Goal: Task Accomplishment & Management: Use online tool/utility

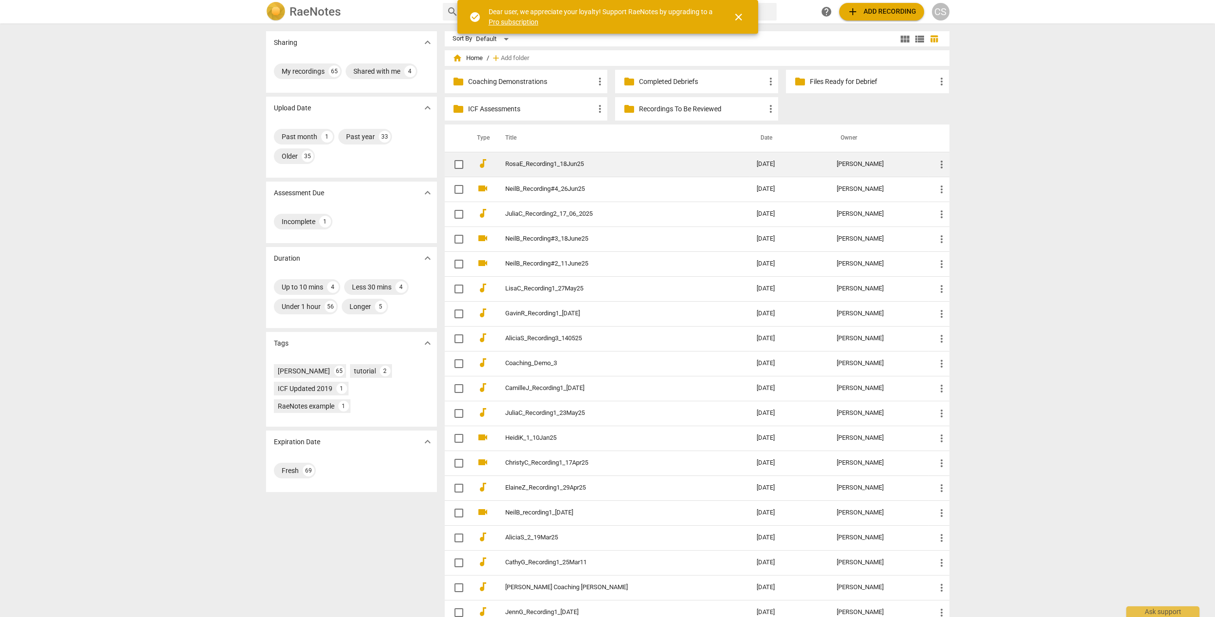
click at [556, 168] on td "RosaE_Recording1_18Jun25" at bounding box center [620, 164] width 255 height 25
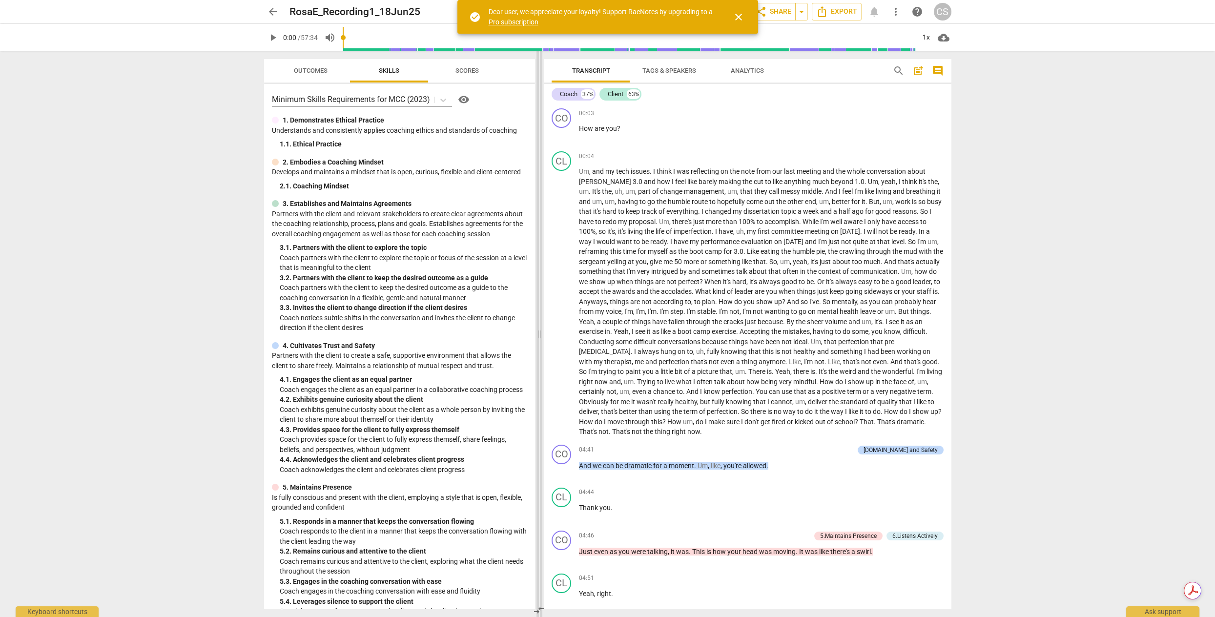
drag, startPoint x: 609, startPoint y: 336, endPoint x: 540, endPoint y: 335, distance: 68.3
click at [540, 335] on span at bounding box center [539, 334] width 6 height 566
click at [275, 13] on span "arrow_back" at bounding box center [273, 12] width 12 height 12
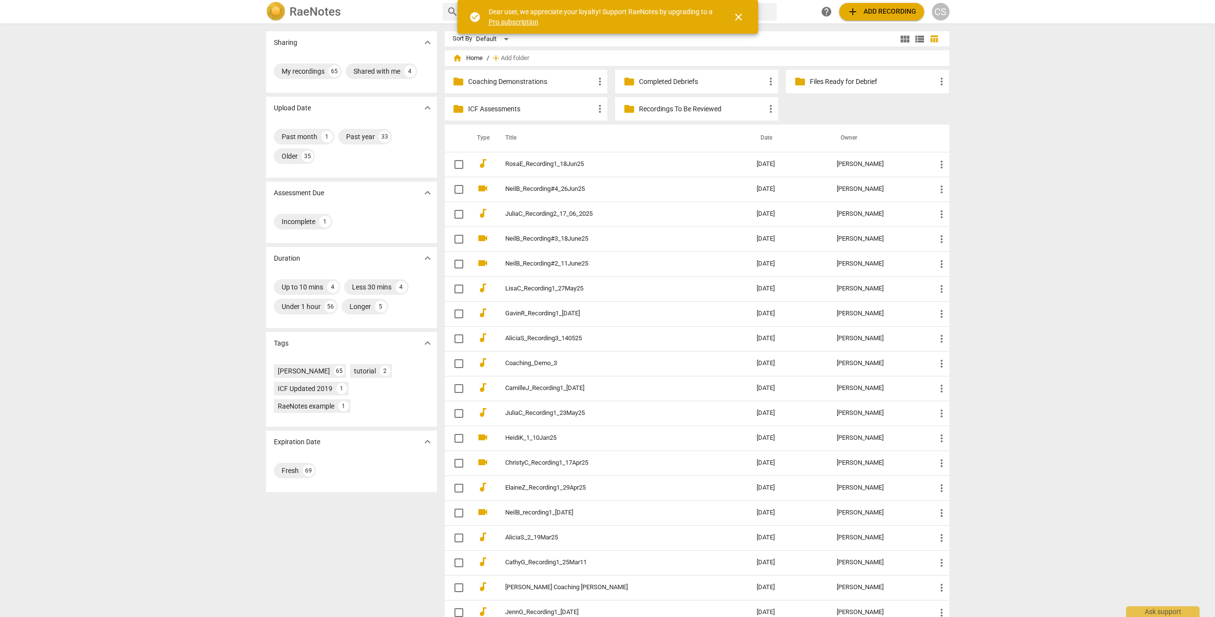
click at [516, 106] on p "ICF Assessments" at bounding box center [531, 109] width 126 height 10
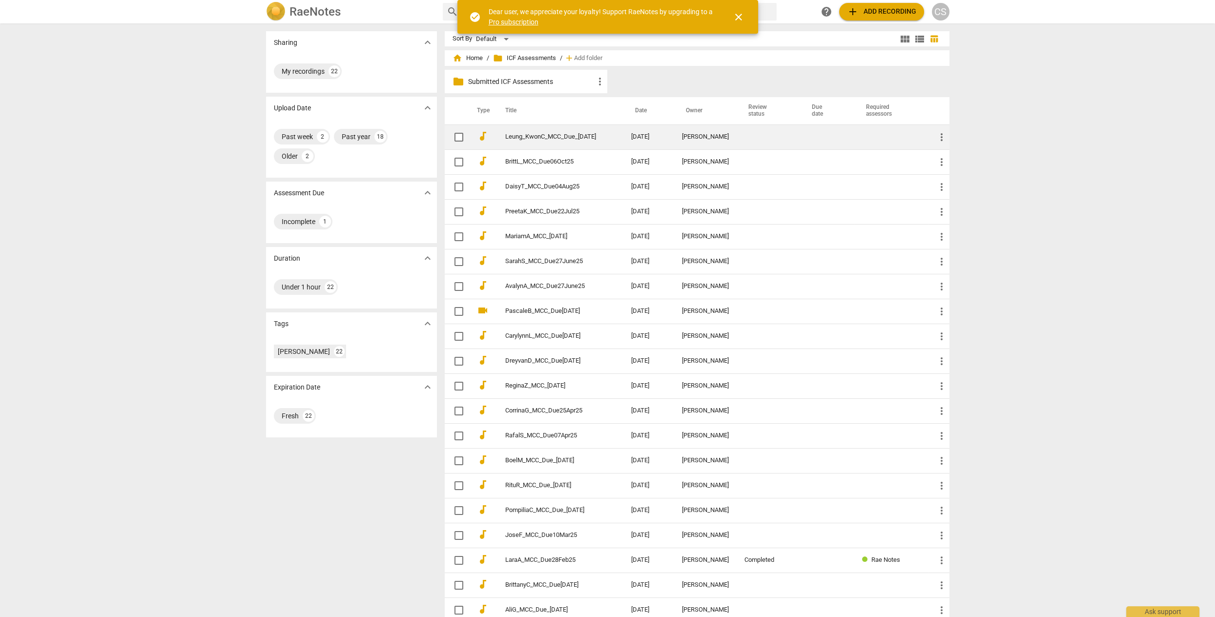
click at [518, 137] on link "Leung_KwonC_MCC_Due_[DATE]" at bounding box center [550, 136] width 91 height 7
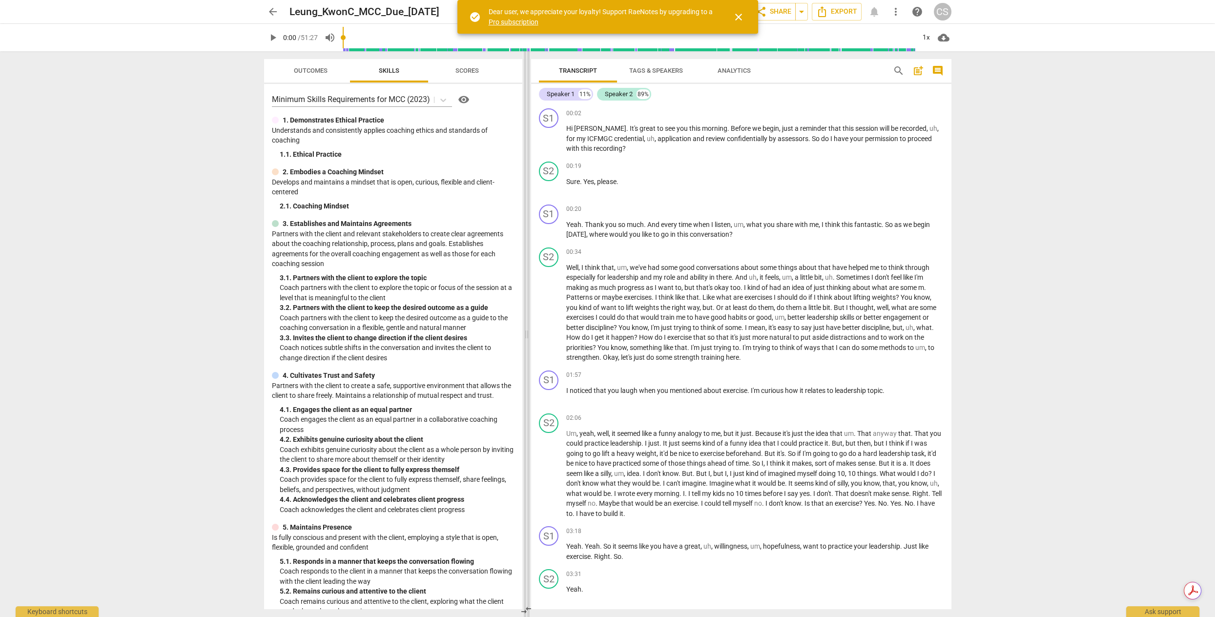
drag, startPoint x: 607, startPoint y: 330, endPoint x: 526, endPoint y: 322, distance: 81.4
click at [526, 322] on span at bounding box center [527, 334] width 6 height 566
click at [737, 17] on span "close" at bounding box center [739, 17] width 12 height 12
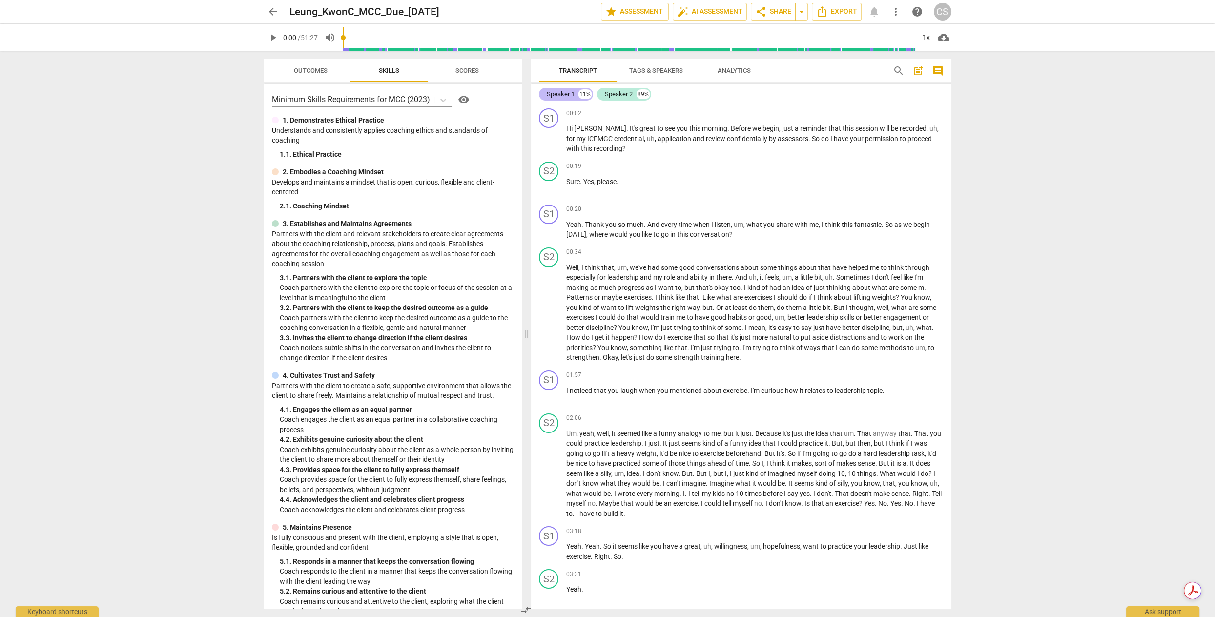
click at [557, 92] on div "Speaker 1" at bounding box center [561, 94] width 28 height 10
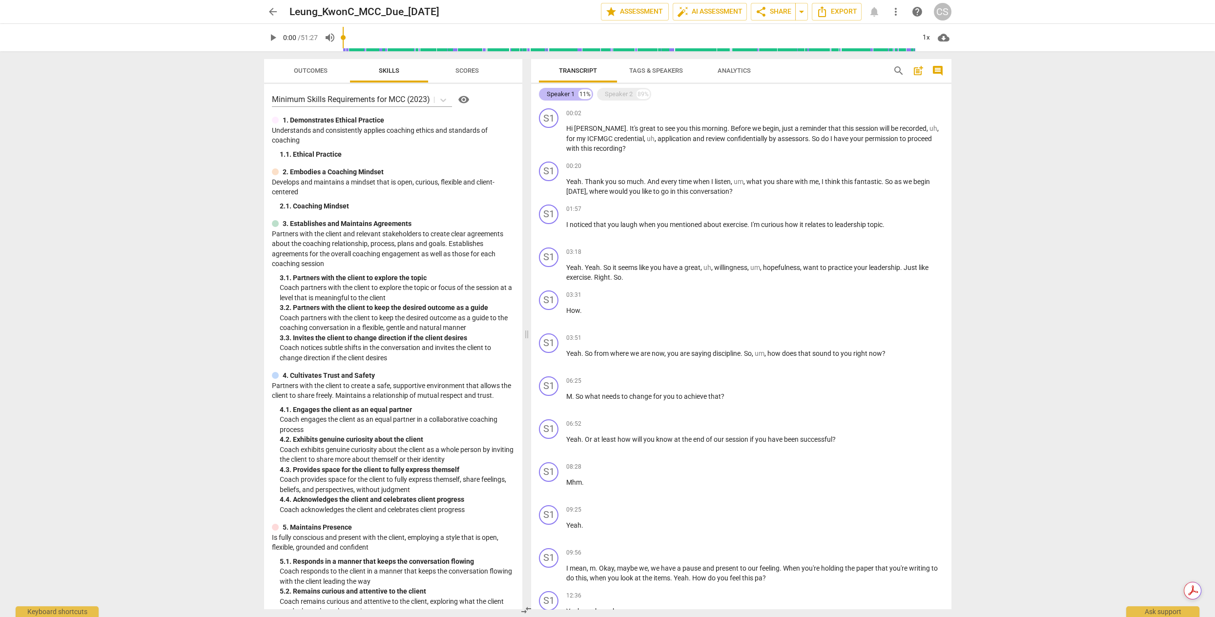
click at [557, 92] on div "Speaker 1" at bounding box center [561, 94] width 28 height 10
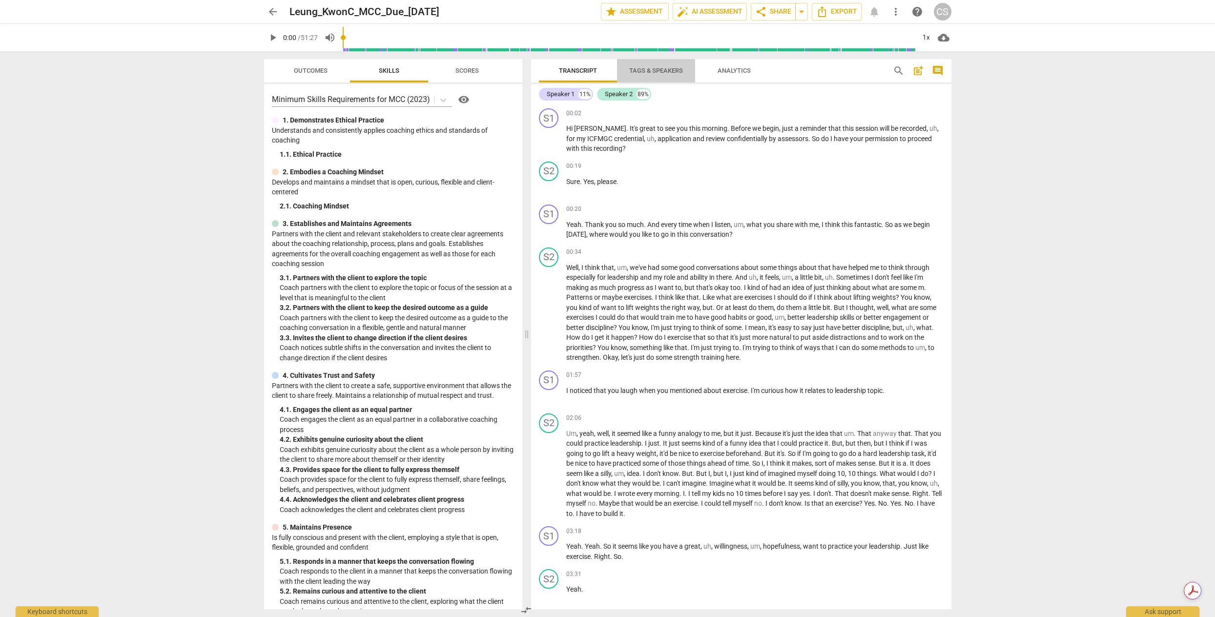
click at [655, 68] on span "Tags & Speakers" at bounding box center [656, 70] width 54 height 7
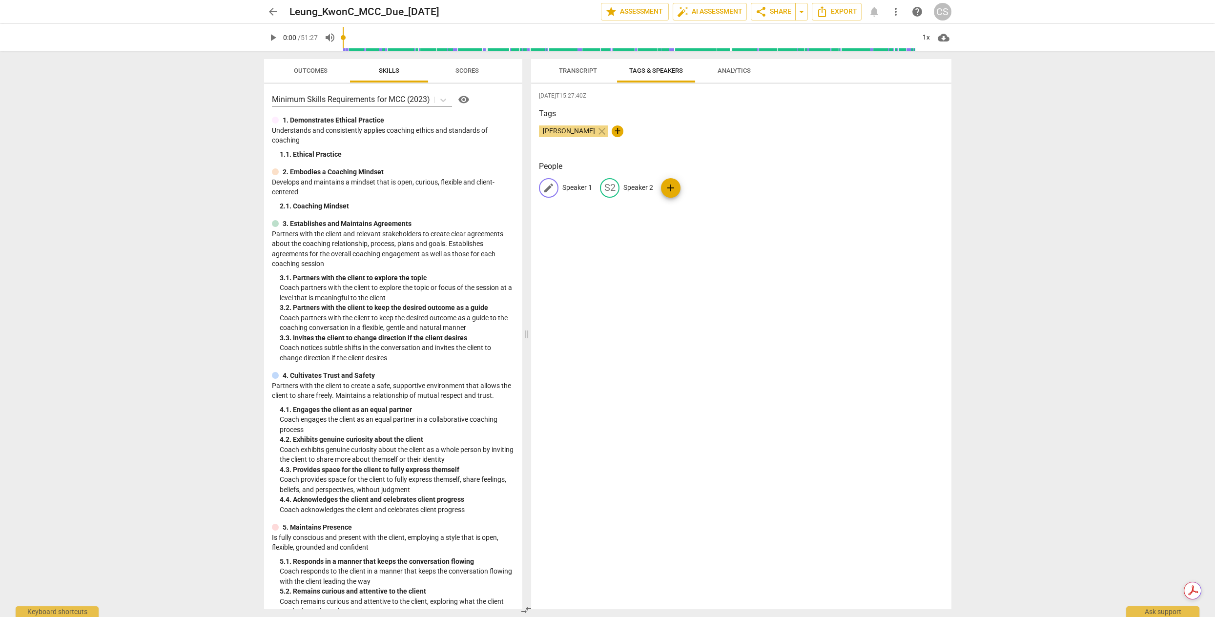
click at [582, 189] on p "Speaker 1" at bounding box center [577, 188] width 30 height 10
type input "Coach"
click at [704, 186] on p "Speaker 2" at bounding box center [702, 188] width 30 height 10
type input "Client"
click at [713, 230] on div "[DATE]T15:27:40Z Tags [PERSON_NAME] close + People CO Coach edit Client delete …" at bounding box center [741, 346] width 420 height 525
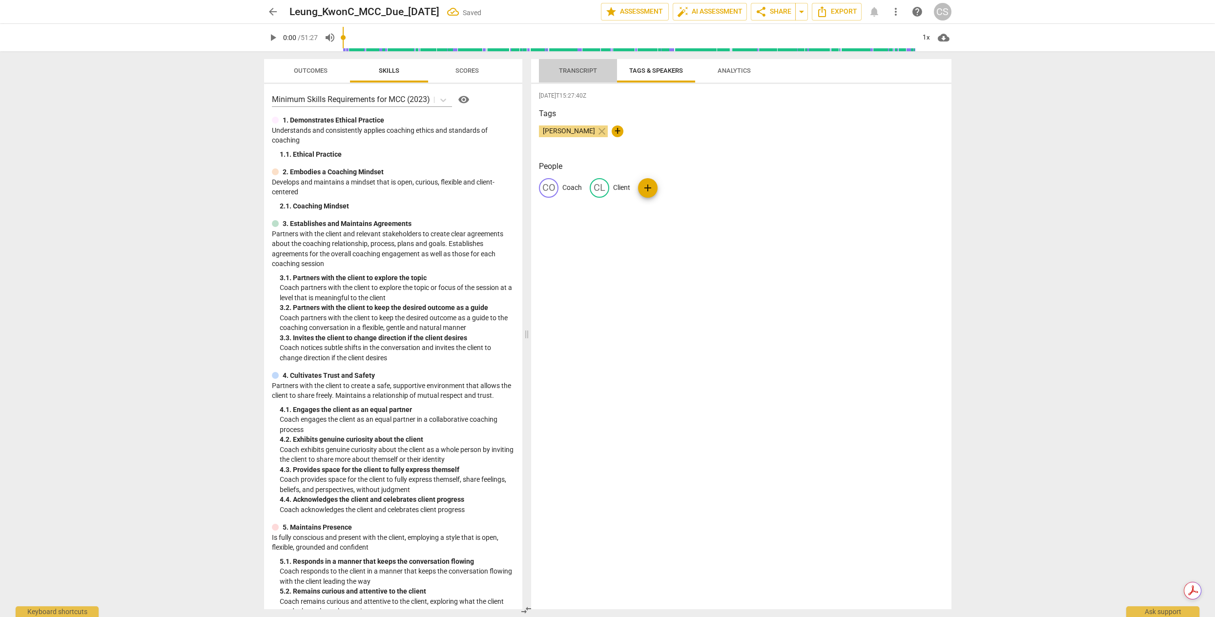
click at [579, 69] on span "Transcript" at bounding box center [578, 70] width 38 height 7
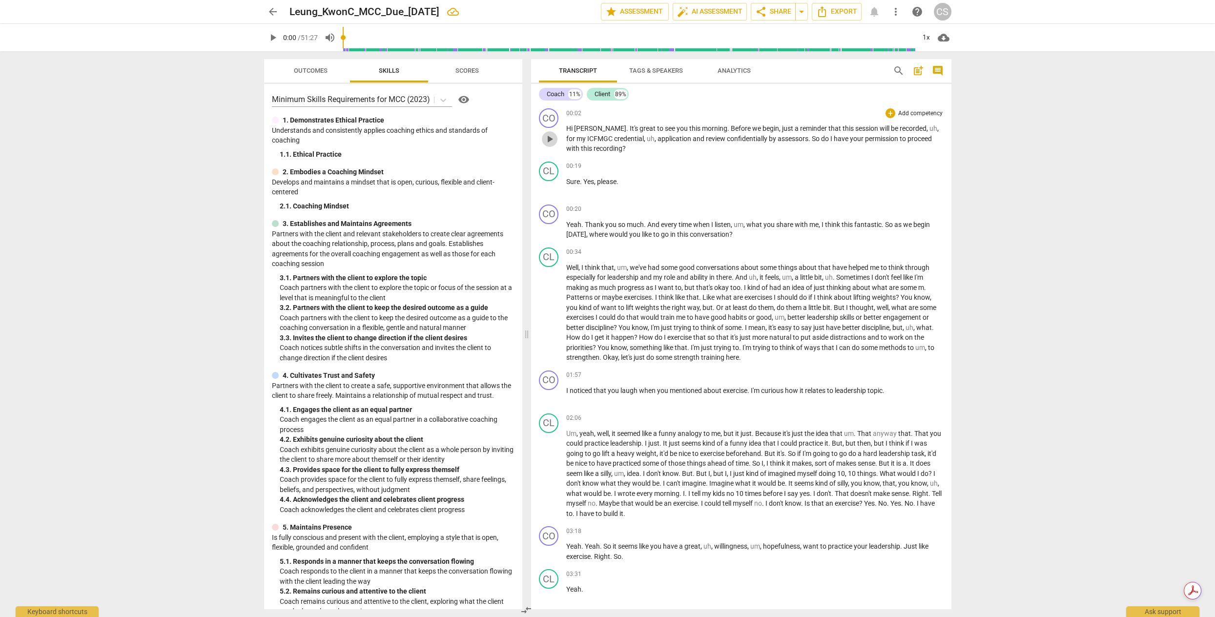
click at [552, 140] on span "play_arrow" at bounding box center [550, 139] width 12 height 12
click at [548, 140] on span "pause" at bounding box center [550, 139] width 12 height 12
click at [551, 141] on span "play_arrow" at bounding box center [550, 139] width 12 height 12
click at [925, 35] on div "1x" at bounding box center [926, 38] width 19 height 16
click at [778, 169] on div at bounding box center [607, 308] width 1215 height 617
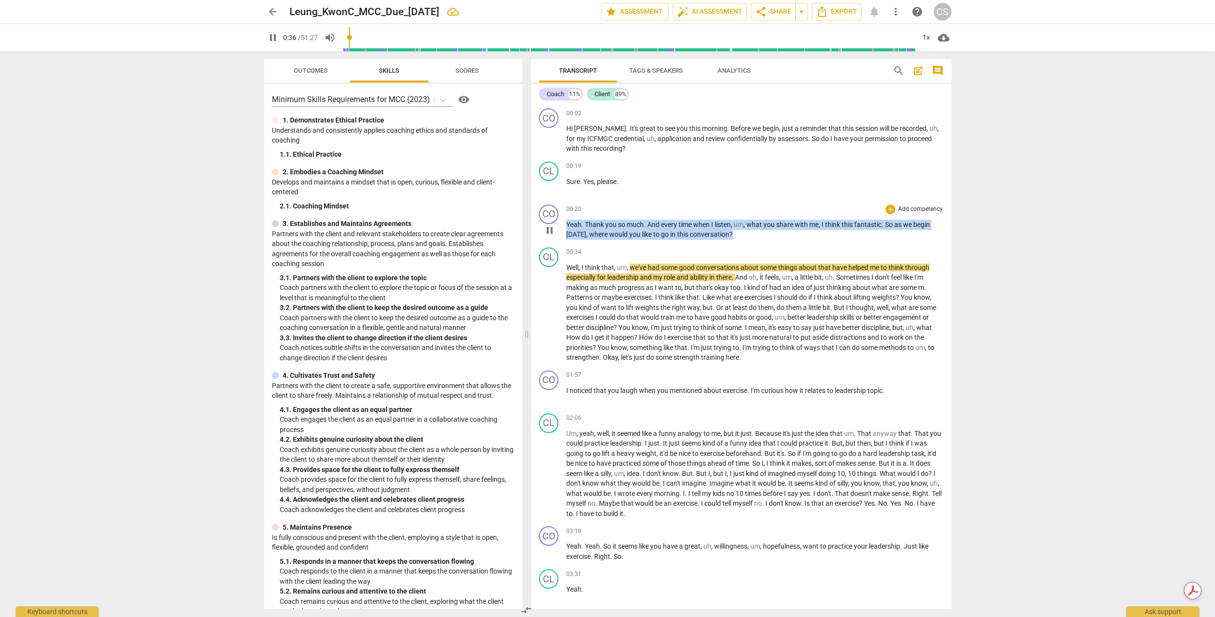
drag, startPoint x: 742, startPoint y: 230, endPoint x: 557, endPoint y: 222, distance: 185.2
click at [557, 222] on div "CO play_arrow pause 00:20 + Add competency keyboard_arrow_right Yeah . Thank yo…" at bounding box center [741, 222] width 420 height 43
click at [890, 210] on div "+" at bounding box center [890, 209] width 10 height 10
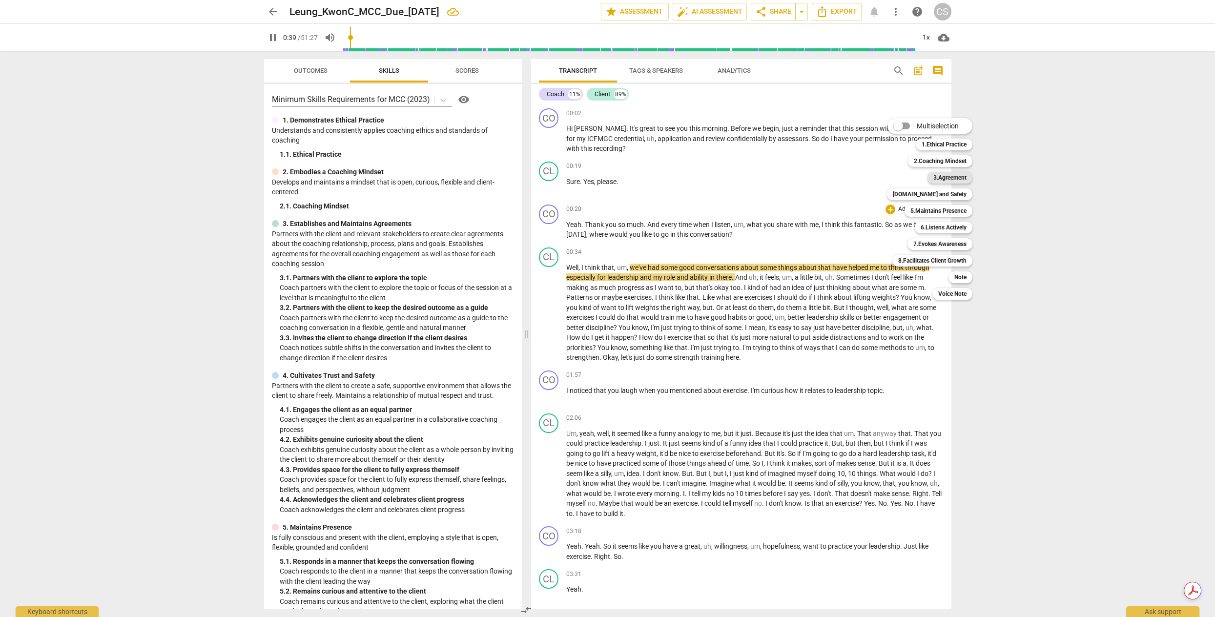
click at [962, 177] on b "3.Agreement" at bounding box center [949, 178] width 33 height 12
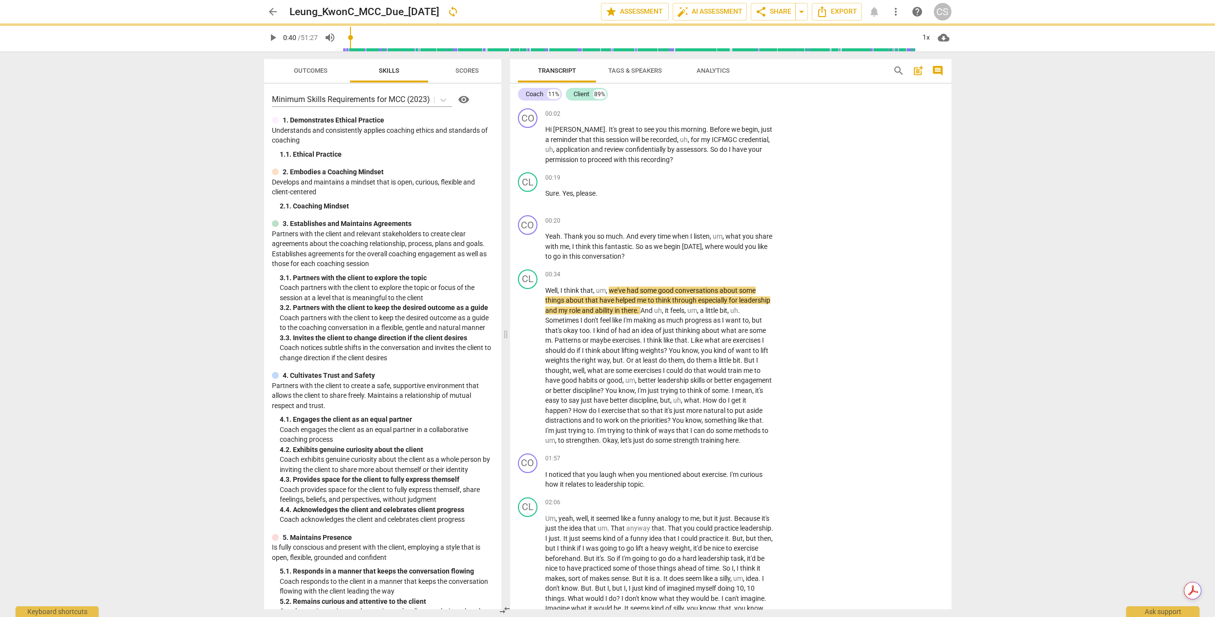
type input "40"
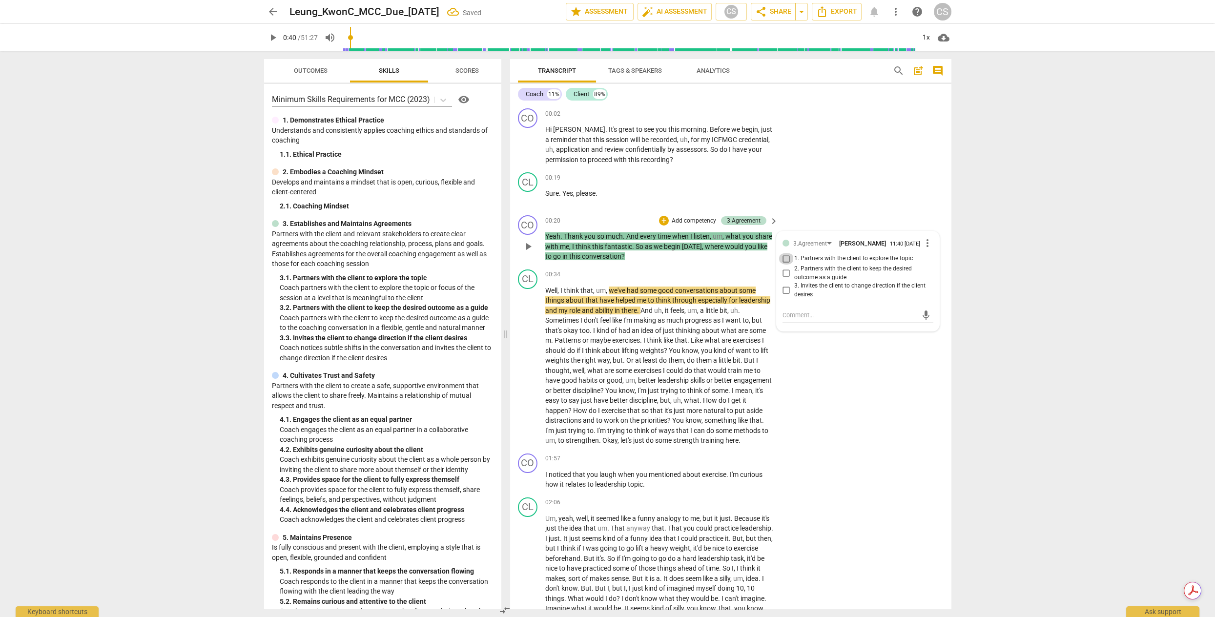
click at [784, 261] on input "1. Partners with the client to explore the topic" at bounding box center [786, 259] width 16 height 12
checkbox input "true"
click at [530, 369] on span "play_arrow" at bounding box center [528, 366] width 12 height 12
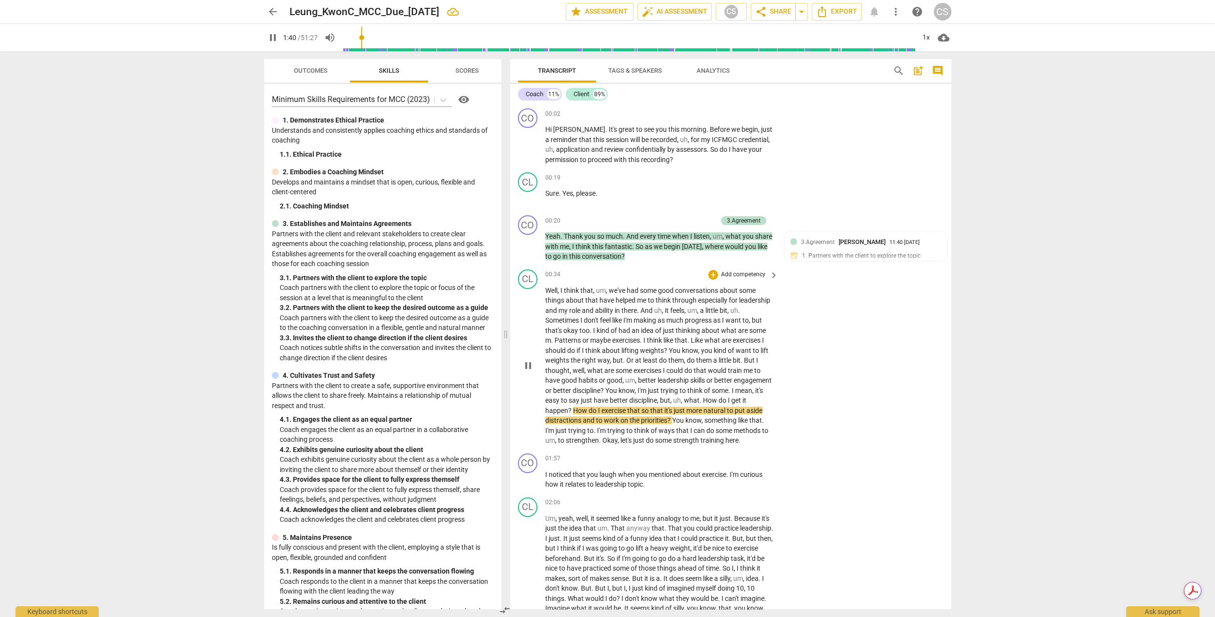
click at [524, 367] on span "pause" at bounding box center [528, 366] width 12 height 12
type input "101"
drag, startPoint x: 601, startPoint y: 409, endPoint x: 698, endPoint y: 418, distance: 97.5
click at [698, 418] on p "Well , I think that , um , we've had some good conversations about some things …" at bounding box center [659, 365] width 228 height 160
click at [730, 408] on span "keyboard_arrow_down" at bounding box center [729, 407] width 12 height 12
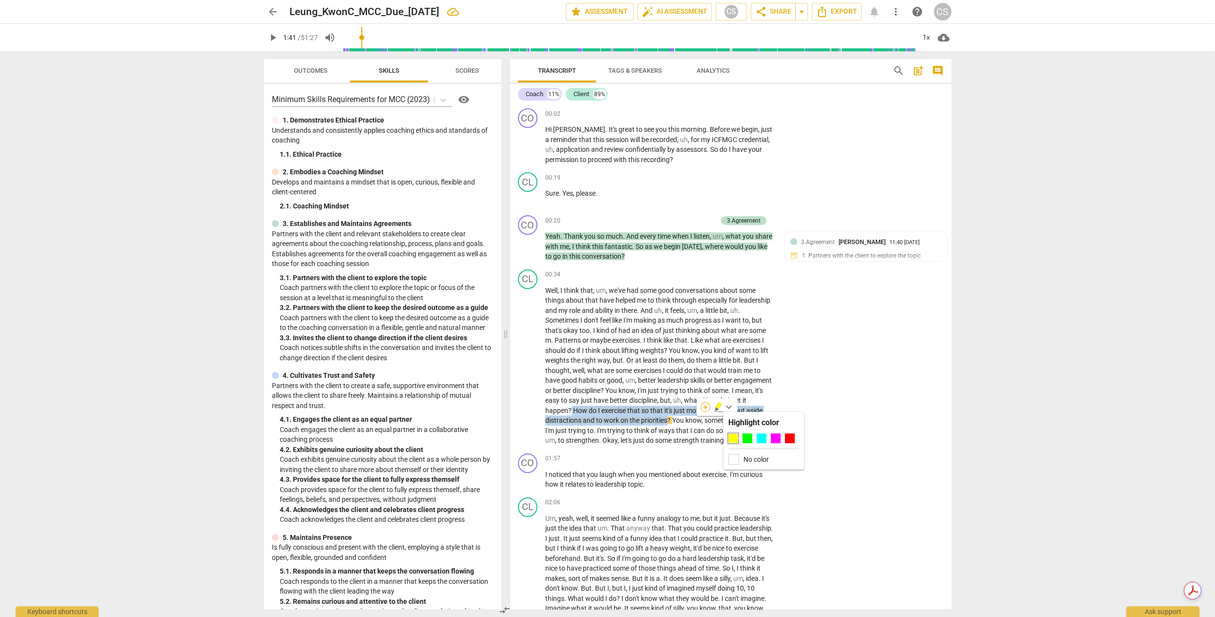
click at [705, 408] on div "+" at bounding box center [705, 407] width 10 height 10
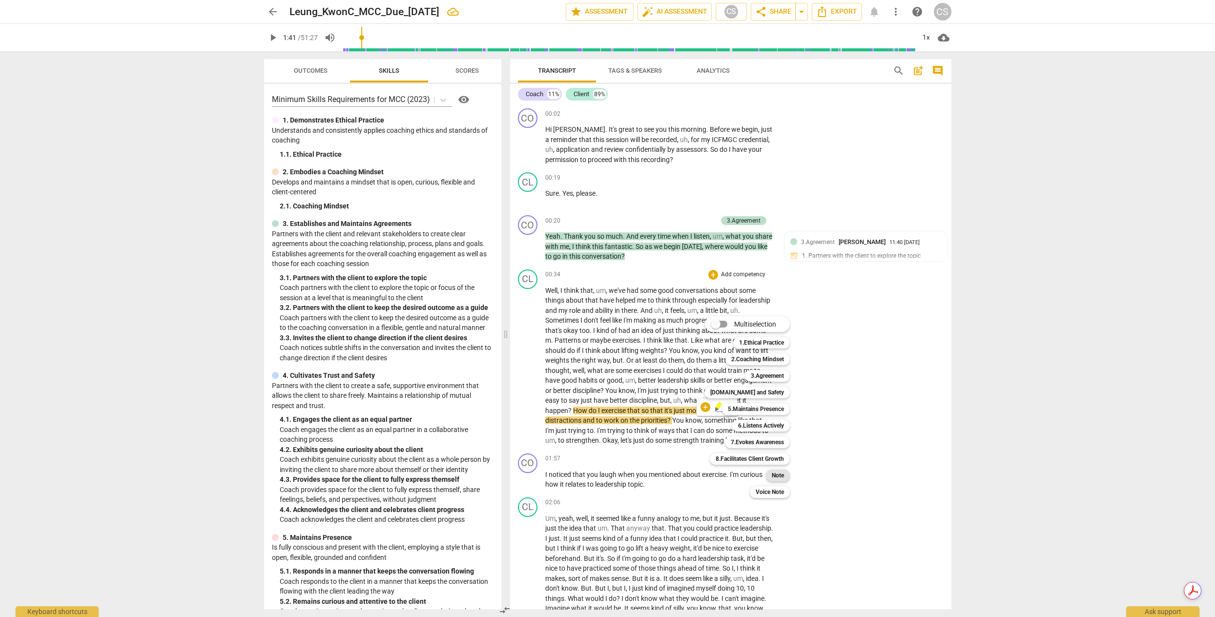
click at [777, 474] on b "Note" at bounding box center [778, 475] width 12 height 12
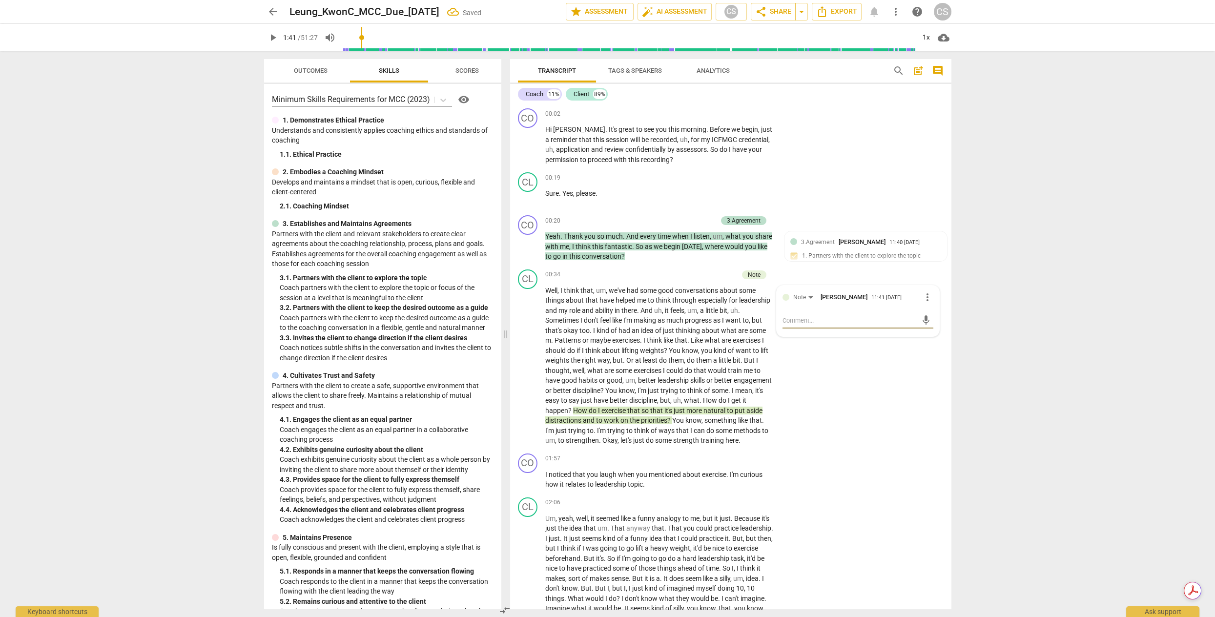
type textarea "c"
type textarea "cl"
type textarea "cli"
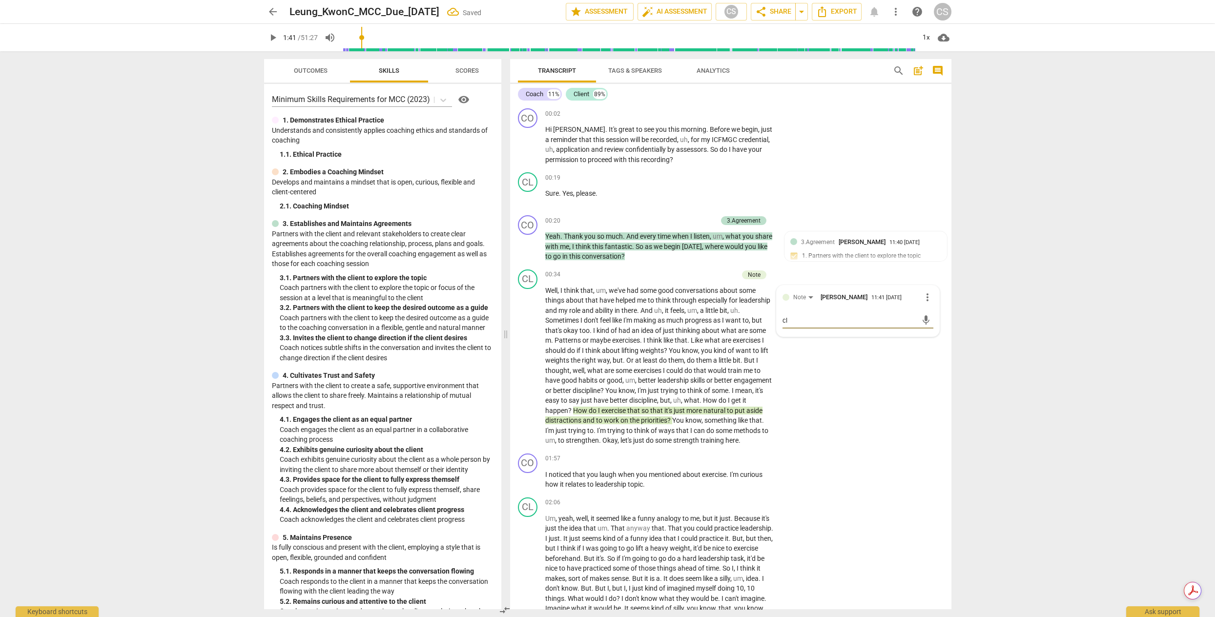
type textarea "cli"
type textarea "clie"
type textarea "clien"
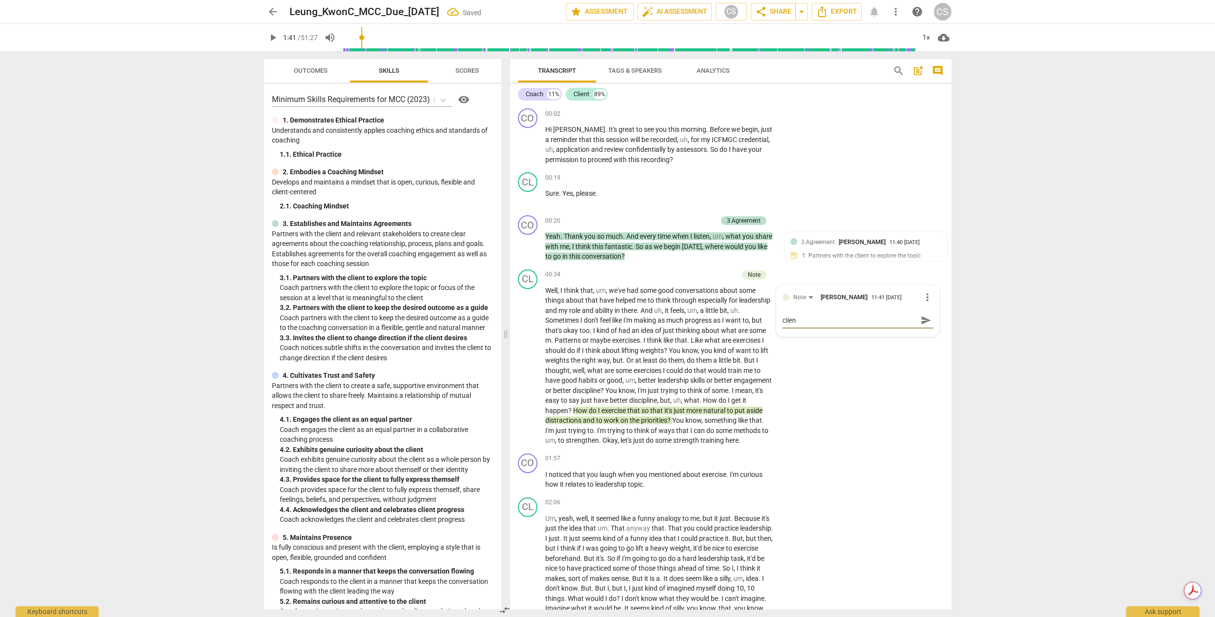
type textarea "client"
type textarea "client s"
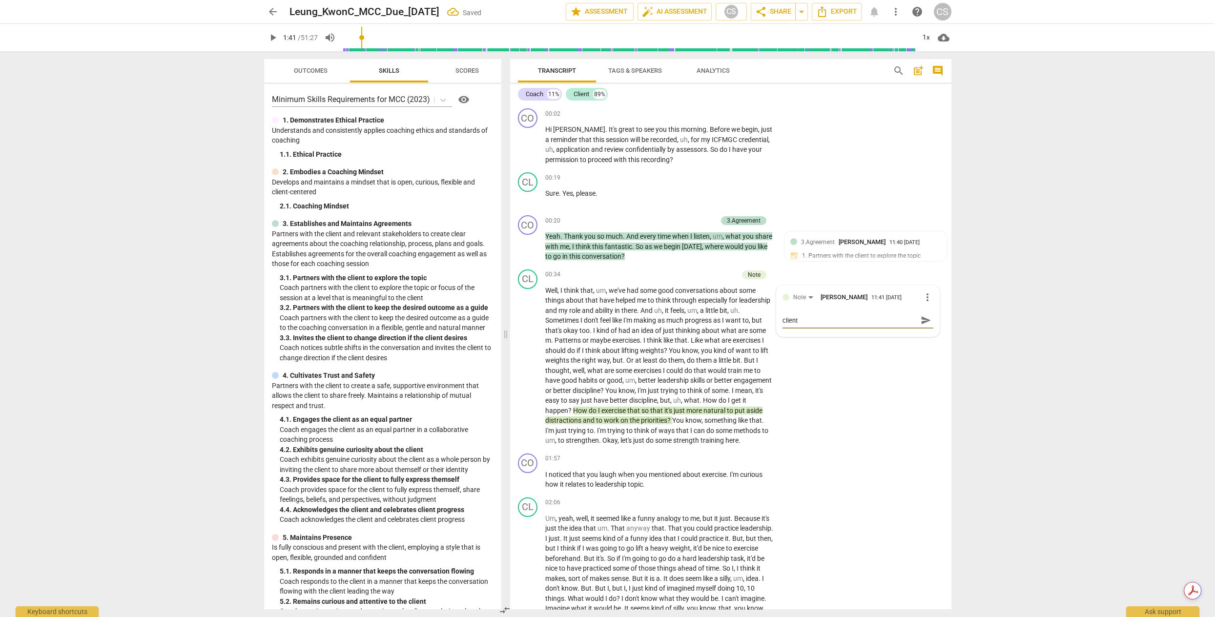
type textarea "client s"
type textarea "client st"
type textarea "client stt"
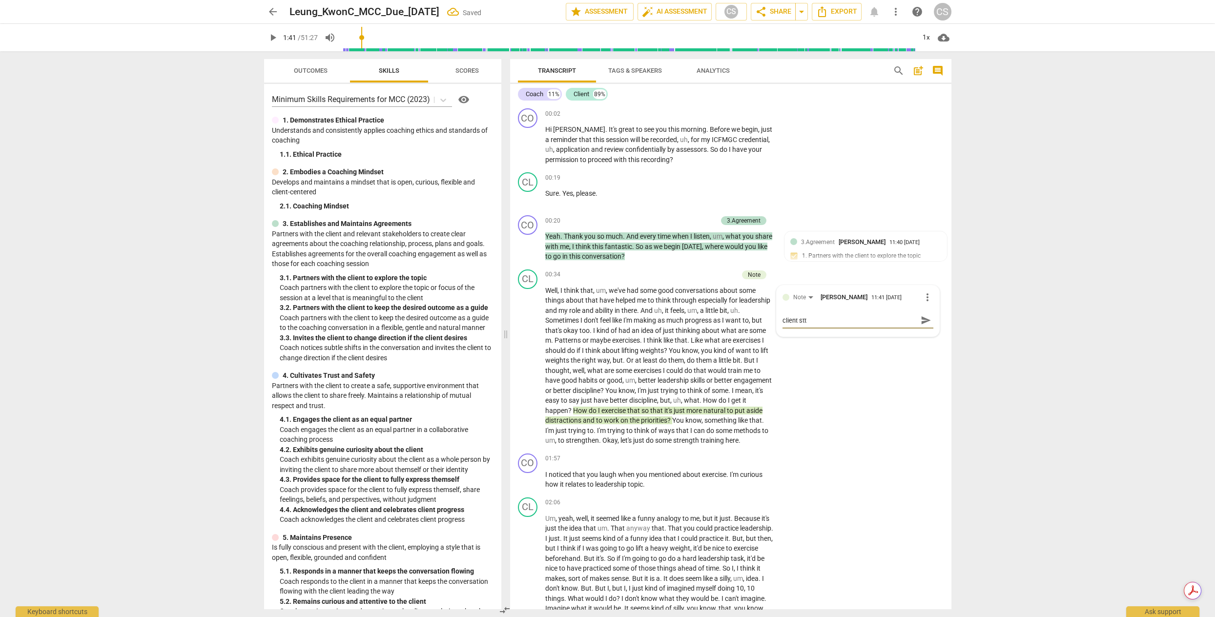
type textarea "client stte"
type textarea "client stt"
type textarea "client st"
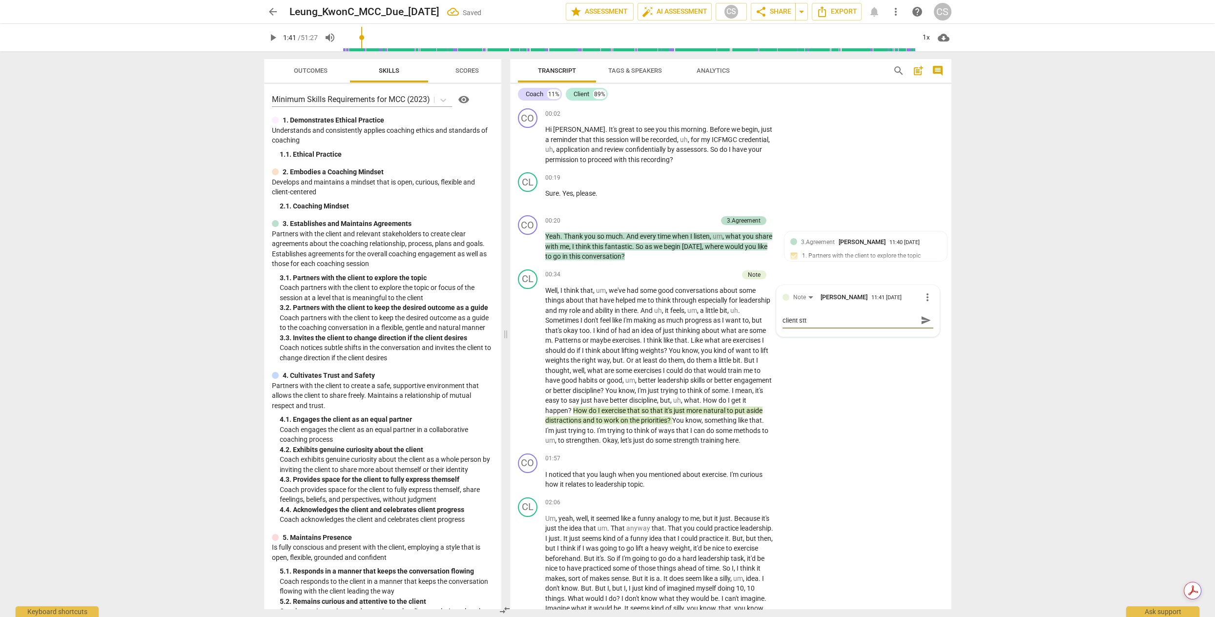
type textarea "client st"
type textarea "client sta"
type textarea "client stat"
type textarea "client state"
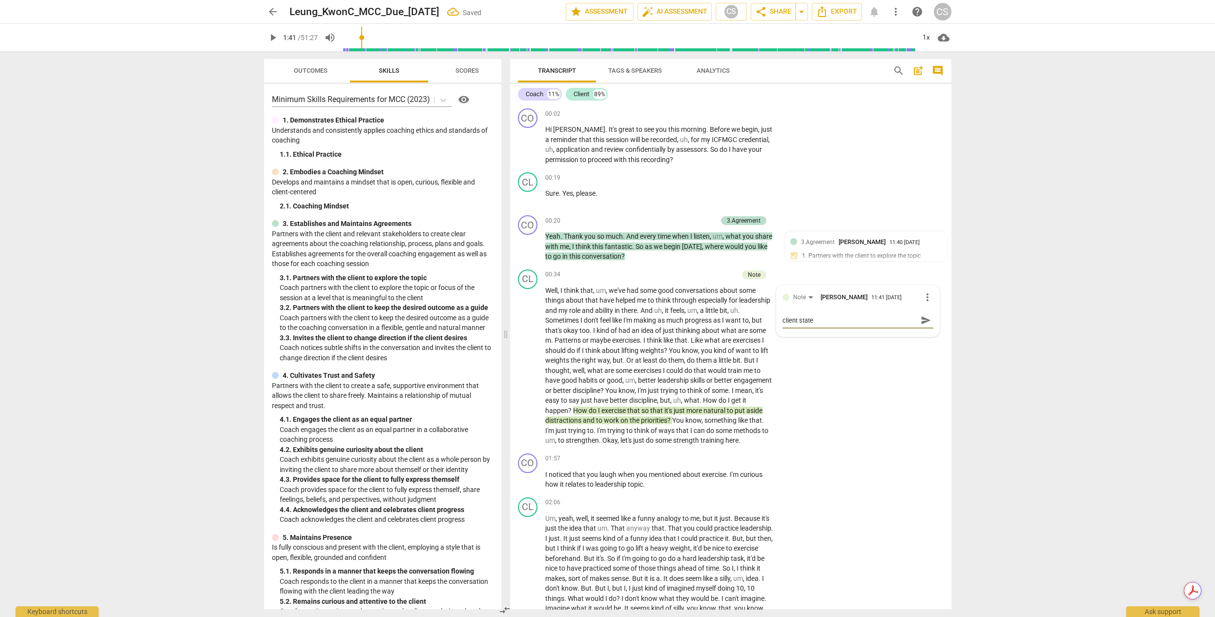
type textarea "client states"
type textarea "client states o"
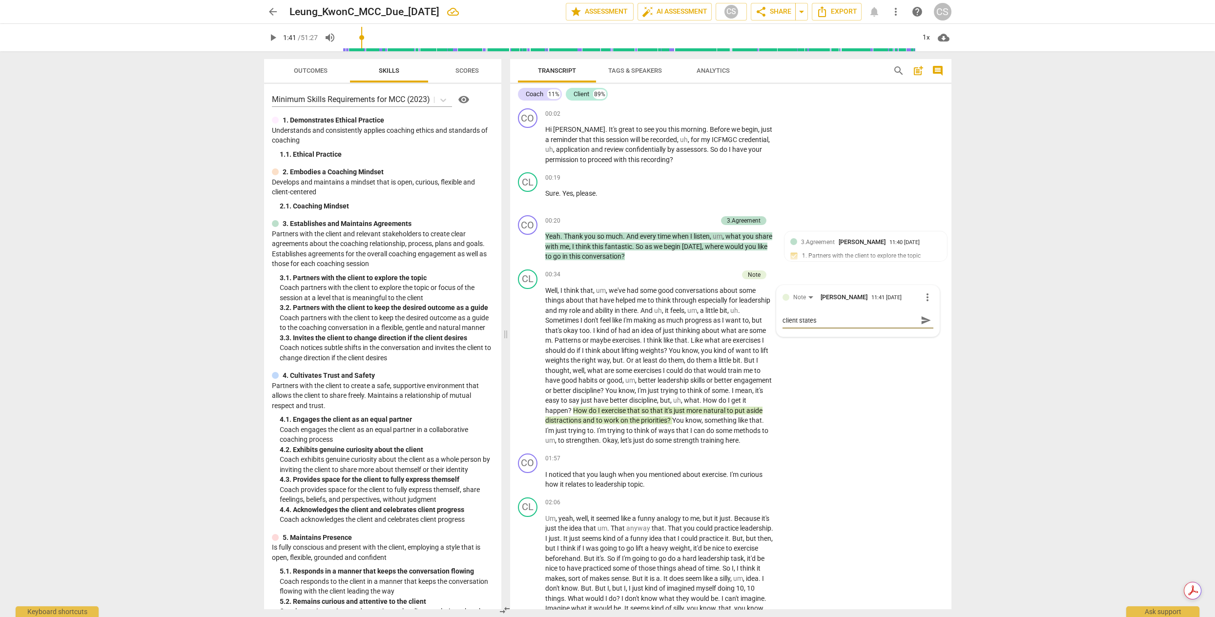
type textarea "client states o"
type textarea "client states ou"
type textarea "client states out"
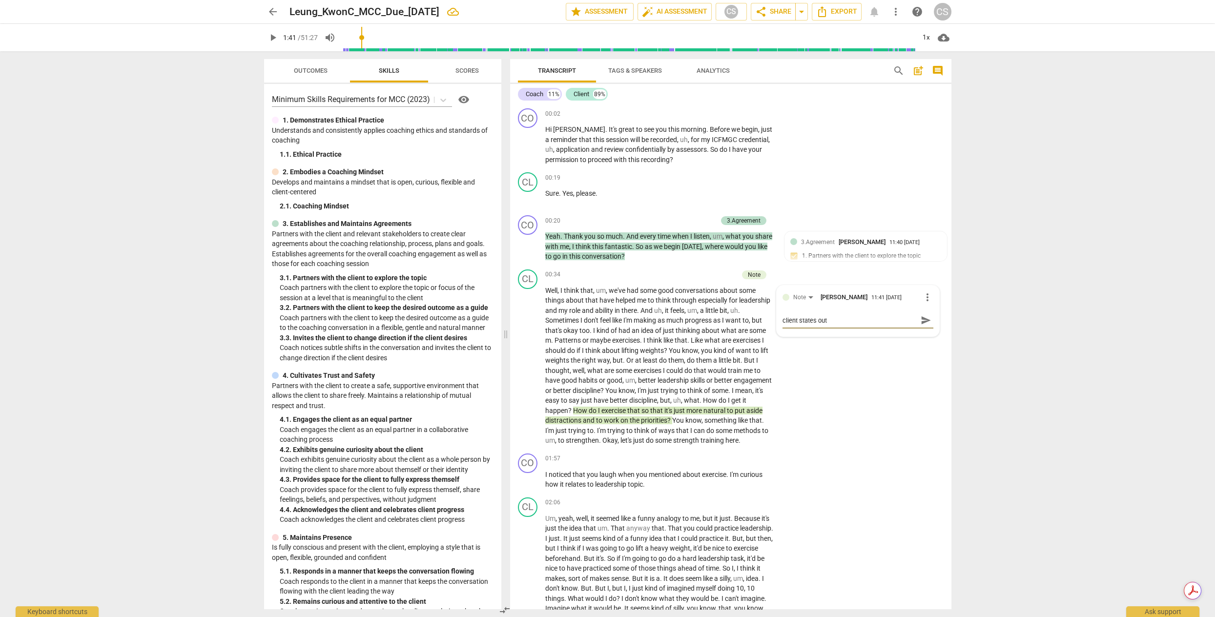
type textarea "client states outc"
type textarea "client states outco"
type textarea "client states outcom"
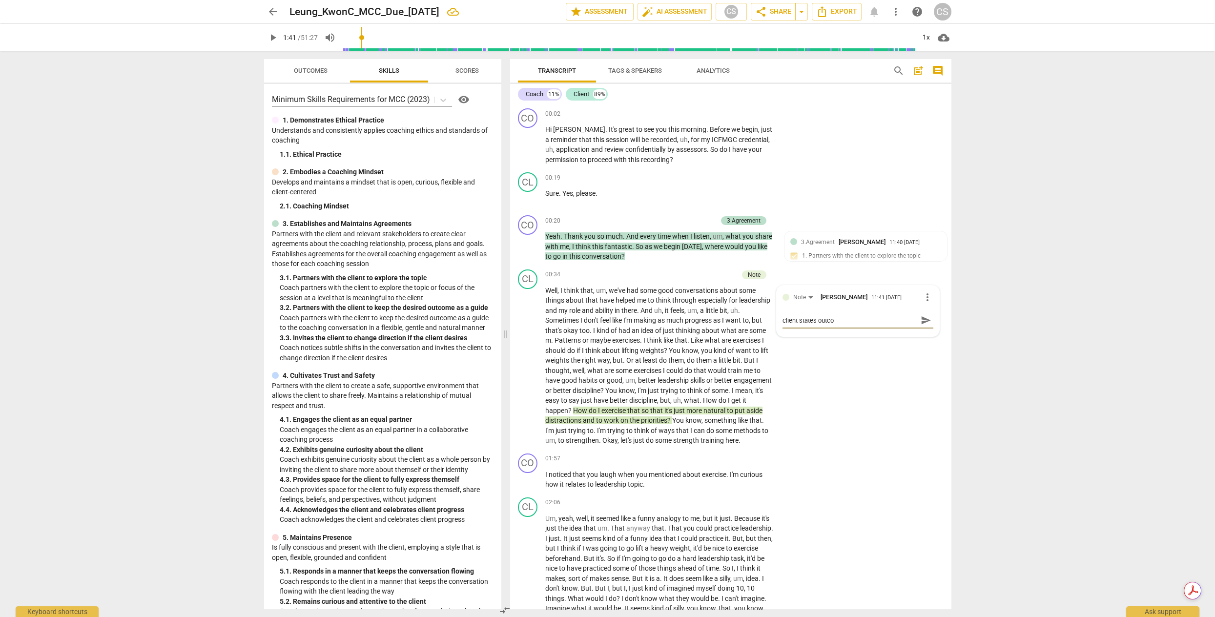
type textarea "client states outcom"
type textarea "client states outcome"
click at [525, 486] on span "play_arrow" at bounding box center [528, 480] width 12 height 12
click at [526, 486] on span "pause" at bounding box center [528, 480] width 12 height 12
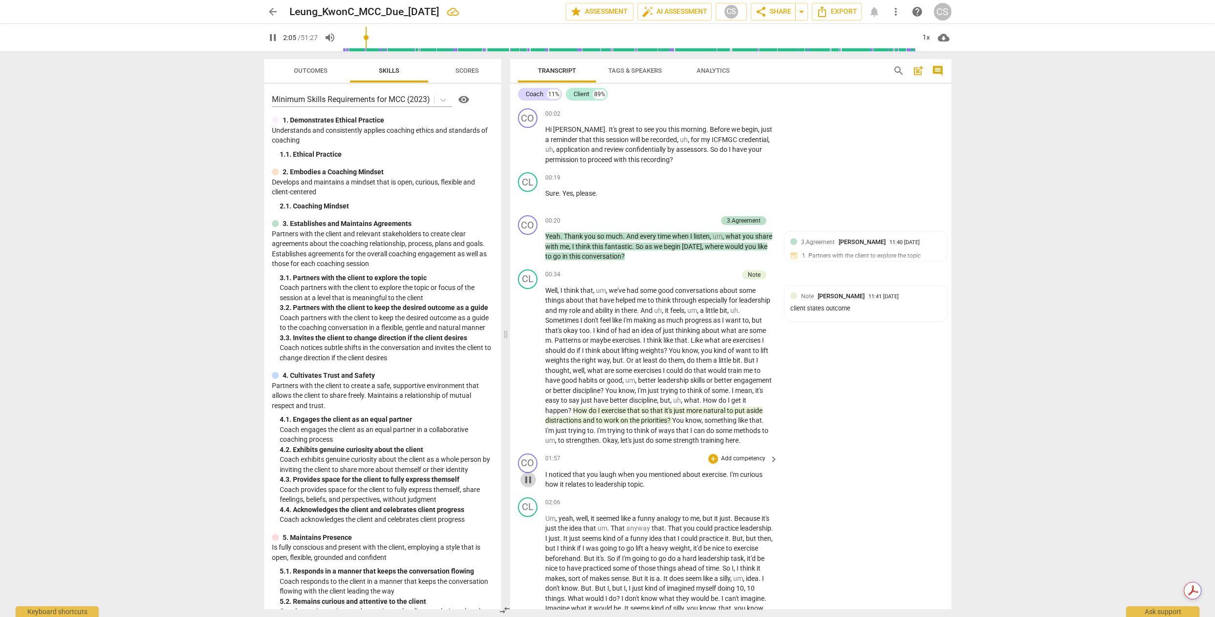
type input "126"
drag, startPoint x: 655, startPoint y: 492, endPoint x: 526, endPoint y: 481, distance: 129.9
click at [526, 481] on div "CO play_arrow pause 01:57 + Add competency keyboard_arrow_right I noticed that …" at bounding box center [730, 471] width 441 height 44
click at [747, 463] on p "Add competency" at bounding box center [743, 458] width 46 height 9
click at [782, 440] on b "3.Agreement" at bounding box center [773, 437] width 33 height 12
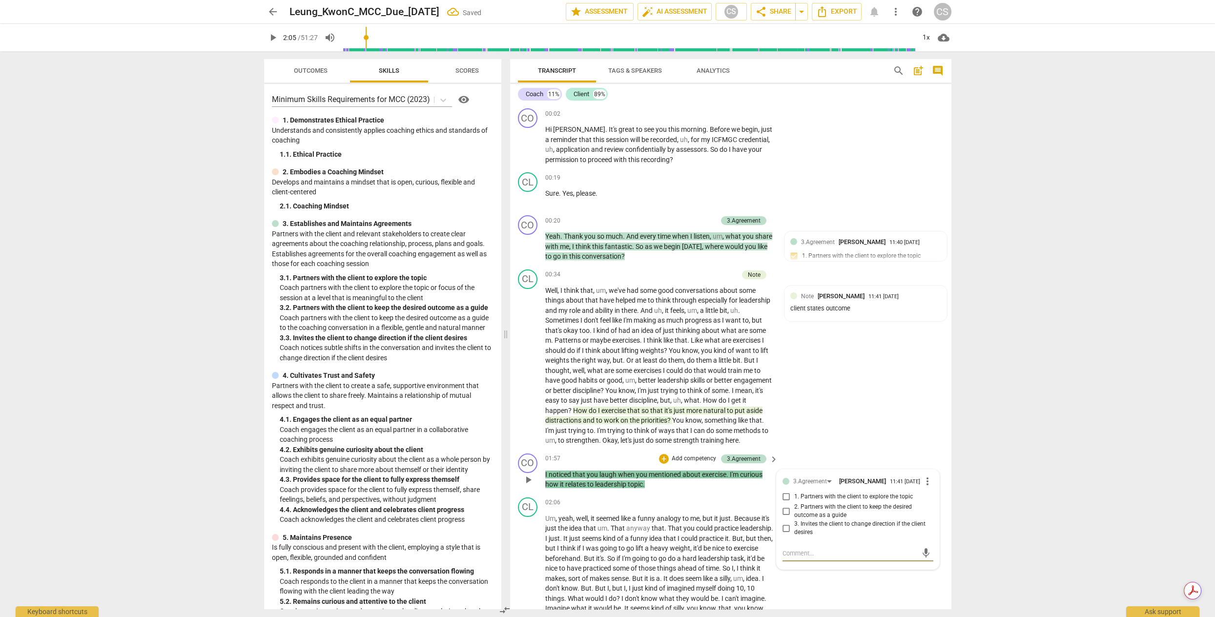
click at [783, 503] on input "1. Partners with the client to explore the topic" at bounding box center [786, 497] width 16 height 12
checkbox input "true"
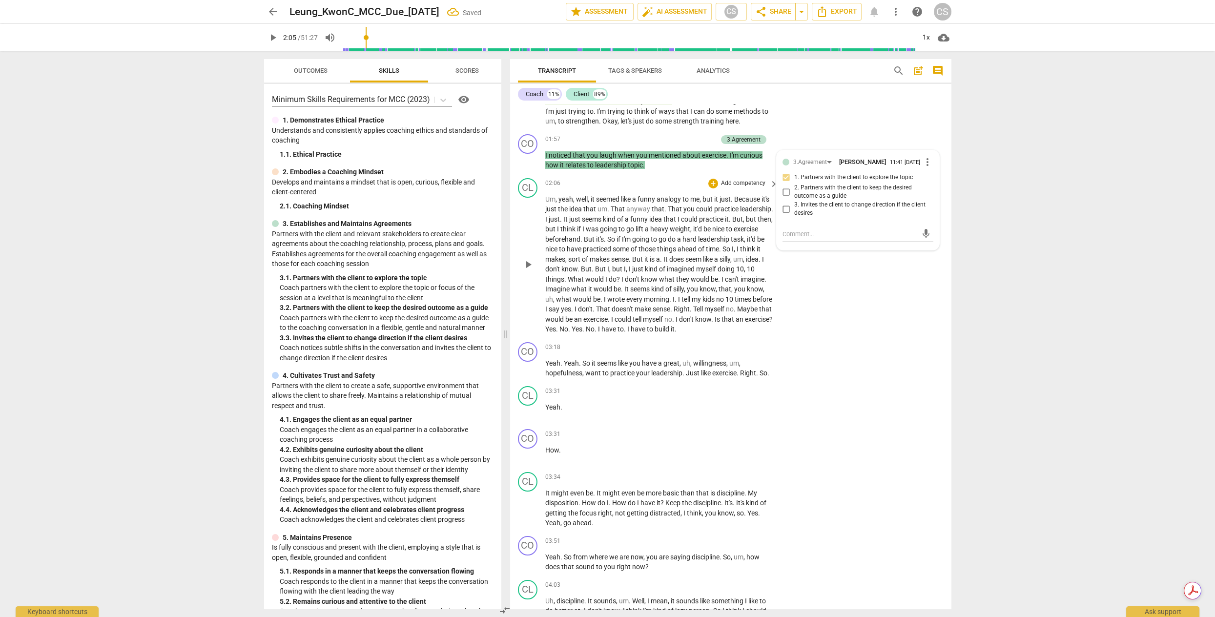
scroll to position [328, 0]
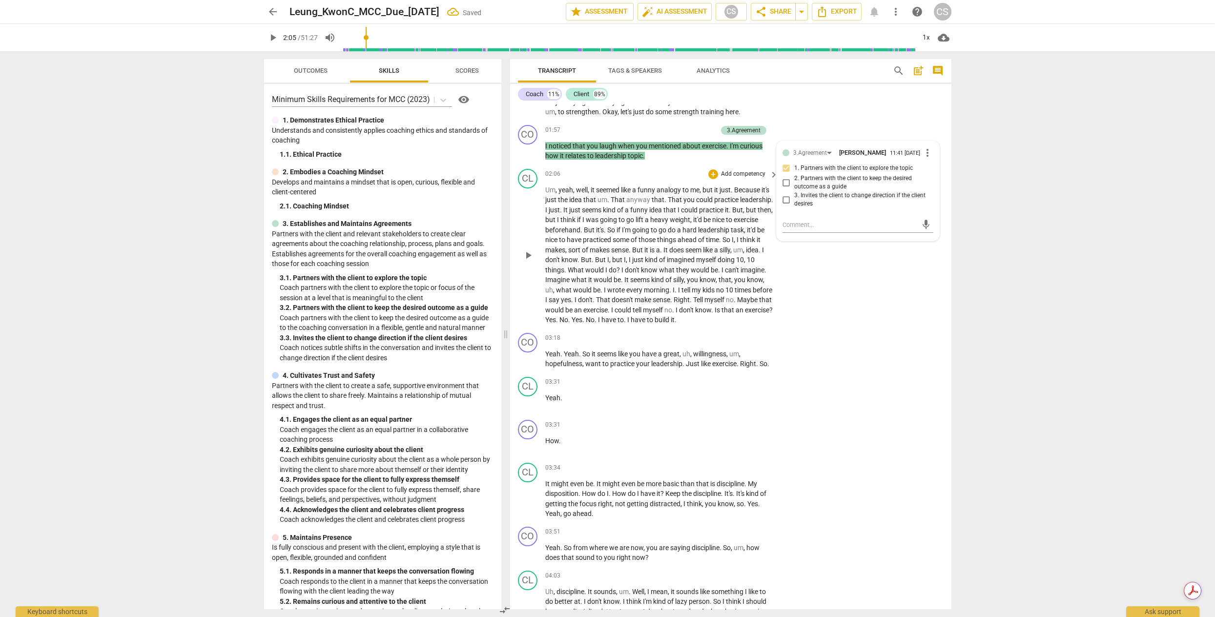
click at [528, 260] on span "play_arrow" at bounding box center [528, 255] width 12 height 12
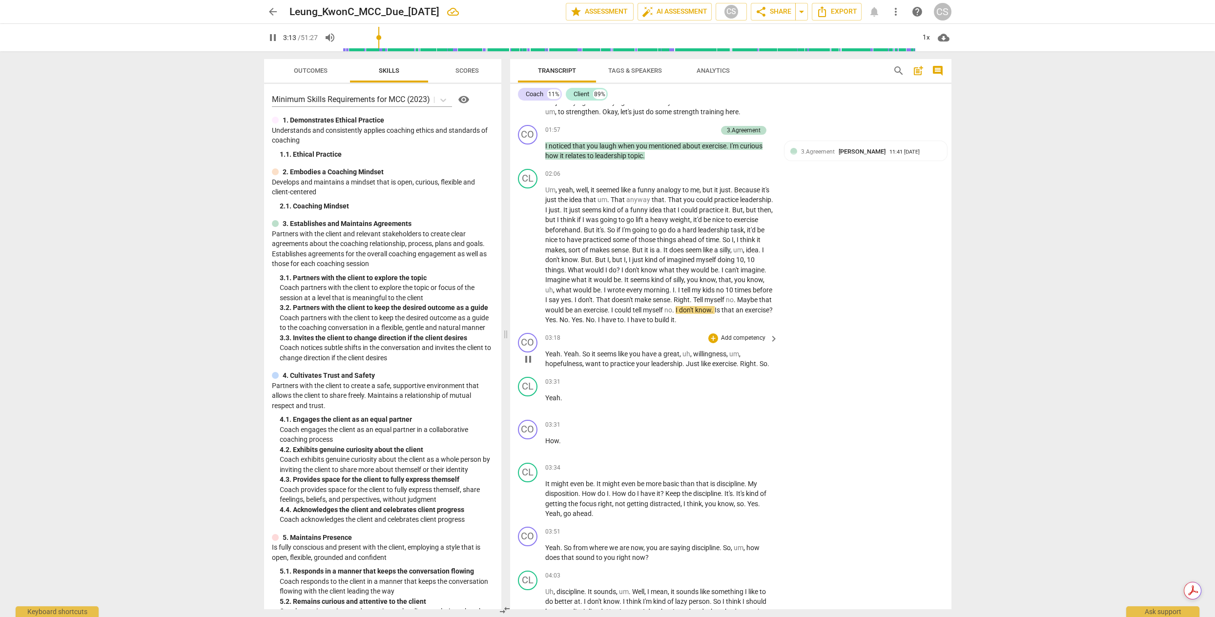
click at [545, 358] on span "Yeah" at bounding box center [552, 354] width 15 height 8
click at [527, 365] on span "pause" at bounding box center [528, 359] width 12 height 12
type input "205"
drag, startPoint x: 771, startPoint y: 373, endPoint x: 542, endPoint y: 358, distance: 228.9
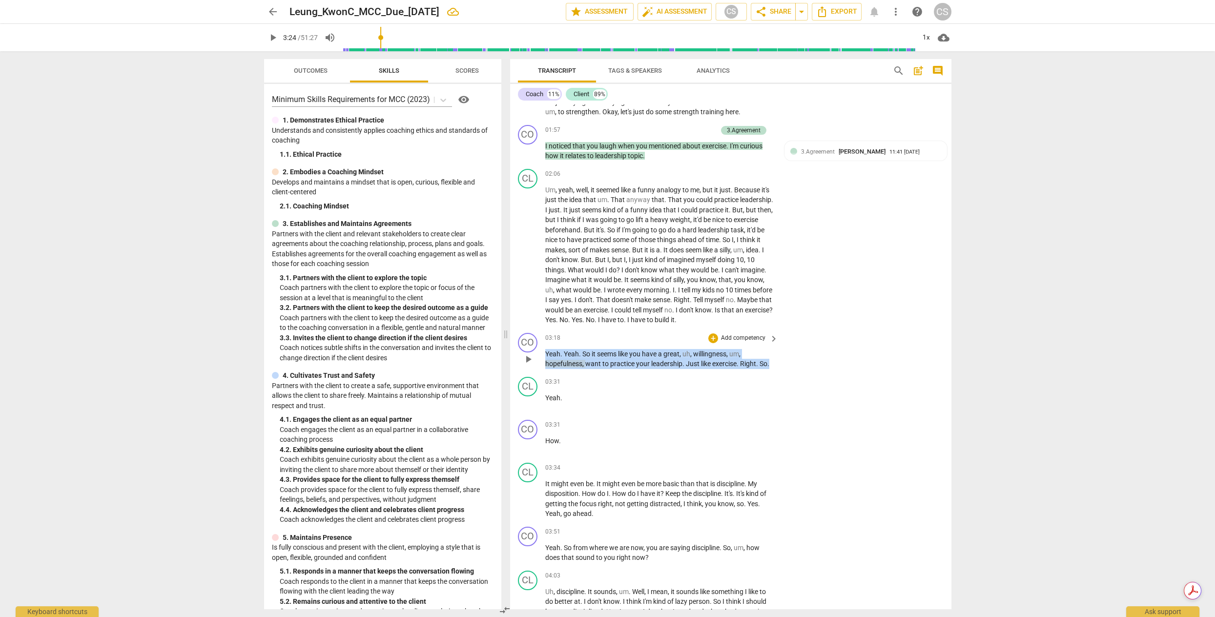
click at [542, 358] on div "CO play_arrow pause 03:18 + Add competency keyboard_arrow_right Yeah . Yeah . S…" at bounding box center [730, 351] width 441 height 44
click at [721, 397] on div "03:31 + Add competency keyboard_arrow_right Yeah ." at bounding box center [662, 394] width 234 height 35
drag, startPoint x: 684, startPoint y: 373, endPoint x: 542, endPoint y: 365, distance: 141.8
click at [542, 365] on div "CO play_arrow pause 03:18 + Add competency keyboard_arrow_right Yeah . Yeah . S…" at bounding box center [730, 351] width 441 height 44
click at [714, 343] on div "+" at bounding box center [713, 338] width 10 height 10
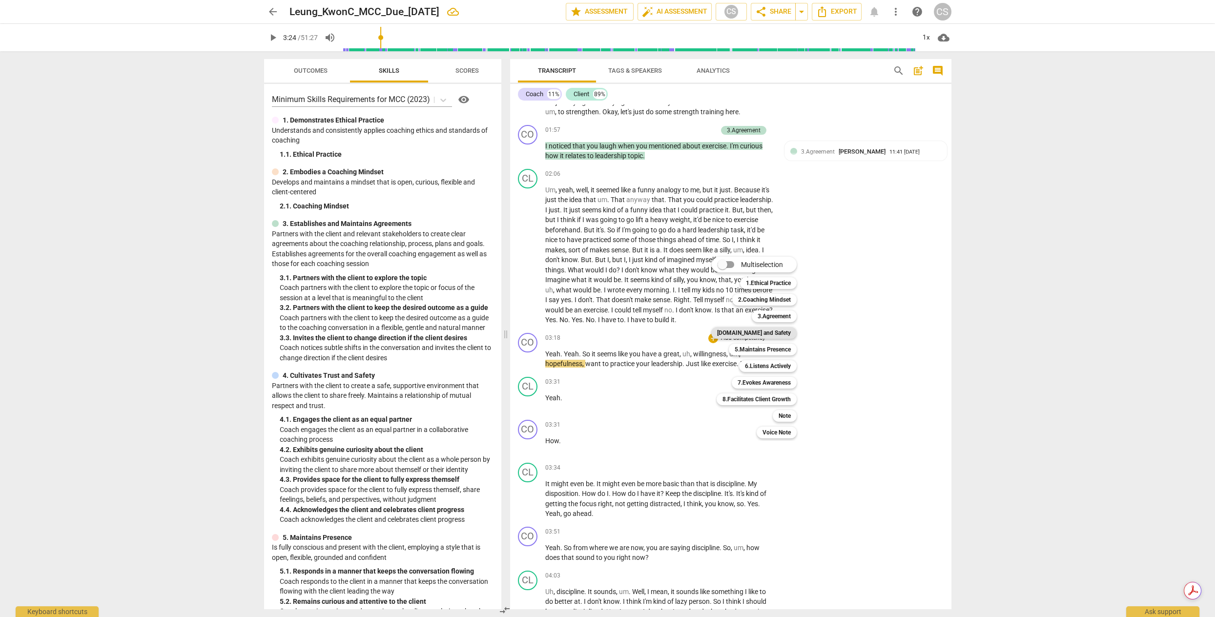
click at [776, 333] on b "[DOMAIN_NAME] and Safety" at bounding box center [754, 333] width 74 height 12
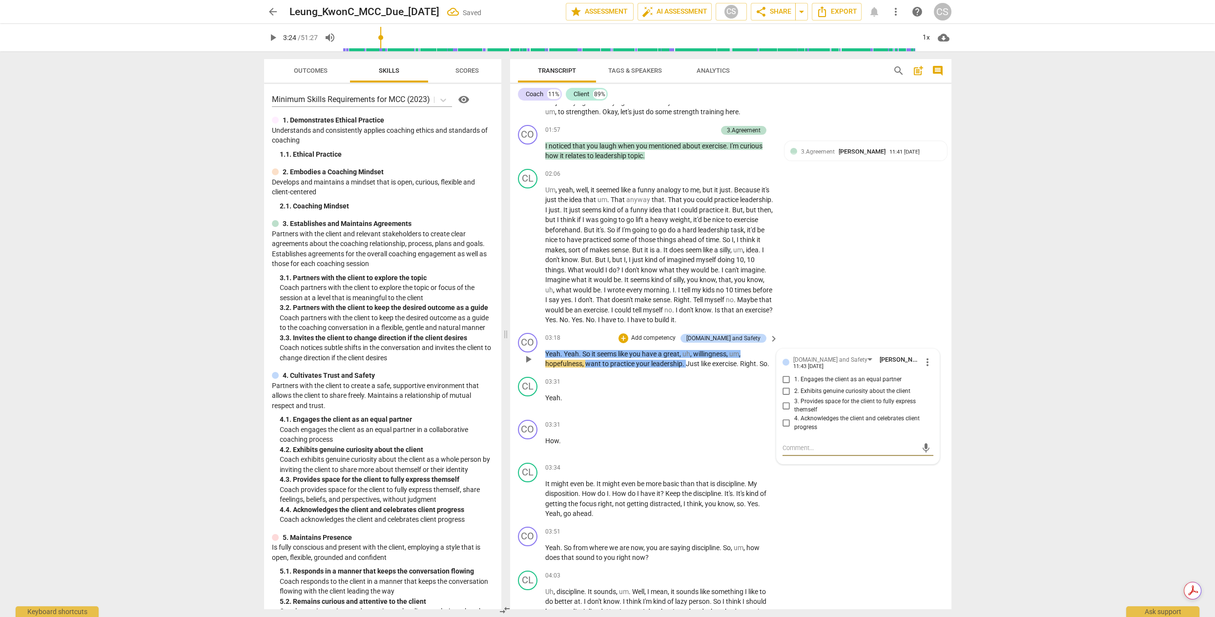
click at [784, 429] on input "4. Acknowledges the client and celebrates client progress" at bounding box center [786, 423] width 16 height 12
checkbox input "true"
click at [606, 387] on div "03:31 + Add competency keyboard_arrow_right" at bounding box center [662, 382] width 234 height 11
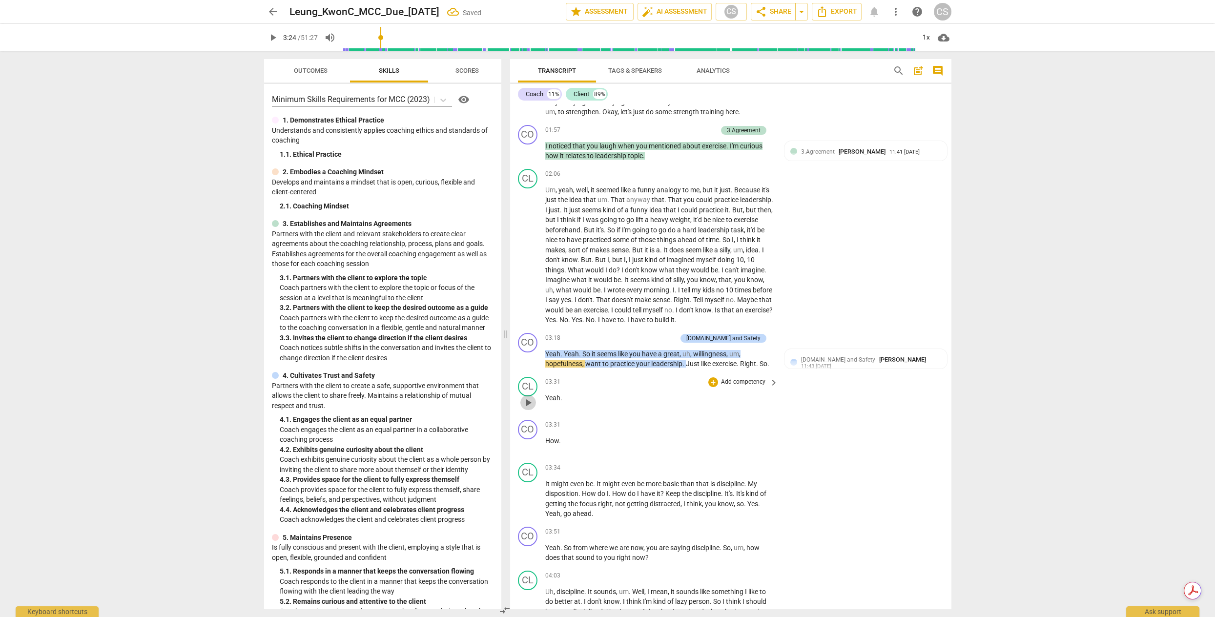
click at [529, 408] on span "play_arrow" at bounding box center [528, 403] width 12 height 12
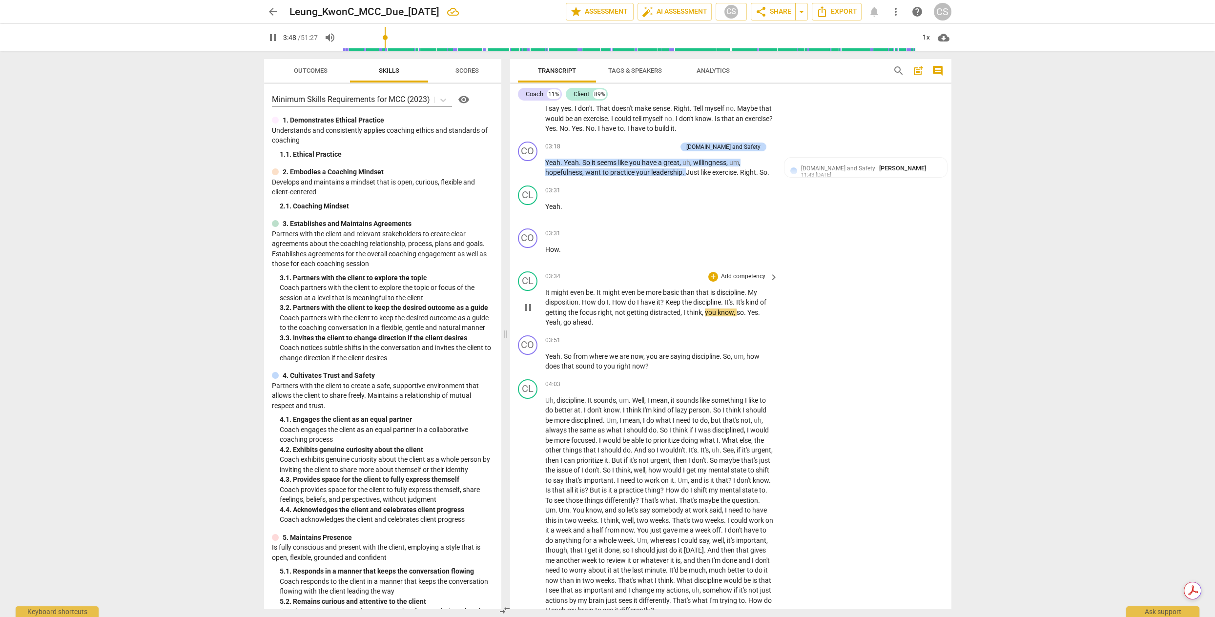
scroll to position [532, 0]
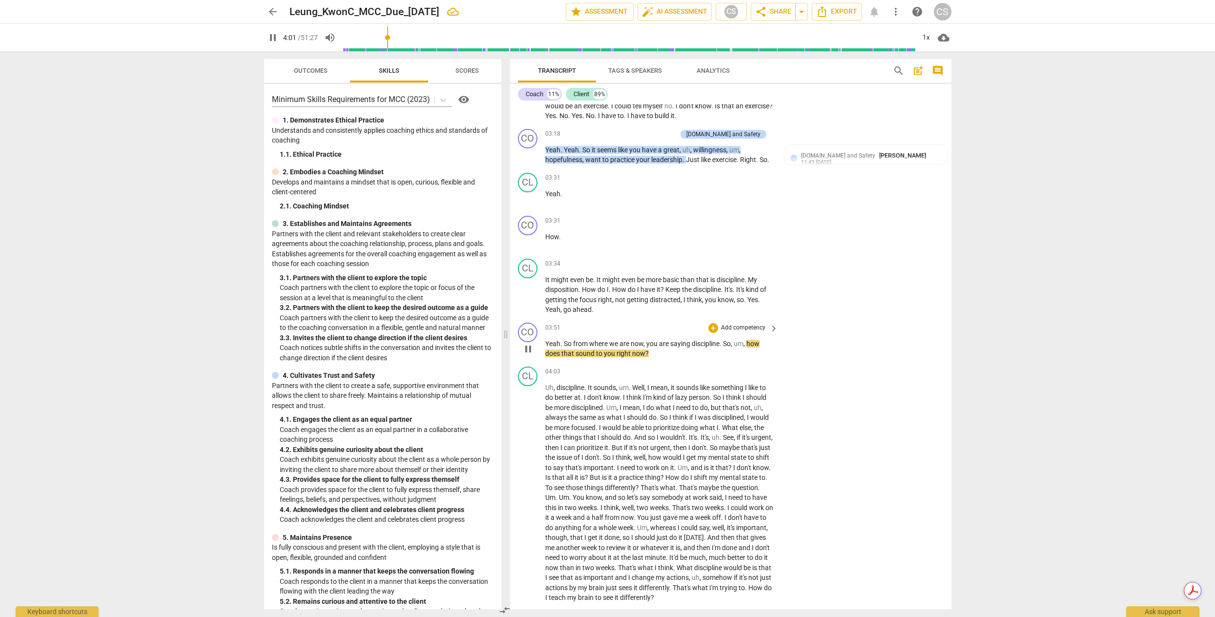
click at [528, 355] on span "pause" at bounding box center [528, 349] width 12 height 12
type input "242"
drag, startPoint x: 649, startPoint y: 363, endPoint x: 520, endPoint y: 345, distance: 130.2
click at [520, 345] on div "CO play_arrow pause 03:51 + Add competency keyboard_arrow_right Yeah . So from …" at bounding box center [730, 341] width 441 height 44
click at [713, 333] on div "+" at bounding box center [713, 328] width 10 height 10
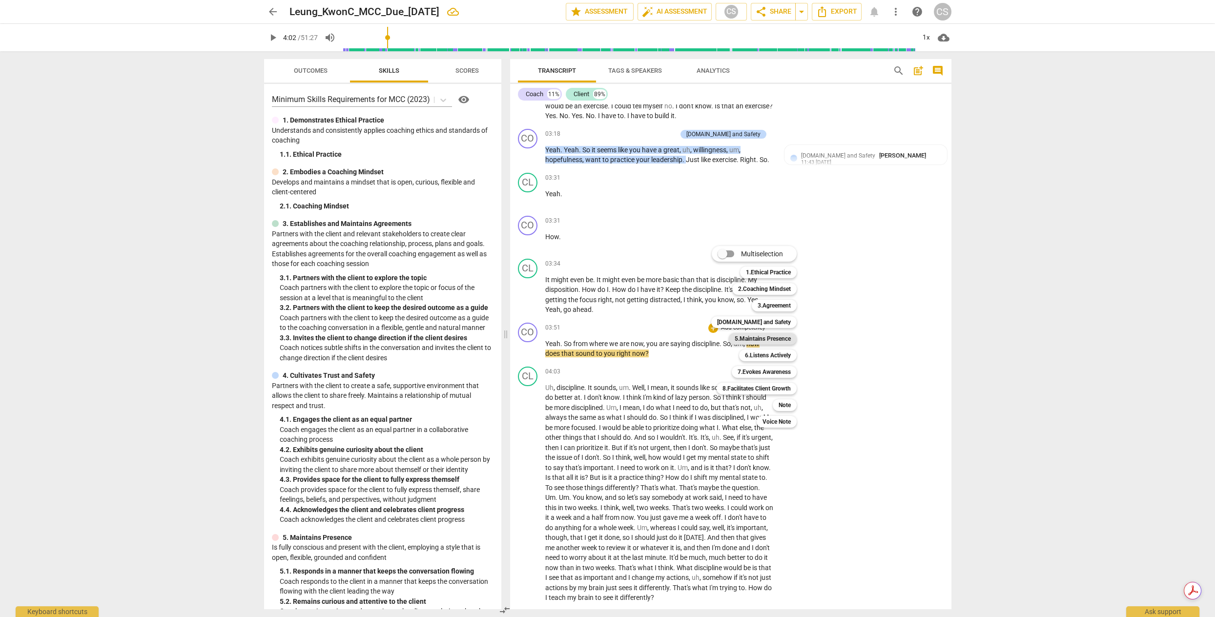
click at [784, 339] on b "5.Maintains Presence" at bounding box center [762, 339] width 56 height 12
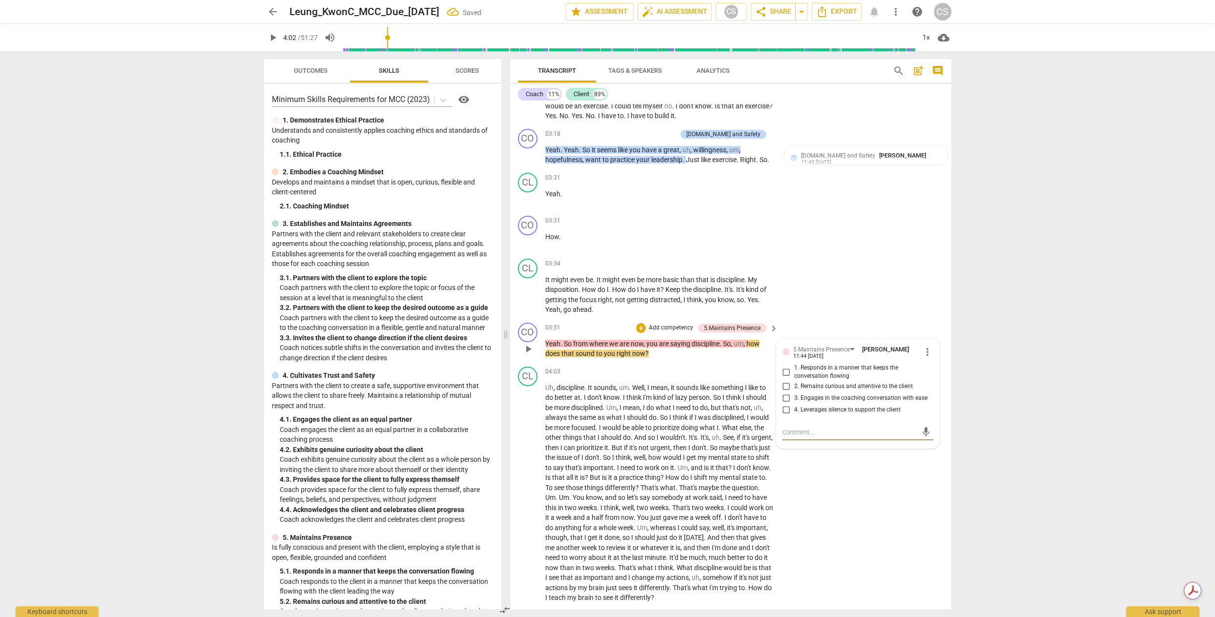
click at [785, 392] on input "2. Remains curious and attentive to the client" at bounding box center [786, 387] width 16 height 12
checkbox input "true"
click at [783, 378] on input "1. Responds in a manner that keeps the conversation flowing" at bounding box center [786, 372] width 16 height 12
checkbox input "true"
click at [528, 499] on span "play_arrow" at bounding box center [528, 493] width 12 height 12
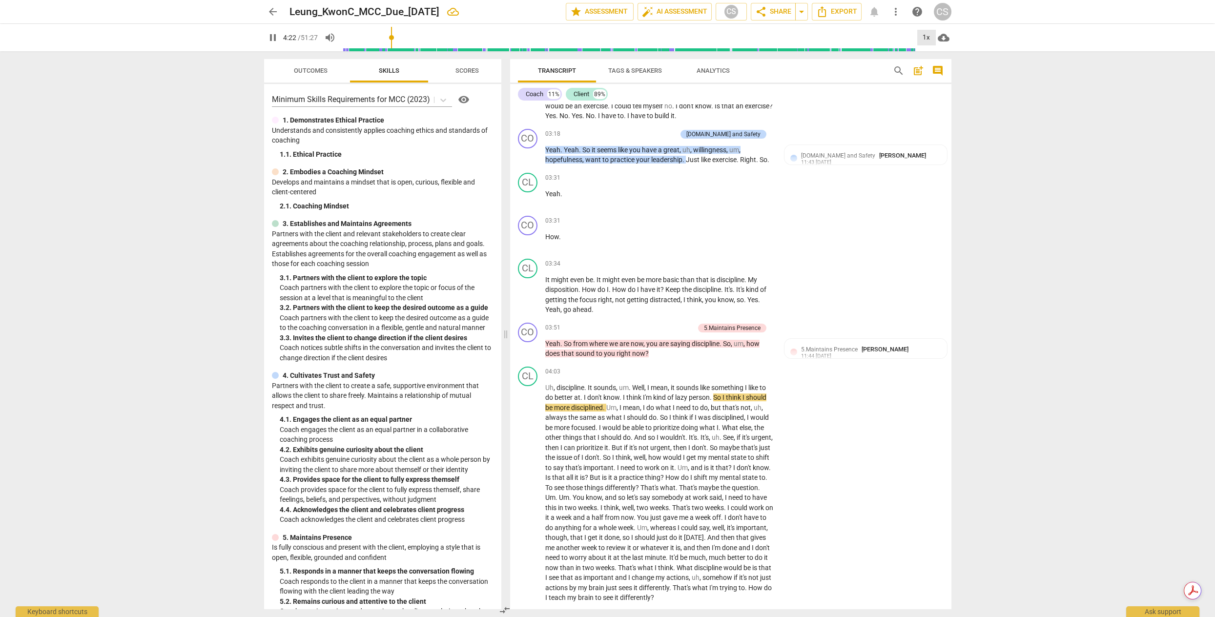
click at [927, 38] on div "1x" at bounding box center [926, 38] width 19 height 16
click at [935, 96] on li "1.5x" at bounding box center [933, 94] width 33 height 19
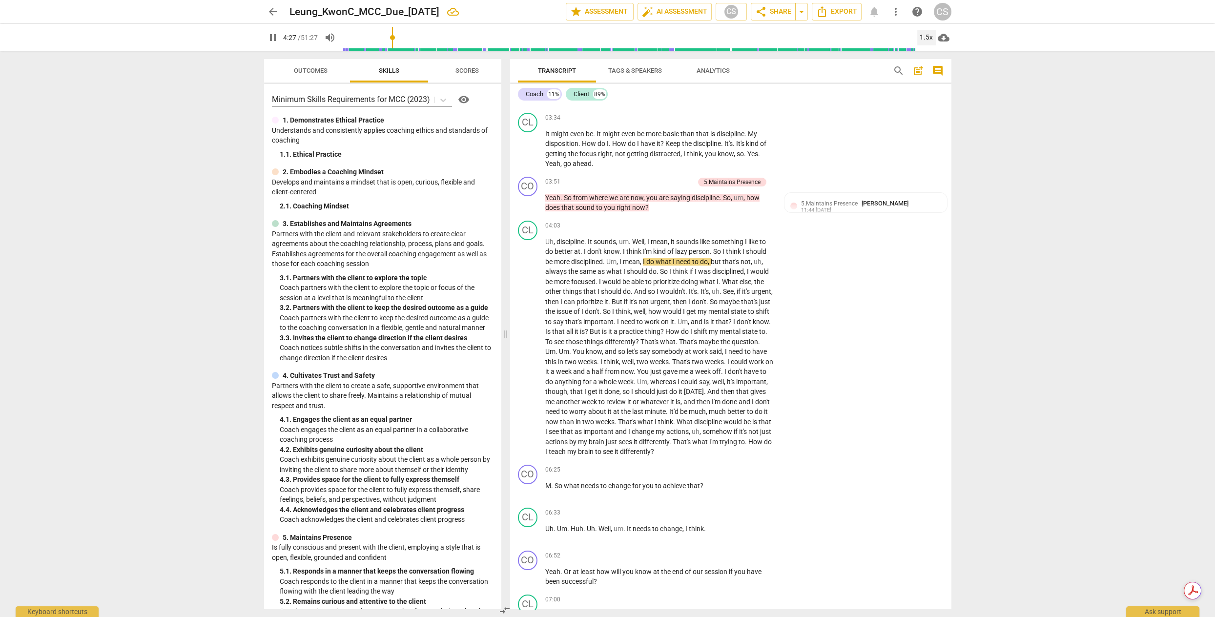
scroll to position [689, 0]
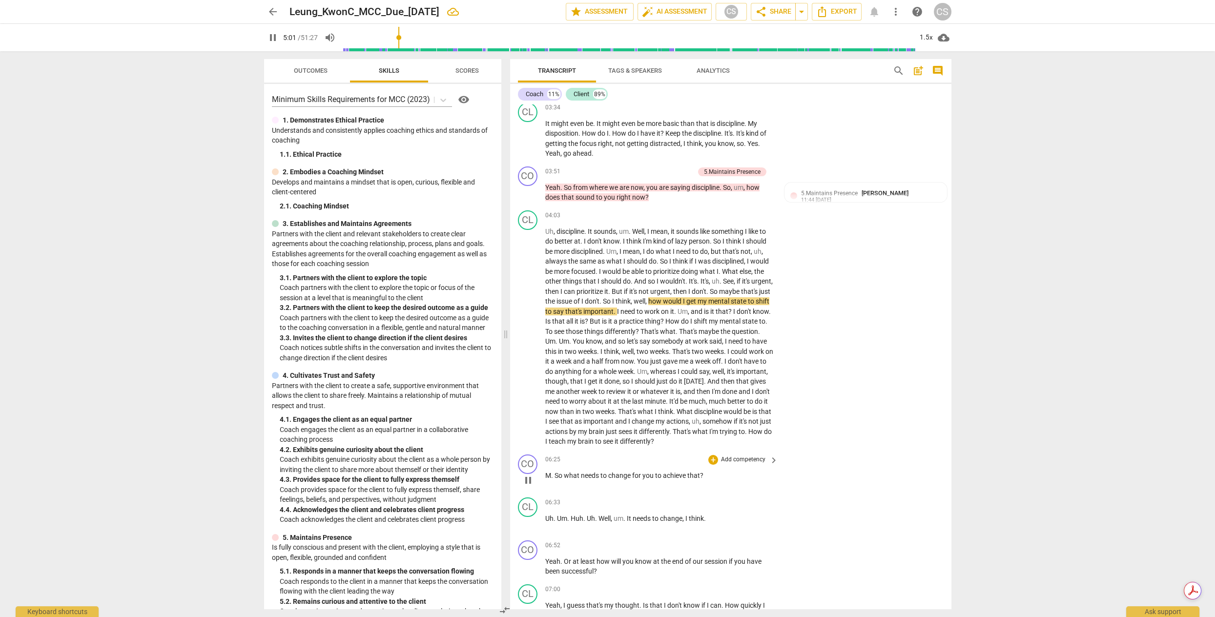
click at [551, 479] on span "." at bounding box center [552, 475] width 3 height 8
click at [526, 486] on span "pause" at bounding box center [528, 480] width 12 height 12
type input "391"
click at [743, 464] on p "Add competency" at bounding box center [743, 459] width 46 height 9
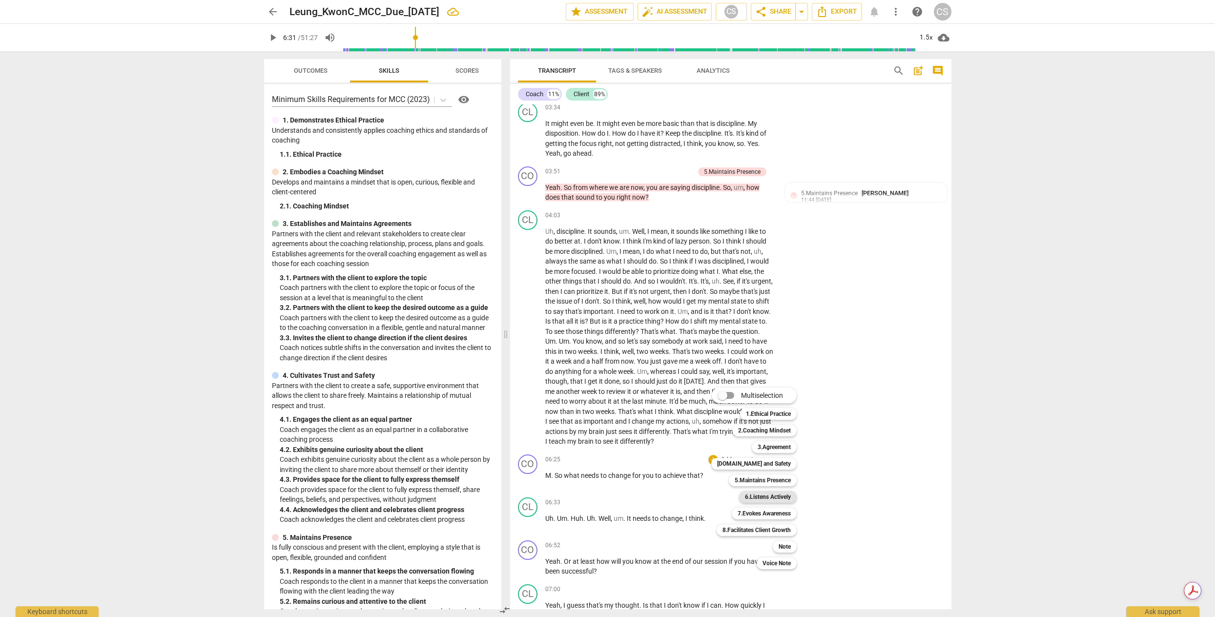
click at [777, 495] on b "6.Listens Actively" at bounding box center [768, 497] width 46 height 12
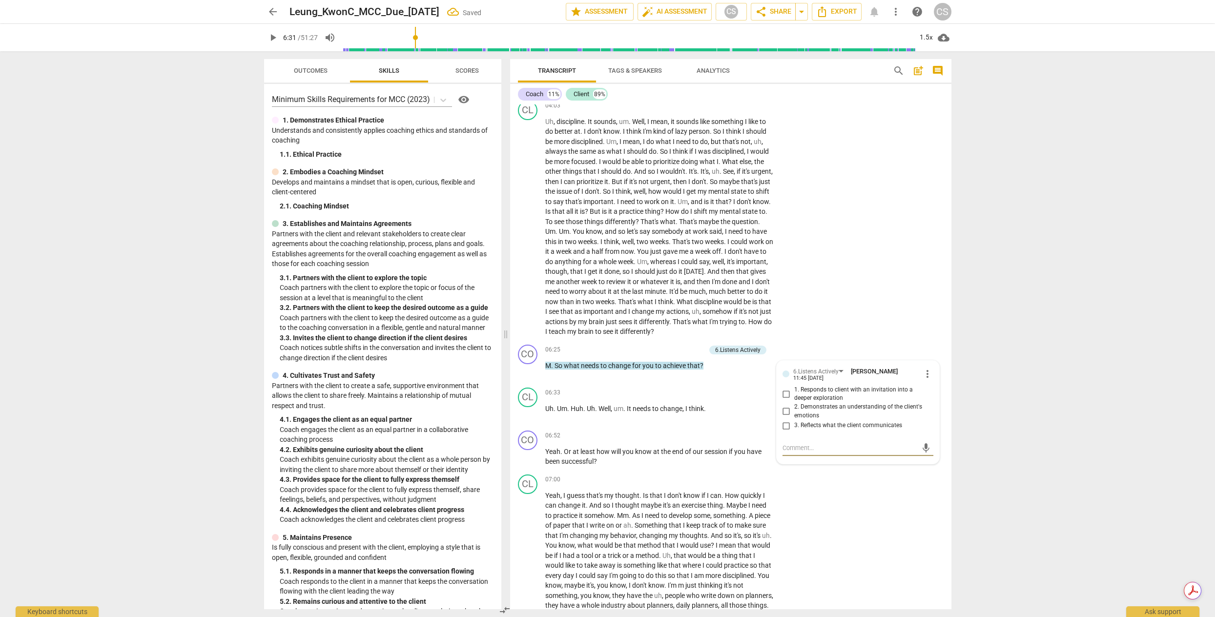
scroll to position [806, 0]
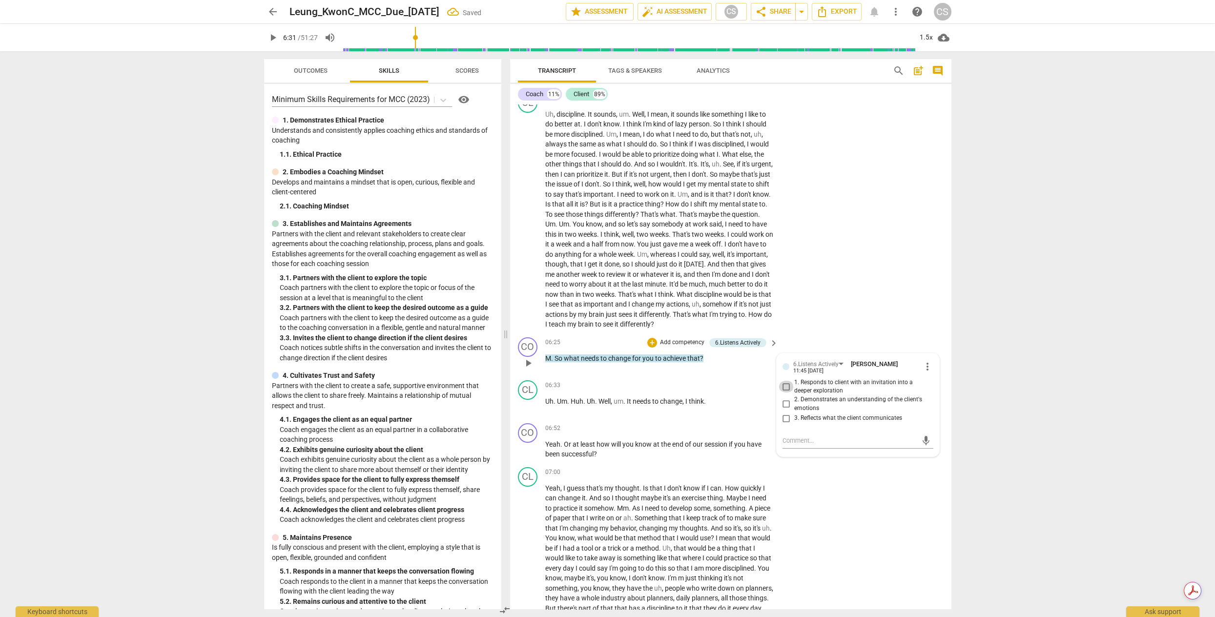
click at [785, 392] on input "1. Responds to client with an invitation into a deeper exploration" at bounding box center [786, 387] width 16 height 12
checkbox input "true"
click at [529, 412] on span "play_arrow" at bounding box center [528, 406] width 12 height 12
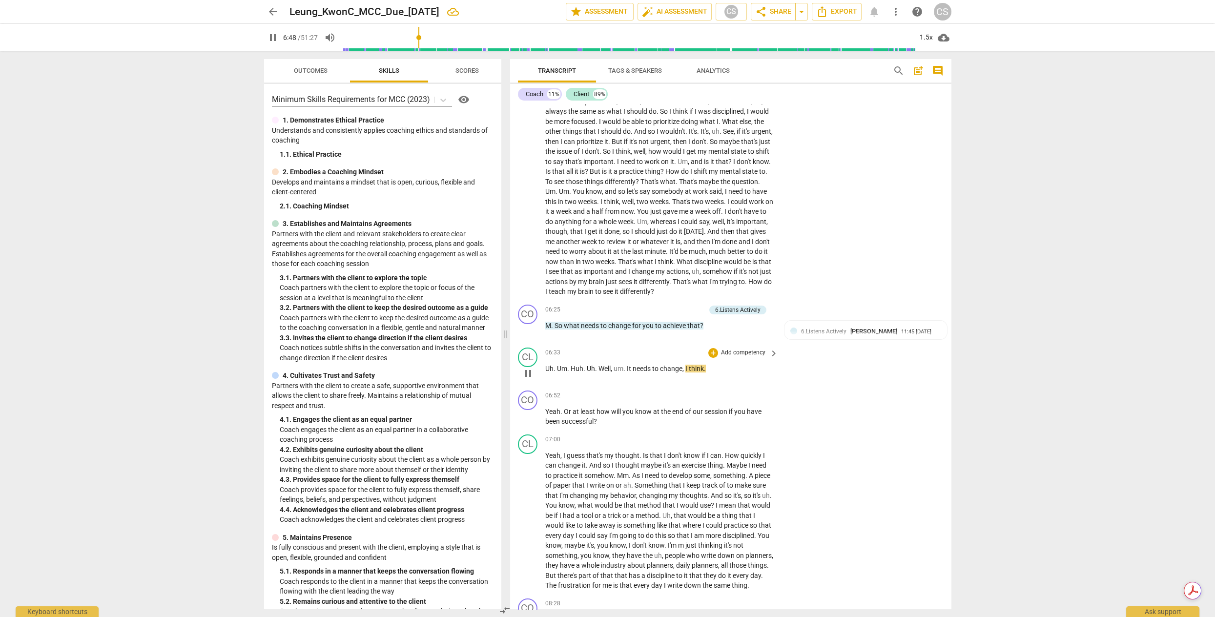
scroll to position [841, 0]
click at [525, 377] on span "pause" at bounding box center [528, 371] width 12 height 12
type input "410"
click at [630, 370] on span "It" at bounding box center [630, 366] width 6 height 8
click at [629, 370] on span "t" at bounding box center [627, 366] width 4 height 8
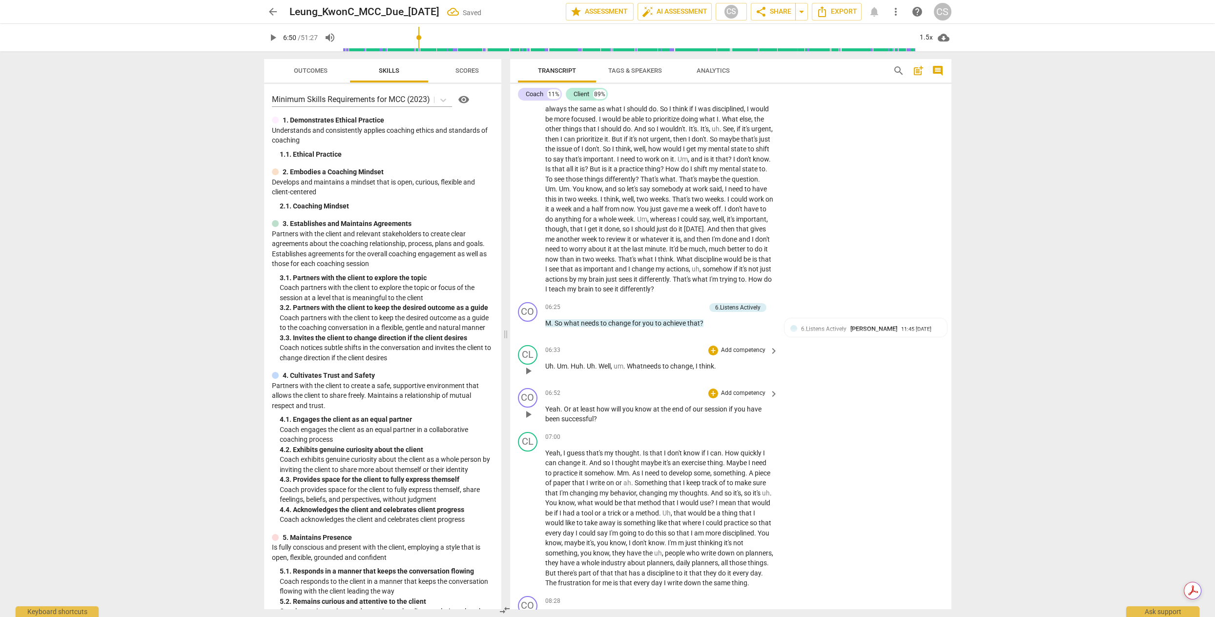
click at [545, 413] on span "Yeah" at bounding box center [552, 409] width 15 height 8
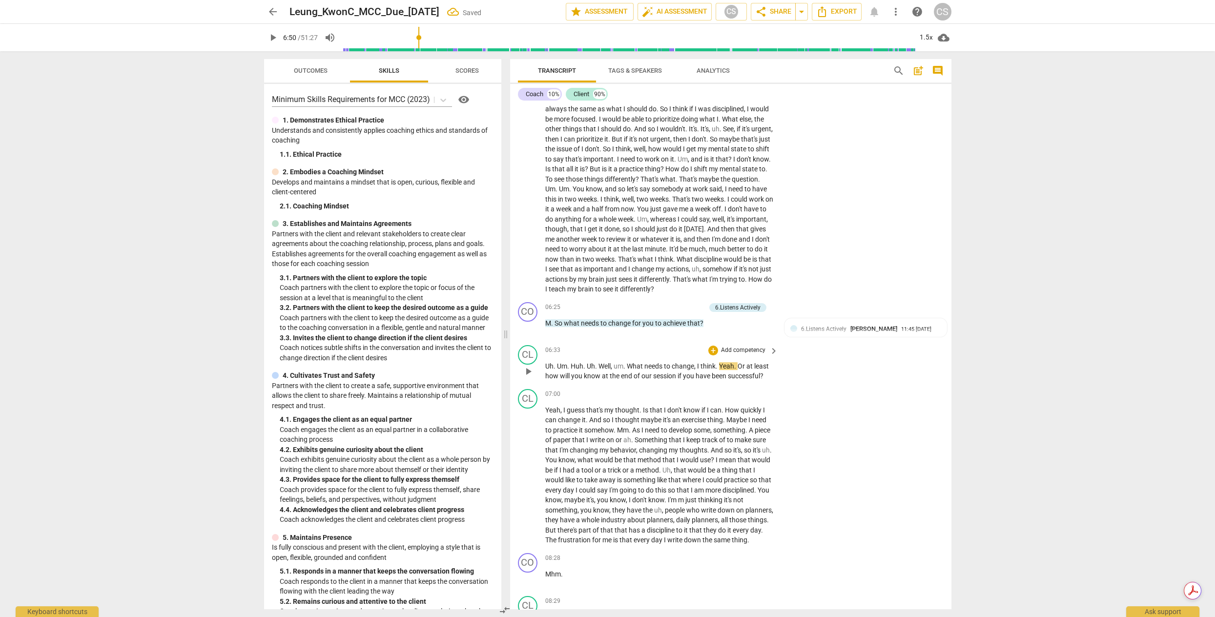
click at [682, 370] on span "change" at bounding box center [683, 366] width 22 height 8
click at [719, 370] on span "Yeah" at bounding box center [726, 366] width 15 height 8
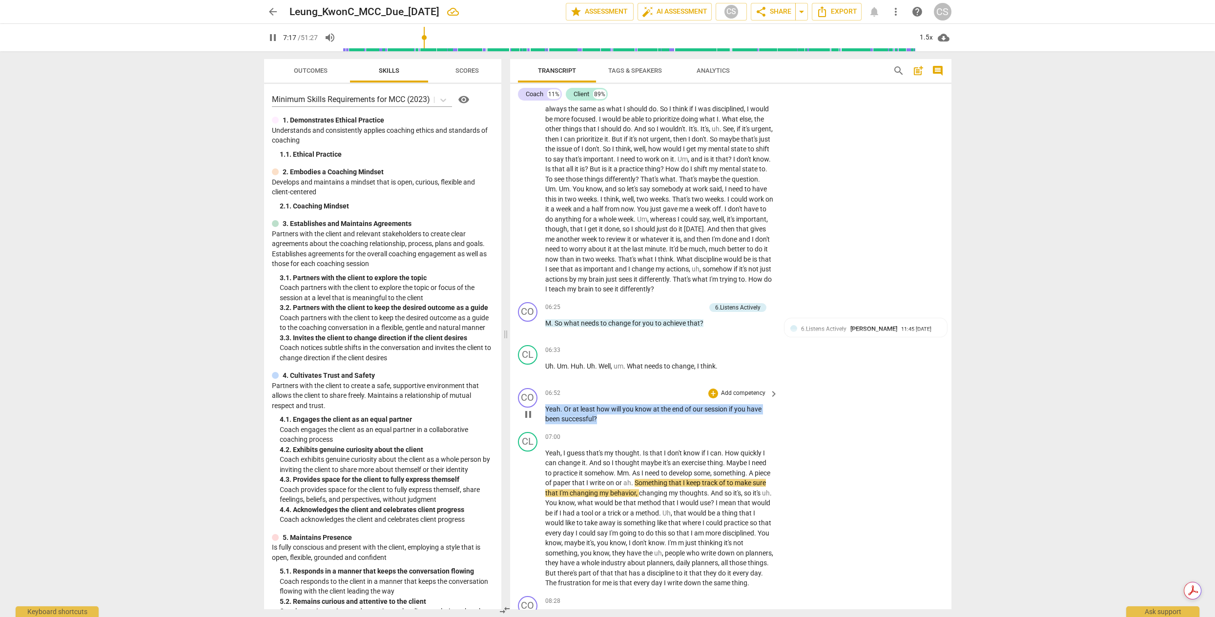
drag, startPoint x: 610, startPoint y: 435, endPoint x: 537, endPoint y: 427, distance: 72.8
click at [537, 427] on div "CO play_arrow pause 06:52 + Add competency keyboard_arrow_right Yeah . Or at le…" at bounding box center [730, 406] width 441 height 44
click at [714, 398] on div "+" at bounding box center [713, 393] width 10 height 10
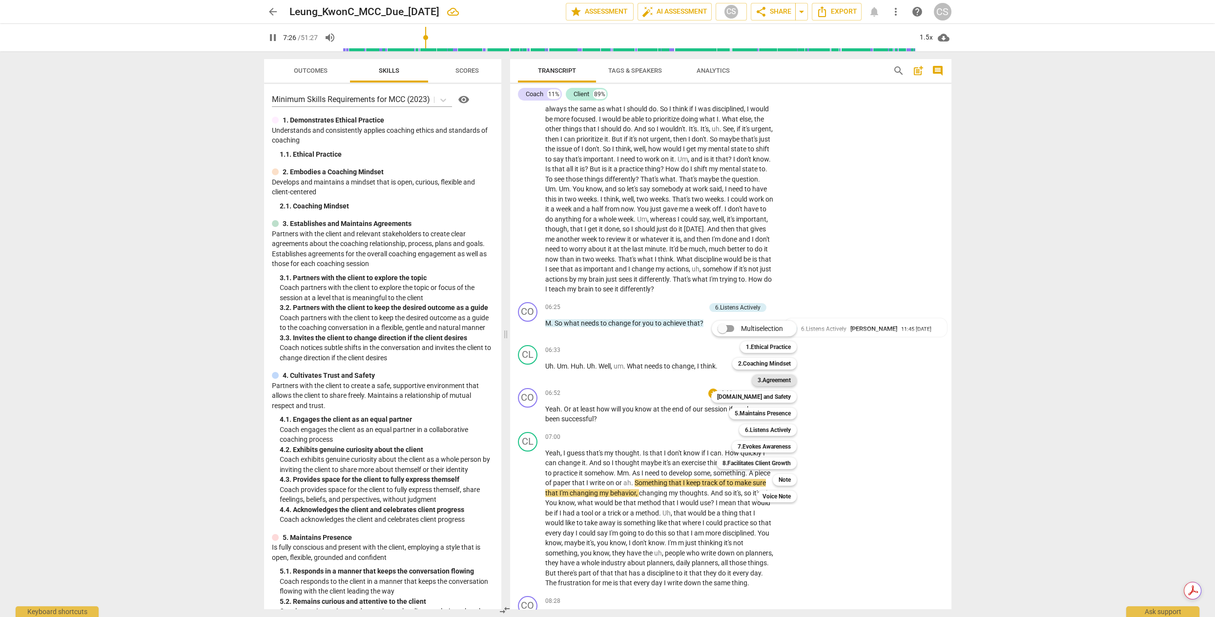
click at [784, 382] on b "3.Agreement" at bounding box center [773, 380] width 33 height 12
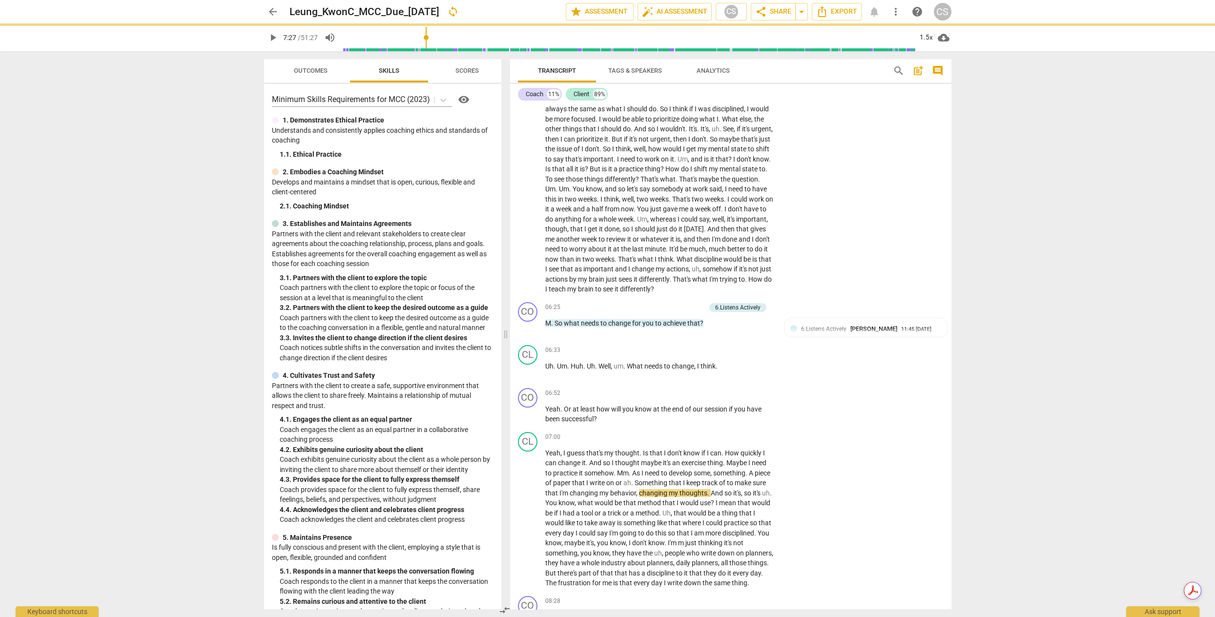
type input "448"
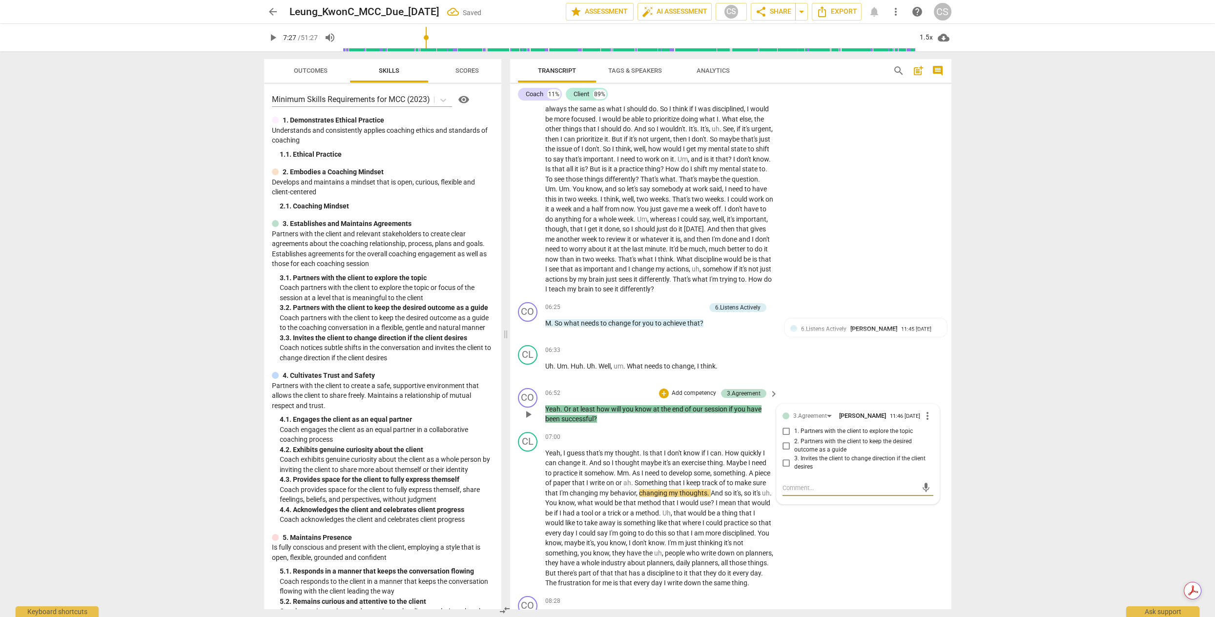
click at [785, 437] on input "1. Partners with the client to explore the topic" at bounding box center [786, 432] width 16 height 12
checkbox input "true"
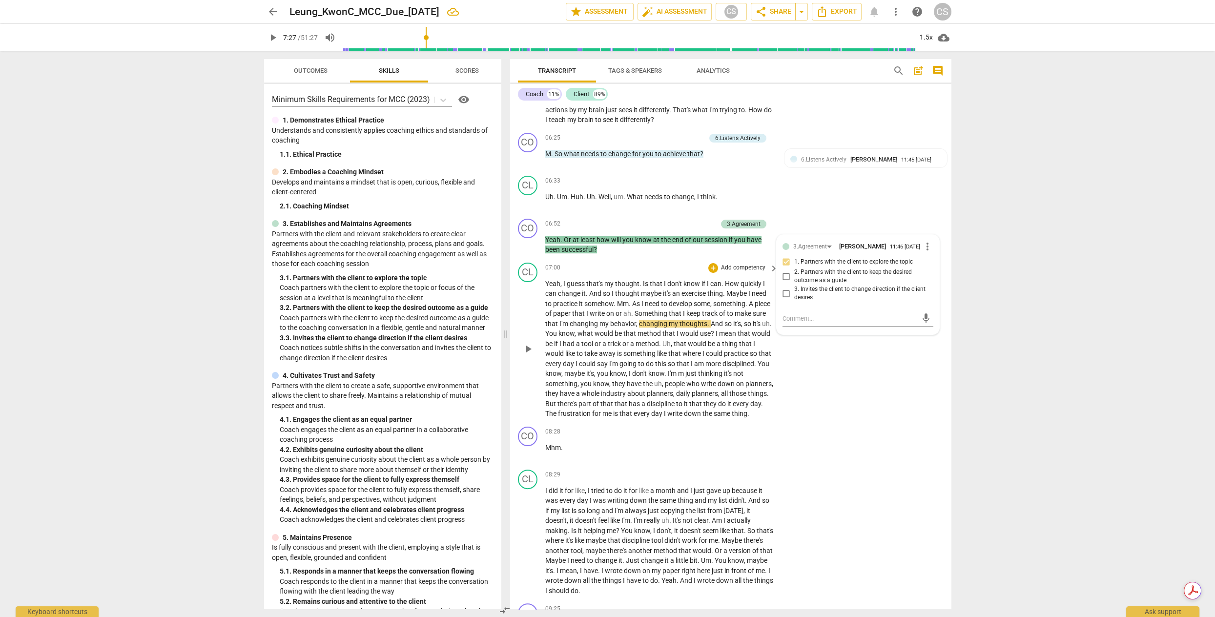
scroll to position [1016, 0]
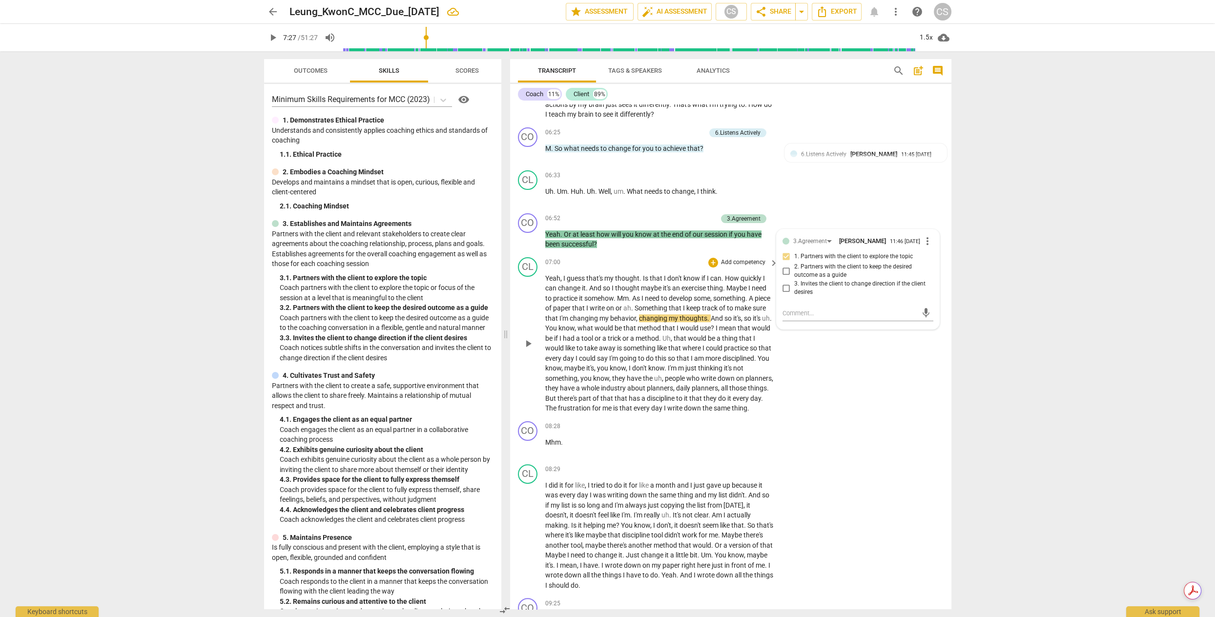
click at [526, 349] on span "play_arrow" at bounding box center [528, 344] width 12 height 12
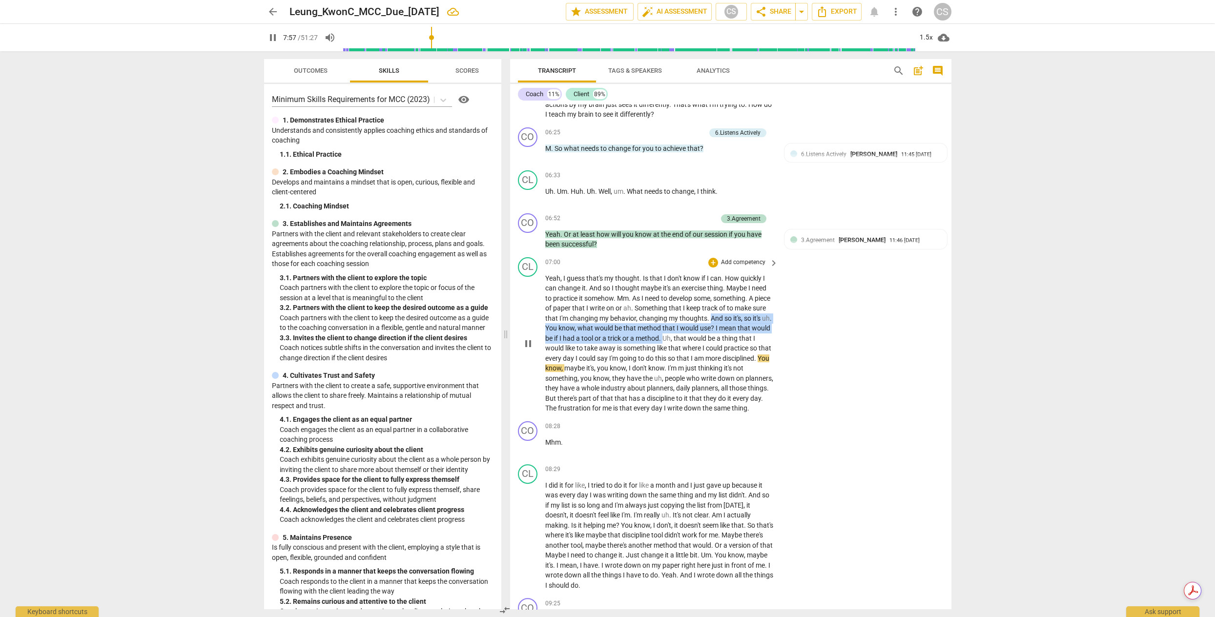
drag, startPoint x: 725, startPoint y: 336, endPoint x: 685, endPoint y: 356, distance: 45.0
click at [685, 356] on p "Yeah , I guess that's my thought . Is that I don't know if I can . How quickly …" at bounding box center [659, 343] width 228 height 140
click at [714, 267] on div "+" at bounding box center [713, 263] width 10 height 10
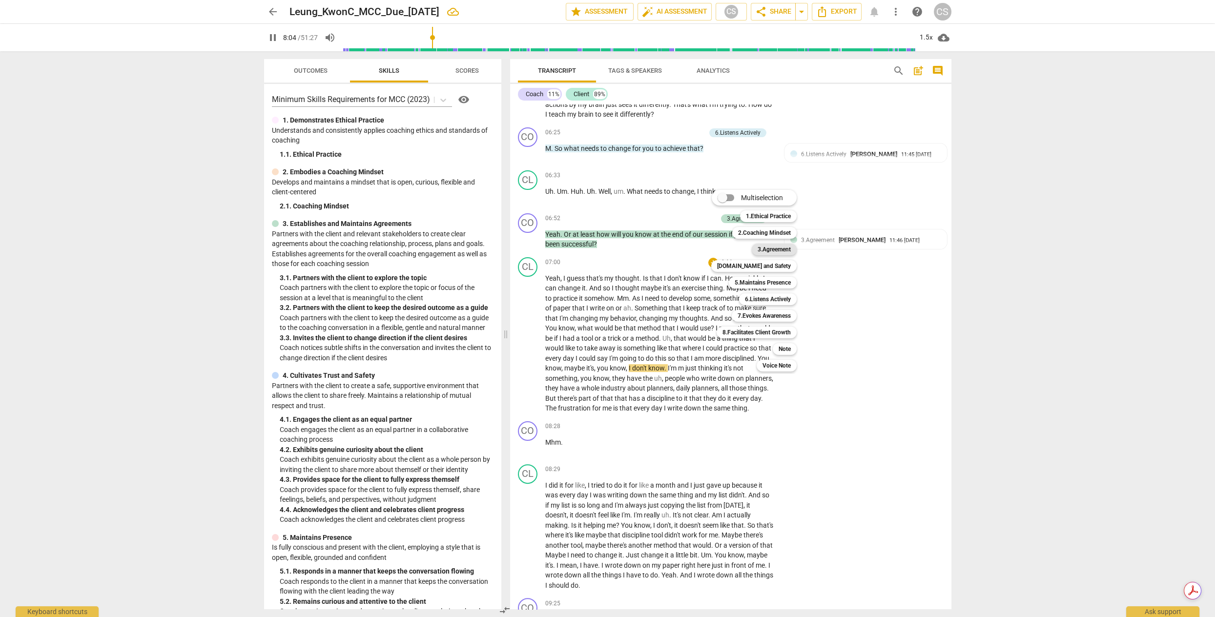
click at [790, 252] on b "3.Agreement" at bounding box center [773, 250] width 33 height 12
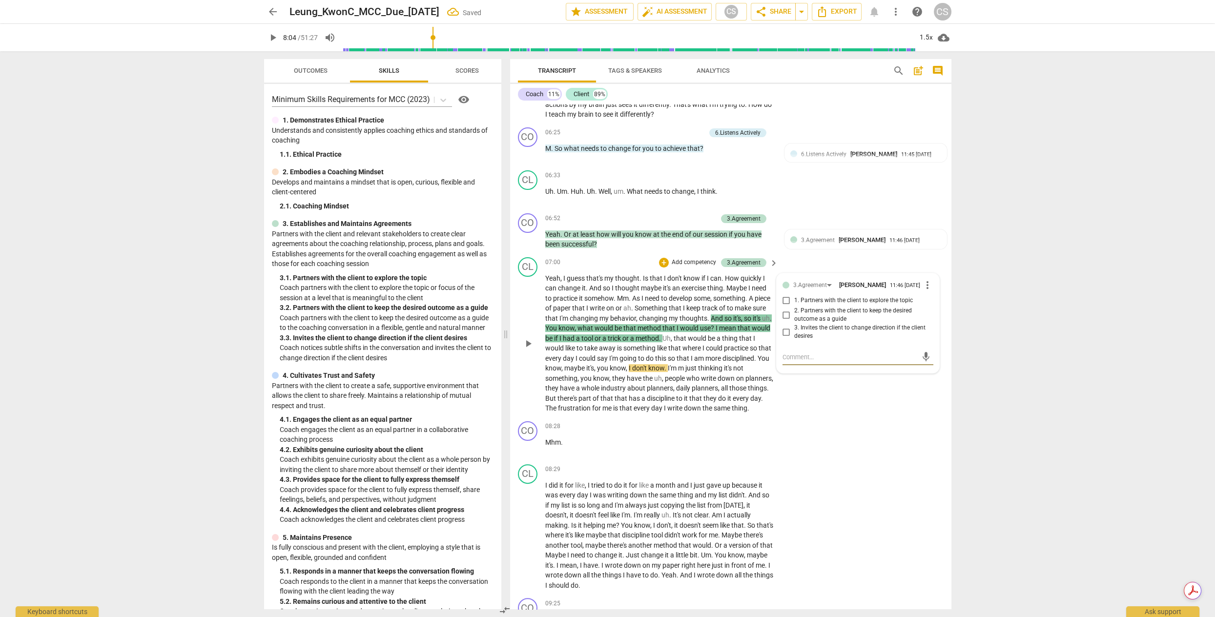
click at [922, 291] on span "more_vert" at bounding box center [927, 285] width 12 height 12
click at [924, 324] on li "Delete" at bounding box center [935, 323] width 34 height 19
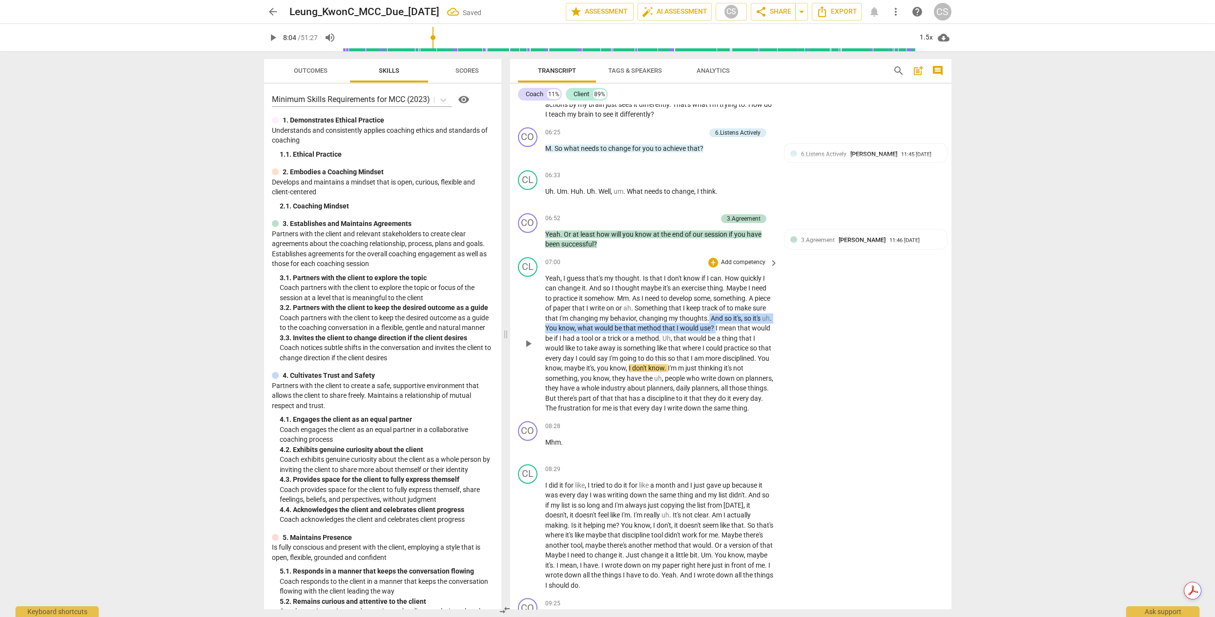
drag, startPoint x: 723, startPoint y: 336, endPoint x: 734, endPoint y: 345, distance: 14.4
click at [734, 345] on p "Yeah , I guess that's my thought . Is that I don't know if I can . How quickly …" at bounding box center [659, 343] width 228 height 140
click at [714, 267] on div "+" at bounding box center [713, 263] width 10 height 10
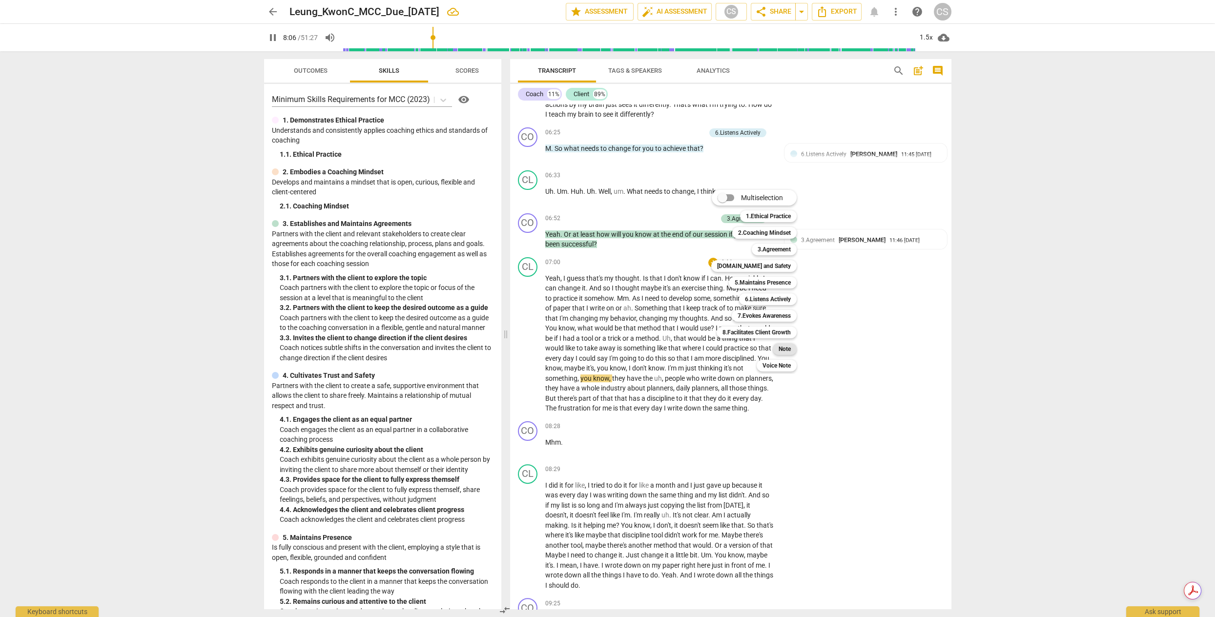
click at [785, 351] on b "Note" at bounding box center [784, 349] width 12 height 12
type input "487"
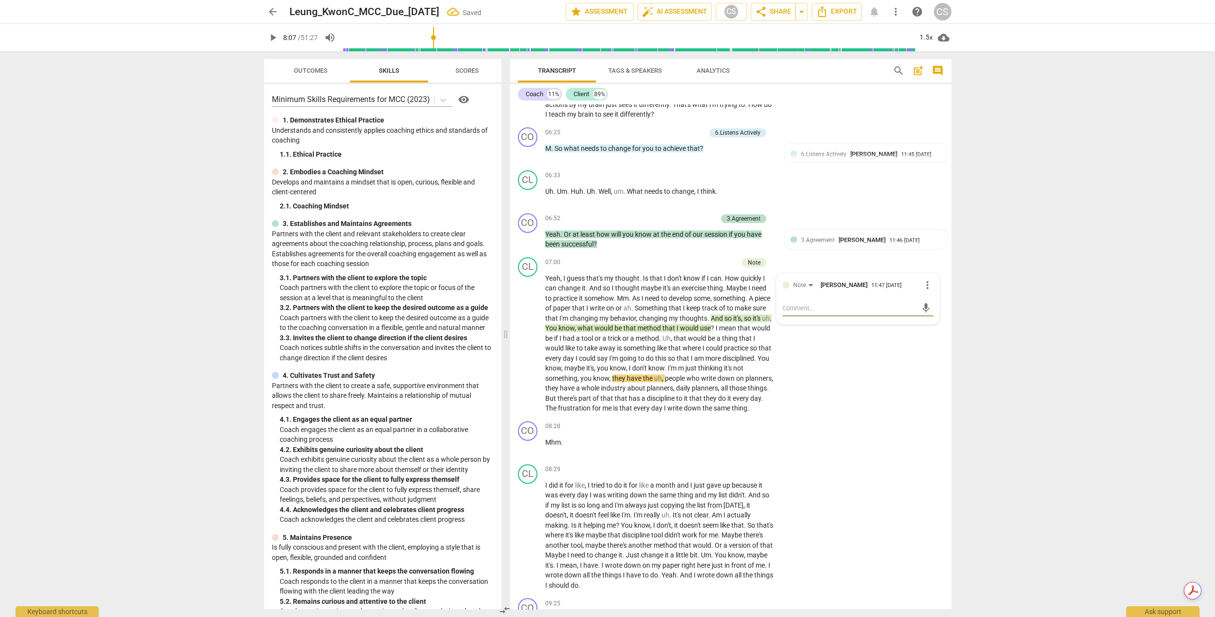
type textarea "c"
type textarea "cl"
type textarea "cli"
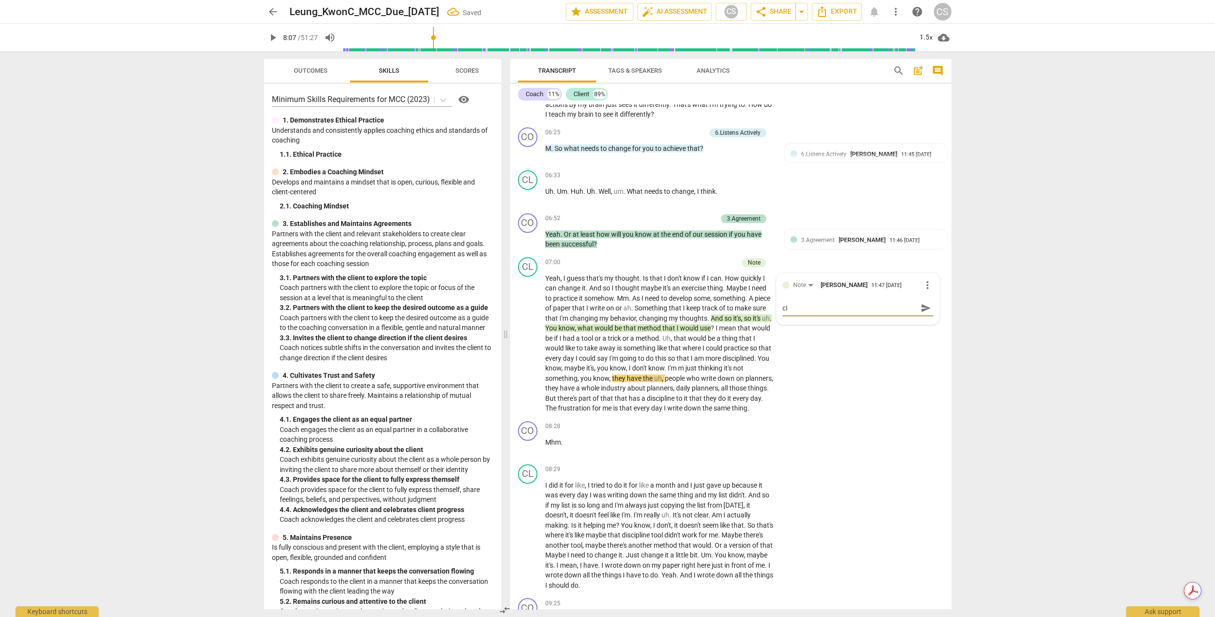
type textarea "cli"
type textarea "clie"
type textarea "clien"
type textarea "client"
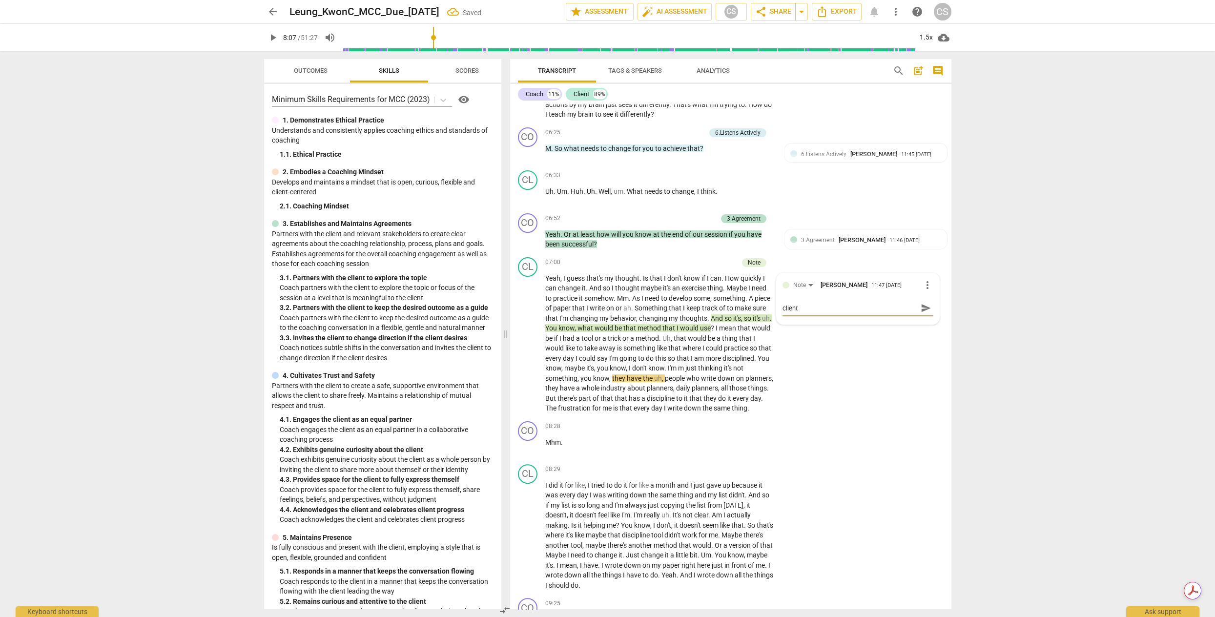
type textarea "client"
type textarea "client s"
type textarea "client st"
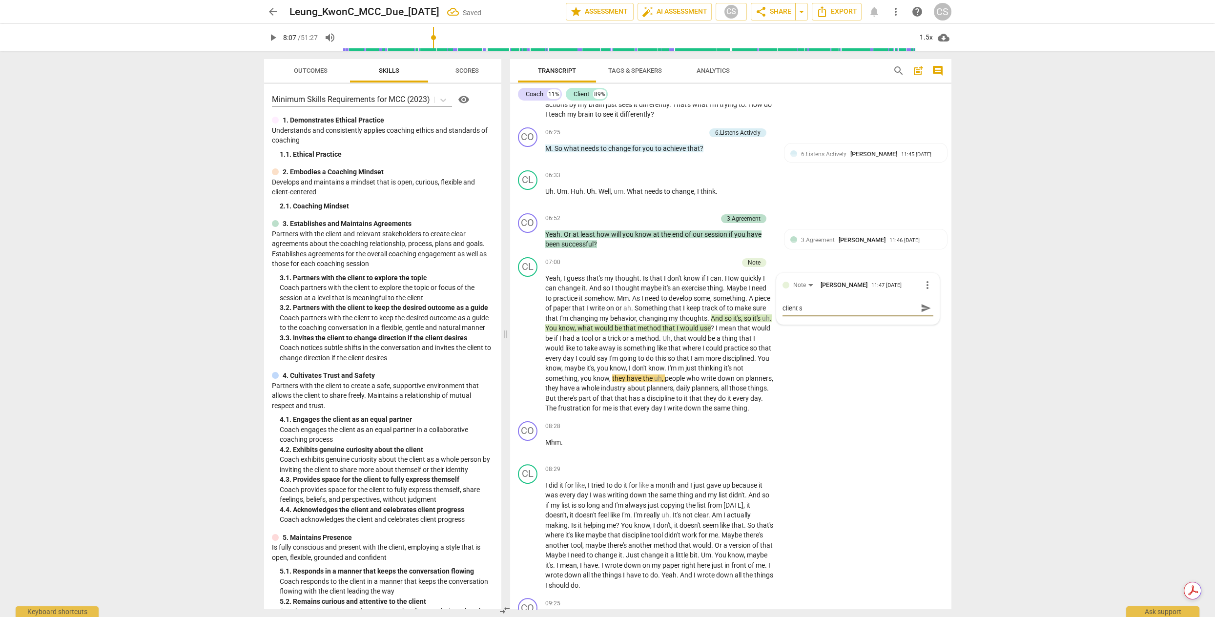
type textarea "client st"
type textarea "client sta"
type textarea "client stat"
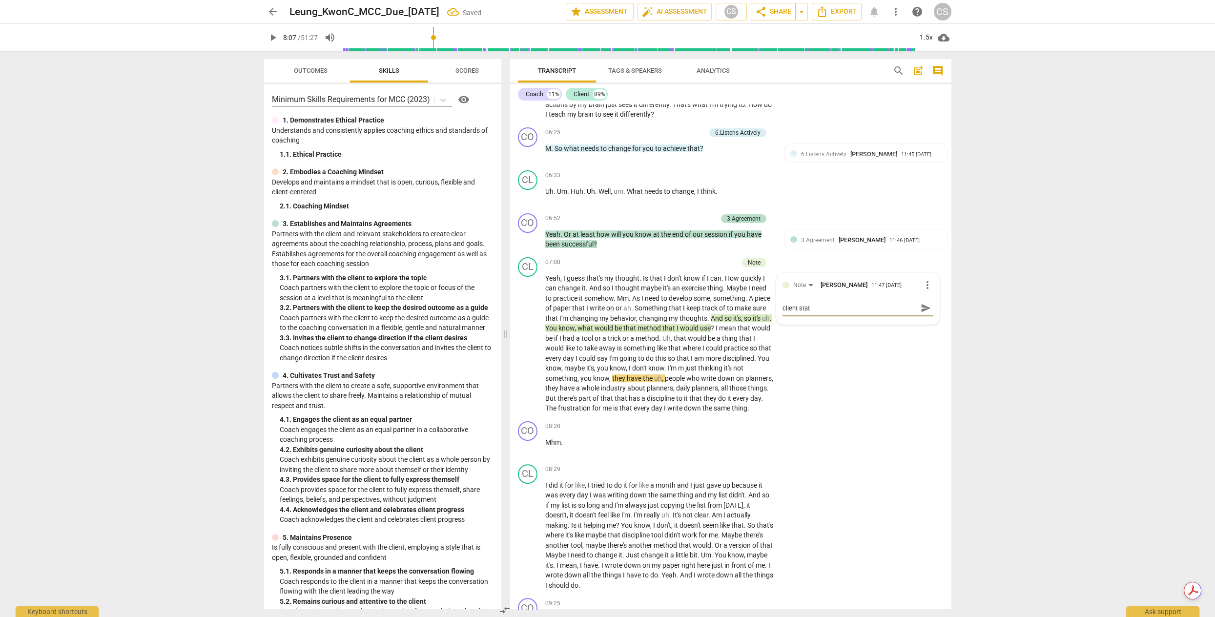
type textarea "client state"
type textarea "client states"
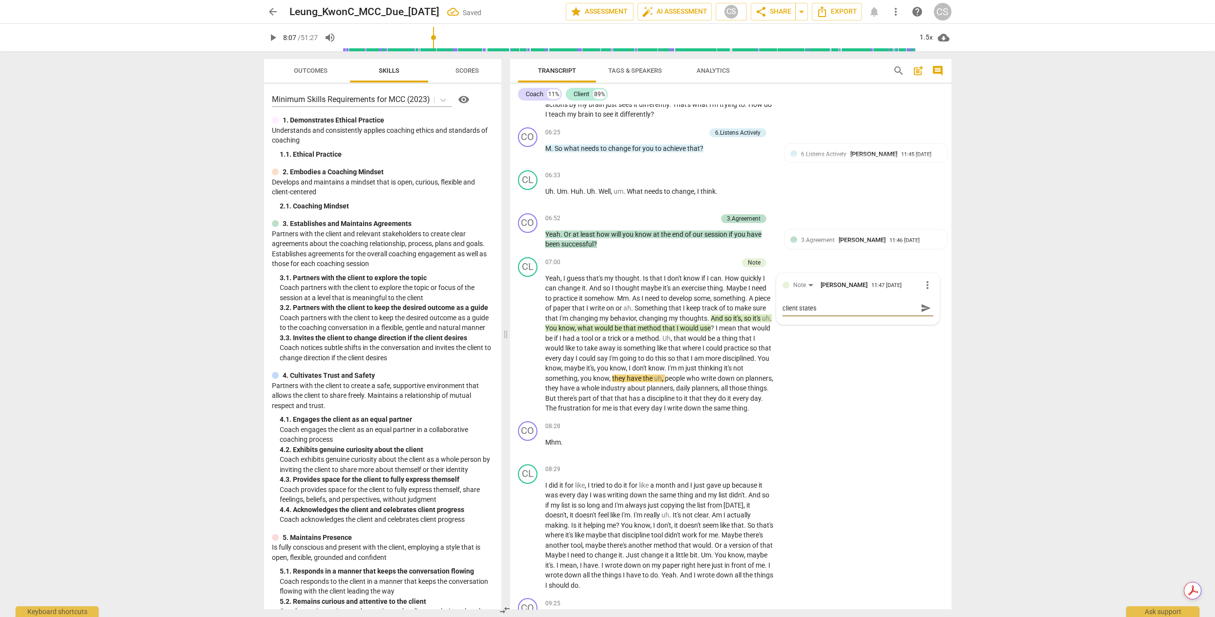
type textarea "client states"
type textarea "client states o"
type textarea "client states ou"
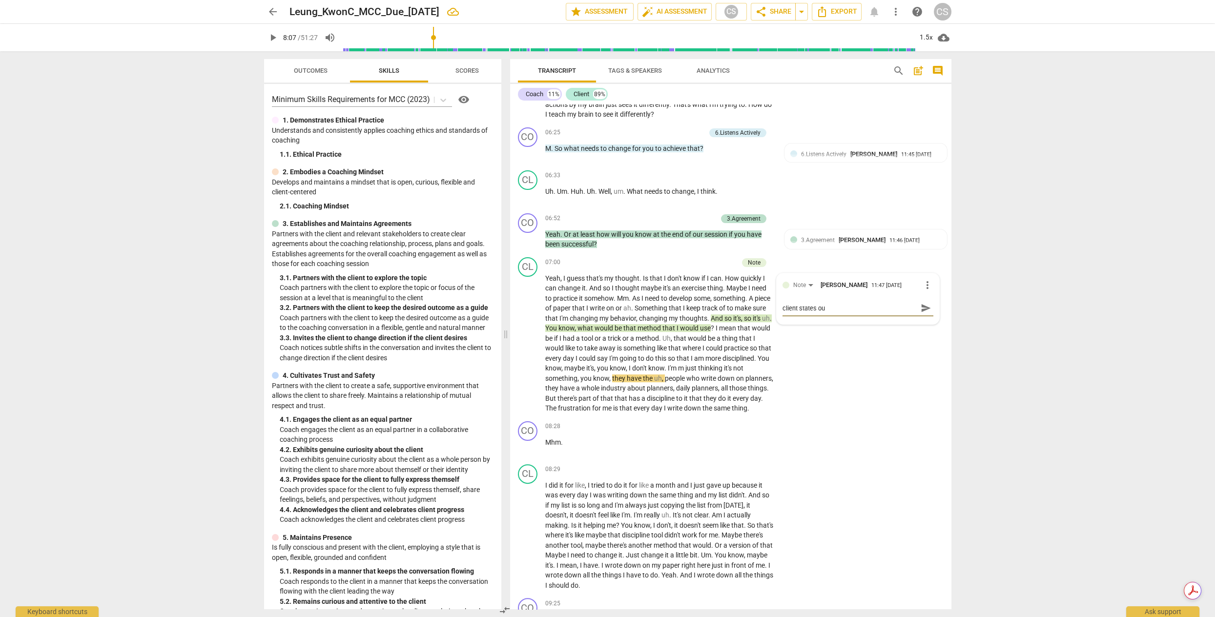
type textarea "client states out"
type textarea "client states outc"
type textarea "client states outco"
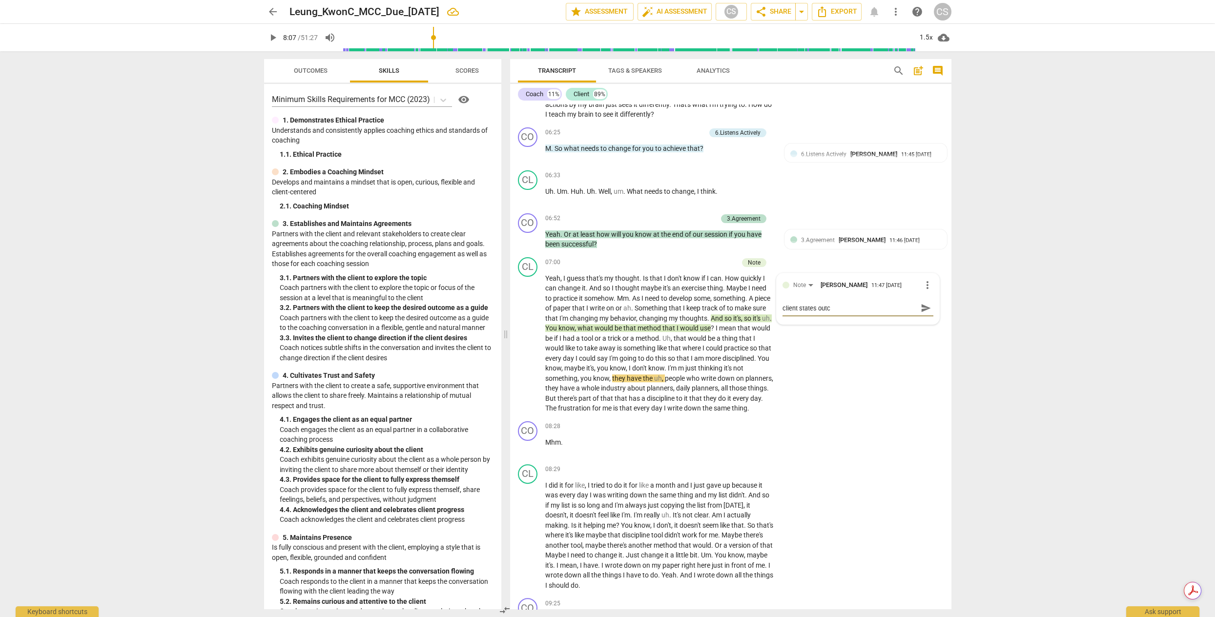
type textarea "client states outco"
type textarea "client states outcom"
type textarea "client states outcome"
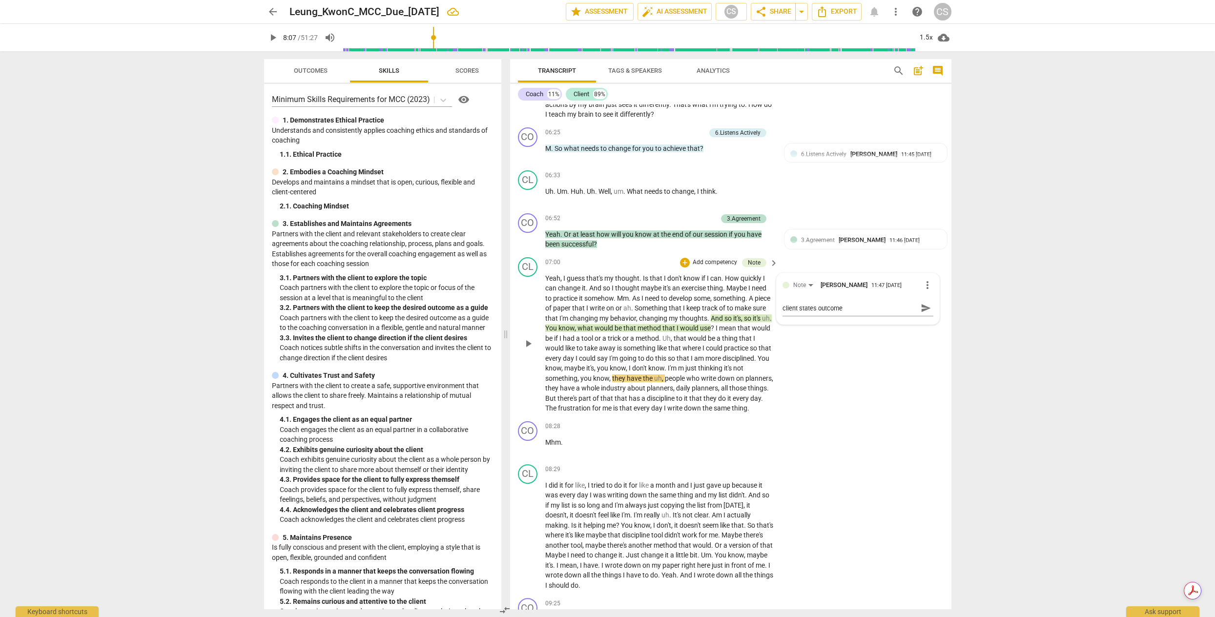
click at [758, 403] on p "Yeah , I guess that's my thought . Is that I don't know if I can . How quickly …" at bounding box center [659, 343] width 228 height 140
click at [643, 382] on span "have" at bounding box center [635, 378] width 16 height 8
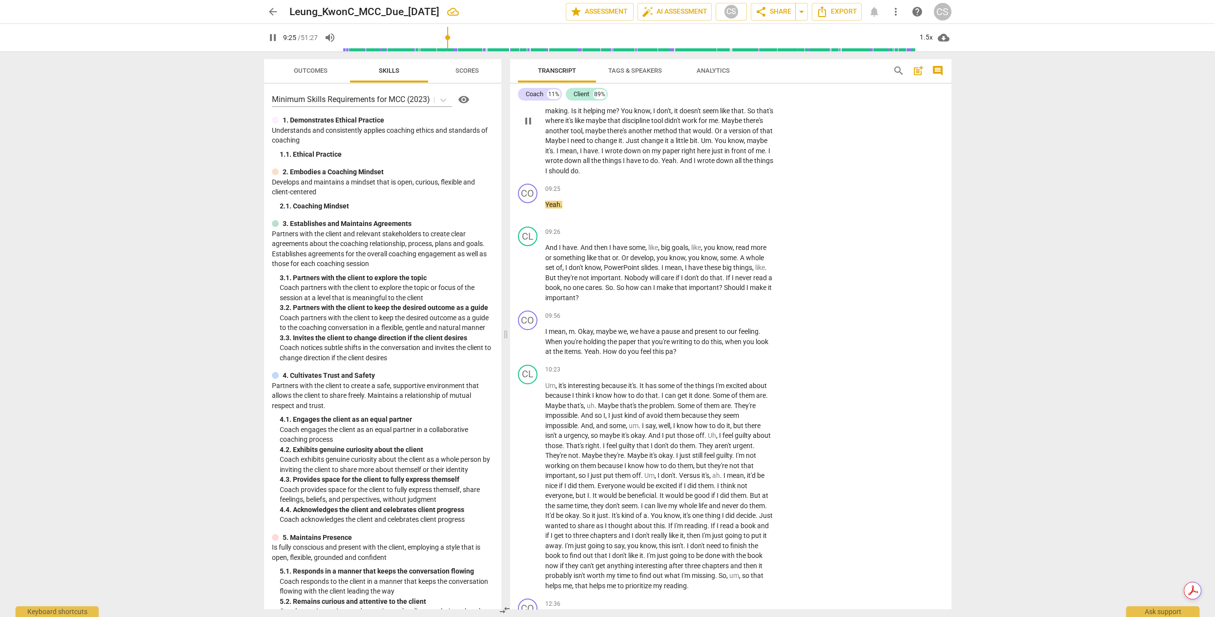
scroll to position [1433, 0]
click at [544, 351] on div "CO play_arrow pause" at bounding box center [531, 330] width 27 height 46
click at [545, 332] on span "I" at bounding box center [546, 328] width 3 height 8
click at [674, 352] on span "?" at bounding box center [674, 348] width 3 height 8
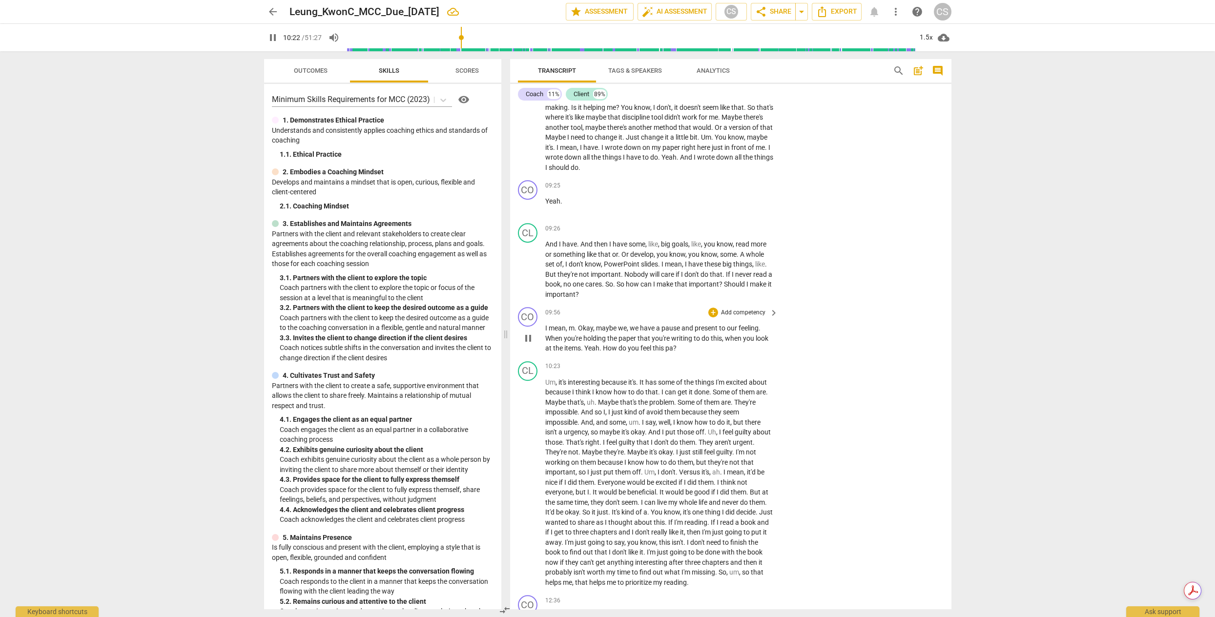
type input "623"
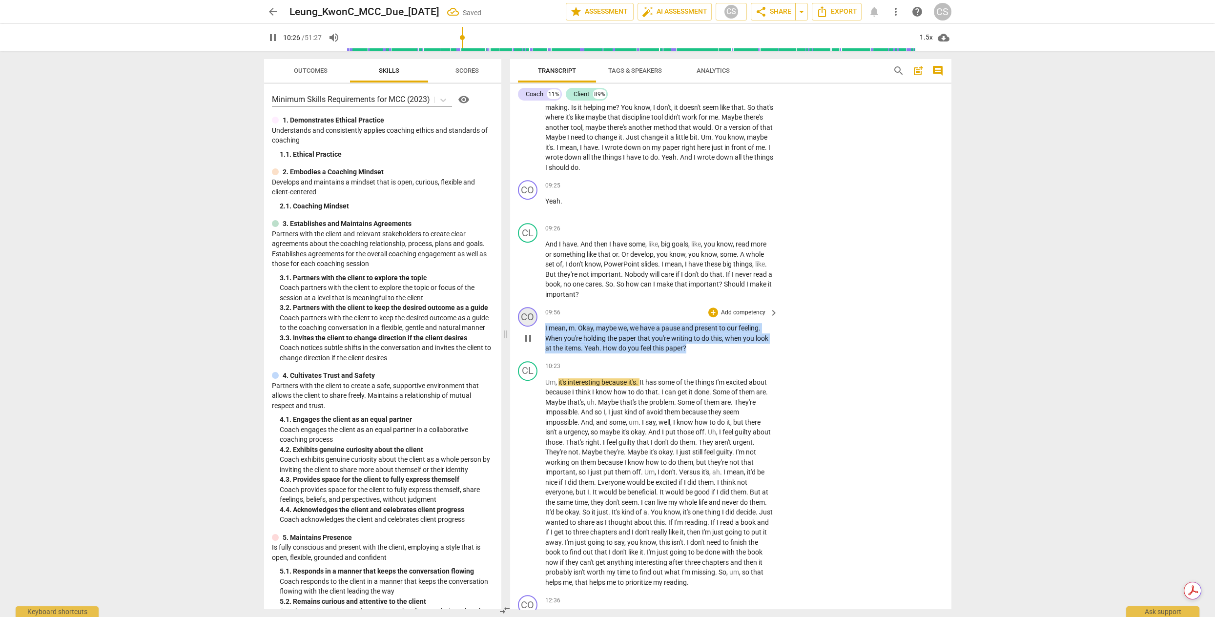
drag, startPoint x: 693, startPoint y: 372, endPoint x: 532, endPoint y: 349, distance: 162.3
click at [532, 349] on div "CO play_arrow pause 09:56 + Add competency keyboard_arrow_right I mean , m . Ok…" at bounding box center [730, 330] width 441 height 54
click at [714, 317] on div "+" at bounding box center [713, 312] width 10 height 10
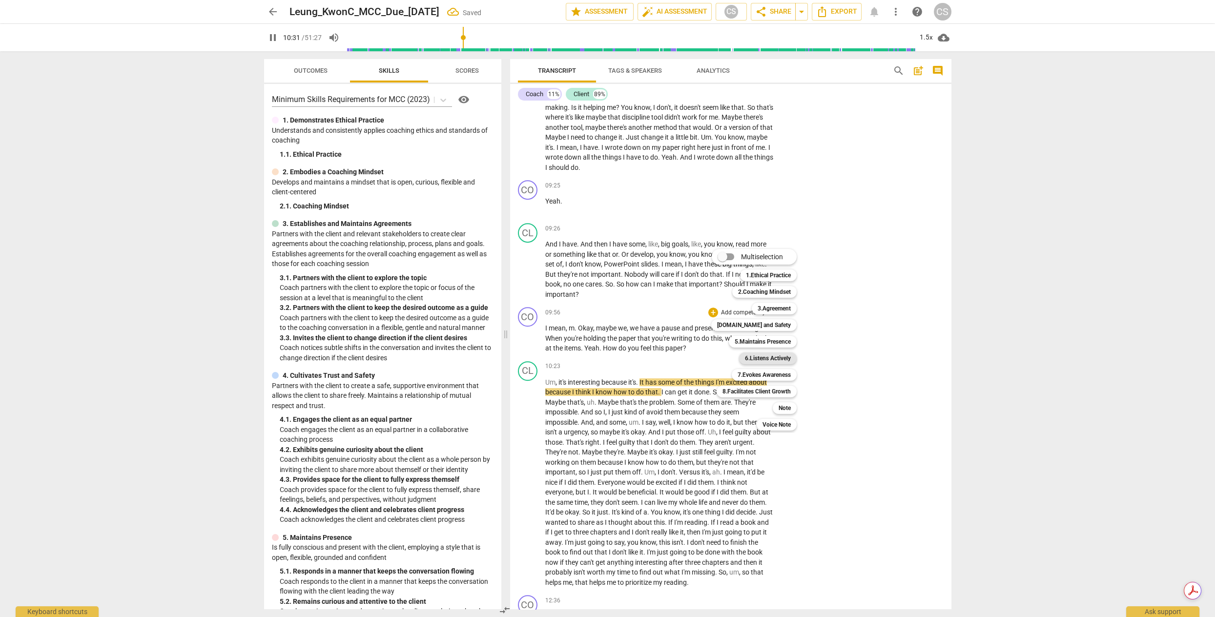
click at [779, 358] on b "6.Listens Actively" at bounding box center [768, 358] width 46 height 12
type input "632"
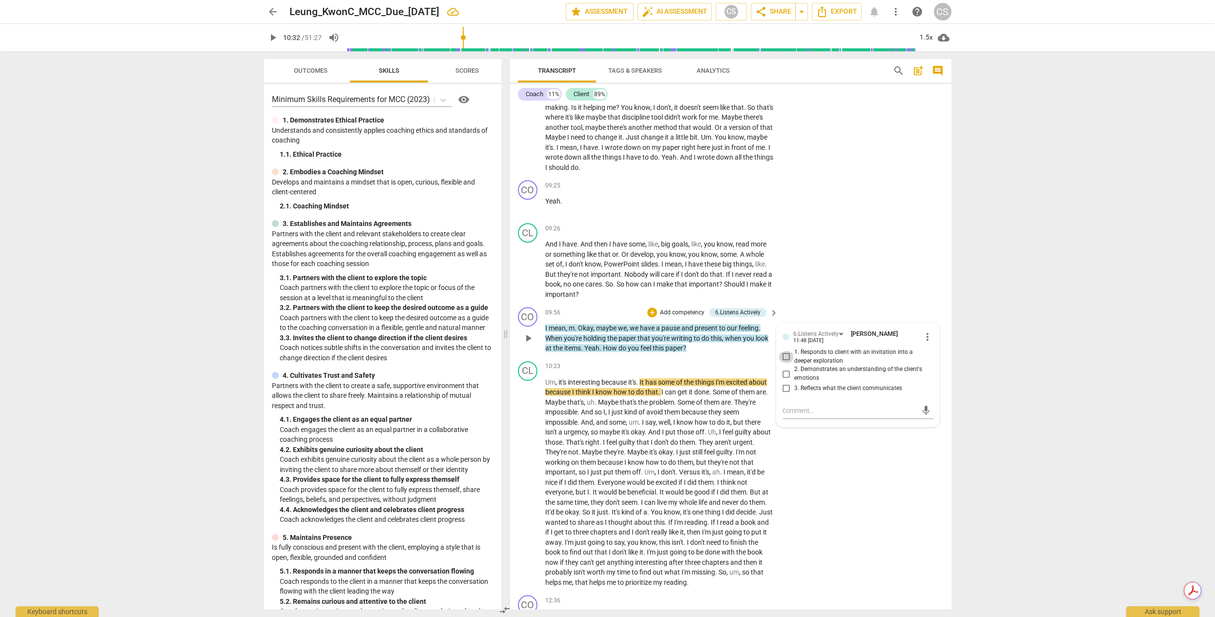
click at [782, 363] on input "1. Responds to client with an invitation into a deeper exploration" at bounding box center [786, 357] width 16 height 12
checkbox input "true"
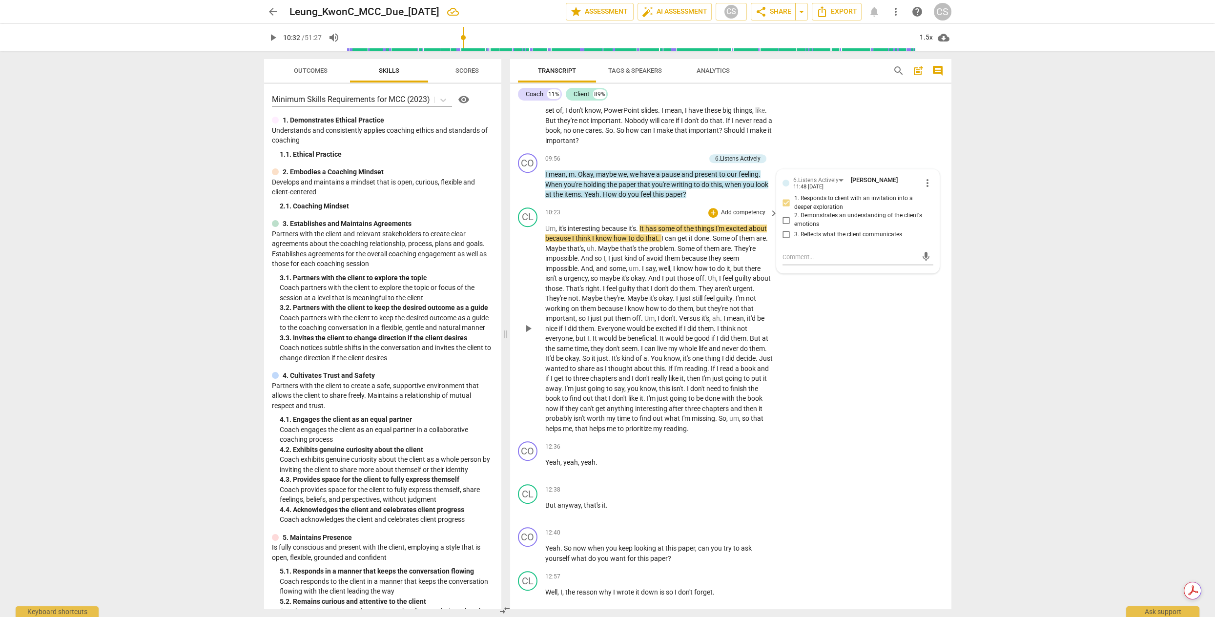
scroll to position [1588, 0]
click at [529, 333] on span "play_arrow" at bounding box center [528, 328] width 12 height 12
click at [529, 333] on span "pause" at bounding box center [528, 328] width 12 height 12
click at [641, 231] on span "It" at bounding box center [642, 228] width 6 height 8
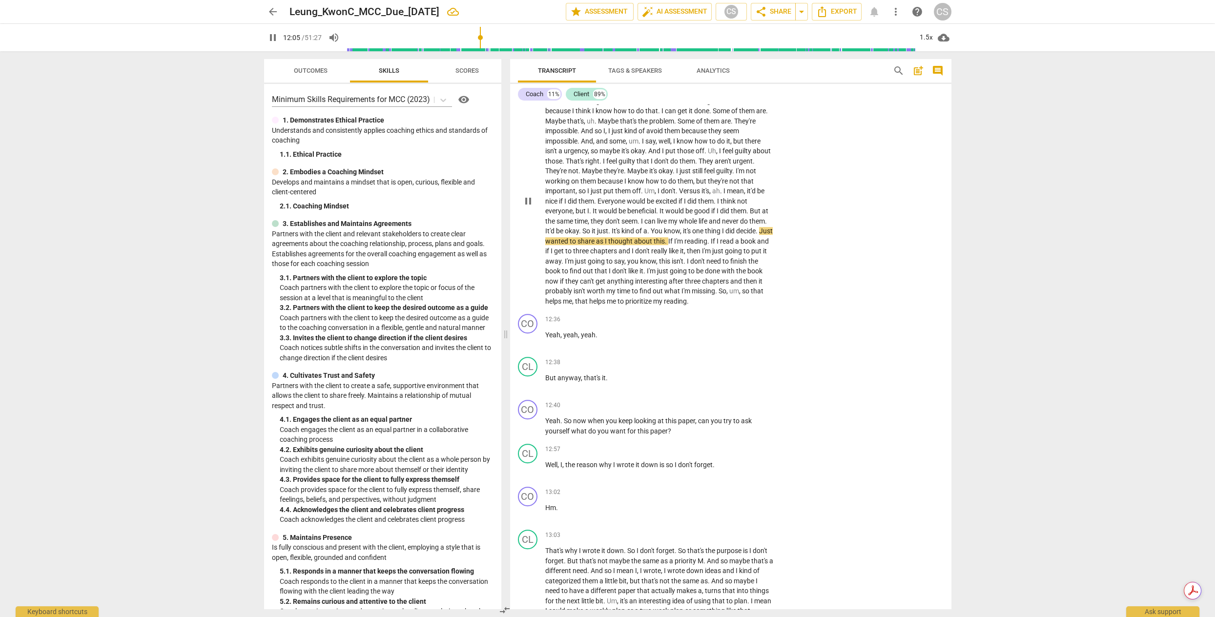
scroll to position [1718, 0]
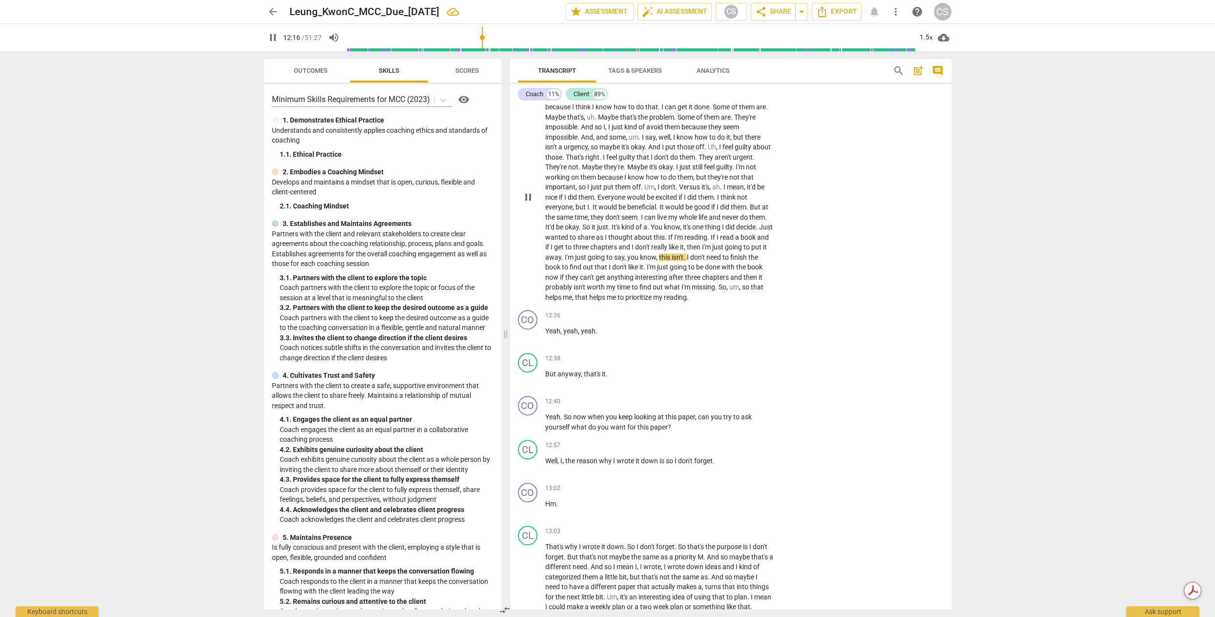
click at [530, 203] on span "pause" at bounding box center [528, 197] width 12 height 12
click at [531, 203] on span "play_arrow" at bounding box center [528, 197] width 12 height 12
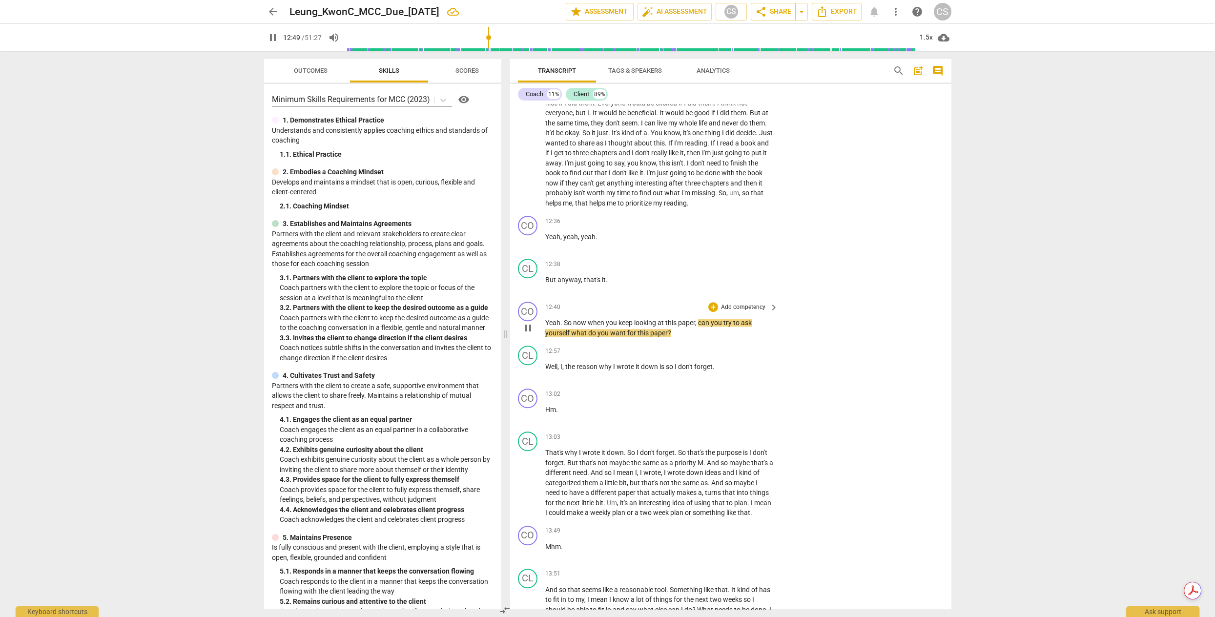
scroll to position [1814, 0]
click at [528, 332] on span "pause" at bounding box center [528, 327] width 12 height 12
type input "773"
drag, startPoint x: 674, startPoint y: 359, endPoint x: 540, endPoint y: 344, distance: 135.1
click at [540, 340] on div "CO play_arrow pause 12:40 + Add competency keyboard_arrow_right Yeah . So now w…" at bounding box center [730, 318] width 441 height 44
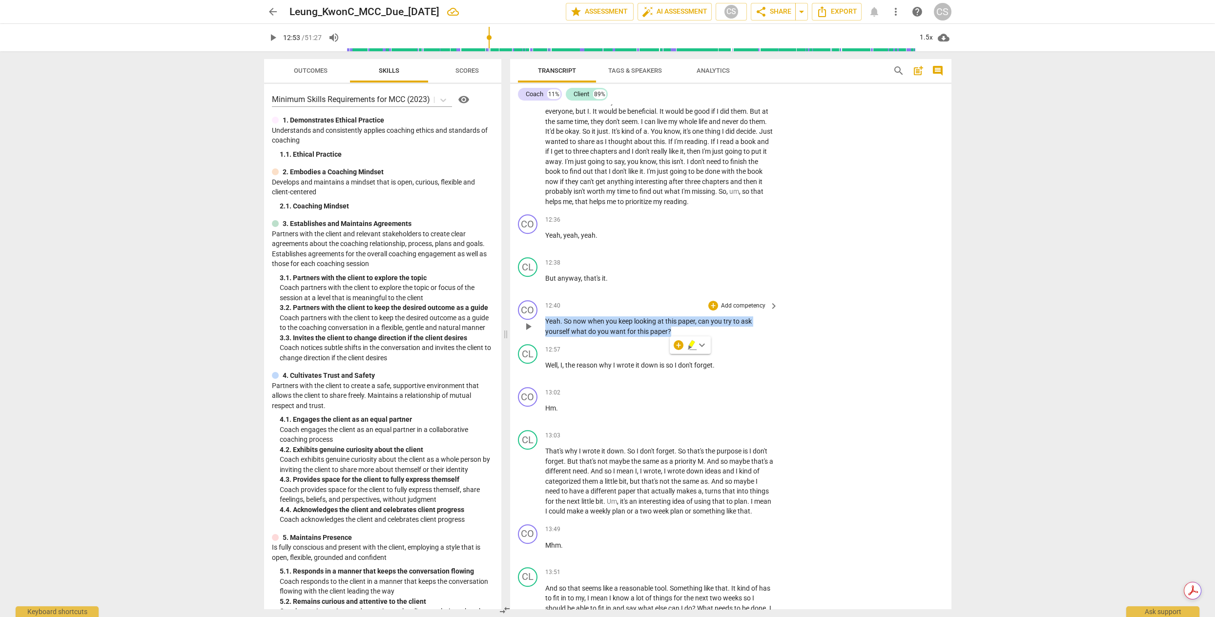
click at [725, 310] on p "Add competency" at bounding box center [743, 306] width 46 height 9
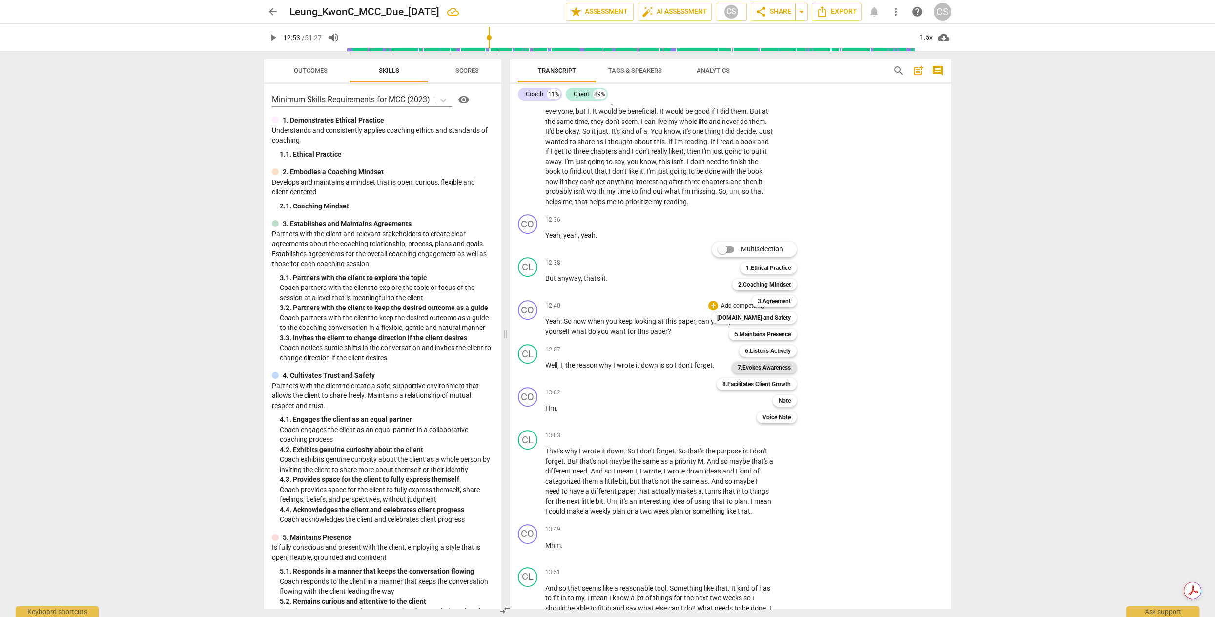
click at [763, 372] on b "7.Evokes Awareness" at bounding box center [763, 368] width 53 height 12
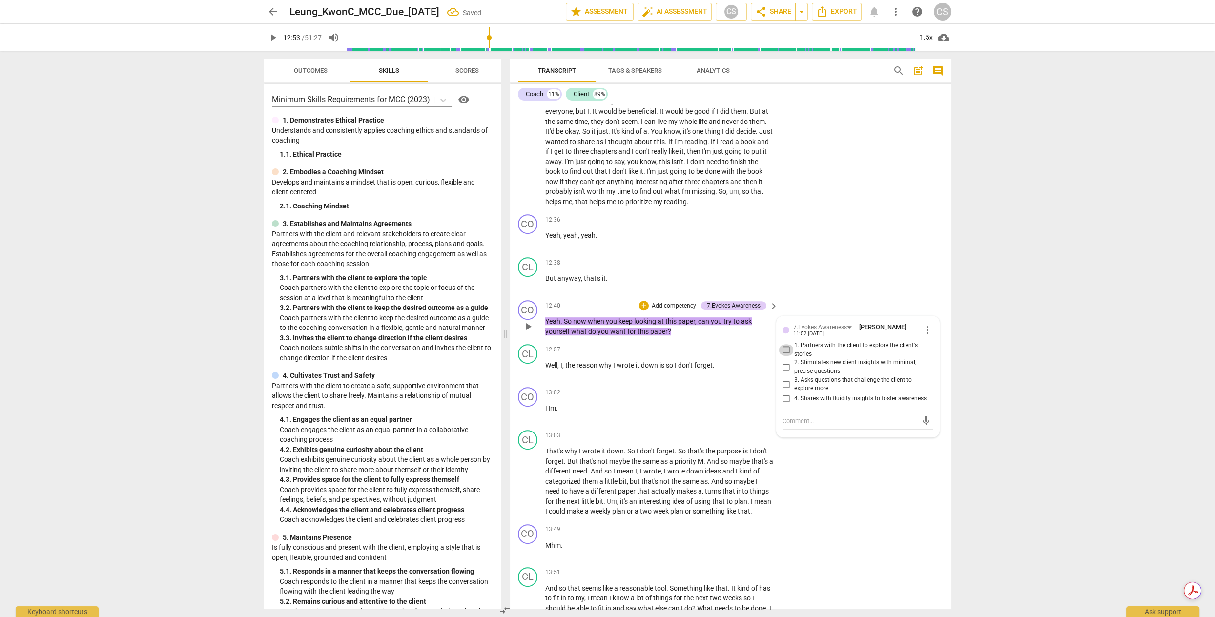
click at [780, 356] on input "1. Partners with the client to explore the client's stories" at bounding box center [786, 350] width 16 height 12
checkbox input "true"
click at [783, 373] on input "2. Stimulates new client insights with minimal, precise questions" at bounding box center [786, 367] width 16 height 12
checkbox input "true"
click at [526, 376] on span "play_arrow" at bounding box center [528, 370] width 12 height 12
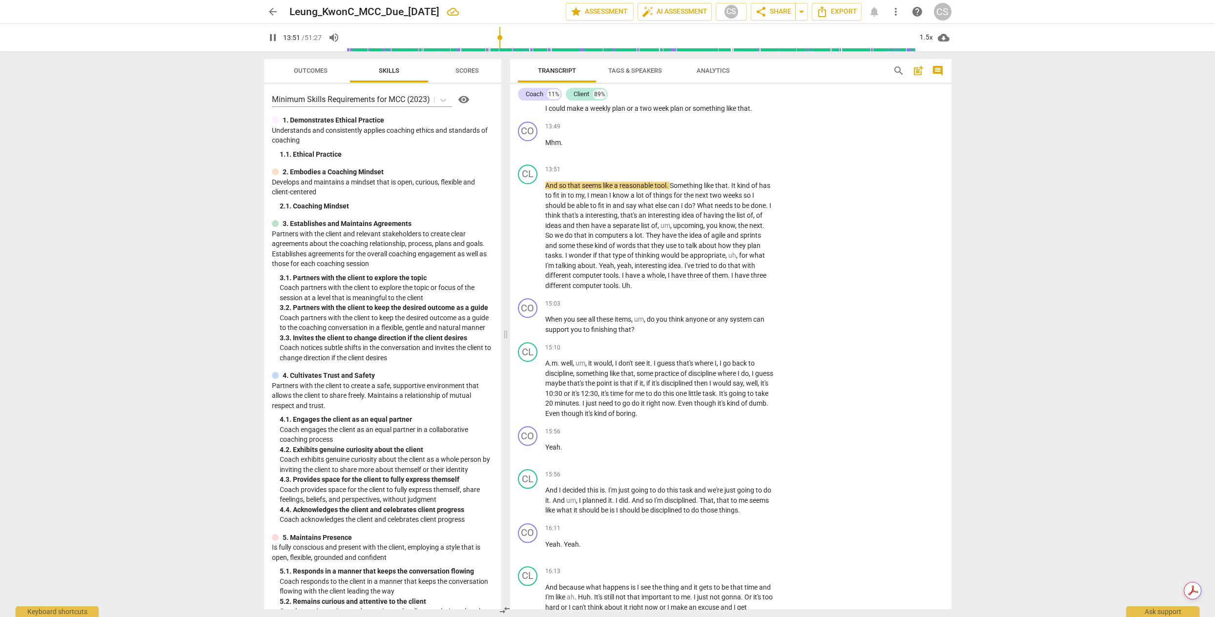
scroll to position [2218, 0]
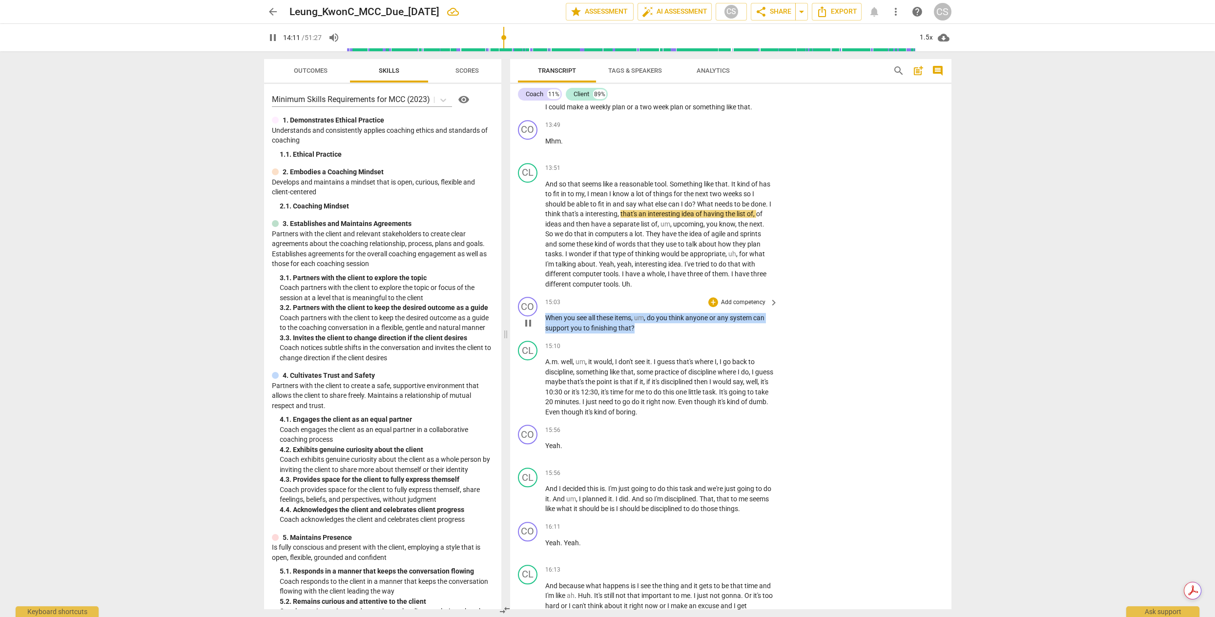
drag, startPoint x: 634, startPoint y: 364, endPoint x: 538, endPoint y: 351, distance: 97.4
click at [538, 337] on div "CO play_arrow pause 15:03 + Add competency keyboard_arrow_right When you see al…" at bounding box center [730, 315] width 441 height 44
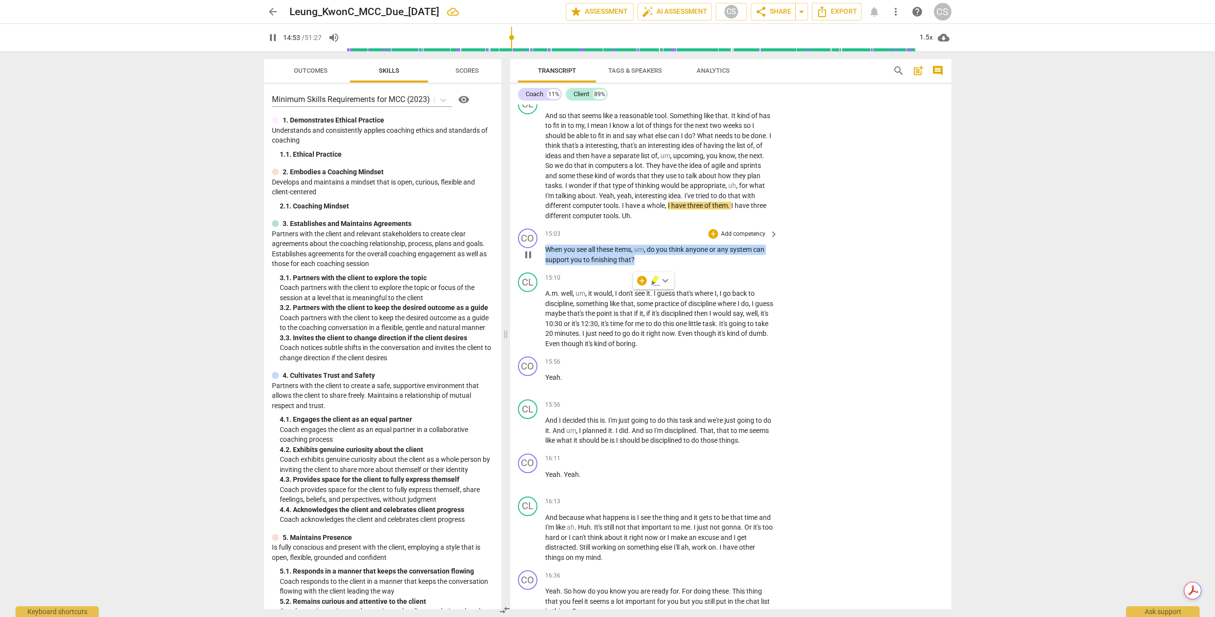
scroll to position [2288, 0]
click at [816, 266] on div "CO play_arrow pause 15:03 + Add competency keyboard_arrow_right When you see al…" at bounding box center [730, 245] width 441 height 44
drag, startPoint x: 634, startPoint y: 293, endPoint x: 520, endPoint y: 286, distance: 114.9
click at [520, 267] on div "CO play_arrow pause 15:03 + Add competency keyboard_arrow_right When you see al…" at bounding box center [730, 245] width 441 height 44
click at [714, 237] on div "+" at bounding box center [713, 232] width 10 height 10
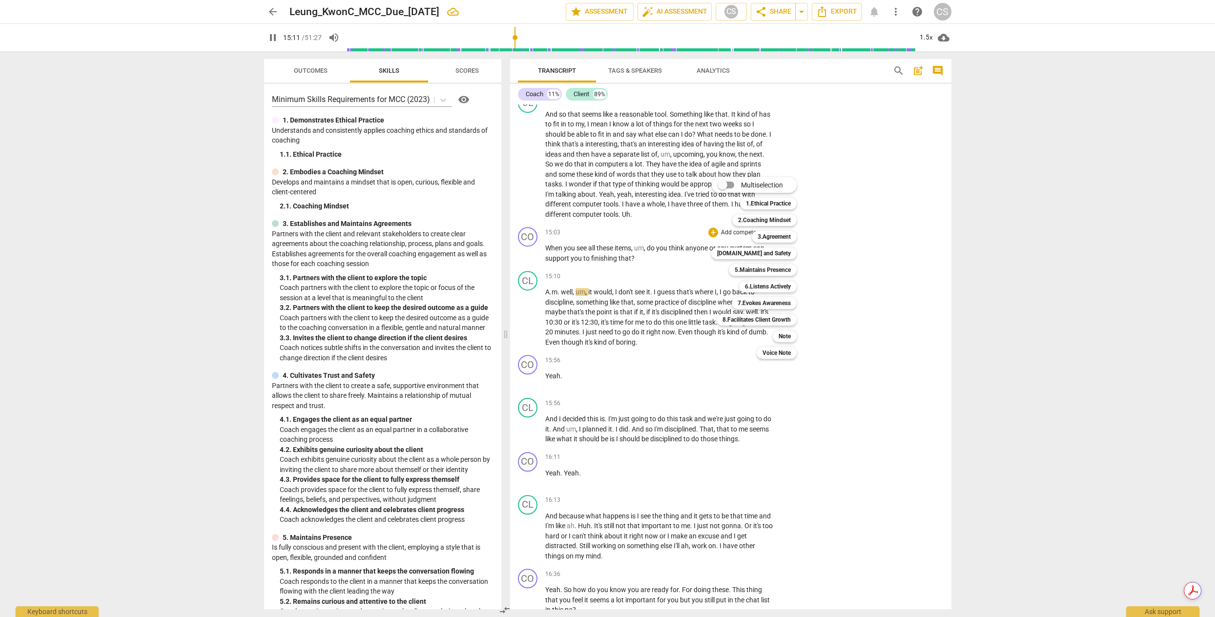
click at [767, 309] on div "7.Evokes Awareness 7" at bounding box center [769, 303] width 83 height 17
click at [768, 304] on b "7.Evokes Awareness" at bounding box center [763, 303] width 53 height 12
type input "914"
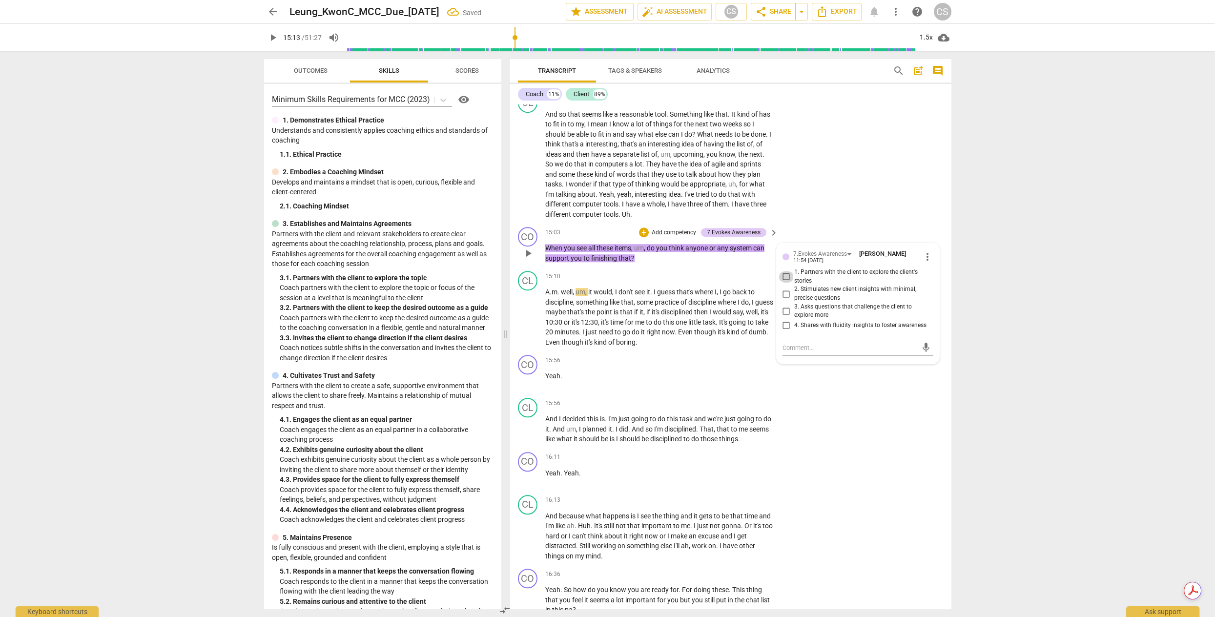
click at [782, 283] on input "1. Partners with the client to explore the client's stories" at bounding box center [786, 277] width 16 height 12
checkbox input "true"
click at [782, 300] on input "2. Stimulates new client insights with minimal, precise questions" at bounding box center [786, 294] width 16 height 12
checkbox input "true"
click at [527, 323] on span "play_arrow" at bounding box center [528, 317] width 12 height 12
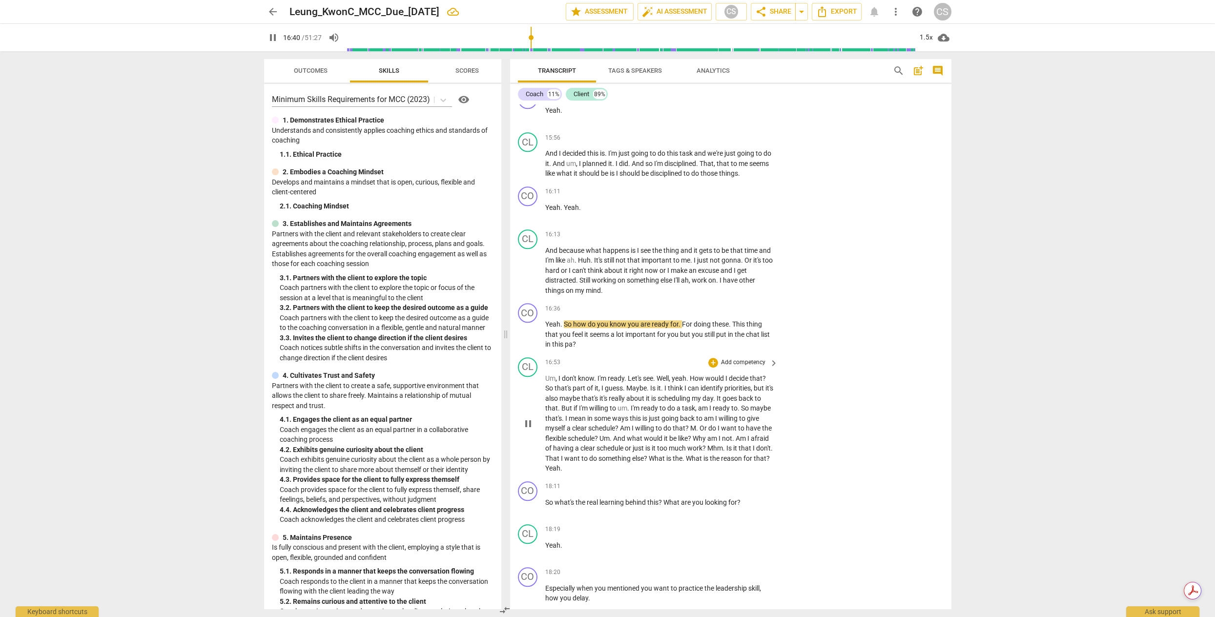
scroll to position [2569, 0]
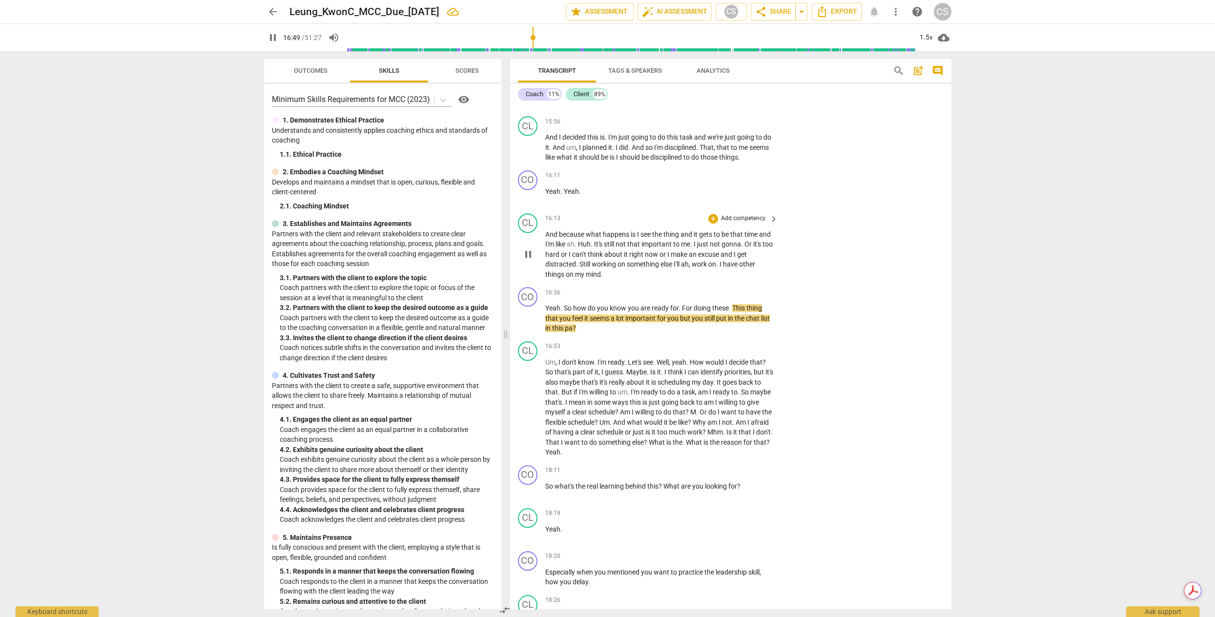
click at [529, 260] on span "pause" at bounding box center [528, 254] width 12 height 12
type input "1010"
drag, startPoint x: 595, startPoint y: 367, endPoint x: 537, endPoint y: 341, distance: 63.5
click at [537, 337] on div "CO play_arrow pause 16:36 + Add competency keyboard_arrow_right Yeah . So how d…" at bounding box center [730, 310] width 441 height 54
click at [715, 297] on div "+" at bounding box center [713, 292] width 10 height 10
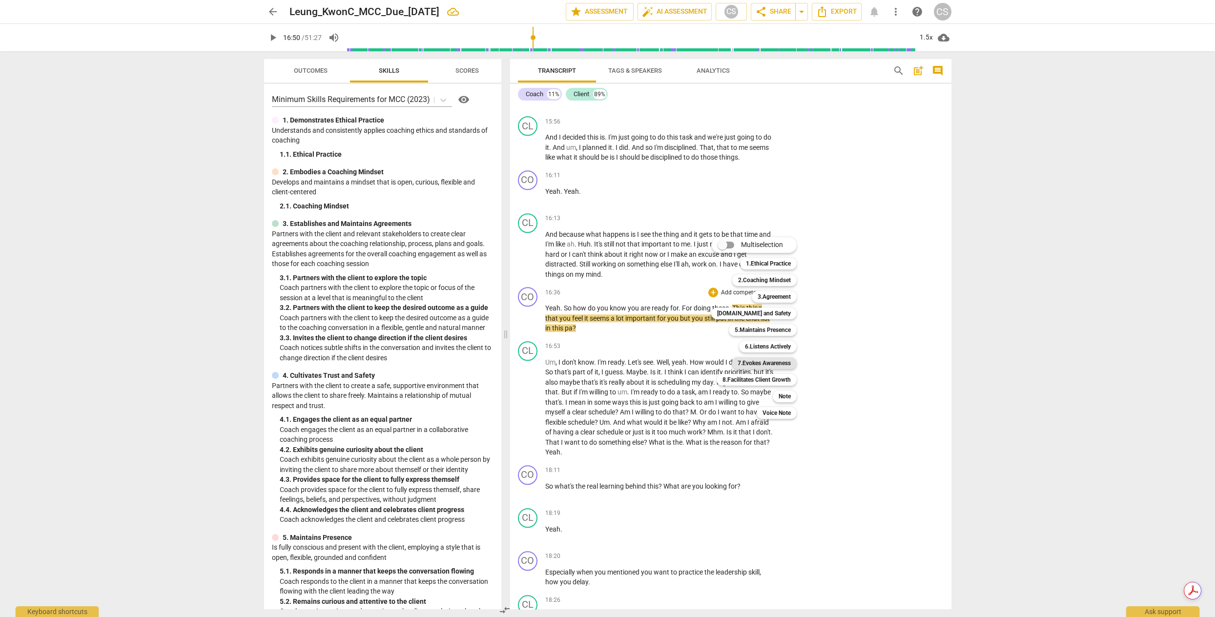
click at [783, 365] on b "7.Evokes Awareness" at bounding box center [763, 363] width 53 height 12
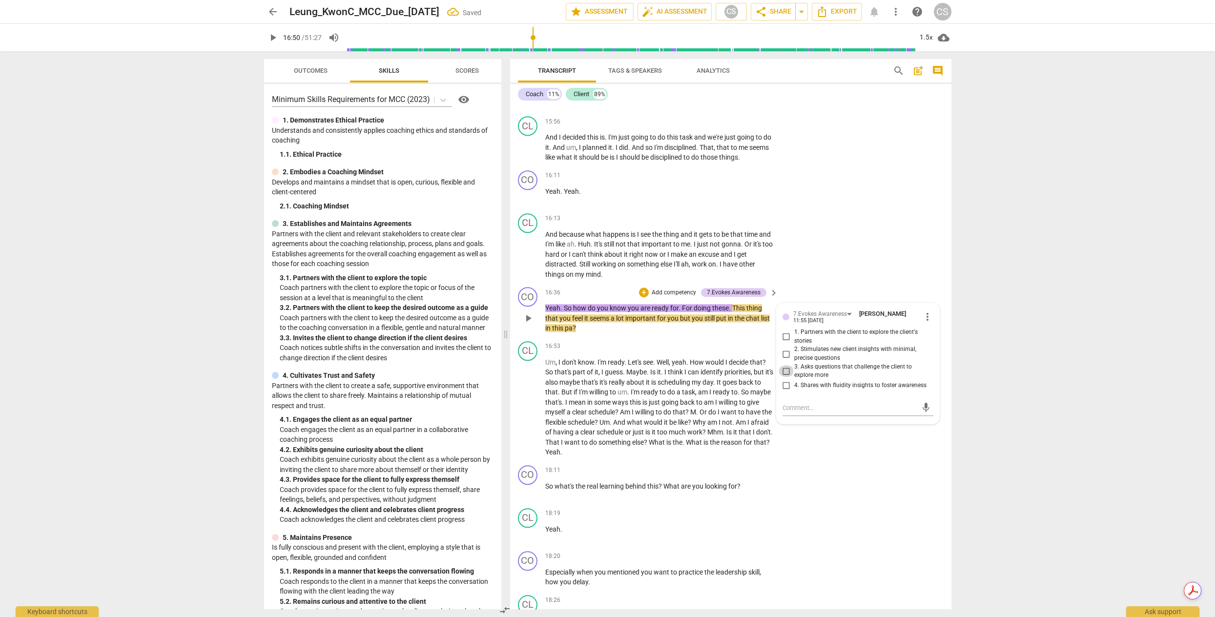
click at [785, 377] on input "3. Asks questions that challenge the client to explore more" at bounding box center [786, 371] width 16 height 12
checkbox input "true"
click at [526, 413] on span "play_arrow" at bounding box center [528, 408] width 12 height 12
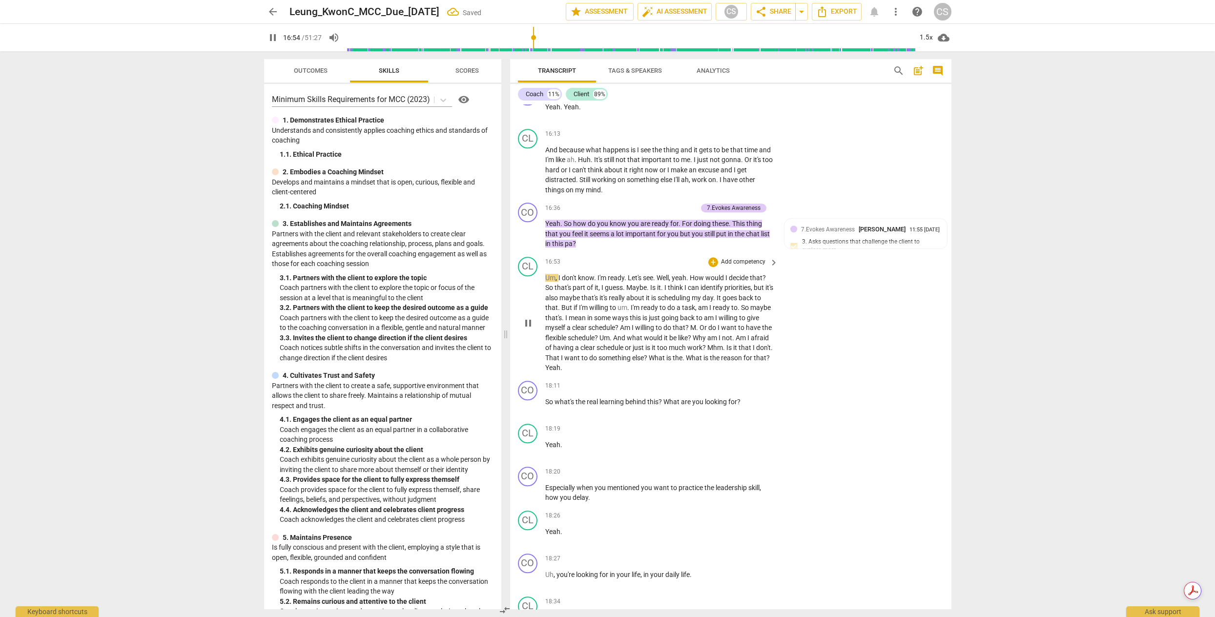
scroll to position [2656, 0]
click at [560, 369] on span "Yeah" at bounding box center [552, 365] width 15 height 8
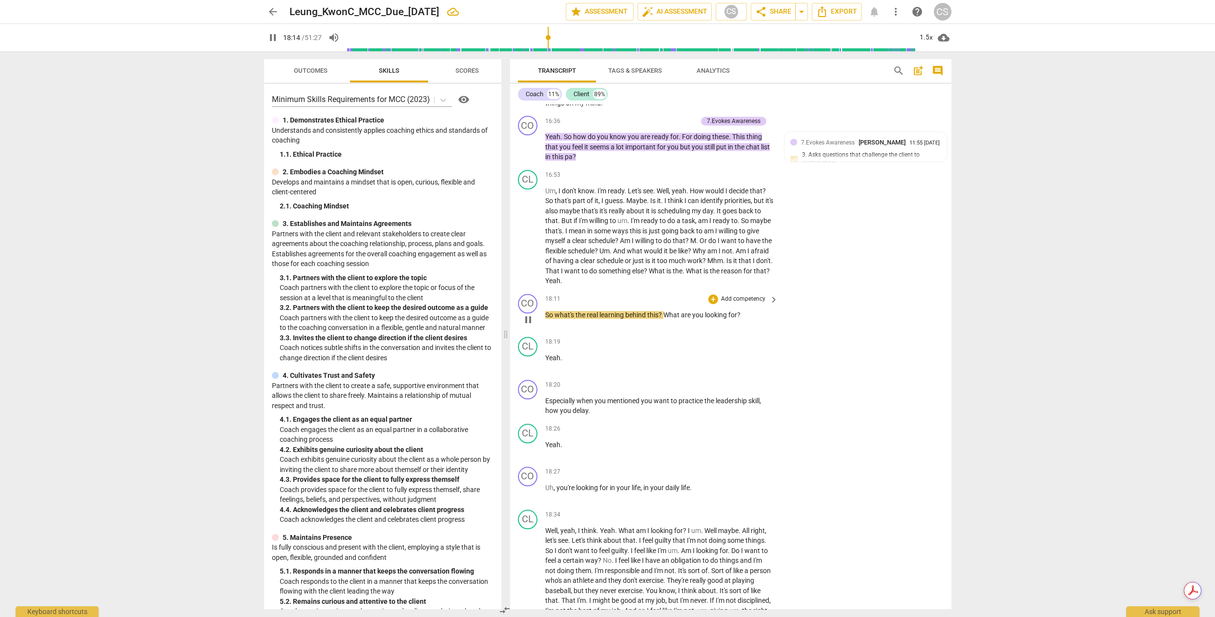
scroll to position [2742, 0]
click at [529, 324] on span "pause" at bounding box center [528, 318] width 12 height 12
type input "1100"
drag, startPoint x: 750, startPoint y: 349, endPoint x: 547, endPoint y: 335, distance: 203.5
click at [547, 327] on div "18:11 + Add competency keyboard_arrow_right So what's the real learning behind …" at bounding box center [662, 309] width 234 height 35
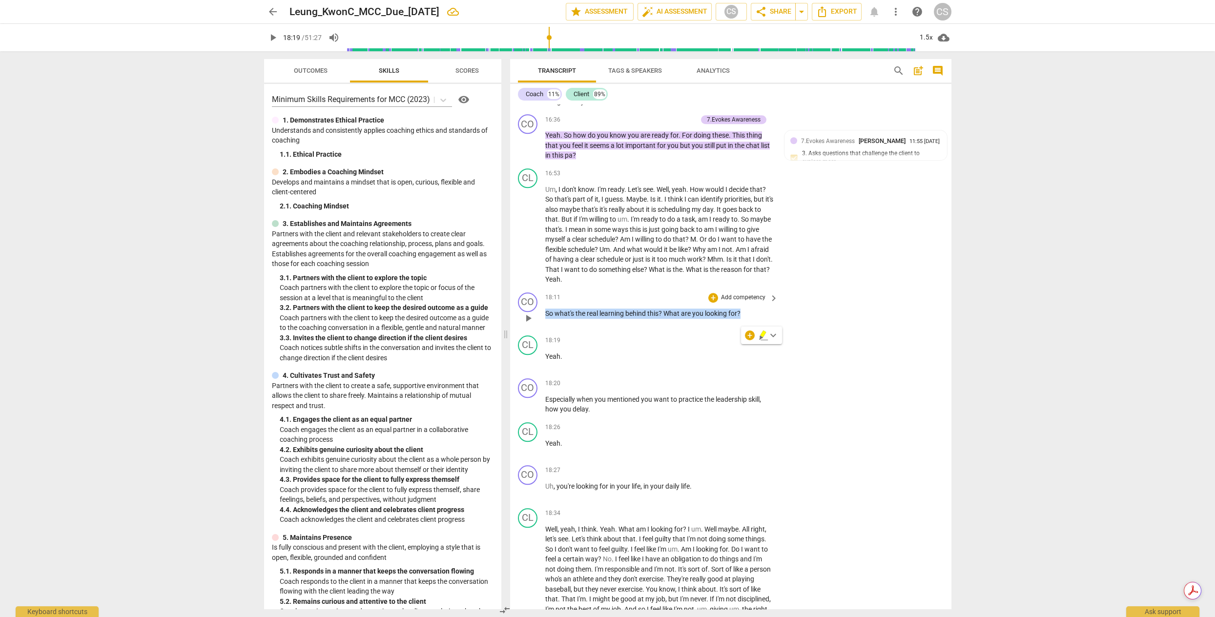
click at [735, 302] on p "Add competency" at bounding box center [743, 297] width 46 height 9
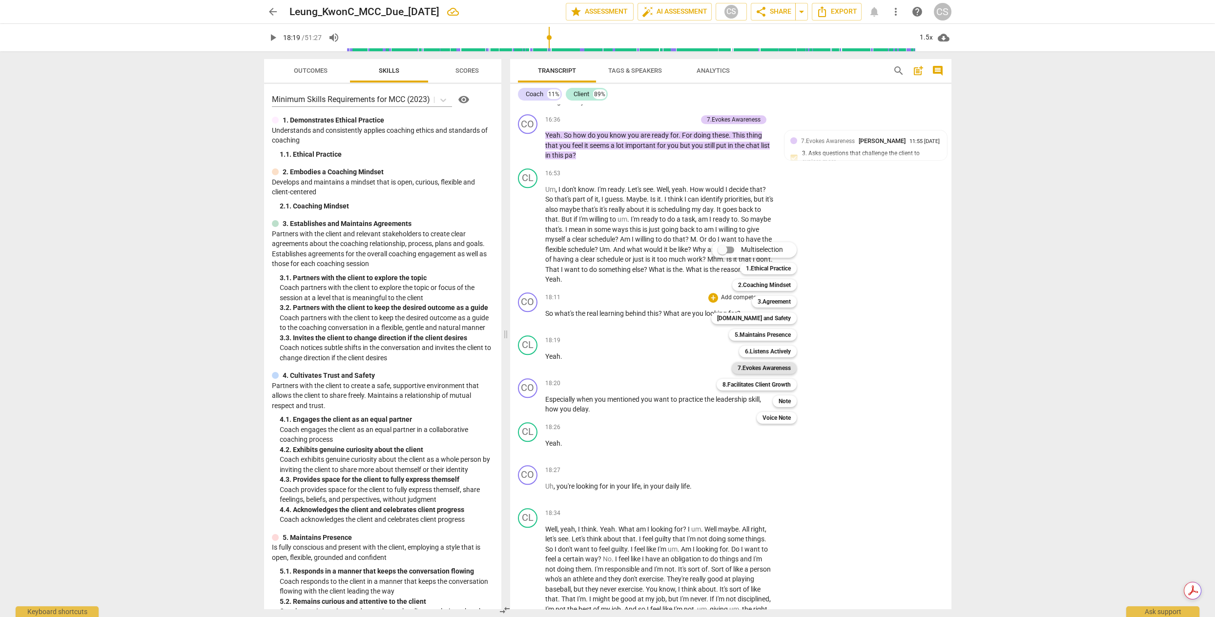
click at [785, 367] on b "7.Evokes Awareness" at bounding box center [763, 368] width 53 height 12
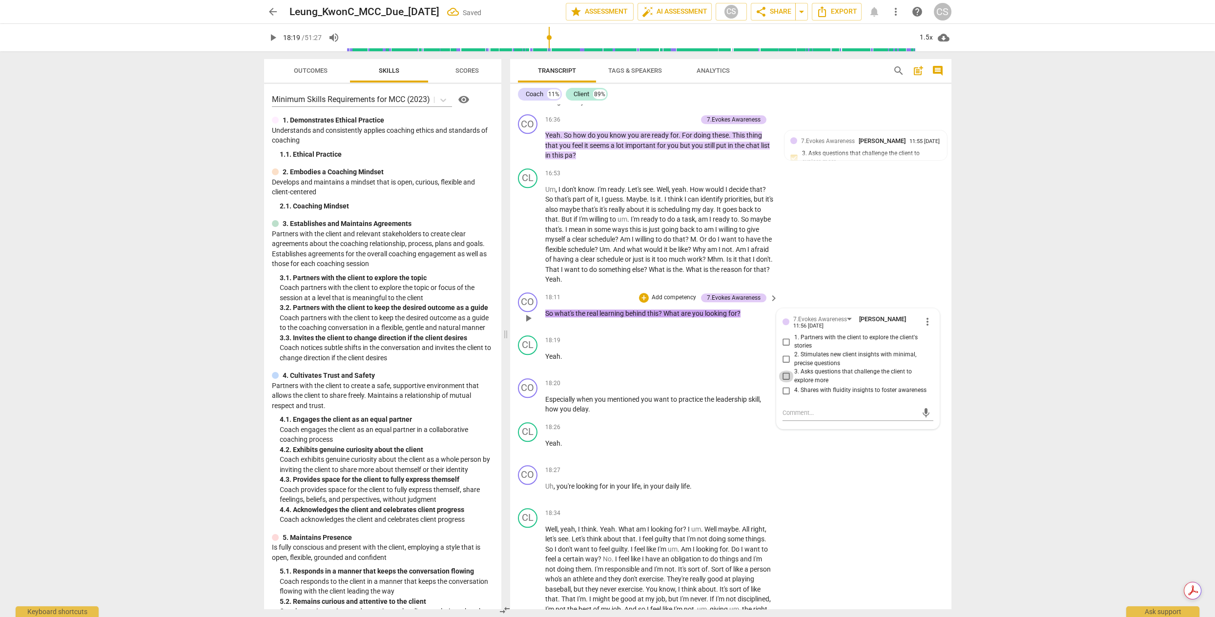
click at [784, 382] on input "3. Asks questions that challenge the client to explore more" at bounding box center [786, 376] width 16 height 12
checkbox input "true"
click at [528, 410] on span "play_arrow" at bounding box center [528, 405] width 12 height 12
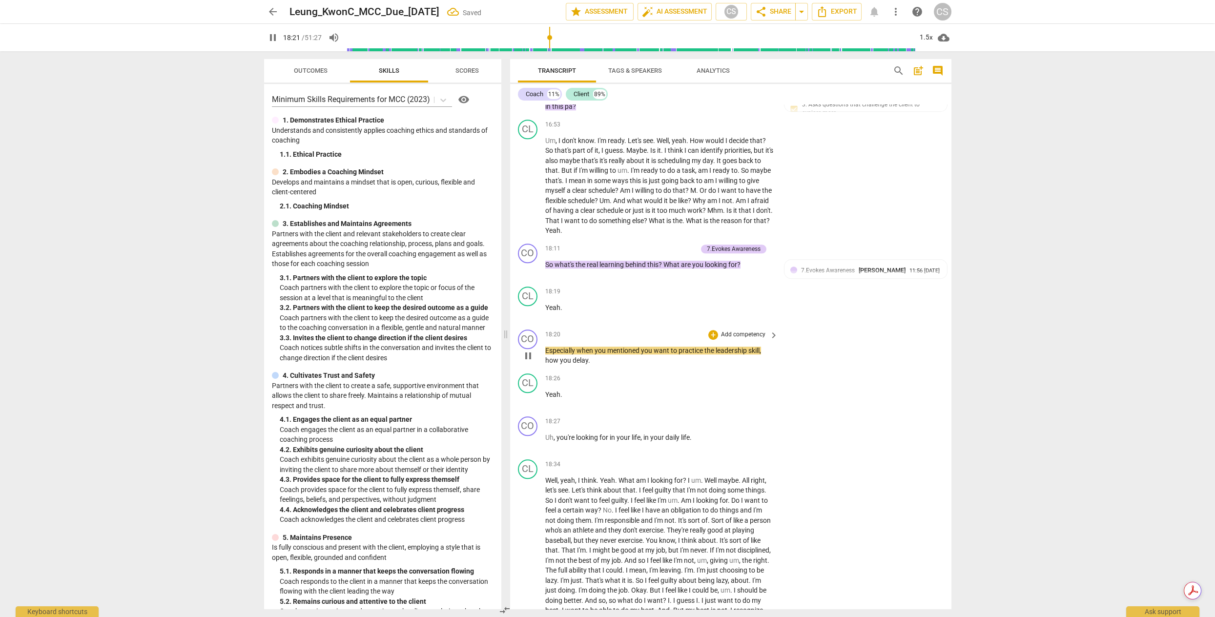
scroll to position [2805, 0]
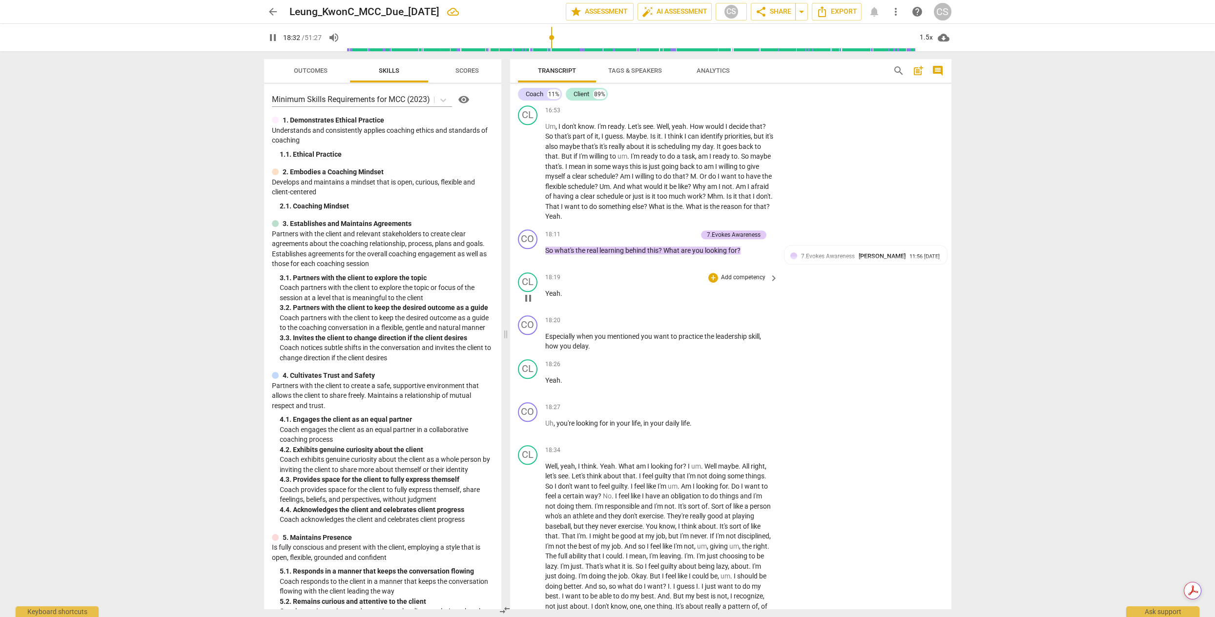
click at [545, 297] on span "Yeah" at bounding box center [552, 293] width 15 height 8
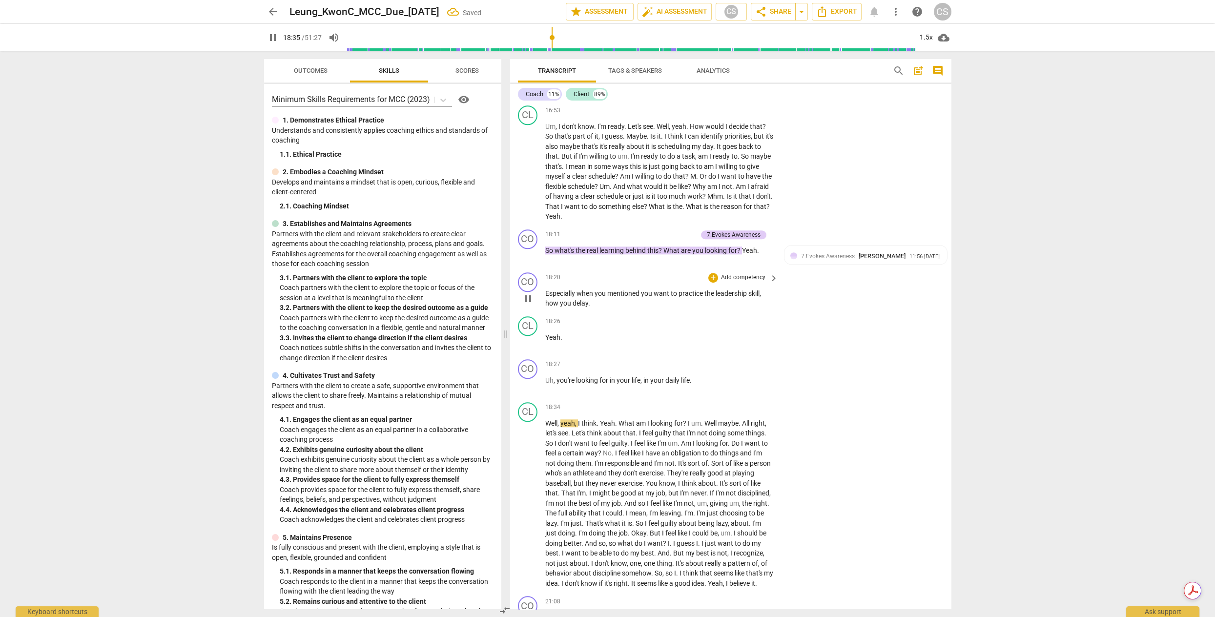
click at [545, 297] on span "Especially" at bounding box center [560, 293] width 31 height 8
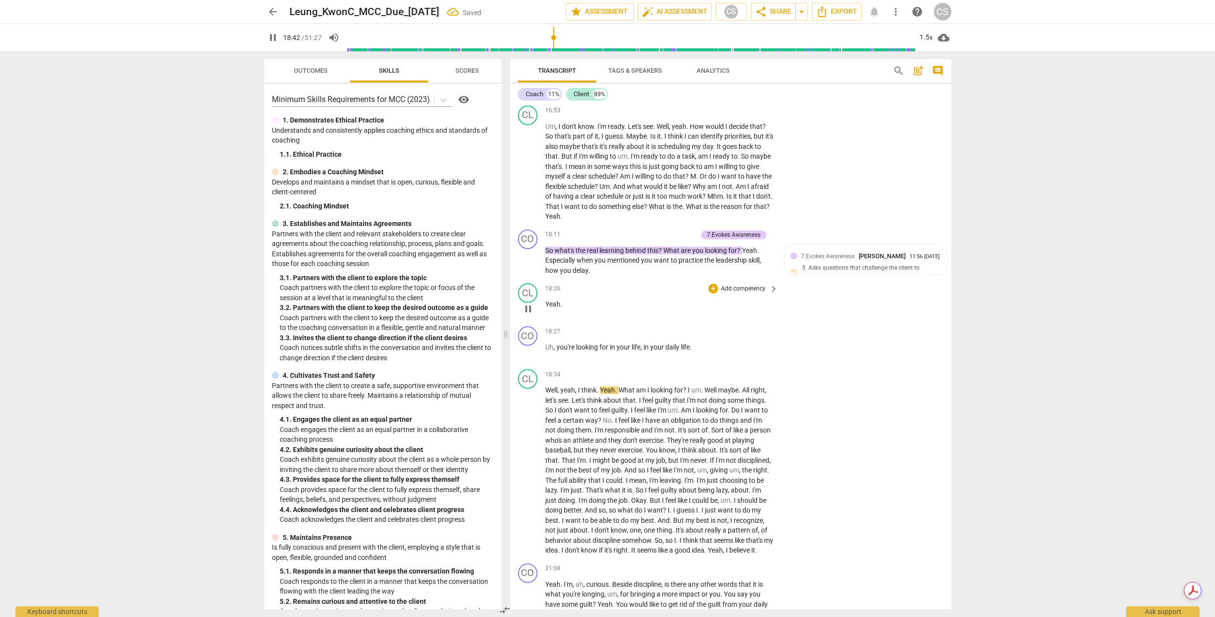
click at [545, 308] on span "Yeah" at bounding box center [552, 304] width 15 height 8
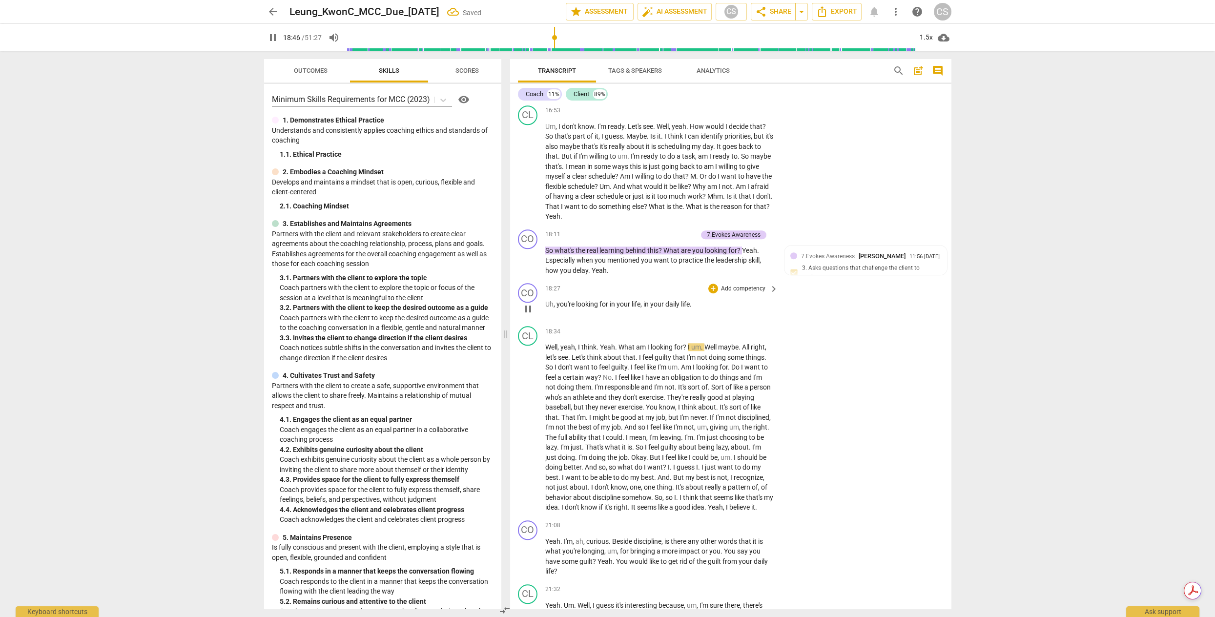
click at [545, 308] on span "Uh" at bounding box center [549, 304] width 8 height 8
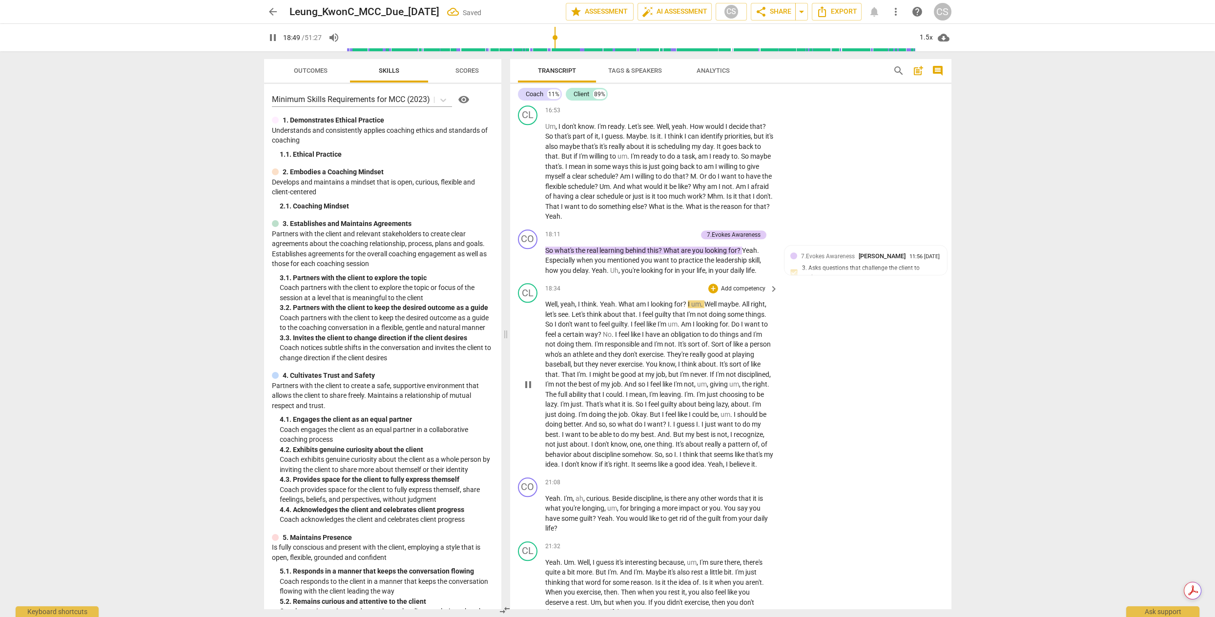
click at [524, 390] on span "pause" at bounding box center [528, 385] width 12 height 12
type input "1130"
click at [593, 274] on span "Yeah" at bounding box center [598, 270] width 15 height 8
drag, startPoint x: 758, startPoint y: 304, endPoint x: 484, endPoint y: 299, distance: 274.3
click at [484, 299] on div "Outcomes Skills Scores Minimum Skills Requirements for MCC (2023) visibility 1.…" at bounding box center [607, 334] width 703 height 566
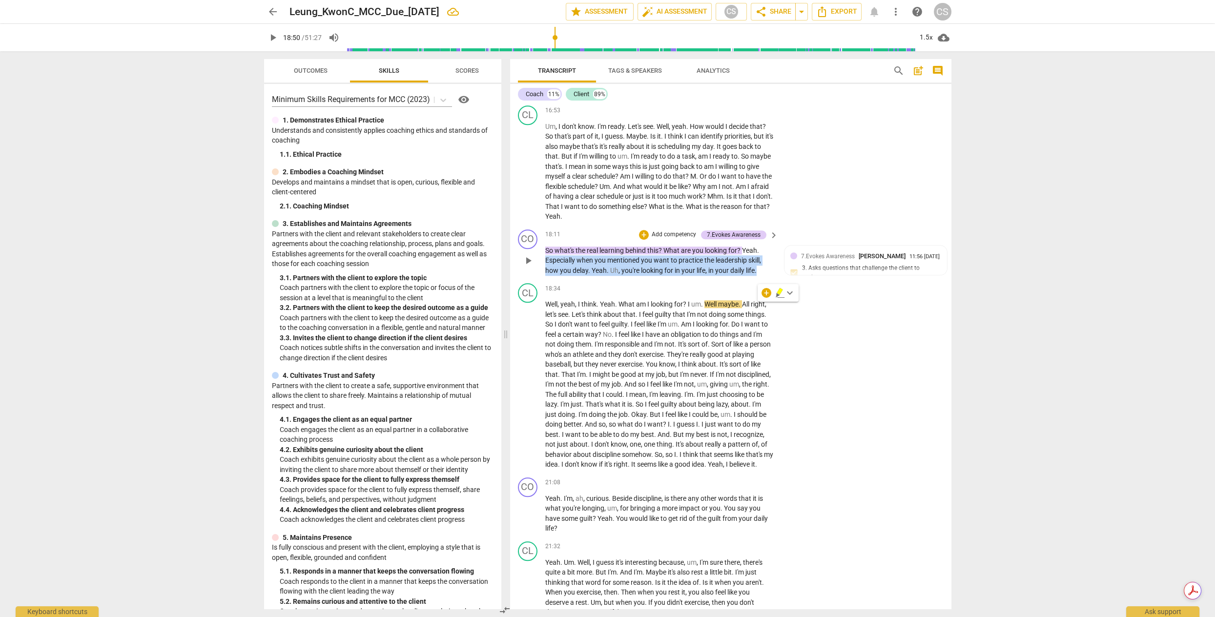
click at [664, 239] on p "Add competency" at bounding box center [674, 234] width 46 height 9
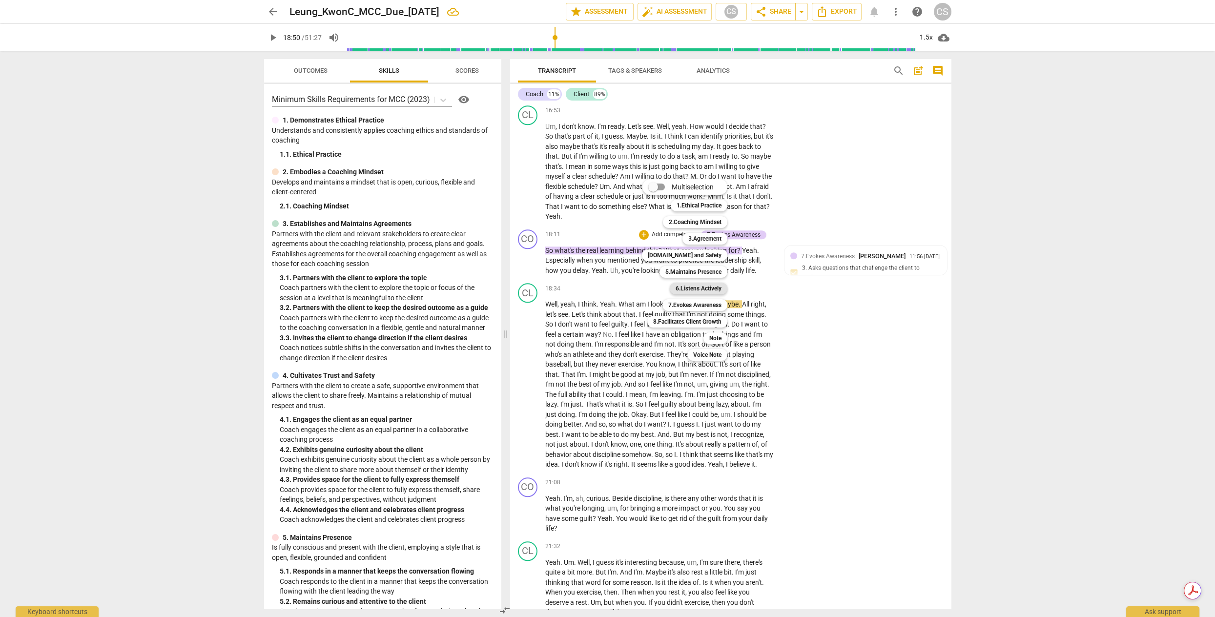
click at [719, 284] on b "6.Listens Actively" at bounding box center [698, 289] width 46 height 12
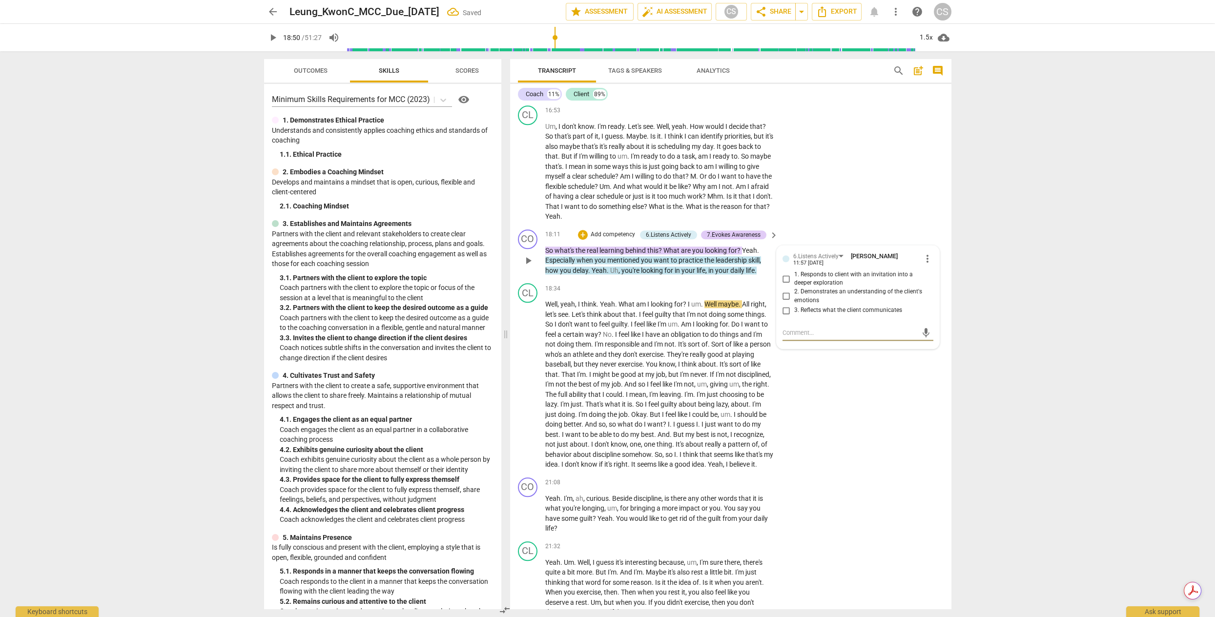
click at [781, 316] on input "3. Reflects what the client communicates" at bounding box center [786, 311] width 16 height 12
checkbox input "true"
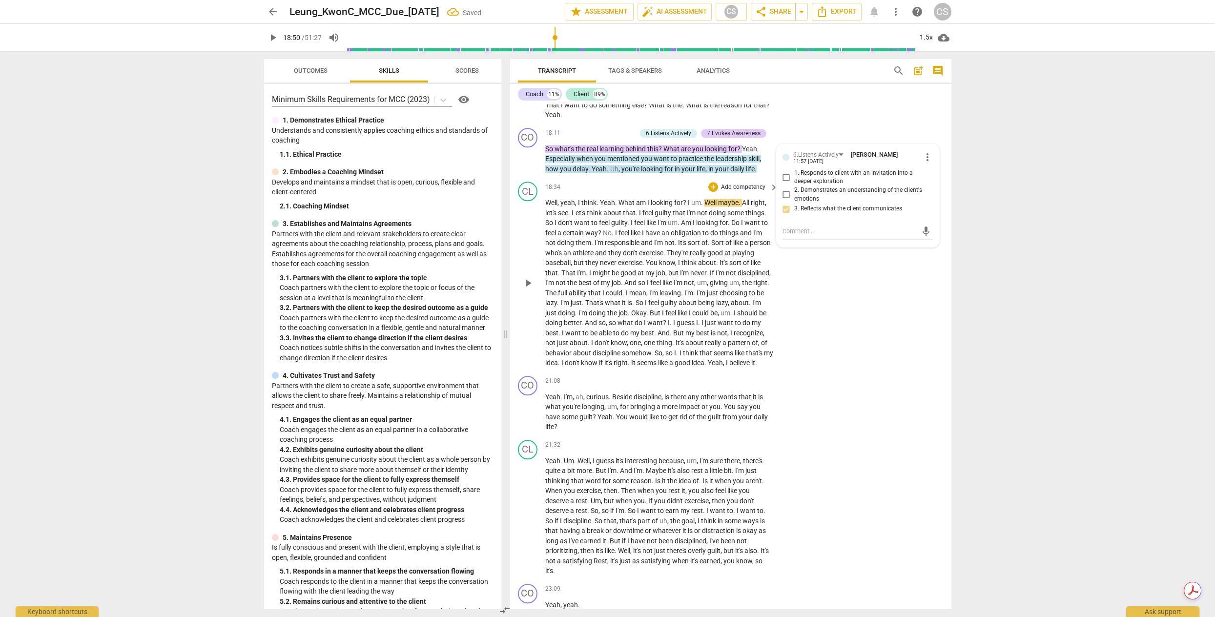
scroll to position [2907, 0]
click at [527, 288] on span "play_arrow" at bounding box center [528, 283] width 12 height 12
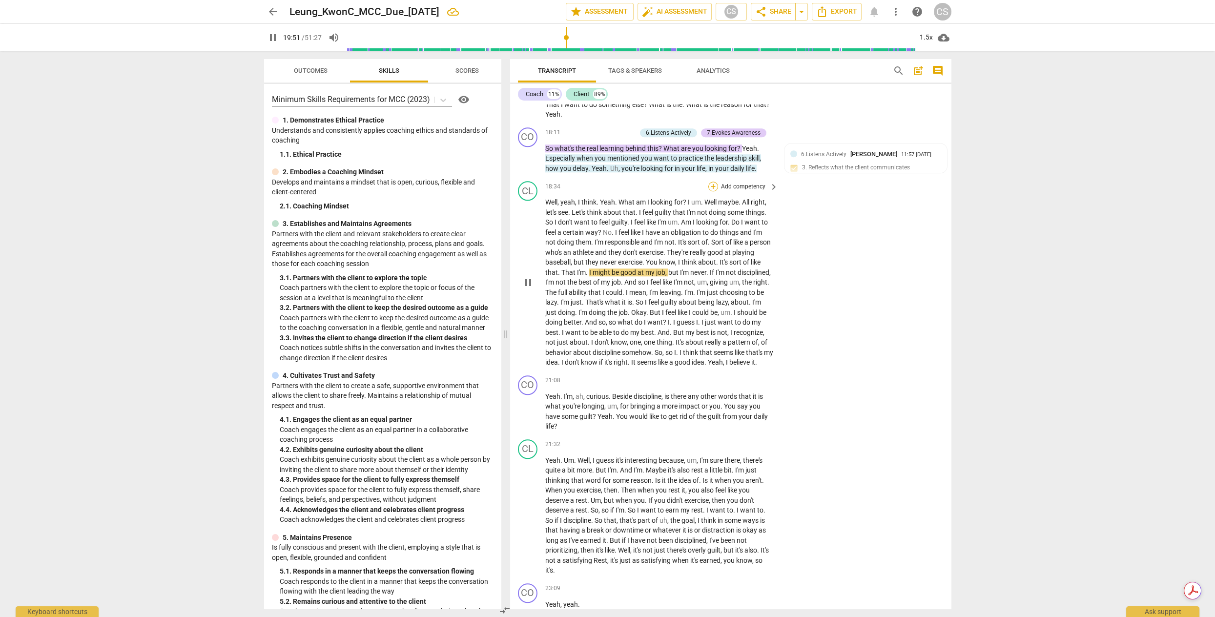
click at [713, 191] on div "+" at bounding box center [713, 187] width 10 height 10
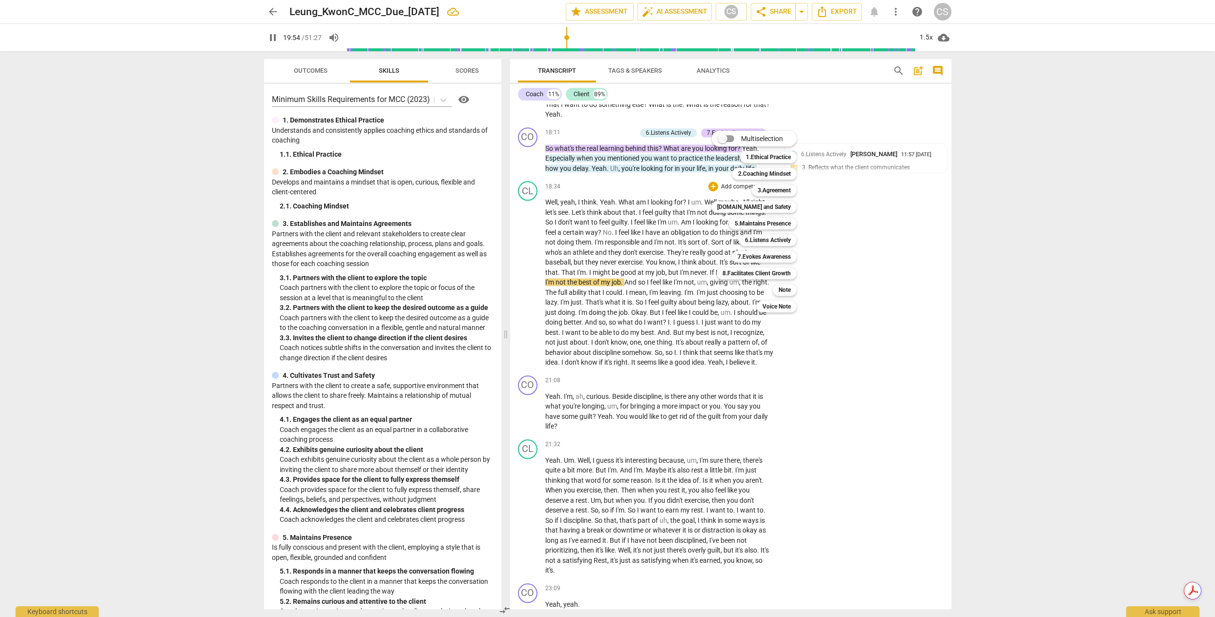
click at [666, 254] on div at bounding box center [607, 308] width 1215 height 617
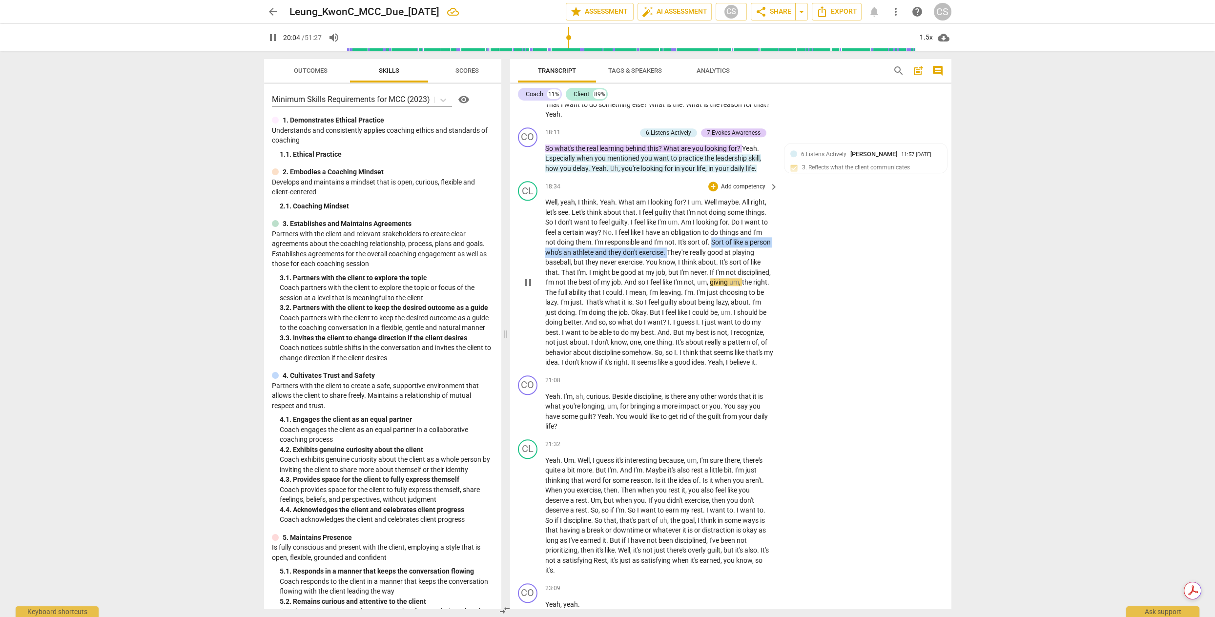
drag, startPoint x: 713, startPoint y: 277, endPoint x: 691, endPoint y: 286, distance: 23.2
click at [691, 286] on p "Well , yeah , I think . Yeah . What am I looking for ? I um . Well maybe . All …" at bounding box center [659, 282] width 228 height 170
click at [712, 191] on div "+" at bounding box center [713, 187] width 10 height 10
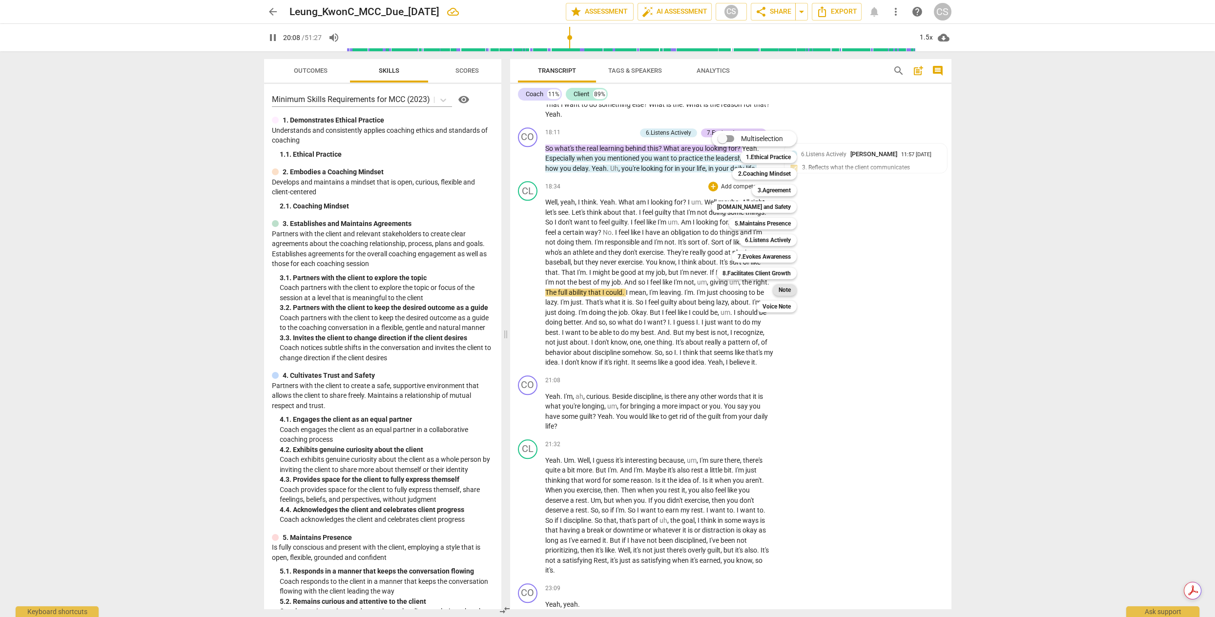
click at [791, 292] on div "Note" at bounding box center [785, 290] width 24 height 12
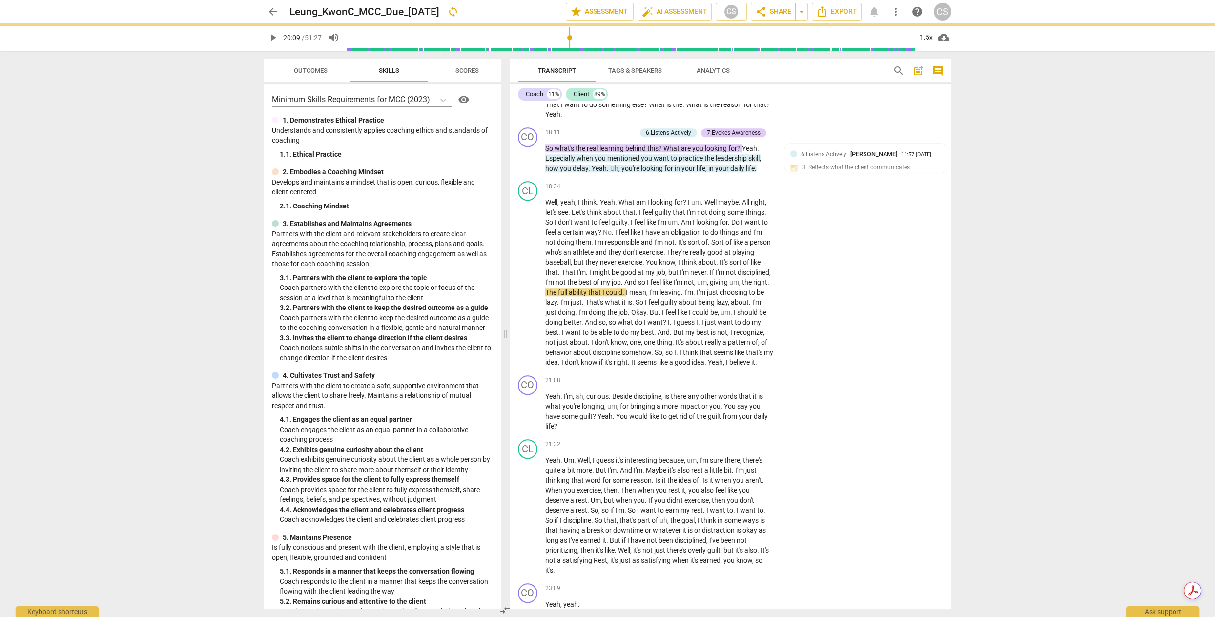
type input "1209"
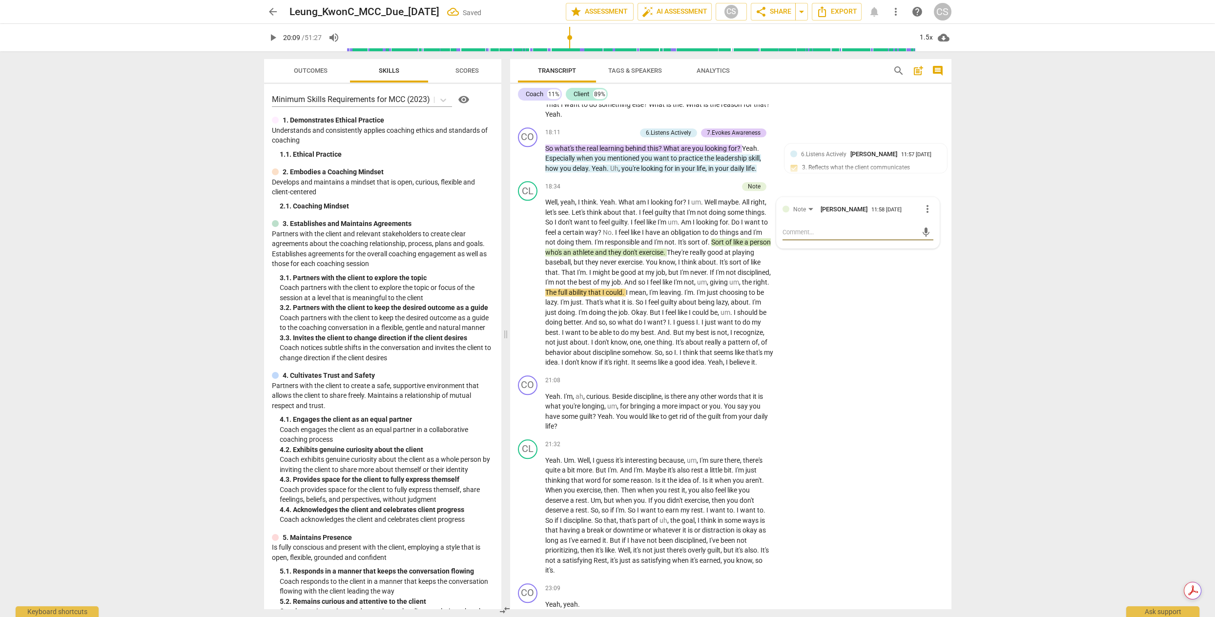
type textarea "c"
type textarea "cl"
type textarea "cli"
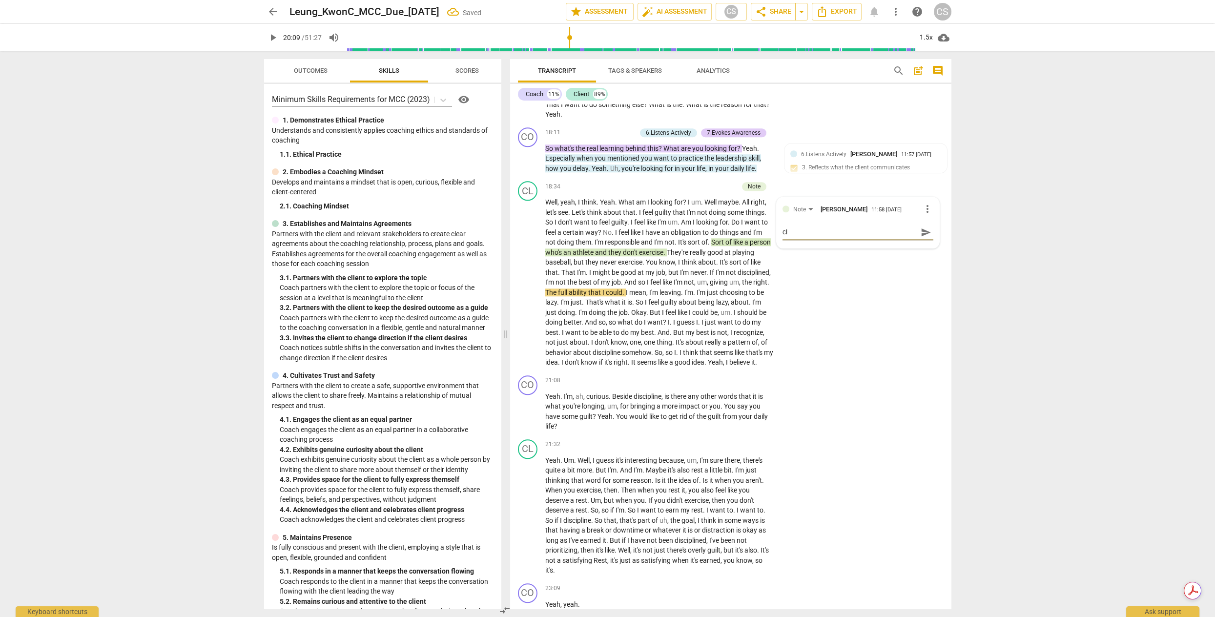
type textarea "cli"
type textarea "clie"
type textarea "clien"
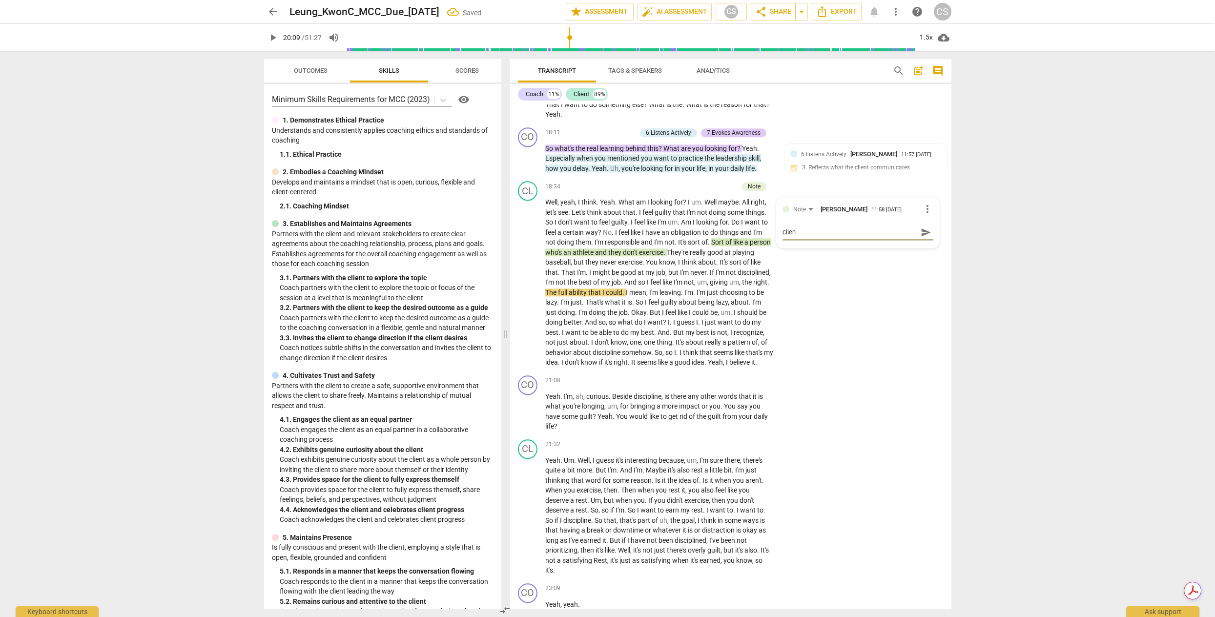
type textarea "client"
type textarea "client u"
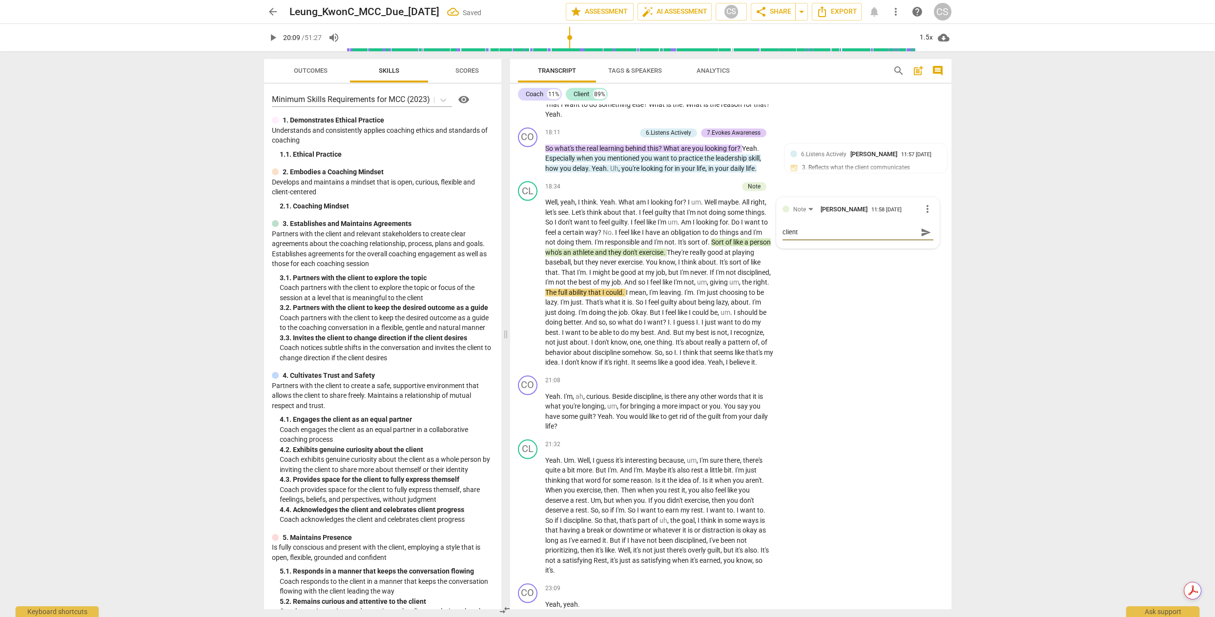
type textarea "client u"
type textarea "client us"
type textarea "client use"
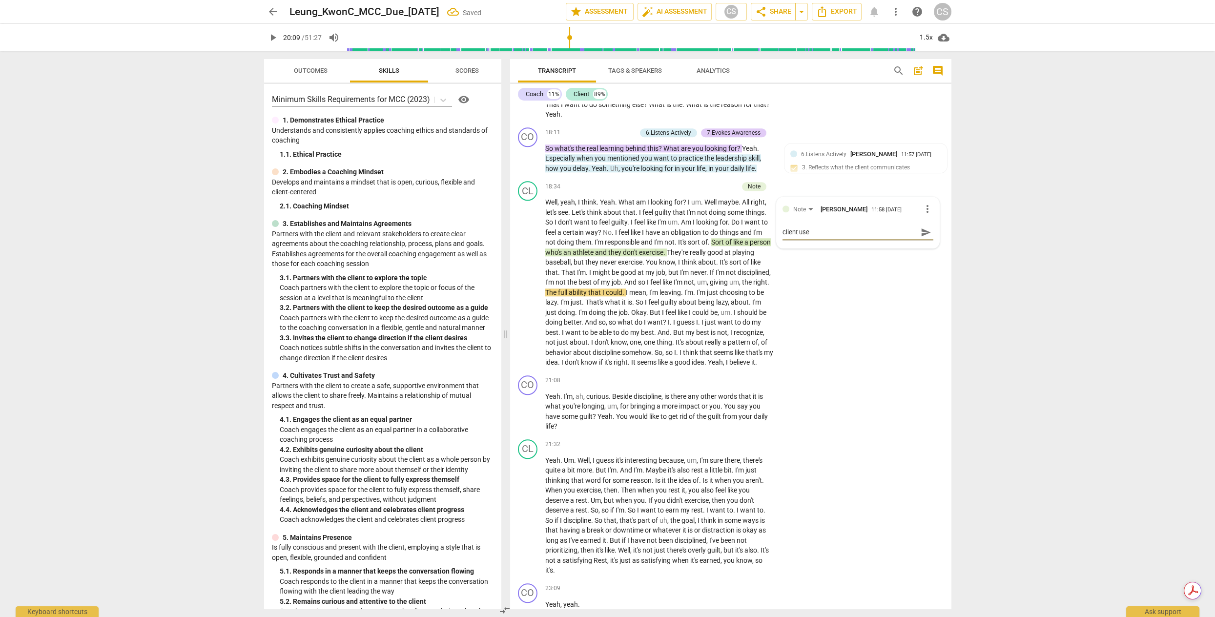
type textarea "client used"
type textarea "client use"
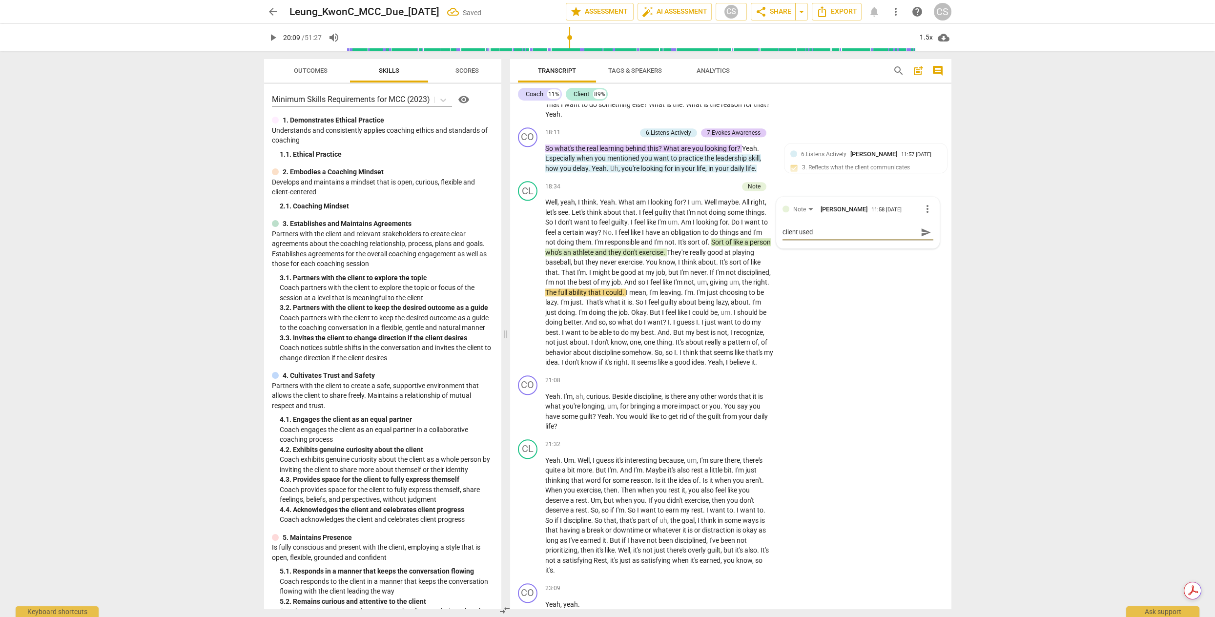
type textarea "client use"
type textarea "client uses"
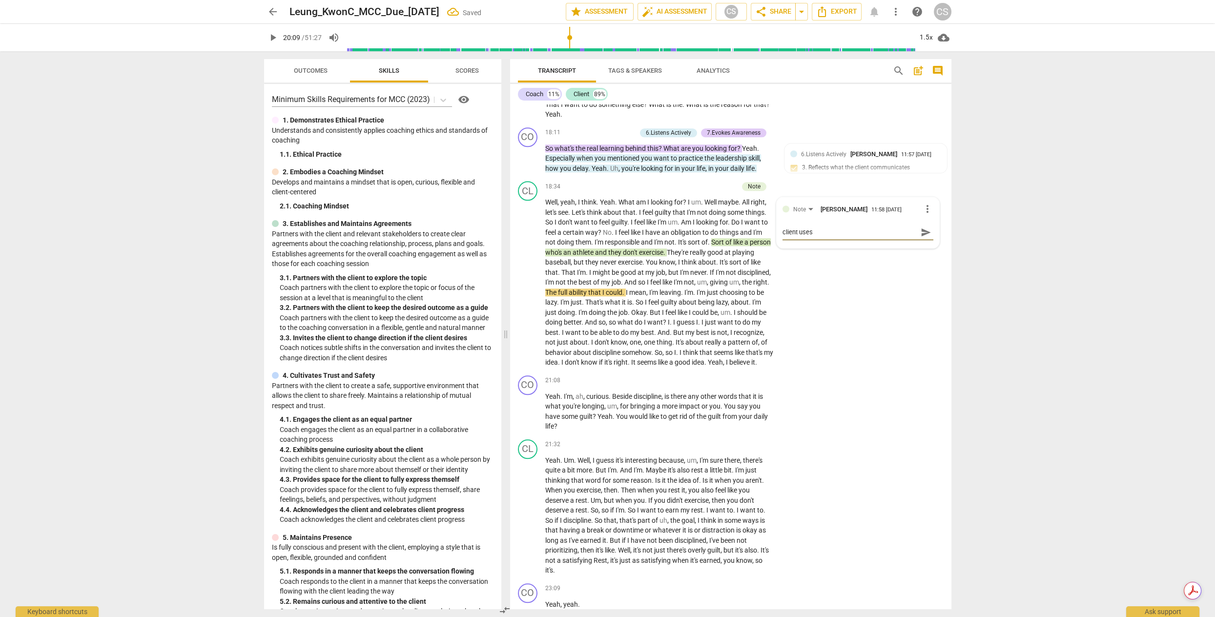
type textarea "client uses m"
type textarea "client uses me"
type textarea "client uses met"
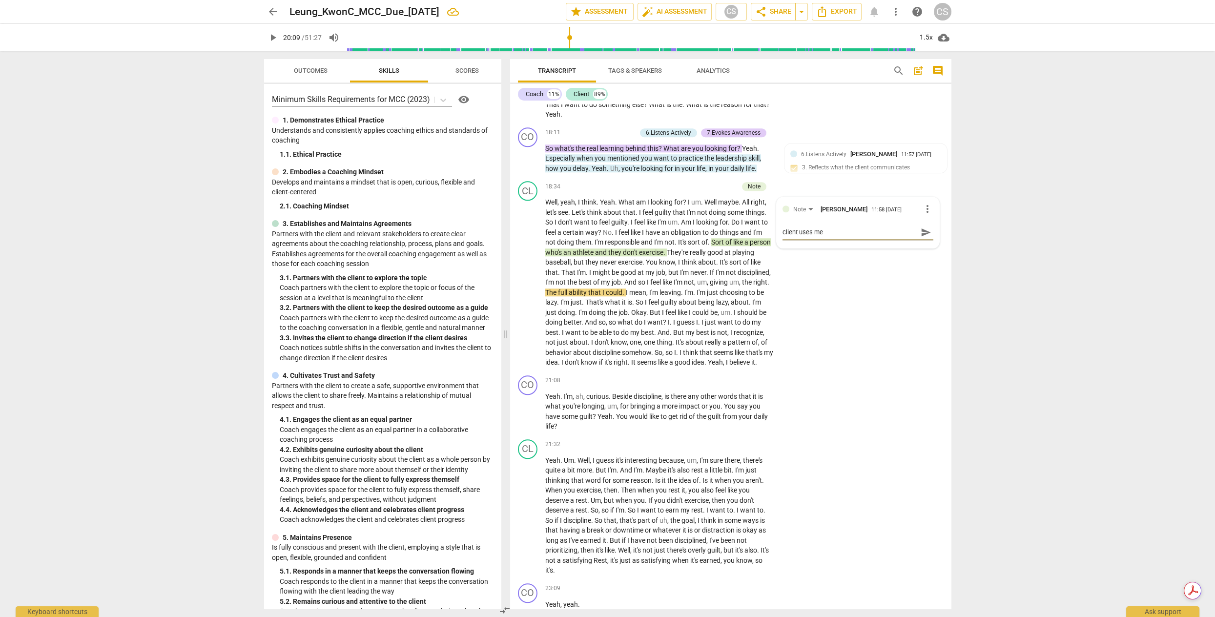
type textarea "client uses met"
type textarea "client uses meta"
type textarea "client uses metap"
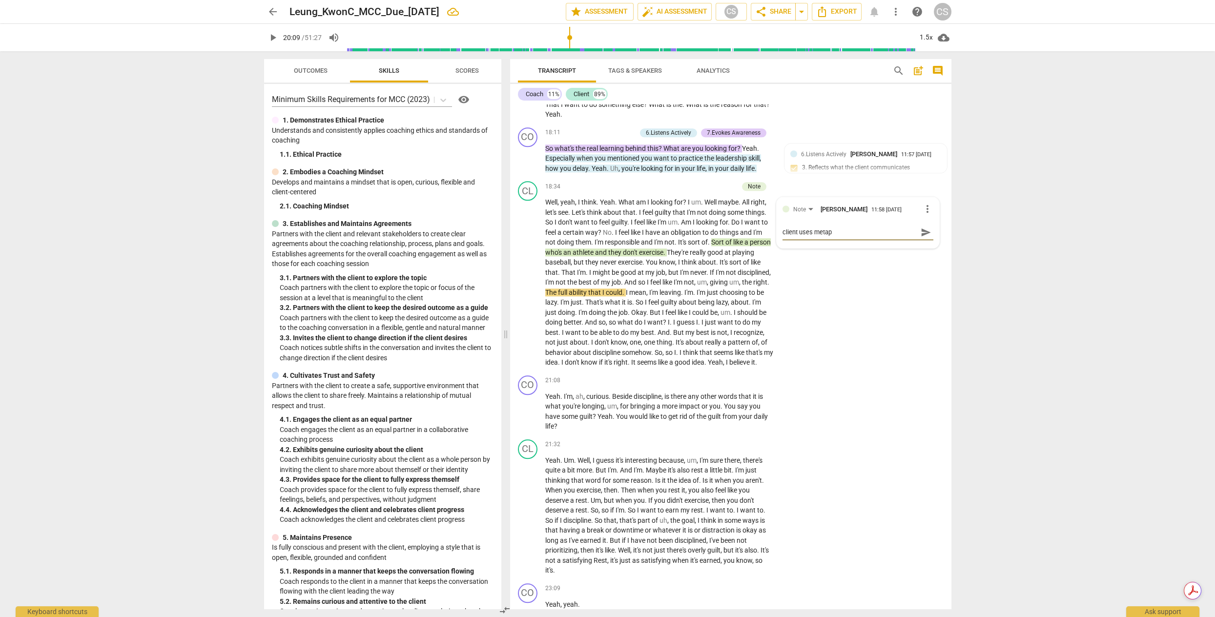
type textarea "client uses metaph"
type textarea "client uses metapho"
type textarea "client uses metaphor"
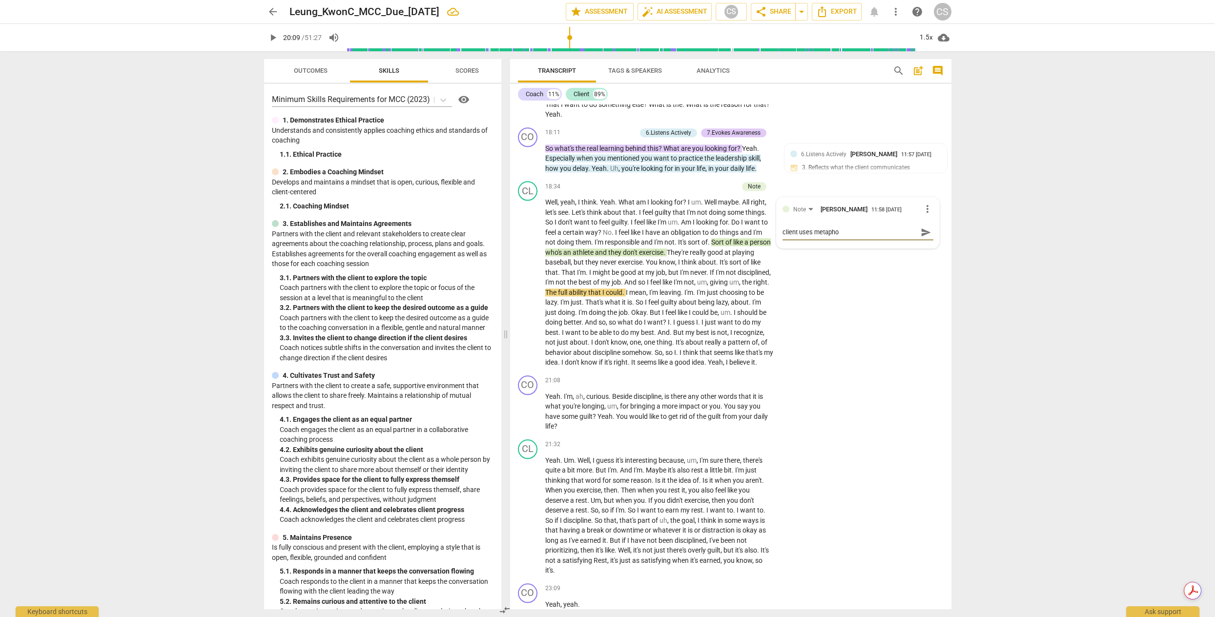
type textarea "client uses metaphor"
type textarea "client uses metaphors"
type textarea "client uses metaphors,"
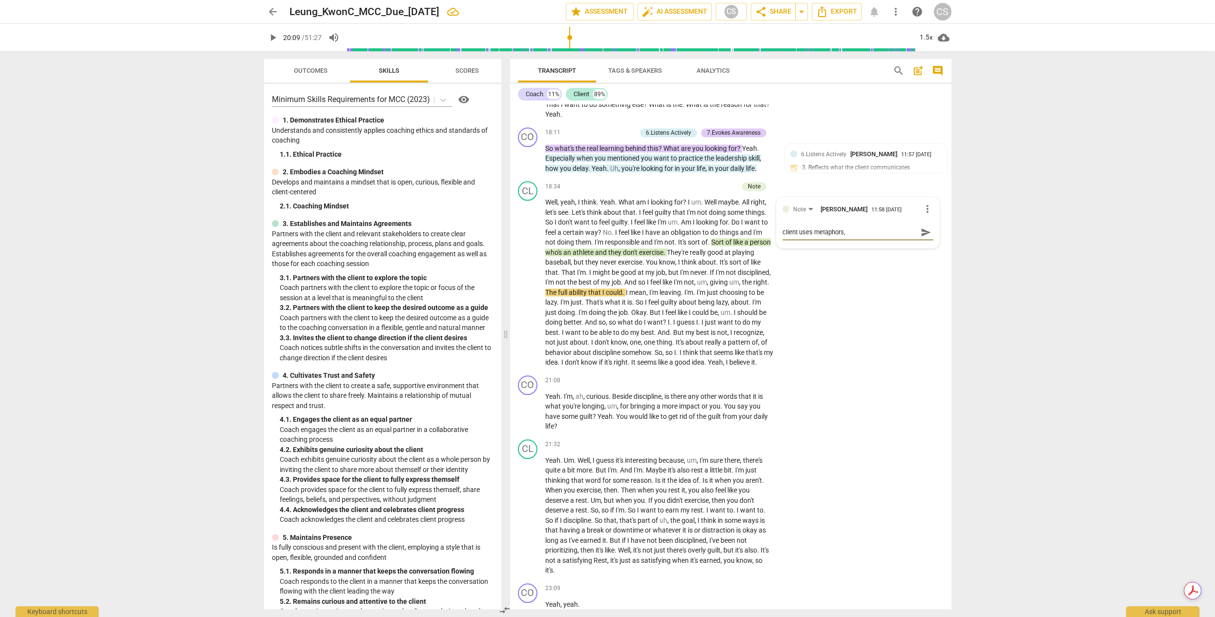
type textarea "client uses metaphors,"
type textarea "client uses metaphors, c"
type textarea "client uses metaphors, co"
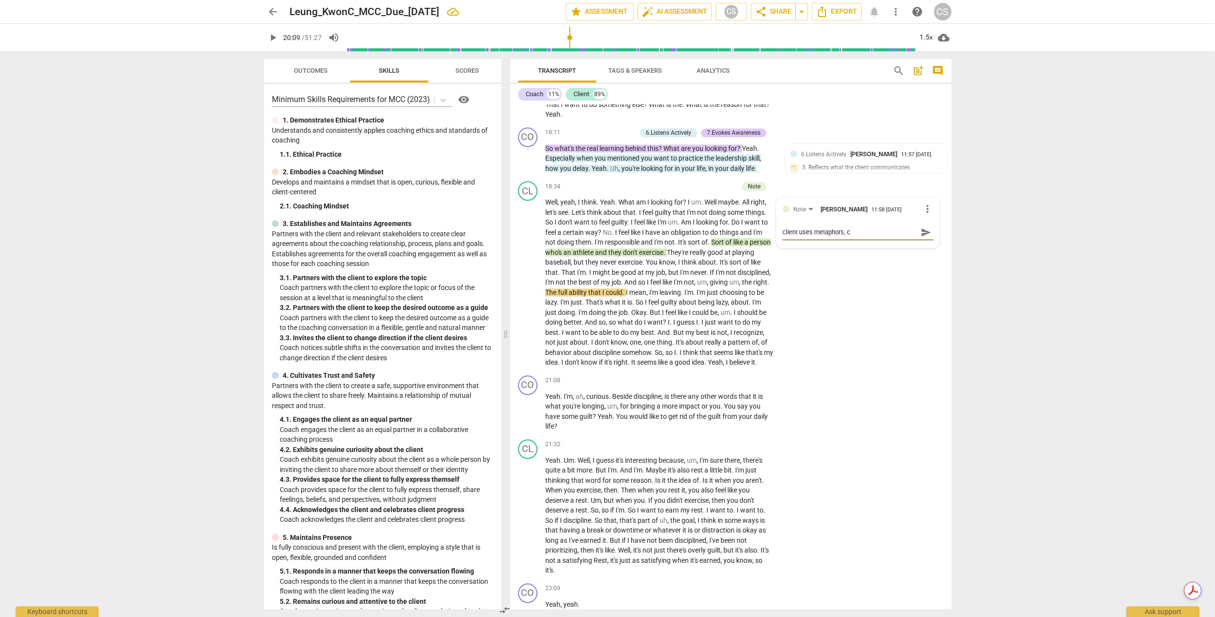
type textarea "client uses metaphors, co"
type textarea "client uses metaphors, coa"
type textarea "client uses metaphors, coac"
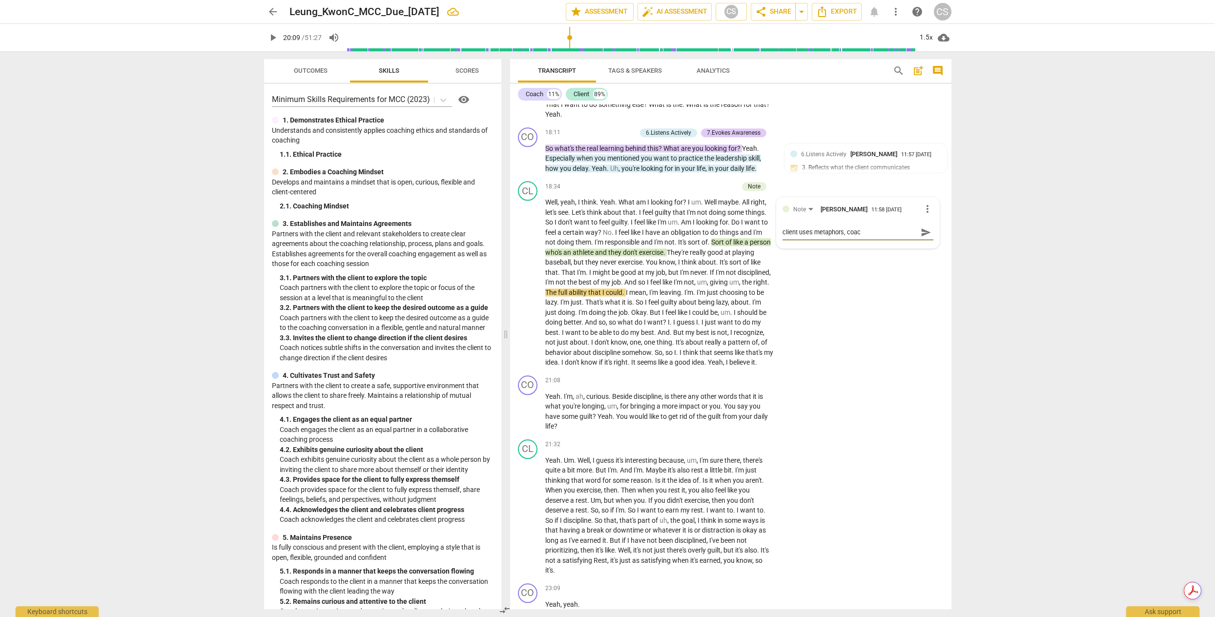
type textarea "client uses metaphors, coach"
type textarea "client uses metaphors, coach c"
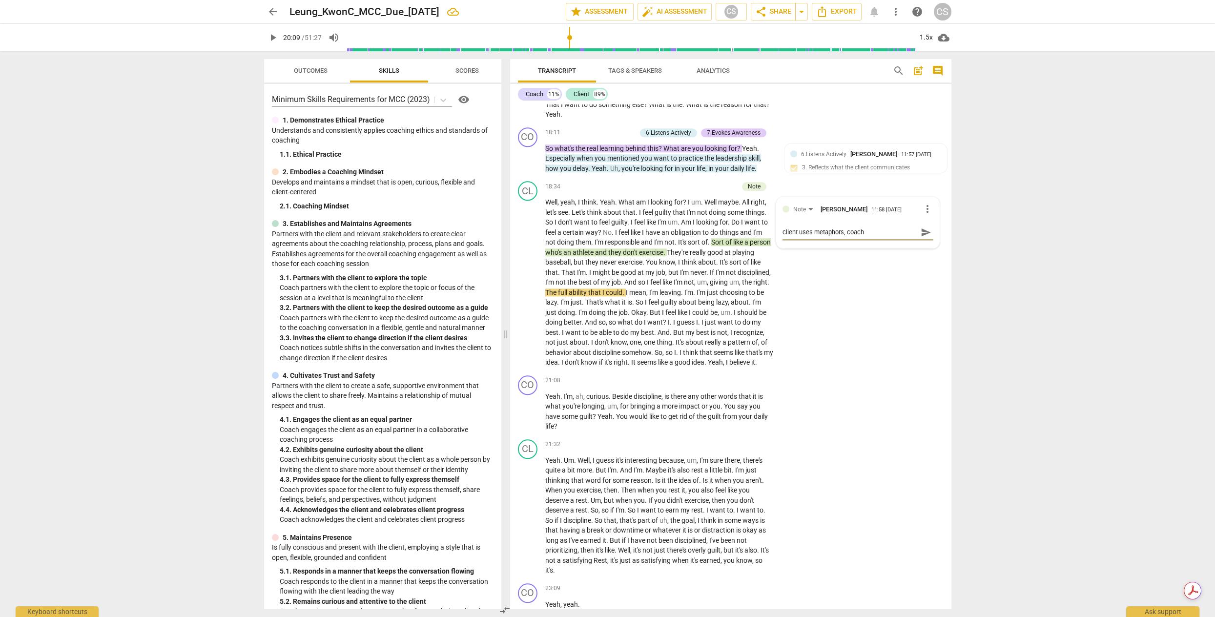
type textarea "client uses metaphors, coach c"
type textarea "client uses metaphors, coach co"
type textarea "client uses metaphors, coach cou"
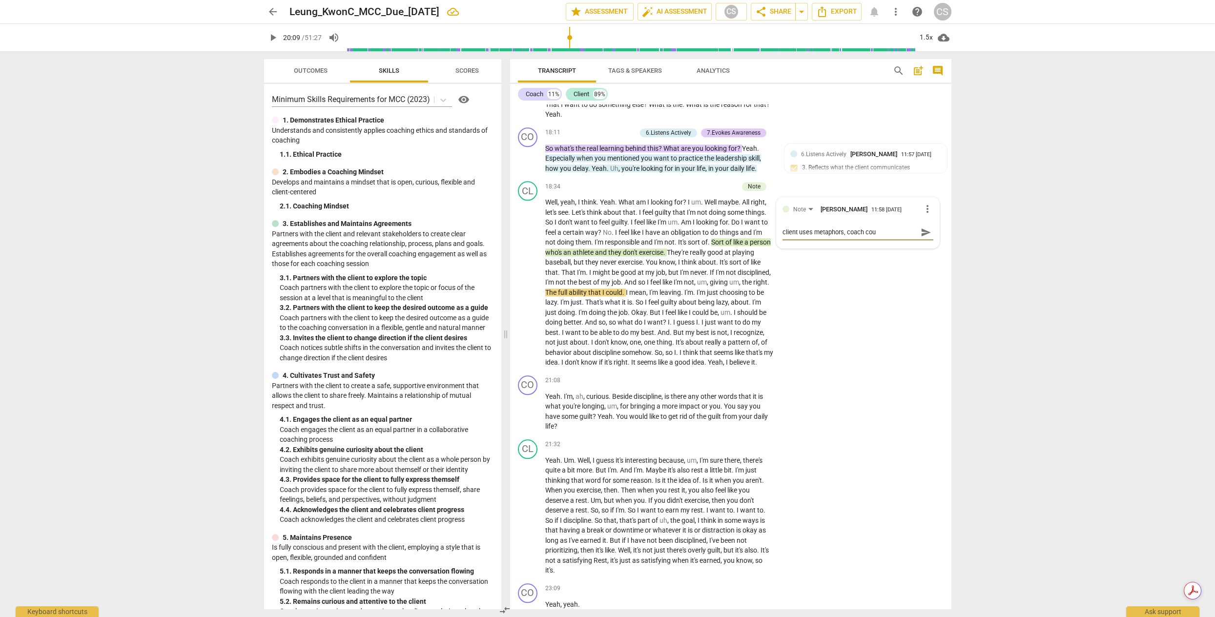
type textarea "client uses metaphors, coach coul"
type textarea "client uses metaphors, coach could"
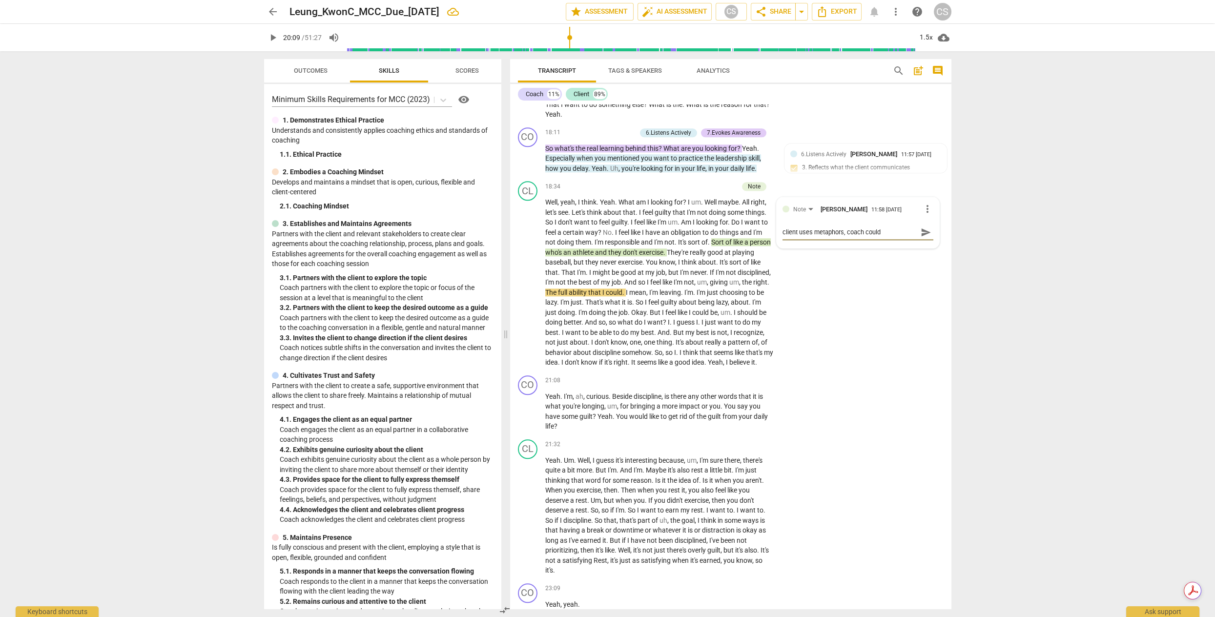
type textarea "client uses metaphors, coach could"
click at [686, 331] on p "Well , yeah , I think . Yeah . What am I looking for ? I um . Well maybe . All …" at bounding box center [659, 282] width 228 height 170
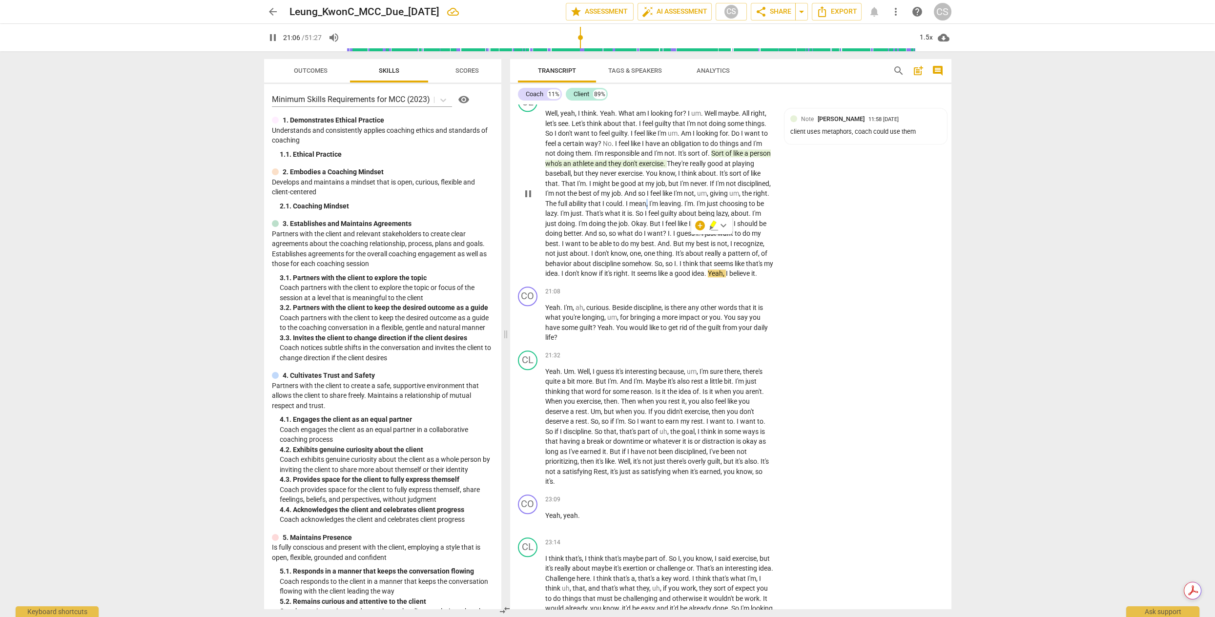
scroll to position [2995, 0]
click at [523, 329] on span "pause" at bounding box center [528, 324] width 12 height 12
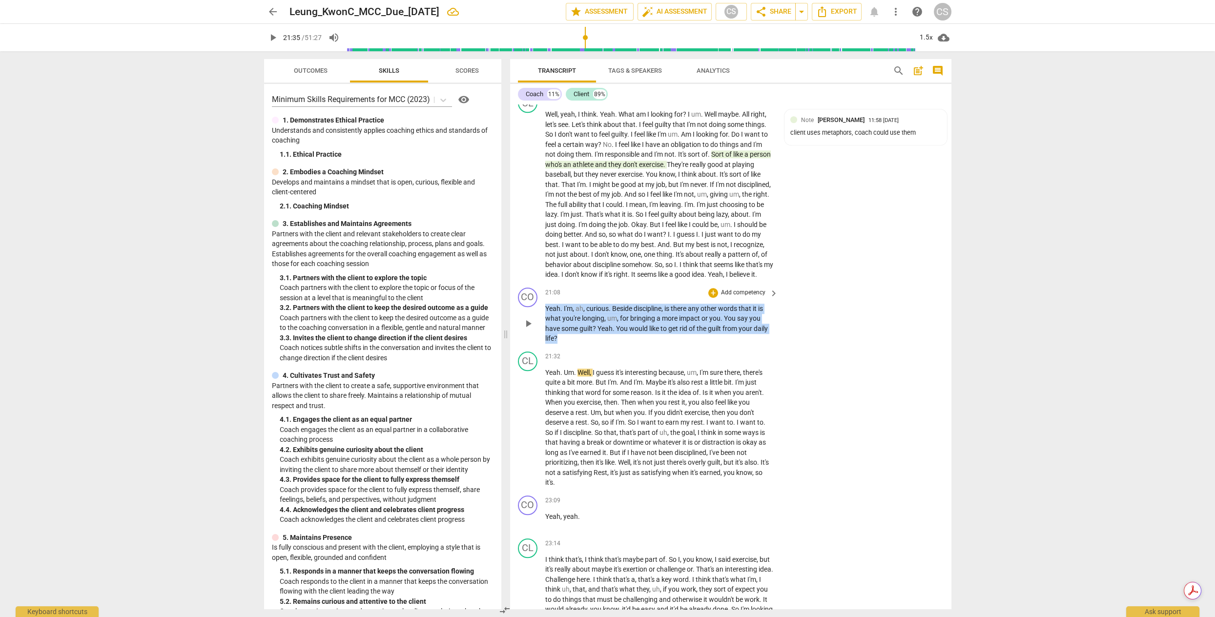
drag, startPoint x: 561, startPoint y: 382, endPoint x: 538, endPoint y: 344, distance: 44.4
click at [538, 344] on div "CO play_arrow pause 21:08 + Add competency keyboard_arrow_right Yeah . I'm , ah…" at bounding box center [730, 316] width 441 height 64
click at [710, 298] on div "+" at bounding box center [713, 293] width 10 height 10
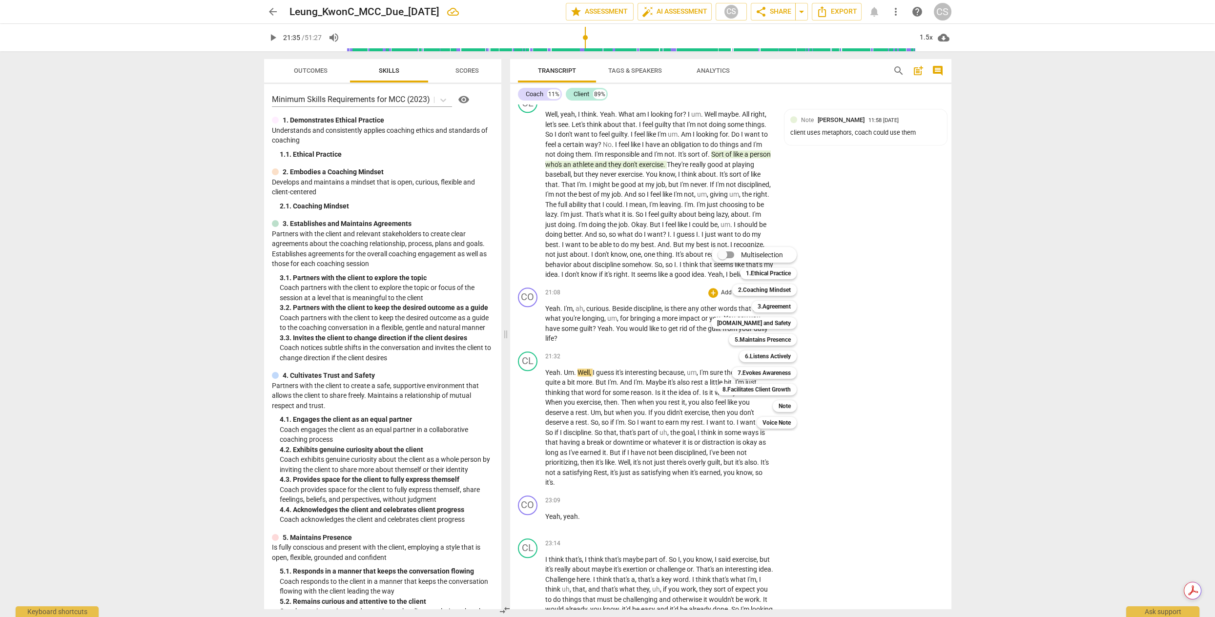
click at [771, 367] on div "7.Evokes Awareness 7" at bounding box center [769, 373] width 83 height 17
click at [769, 372] on b "7.Evokes Awareness" at bounding box center [763, 373] width 53 height 12
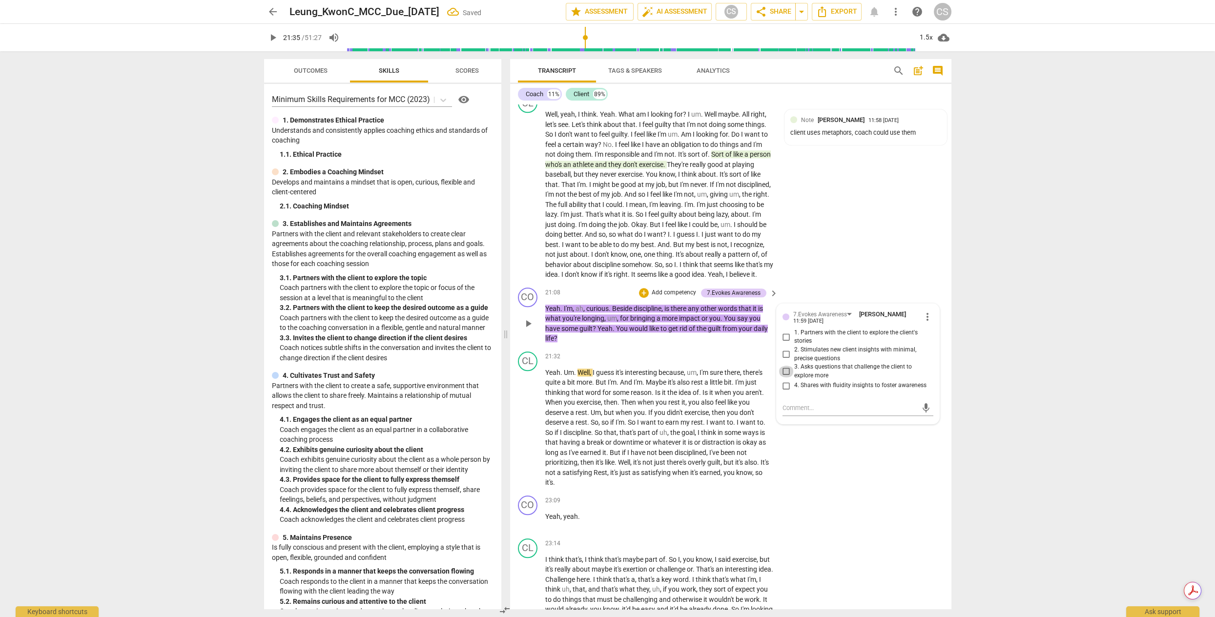
click at [784, 377] on input "3. Asks questions that challenge the client to explore more" at bounding box center [786, 372] width 16 height 12
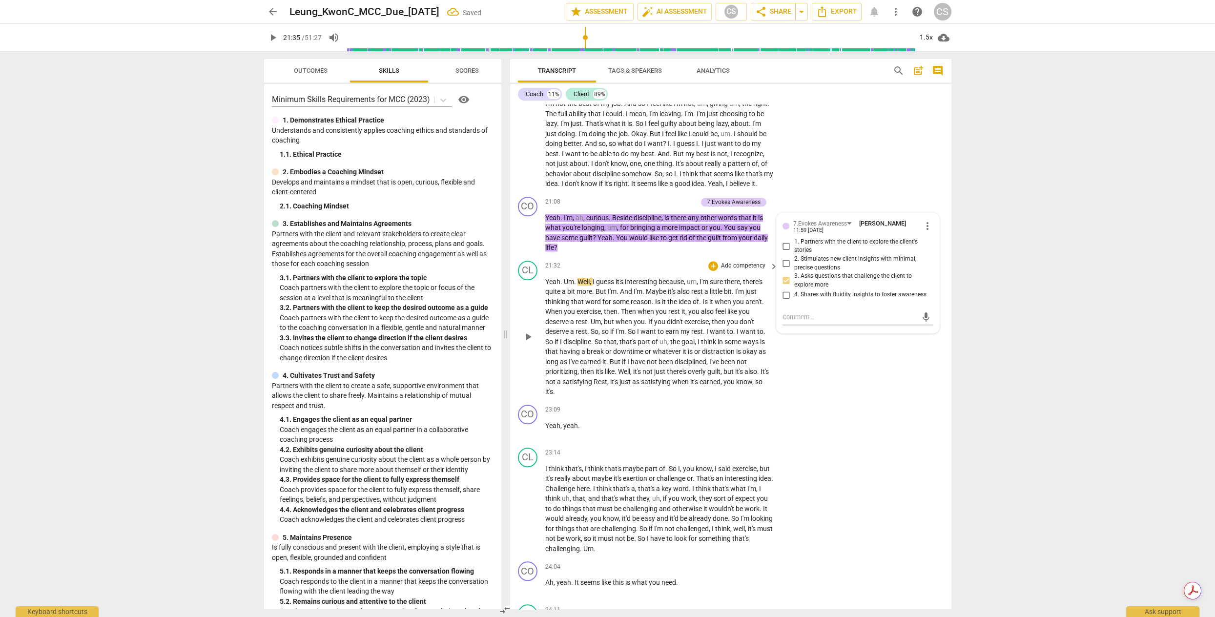
scroll to position [3088, 0]
click at [532, 341] on span "play_arrow" at bounding box center [528, 335] width 12 height 12
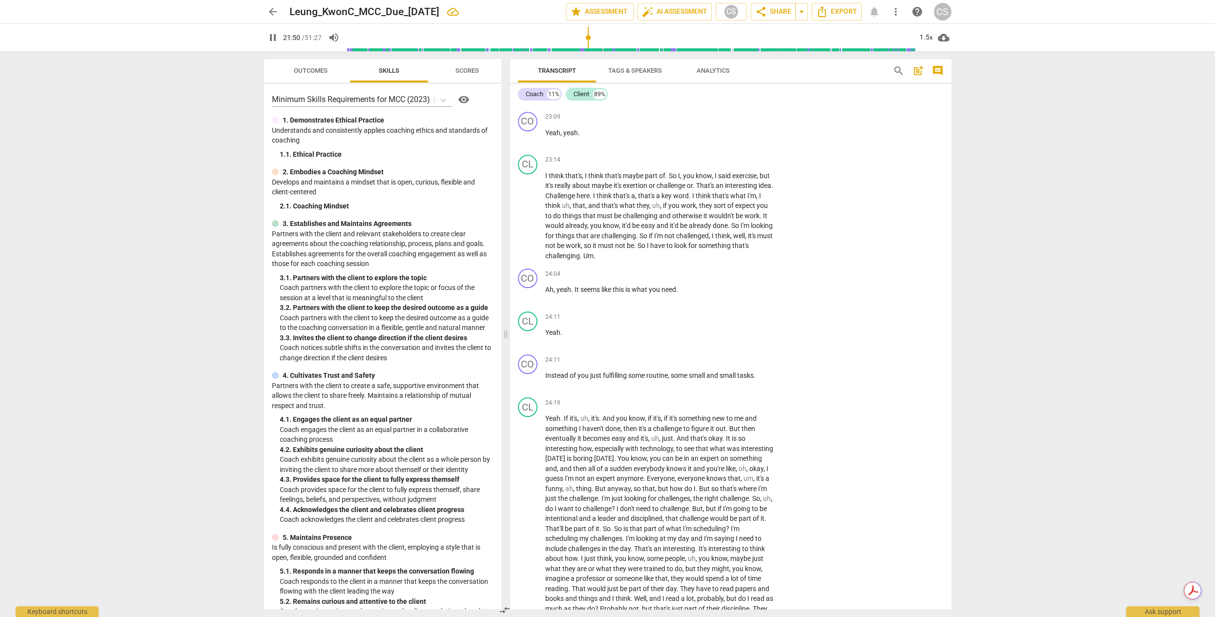
scroll to position [3381, 0]
click at [549, 291] on span "Ah" at bounding box center [549, 288] width 8 height 8
click at [546, 334] on span "Yeah" at bounding box center [552, 330] width 15 height 8
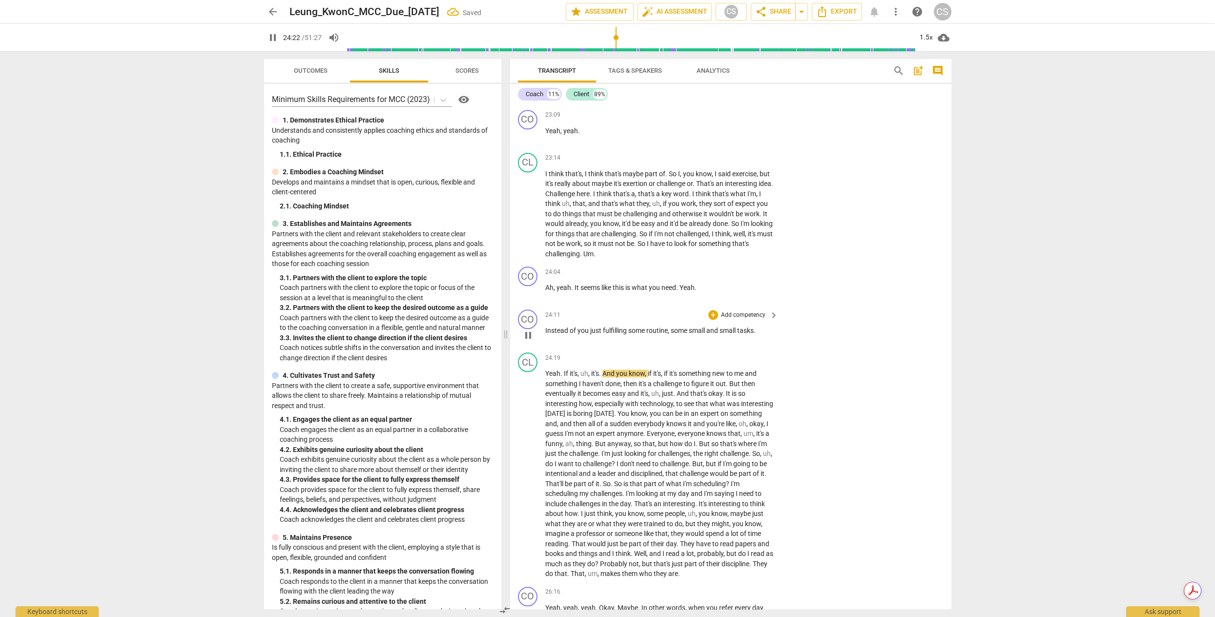
click at [545, 334] on span "Instead" at bounding box center [557, 330] width 24 height 8
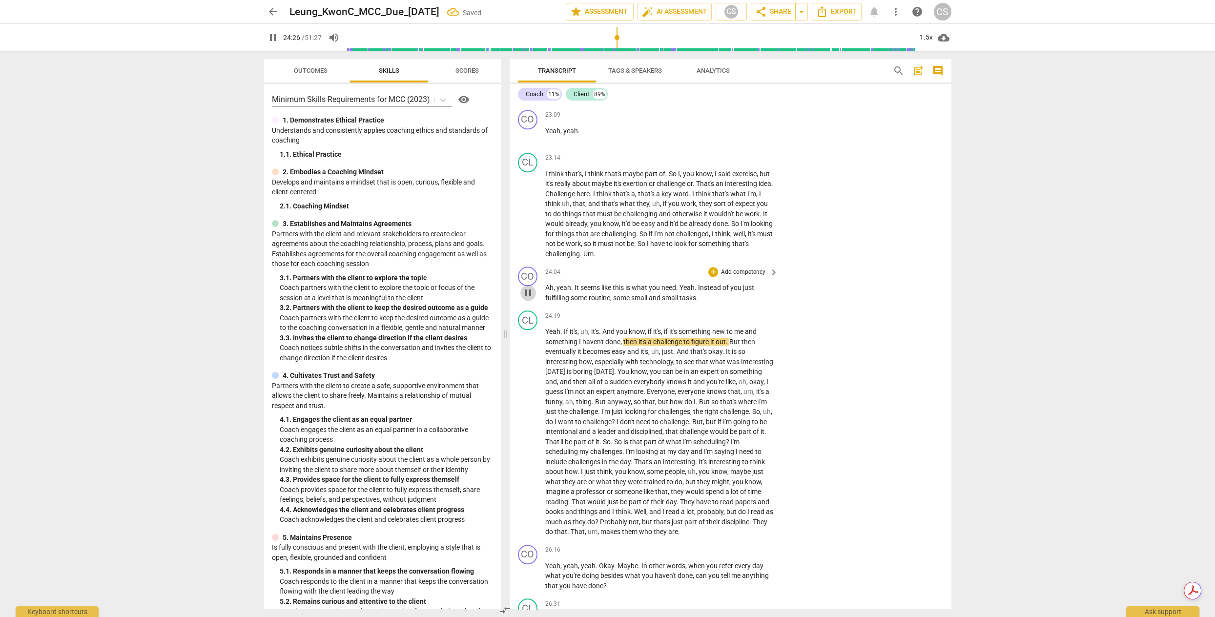
click at [526, 299] on span "pause" at bounding box center [528, 293] width 12 height 12
drag, startPoint x: 711, startPoint y: 341, endPoint x: 521, endPoint y: 321, distance: 190.9
click at [521, 306] on div "CO play_arrow pause 24:04 + Add competency keyboard_arrow_right Ah , yeah . It …" at bounding box center [730, 285] width 441 height 44
click at [749, 277] on p "Add competency" at bounding box center [743, 272] width 46 height 9
click at [769, 347] on b "7.Evokes Awareness" at bounding box center [763, 352] width 53 height 12
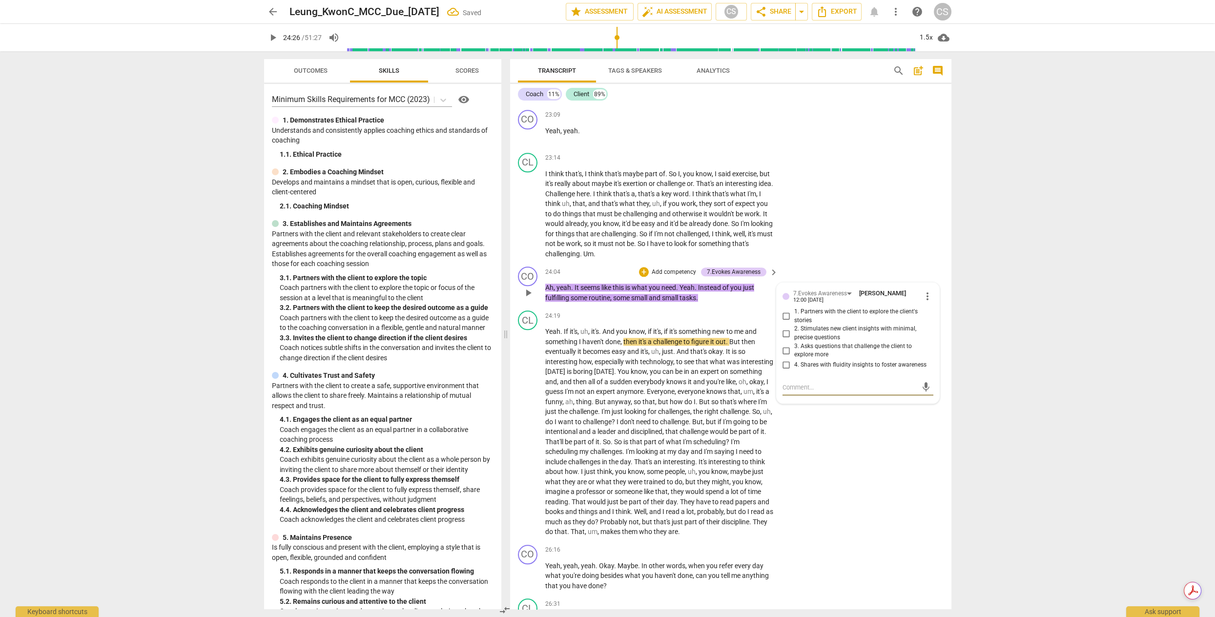
click at [783, 371] on input "4. Shares with fluidity insights to foster awareness" at bounding box center [786, 365] width 16 height 12
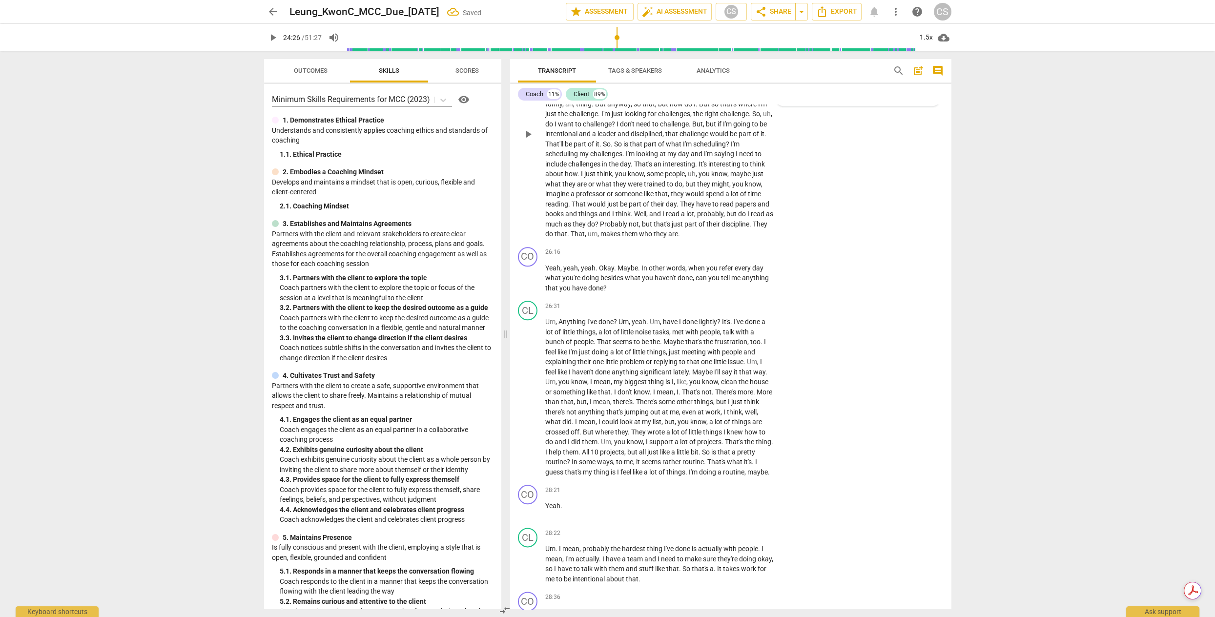
scroll to position [3699, 0]
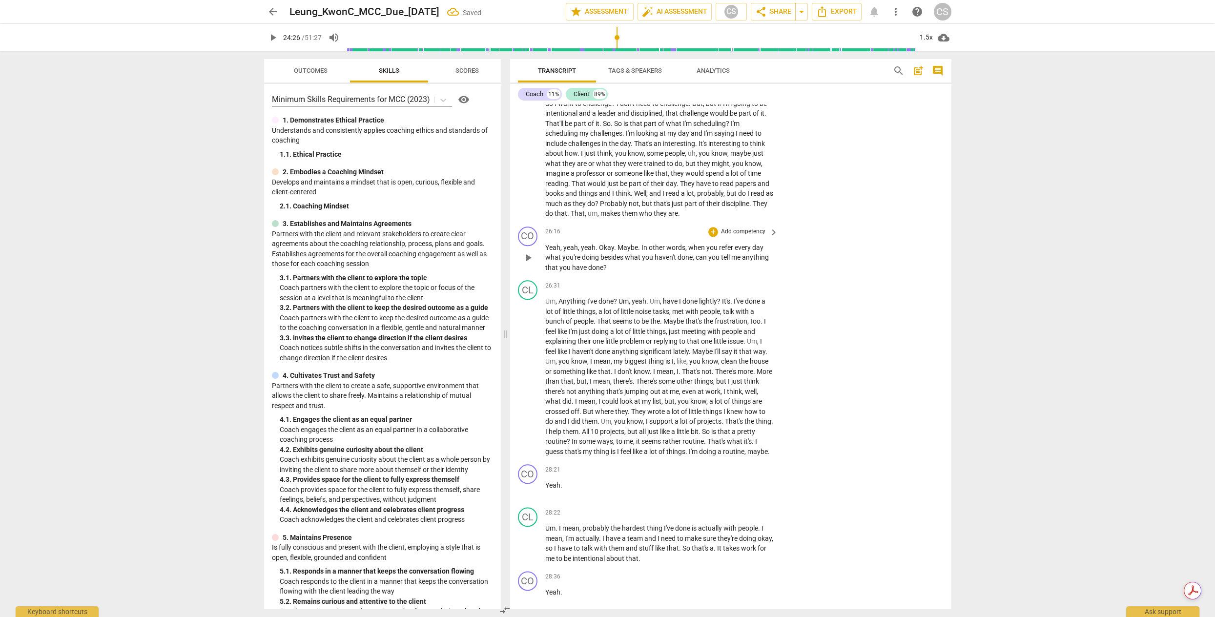
click at [528, 264] on span "play_arrow" at bounding box center [528, 258] width 12 height 12
click at [528, 264] on span "pause" at bounding box center [528, 258] width 12 height 12
drag, startPoint x: 610, startPoint y: 312, endPoint x: 545, endPoint y: 290, distance: 68.5
click at [545, 273] on p "Yeah , yeah , yeah . Okay . Maybe . In other words , when you refer every day w…" at bounding box center [659, 258] width 228 height 30
click at [712, 237] on div "+" at bounding box center [713, 232] width 10 height 10
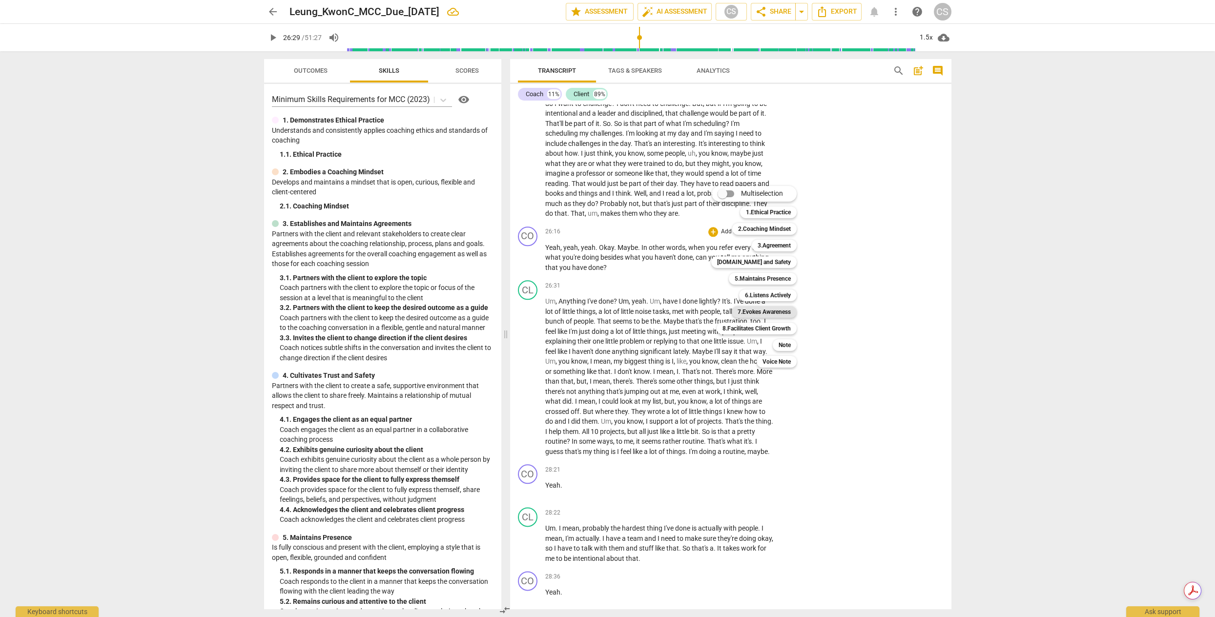
click at [782, 310] on b "7.Evokes Awareness" at bounding box center [763, 312] width 53 height 12
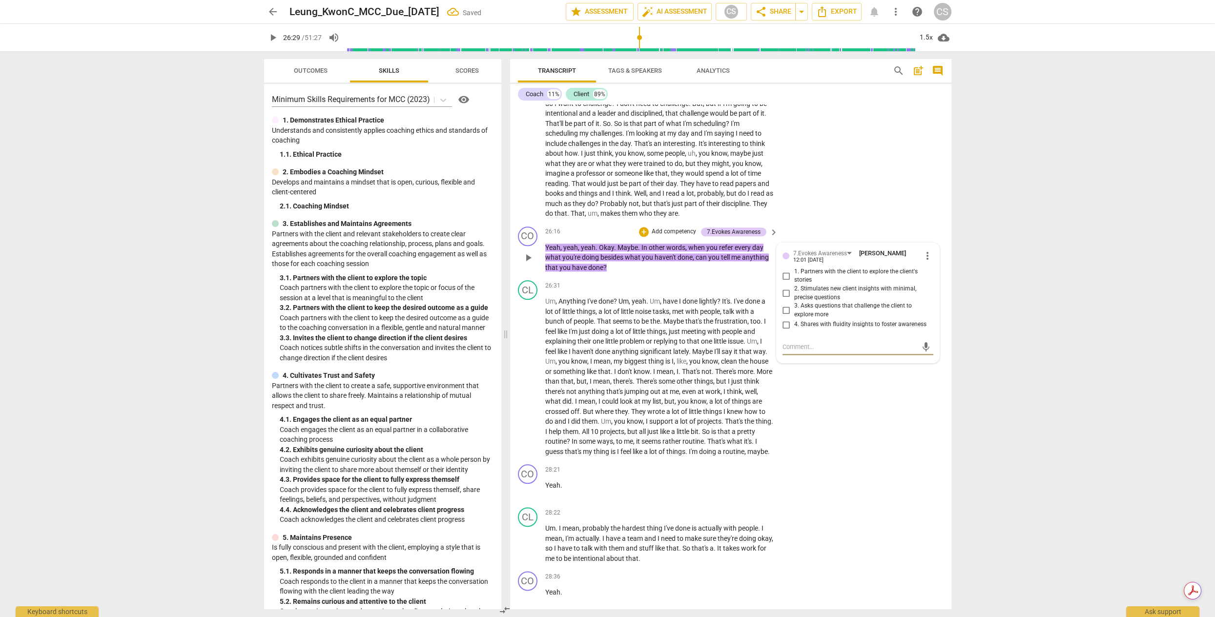
click at [783, 282] on input "1. Partners with the client to explore the client's stories" at bounding box center [786, 276] width 16 height 12
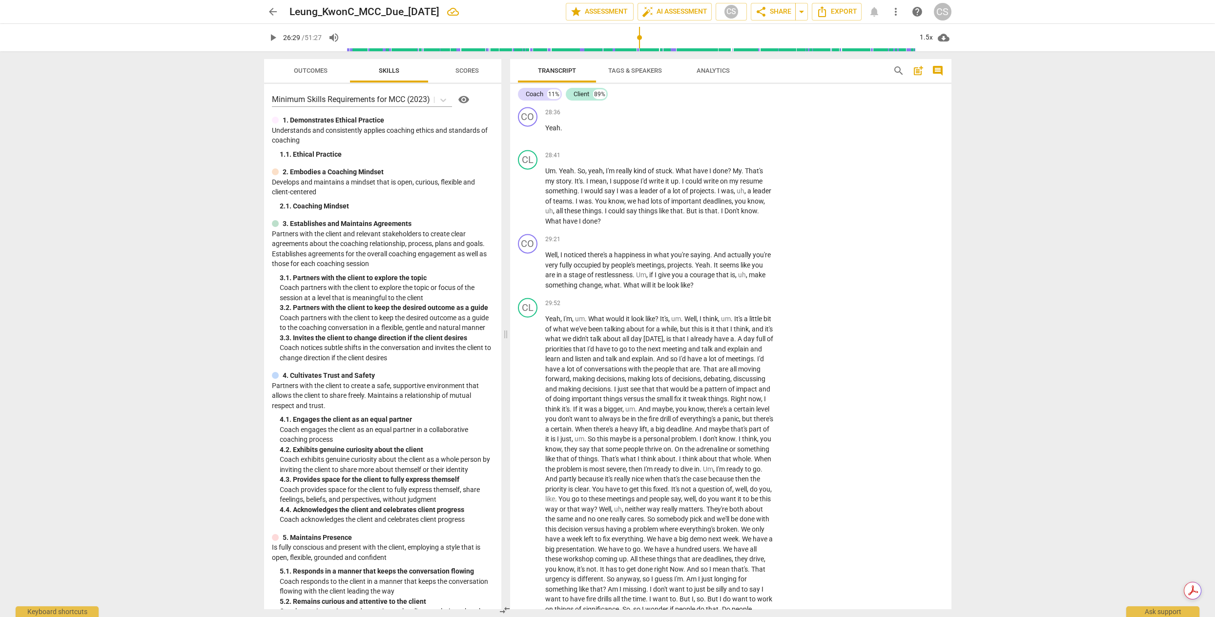
scroll to position [4168, 0]
click at [529, 271] on span "play_arrow" at bounding box center [528, 266] width 12 height 12
click at [526, 271] on span "pause" at bounding box center [528, 266] width 12 height 12
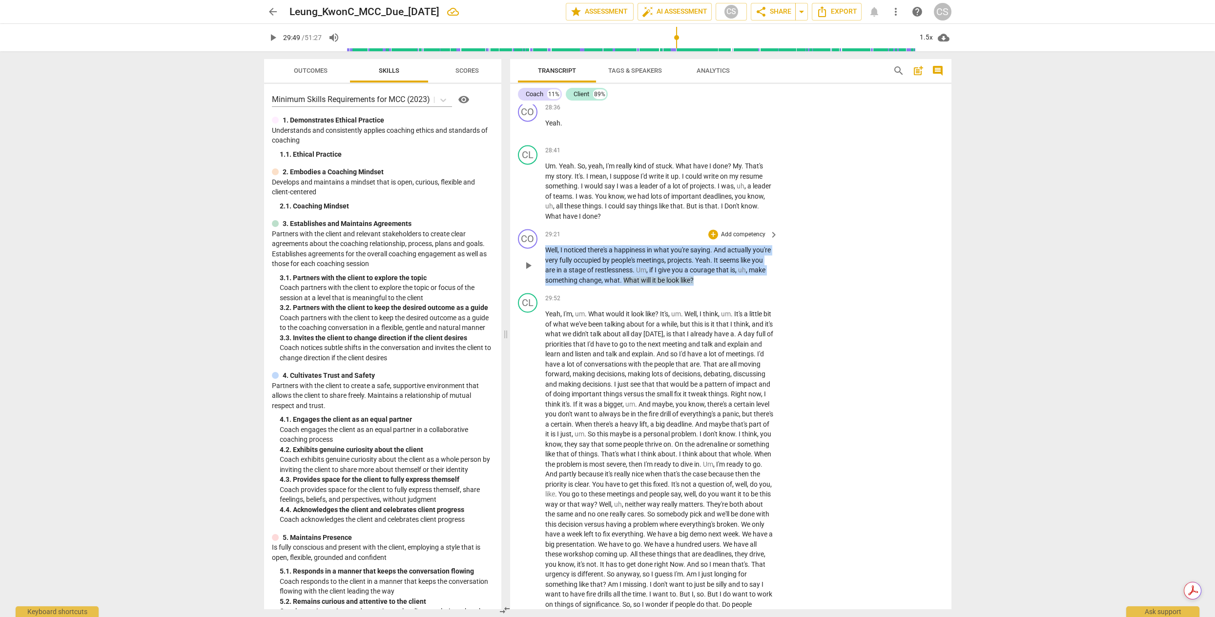
drag, startPoint x: 725, startPoint y: 334, endPoint x: 570, endPoint y: 283, distance: 163.4
click at [570, 283] on div "29:21 + Add competency keyboard_arrow_right Well , I noticed there's a happines…" at bounding box center [662, 257] width 234 height 56
click at [712, 239] on div "+" at bounding box center [713, 234] width 10 height 10
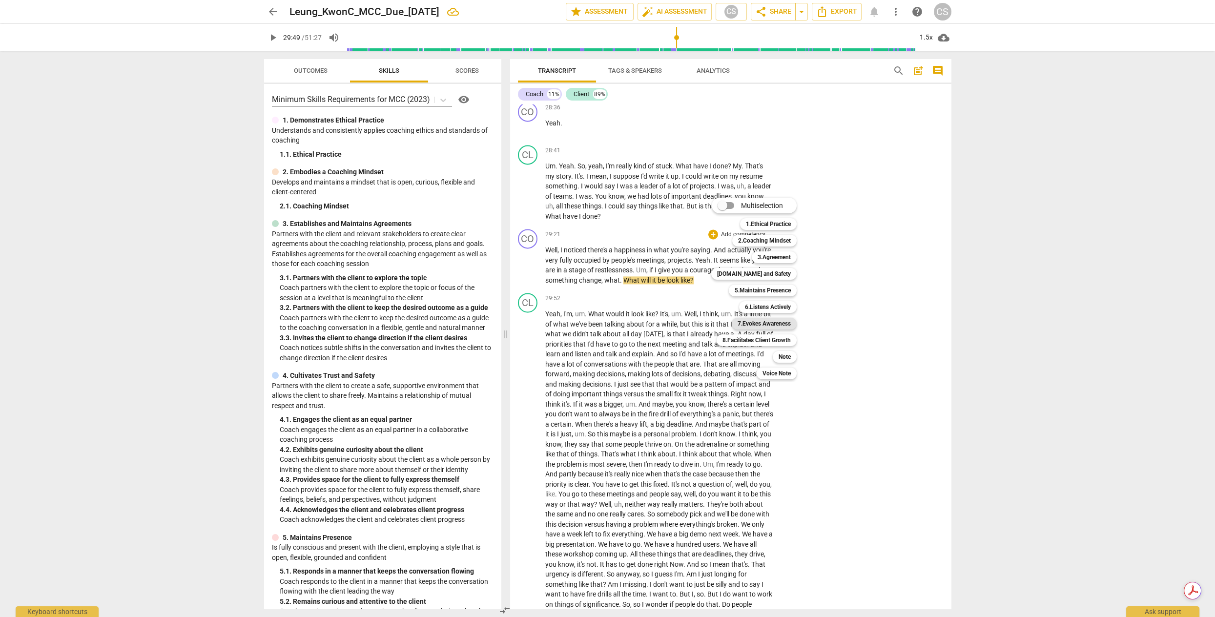
click at [783, 325] on b "7.Evokes Awareness" at bounding box center [763, 324] width 53 height 12
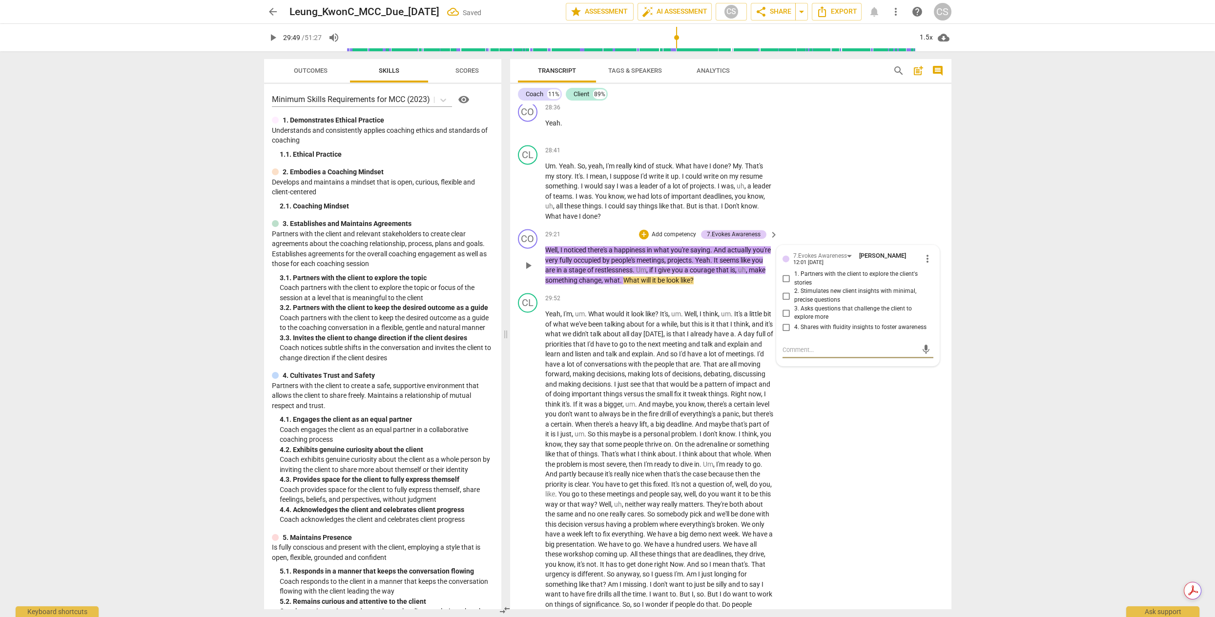
click at [784, 333] on input "4. Shares with fluidity insights to foster awareness" at bounding box center [786, 328] width 16 height 12
click at [780, 319] on input "3. Asks questions that challenge the client to explore more" at bounding box center [786, 313] width 16 height 12
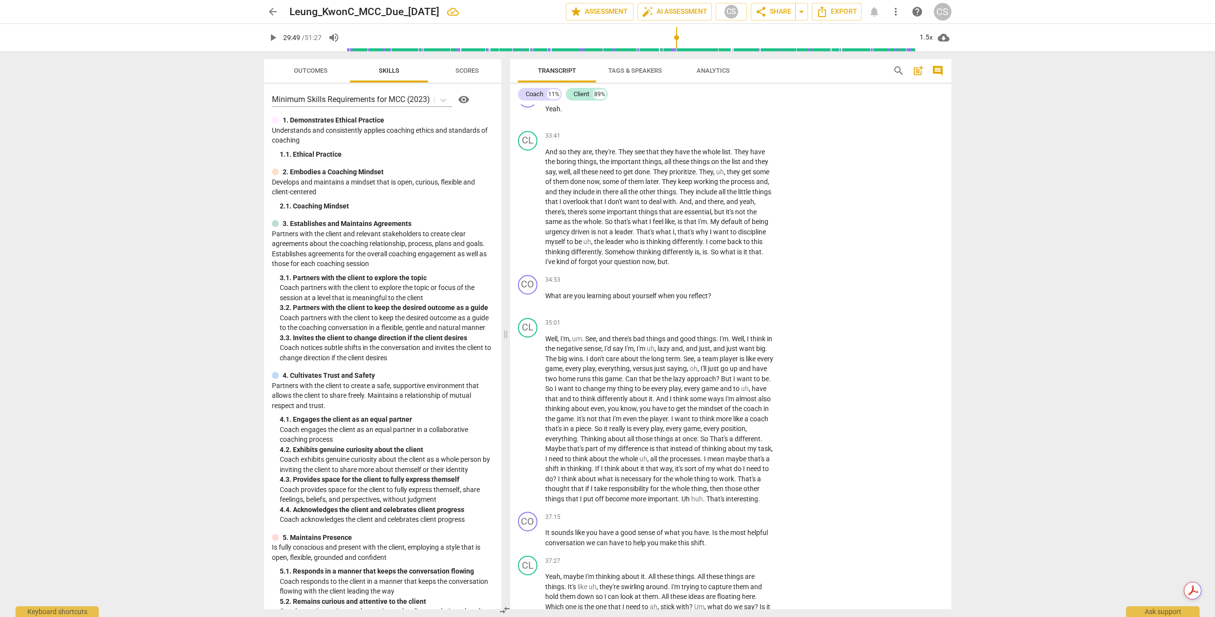
scroll to position [4729, 0]
click at [526, 305] on span "play_arrow" at bounding box center [528, 299] width 12 height 12
drag, startPoint x: 713, startPoint y: 359, endPoint x: 542, endPoint y: 361, distance: 171.3
click at [542, 312] on div "CO play_arrow pause 34:53 + Add competency keyboard_arrow_right What are you le…" at bounding box center [730, 290] width 441 height 43
click at [760, 283] on p "Add competency" at bounding box center [743, 278] width 46 height 9
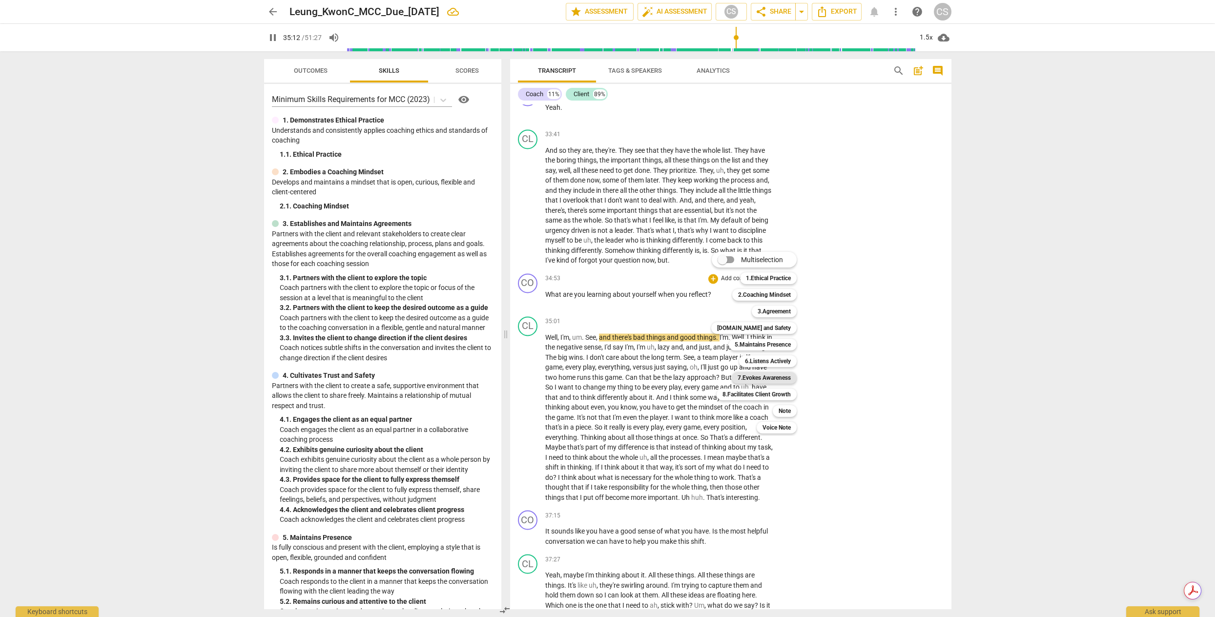
click at [760, 379] on b "7.Evokes Awareness" at bounding box center [763, 378] width 53 height 12
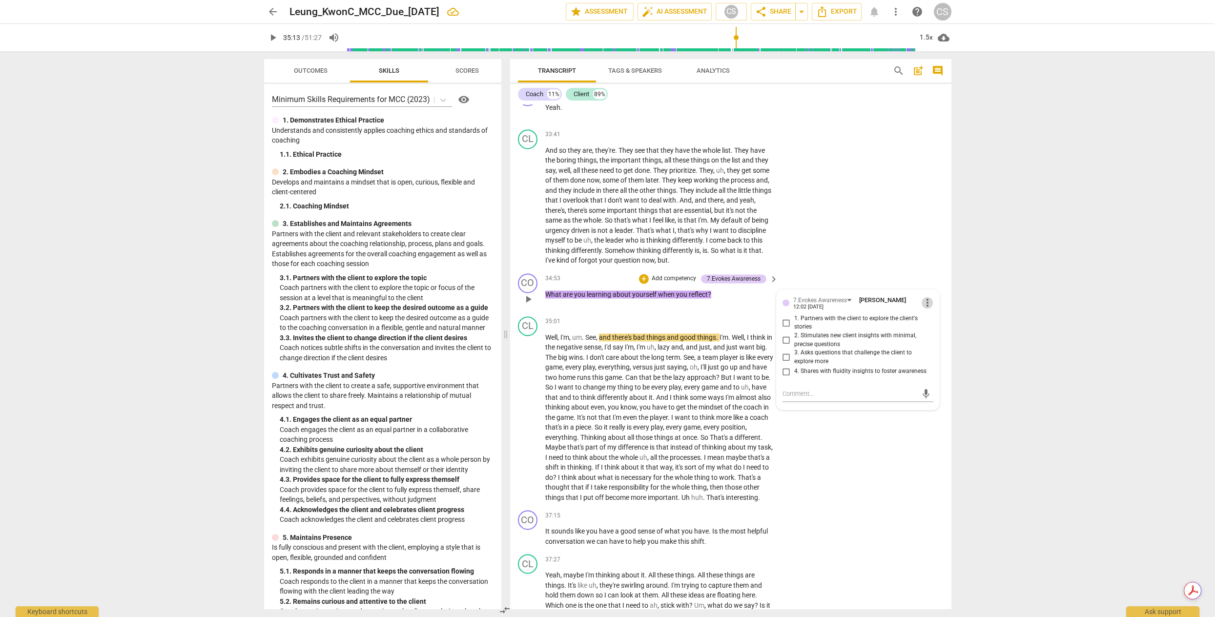
click at [924, 308] on span "more_vert" at bounding box center [927, 303] width 12 height 12
click at [924, 386] on li "Delete" at bounding box center [935, 385] width 34 height 19
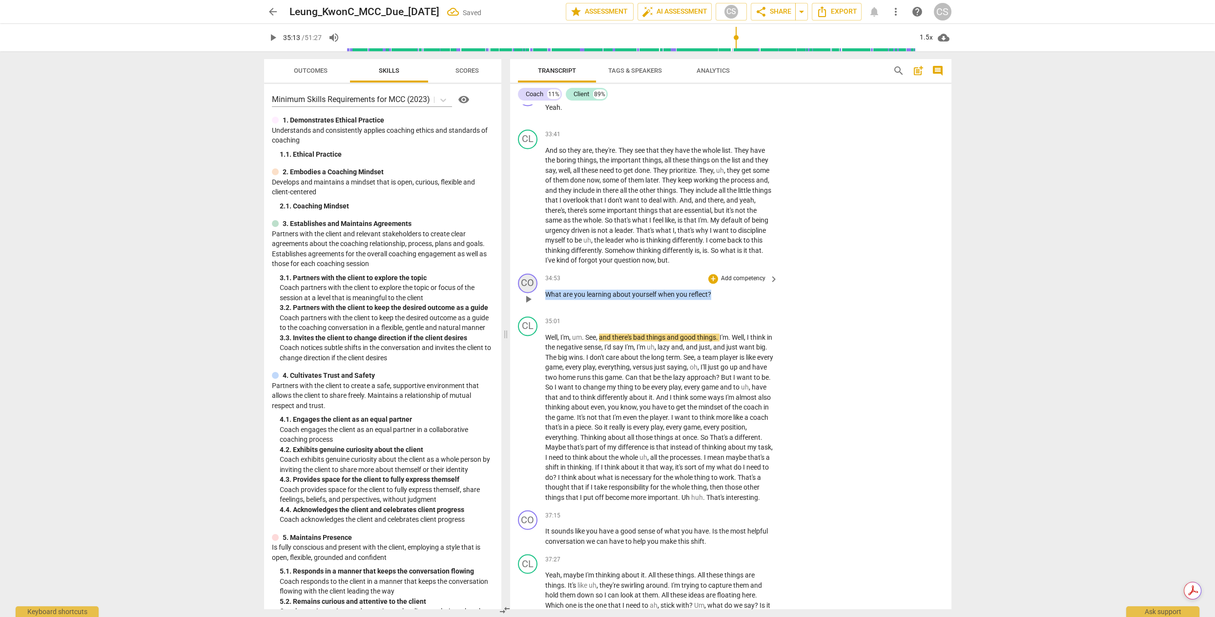
drag, startPoint x: 631, startPoint y: 357, endPoint x: 527, endPoint y: 350, distance: 104.7
click at [527, 312] on div "CO play_arrow pause 34:53 + Add competency keyboard_arrow_right What are you le…" at bounding box center [730, 290] width 441 height 43
click at [757, 283] on p "Add competency" at bounding box center [743, 278] width 46 height 9
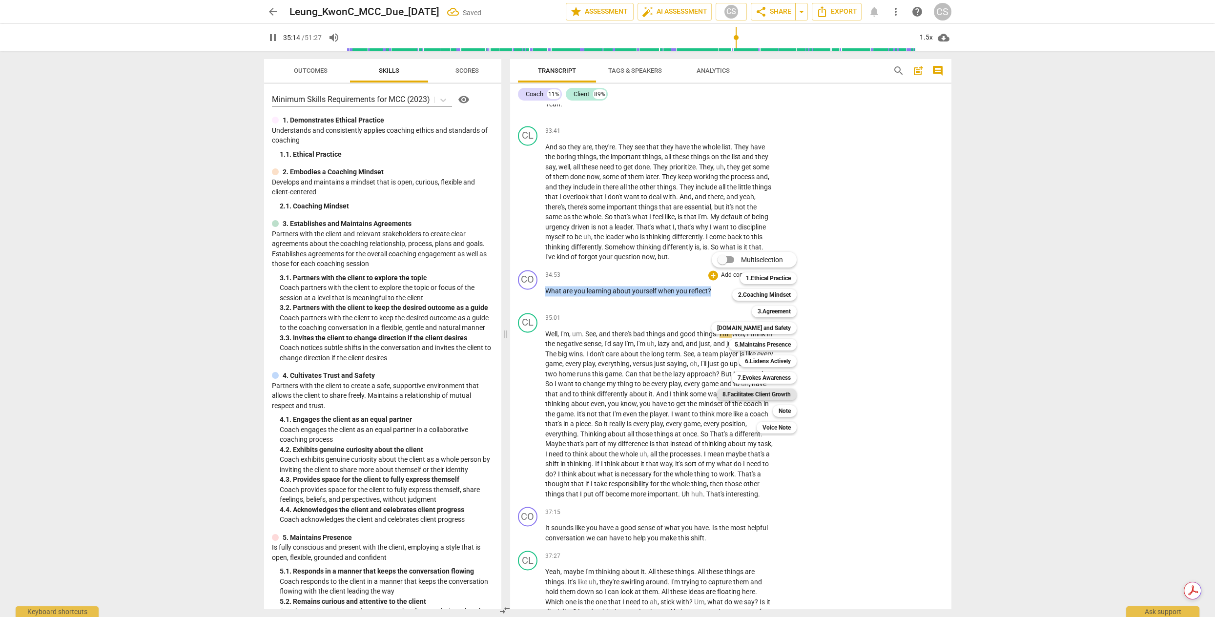
scroll to position [4730, 0]
click at [772, 393] on b "8.Facilitates Client Growth" at bounding box center [756, 394] width 68 height 12
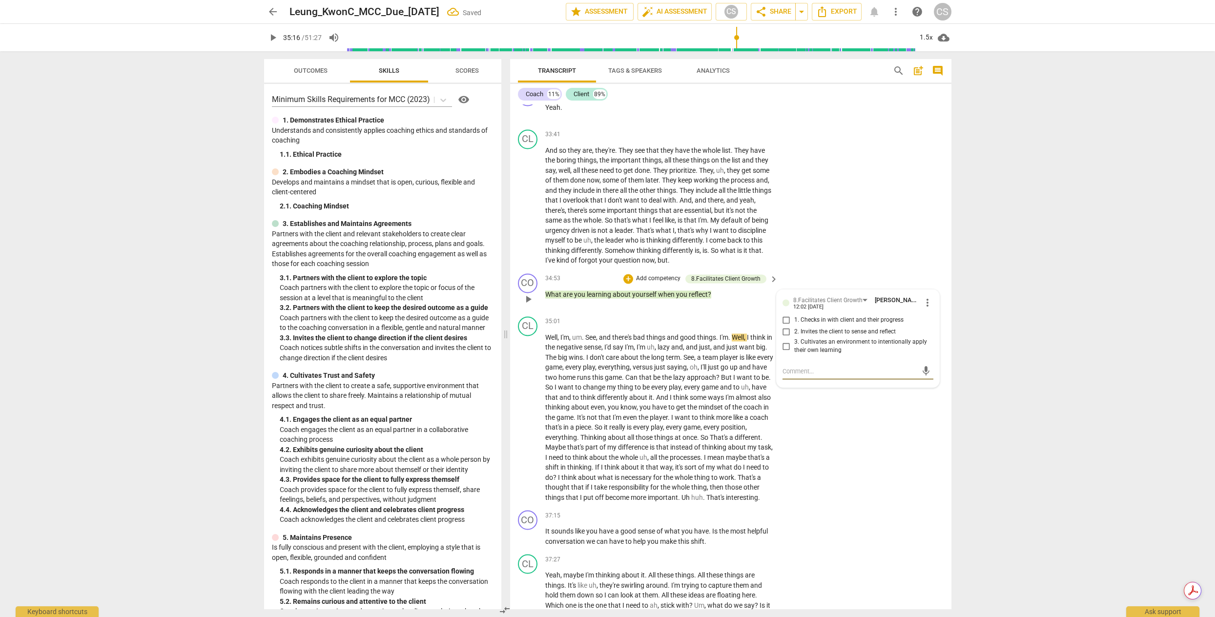
scroll to position [4730, 0]
click at [783, 337] on input "2. Invites the client to sense and reflect" at bounding box center [786, 331] width 16 height 12
click at [825, 268] on div "CL play_arrow pause 33:41 + Add competency keyboard_arrow_right And so they are…" at bounding box center [730, 196] width 441 height 144
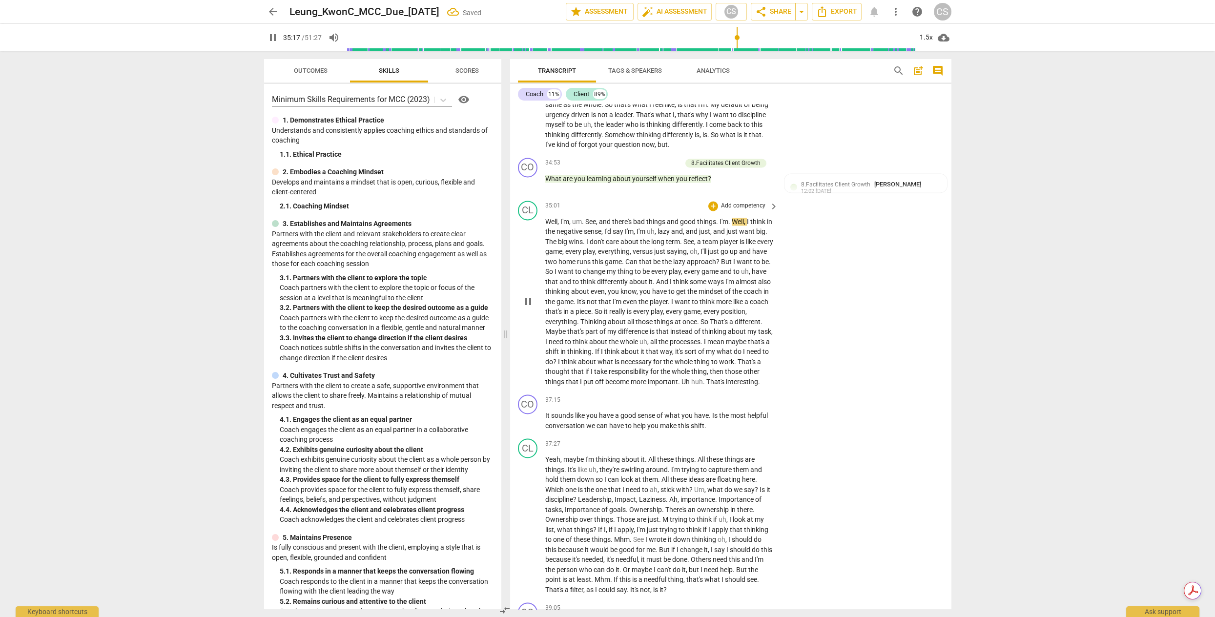
scroll to position [4941, 0]
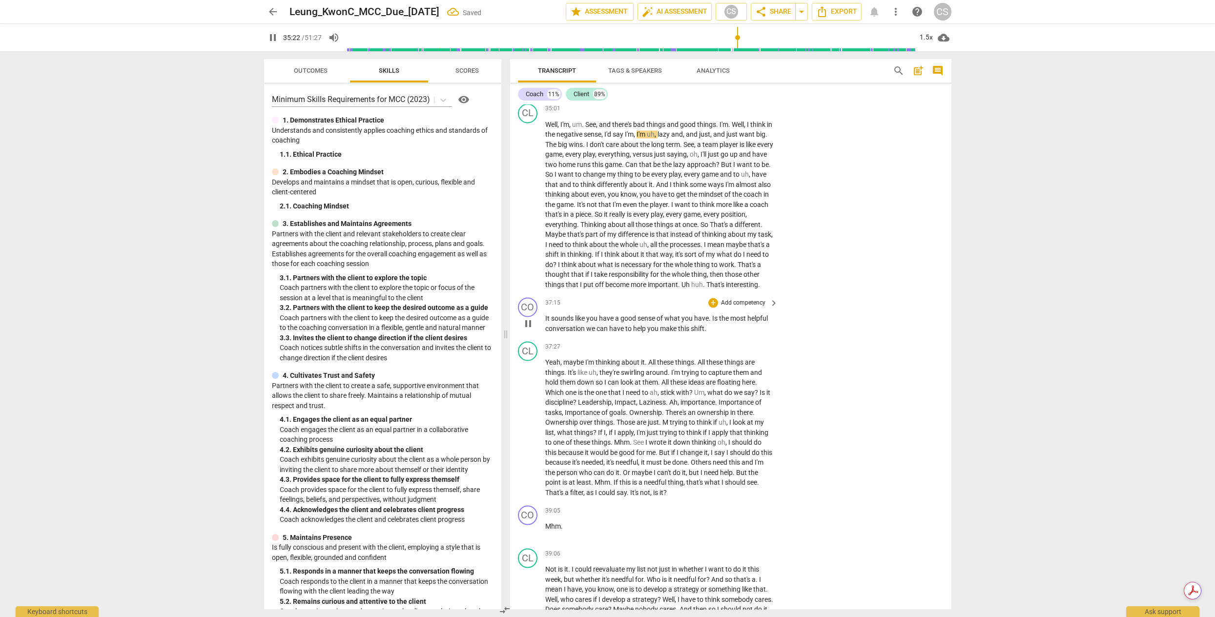
click at [546, 322] on span "It" at bounding box center [548, 318] width 6 height 8
click at [524, 329] on span "pause" at bounding box center [528, 324] width 12 height 12
click at [546, 322] on span "It" at bounding box center [548, 318] width 6 height 8
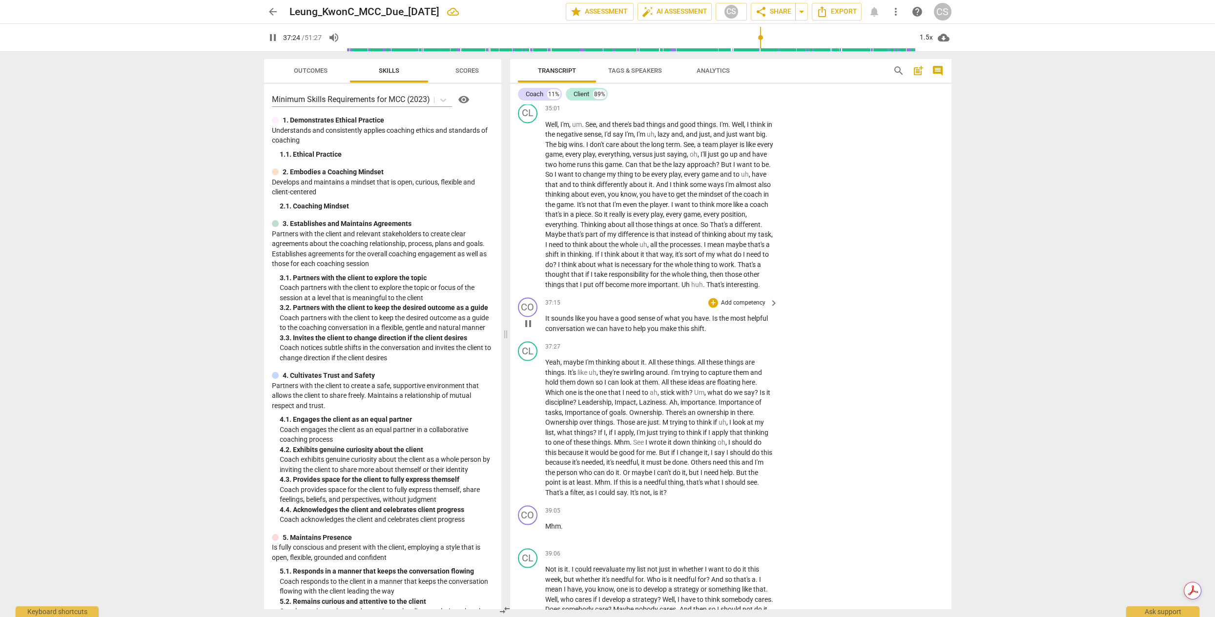
click at [526, 329] on span "pause" at bounding box center [528, 324] width 12 height 12
click at [707, 333] on p "It sounds like you have a good sense of what you have . Is the most helpful con…" at bounding box center [659, 323] width 228 height 20
drag, startPoint x: 723, startPoint y: 404, endPoint x: 501, endPoint y: 388, distance: 222.6
click at [501, 388] on div "Outcomes Skills Scores Minimum Skills Requirements for MCC (2023) visibility 1.…" at bounding box center [607, 334] width 703 height 566
click at [742, 307] on p "Add competency" at bounding box center [743, 303] width 46 height 9
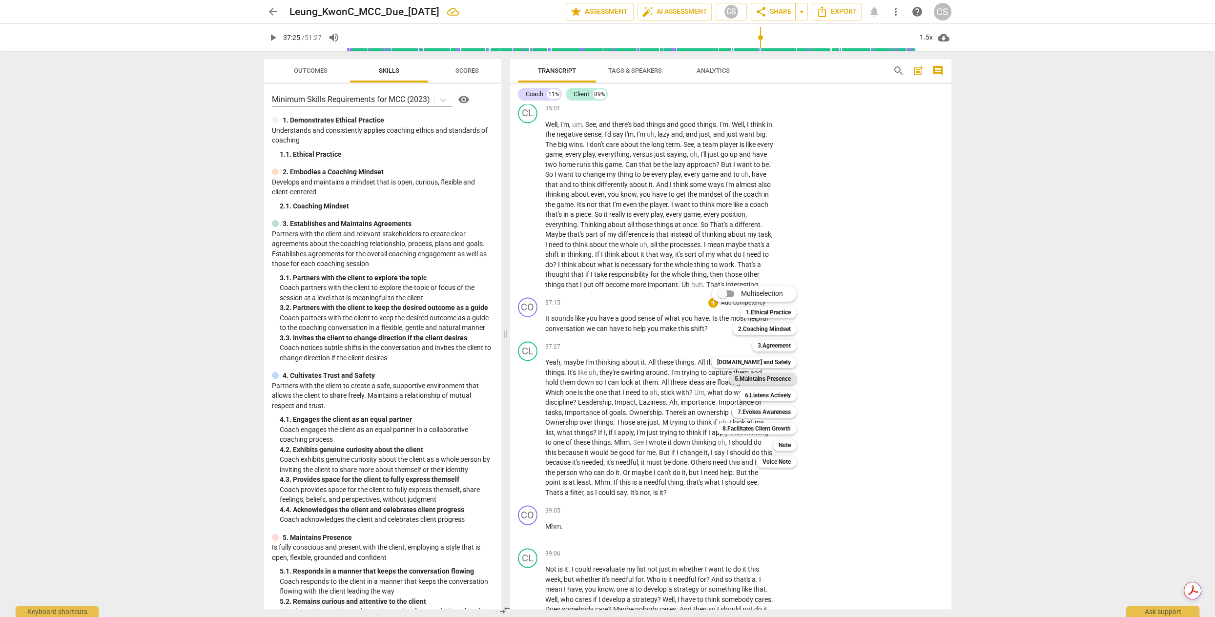
click at [777, 380] on b "5.Maintains Presence" at bounding box center [762, 379] width 56 height 12
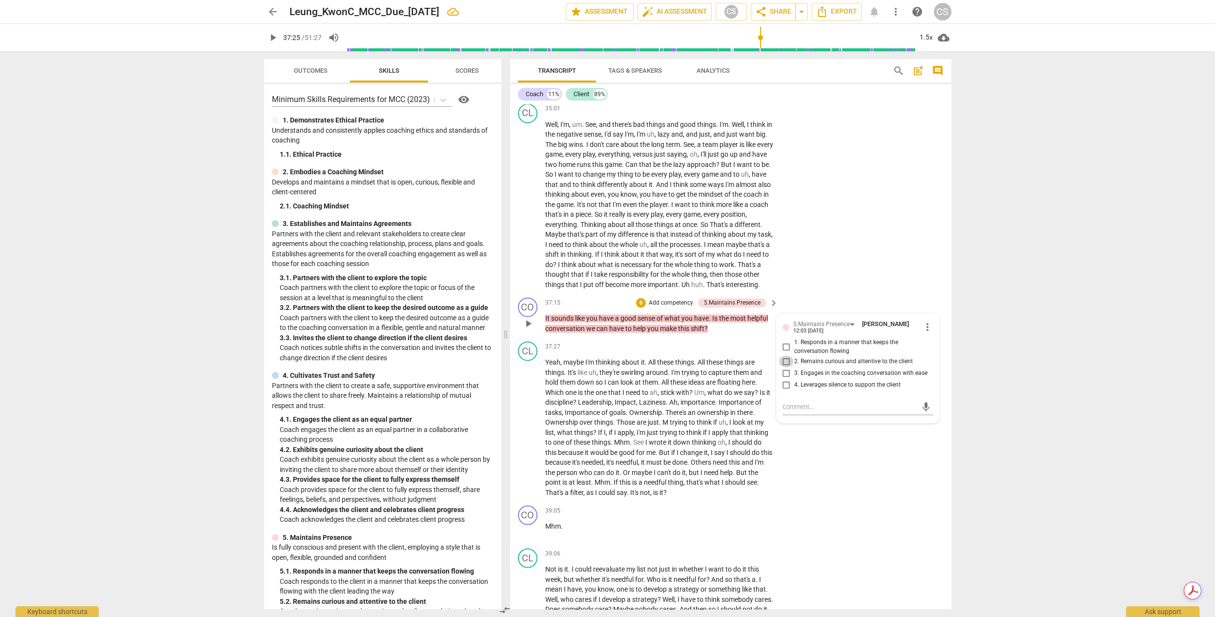
click at [785, 367] on input "2. Remains curious and attentive to the client" at bounding box center [786, 361] width 16 height 12
click at [782, 353] on input "1. Responds in a manner that keeps the conversation flowing" at bounding box center [786, 347] width 16 height 12
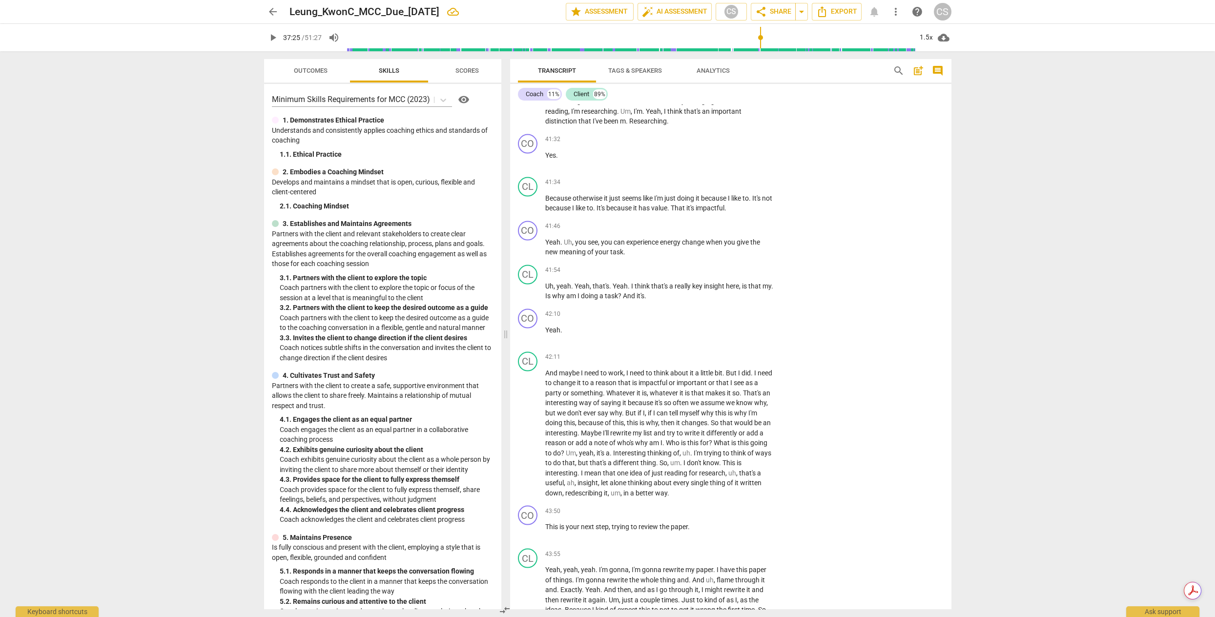
scroll to position [5765, 0]
click at [532, 251] on span "play_arrow" at bounding box center [528, 246] width 12 height 12
click at [532, 251] on span "pause" at bounding box center [528, 246] width 12 height 12
drag, startPoint x: 551, startPoint y: 315, endPoint x: 510, endPoint y: 305, distance: 41.2
click at [510, 259] on div "CO play_arrow pause 41:46 + Add competency keyboard_arrow_right Yeah . Uh , you…" at bounding box center [730, 237] width 441 height 44
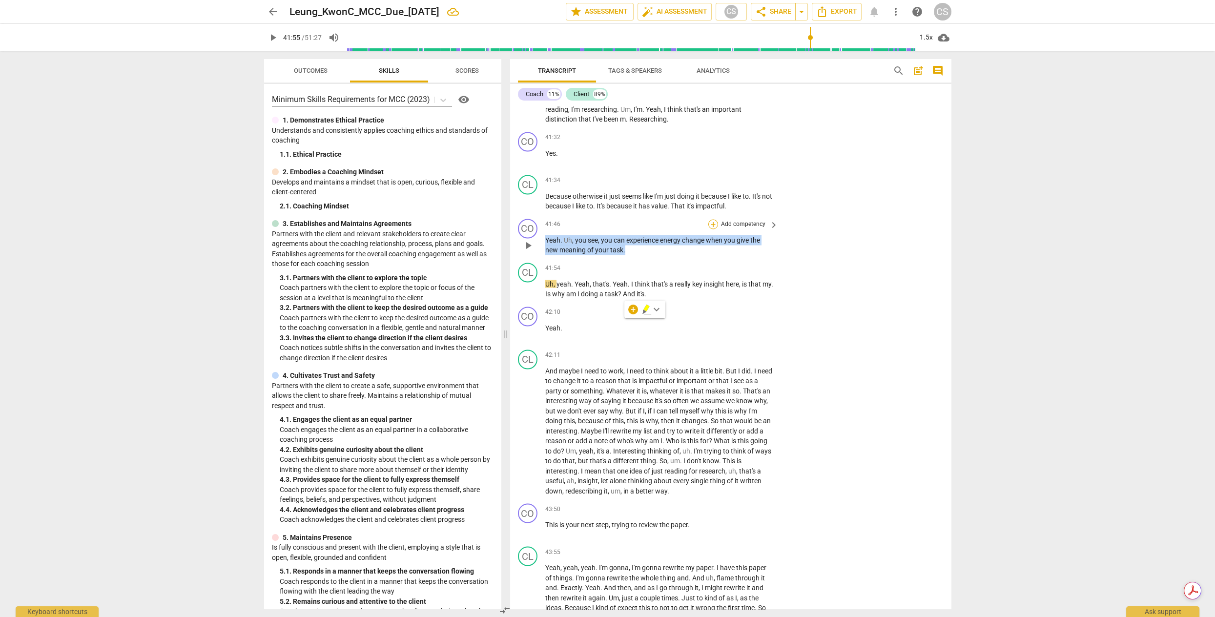
click at [715, 229] on div "+" at bounding box center [713, 225] width 10 height 10
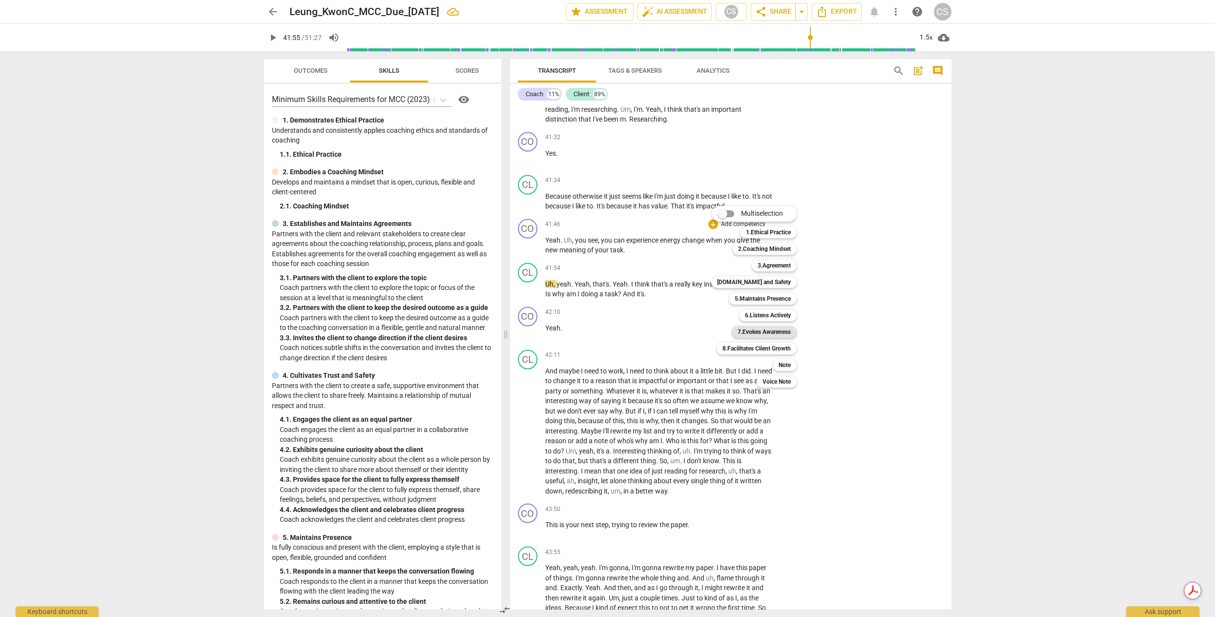
click at [783, 330] on b "7.Evokes Awareness" at bounding box center [763, 332] width 53 height 12
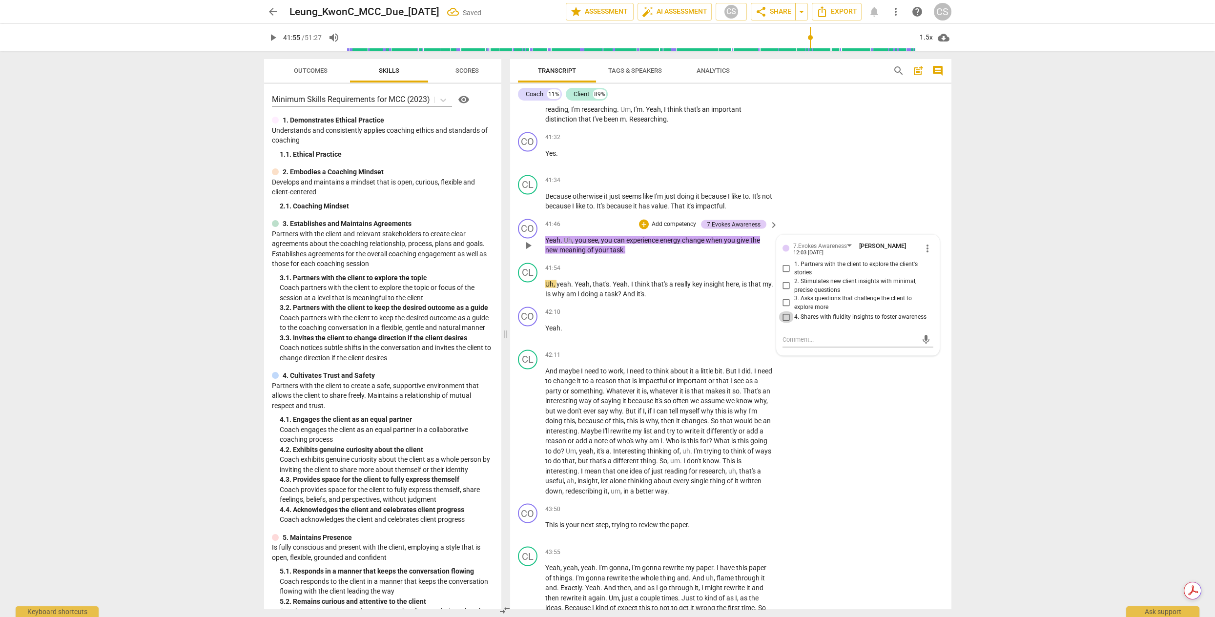
click at [781, 323] on input "4. Shares with fluidity insights to foster awareness" at bounding box center [786, 317] width 16 height 12
click at [527, 295] on span "play_arrow" at bounding box center [528, 290] width 12 height 12
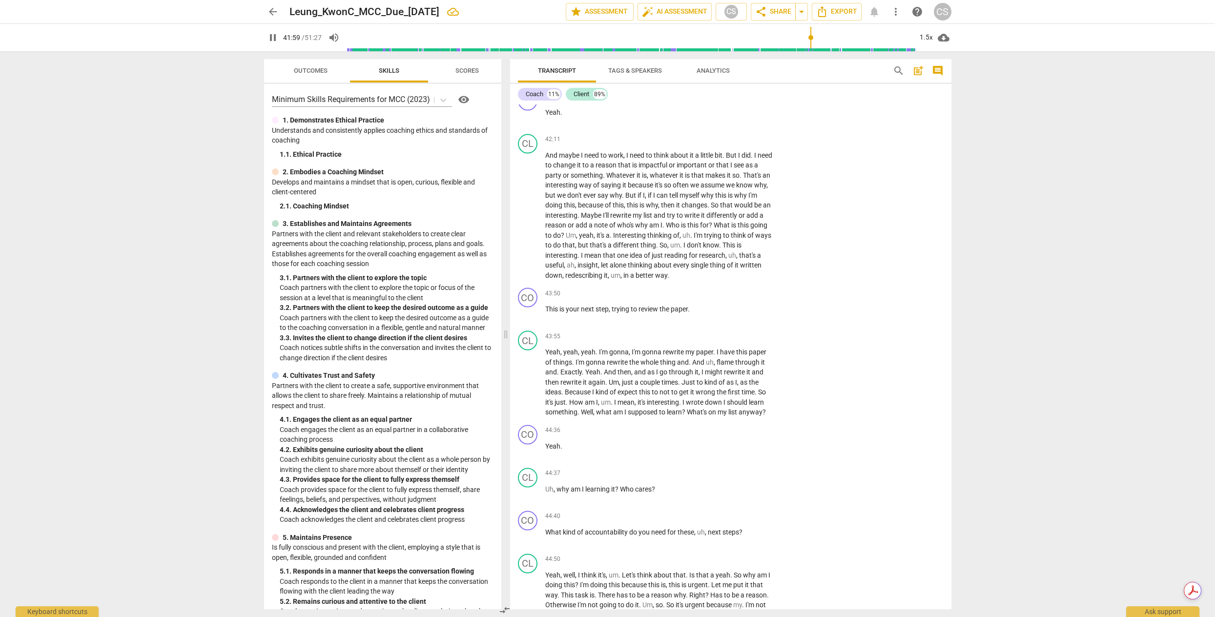
scroll to position [5982, 0]
click at [611, 278] on span "um" at bounding box center [616, 274] width 10 height 8
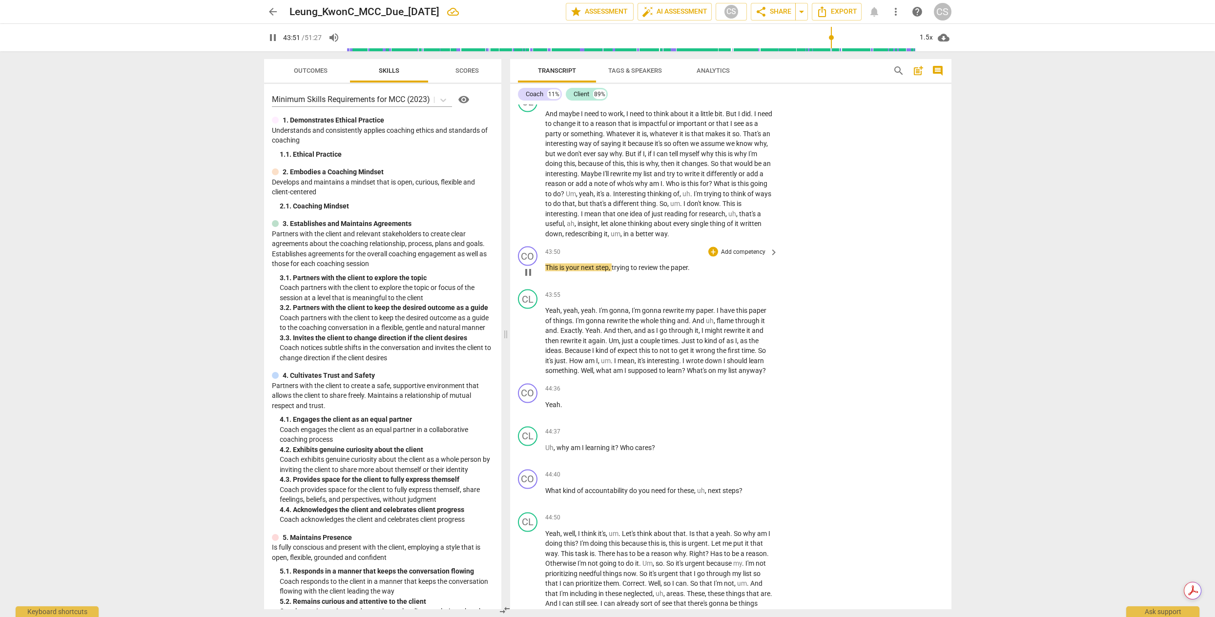
scroll to position [6023, 0]
click at [526, 278] on span "pause" at bounding box center [528, 272] width 12 height 12
drag, startPoint x: 695, startPoint y: 338, endPoint x: 531, endPoint y: 341, distance: 163.5
click at [531, 282] on div "CO play_arrow pause 43:50 + Add competency keyboard_arrow_right This is your ne…" at bounding box center [730, 260] width 441 height 43
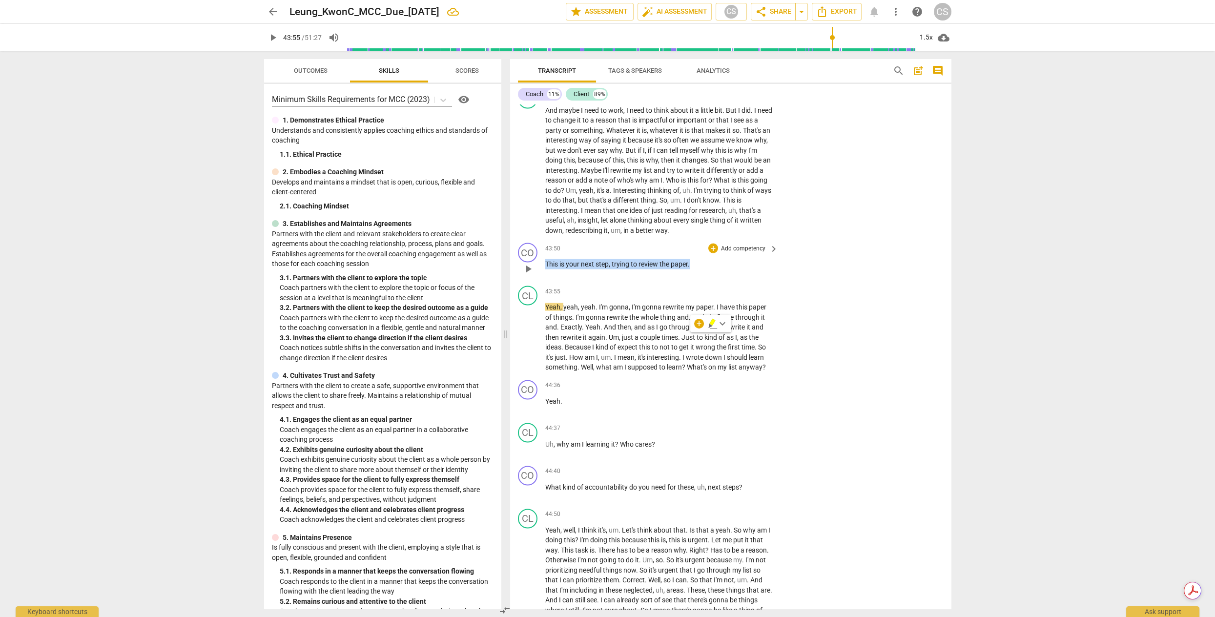
click at [756, 253] on p "Add competency" at bounding box center [743, 249] width 46 height 9
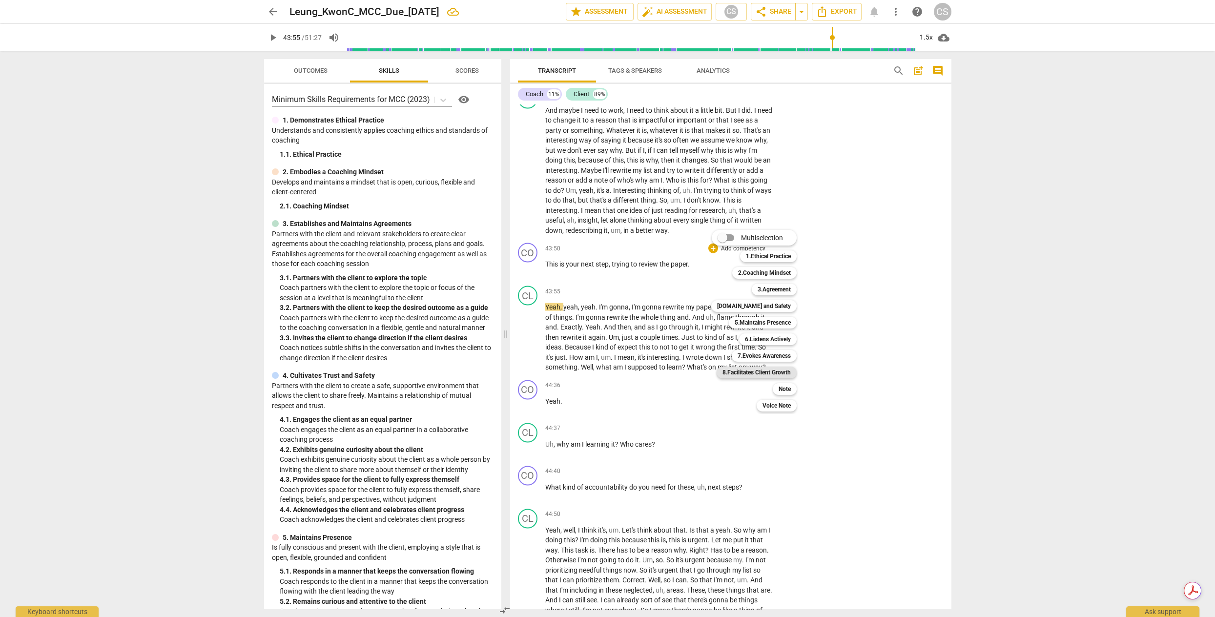
click at [769, 369] on b "8.Facilitates Client Growth" at bounding box center [756, 373] width 68 height 12
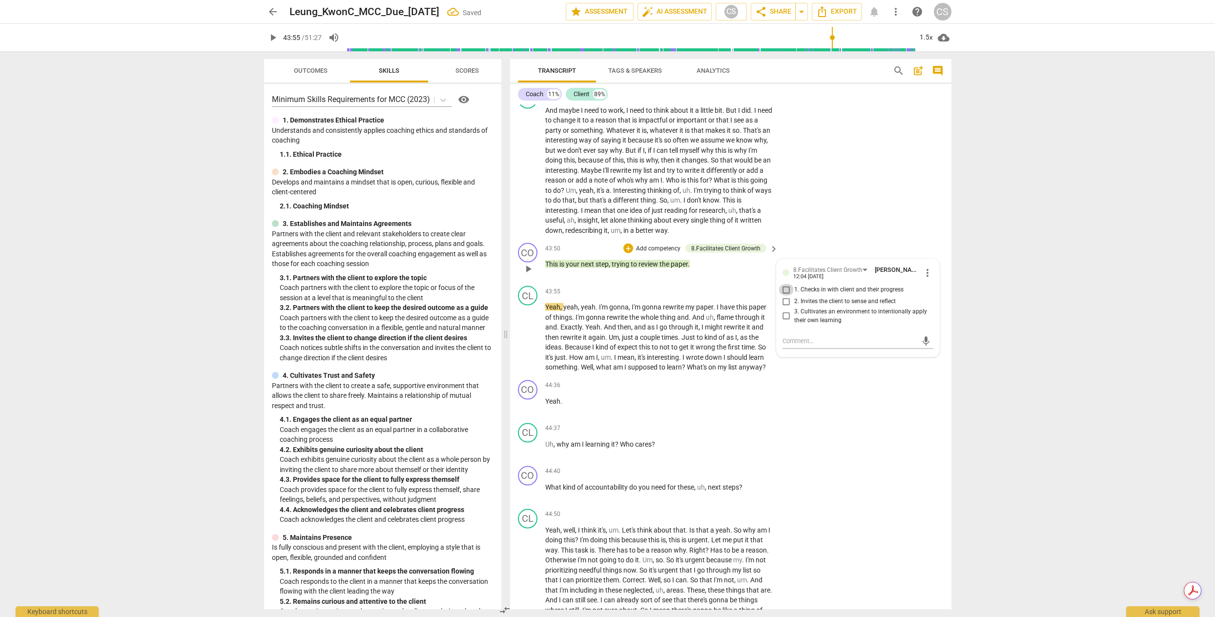
click at [786, 296] on input "1. Checks in with client and their progress" at bounding box center [786, 290] width 16 height 12
click at [530, 343] on span "play_arrow" at bounding box center [528, 337] width 12 height 12
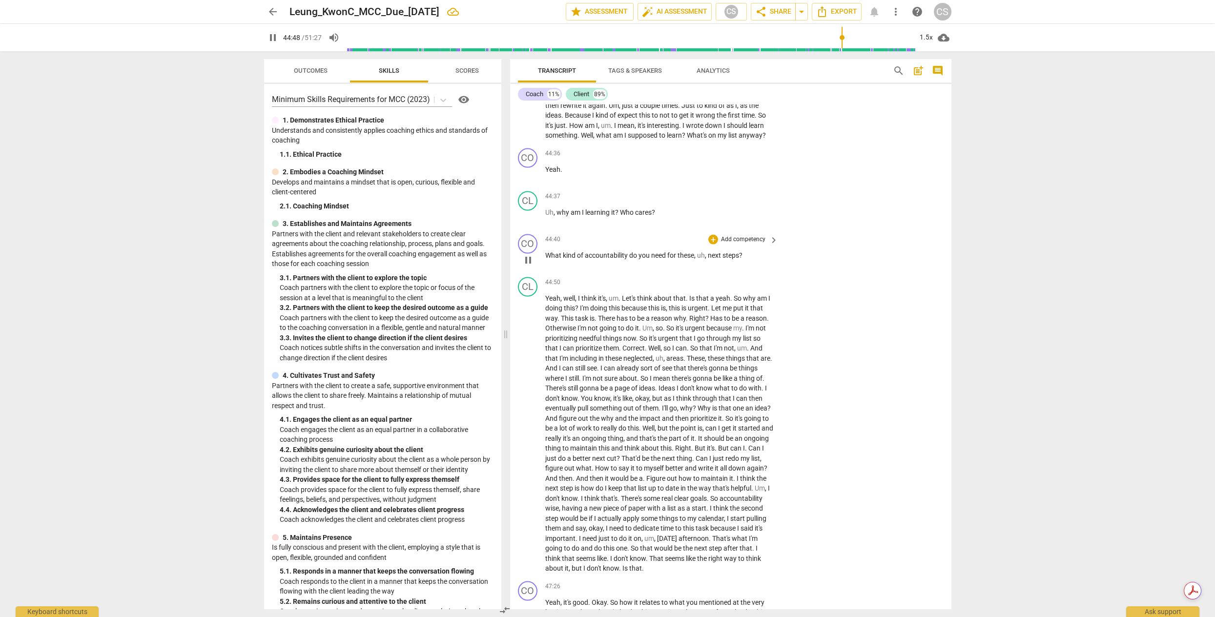
scroll to position [6259, 0]
drag, startPoint x: 747, startPoint y: 324, endPoint x: 538, endPoint y: 308, distance: 209.4
click at [538, 272] on div "CO play_arrow pause 44:40 + Add competency keyboard_arrow_right What kind of ac…" at bounding box center [730, 250] width 441 height 43
click at [724, 244] on p "Add competency" at bounding box center [743, 239] width 46 height 9
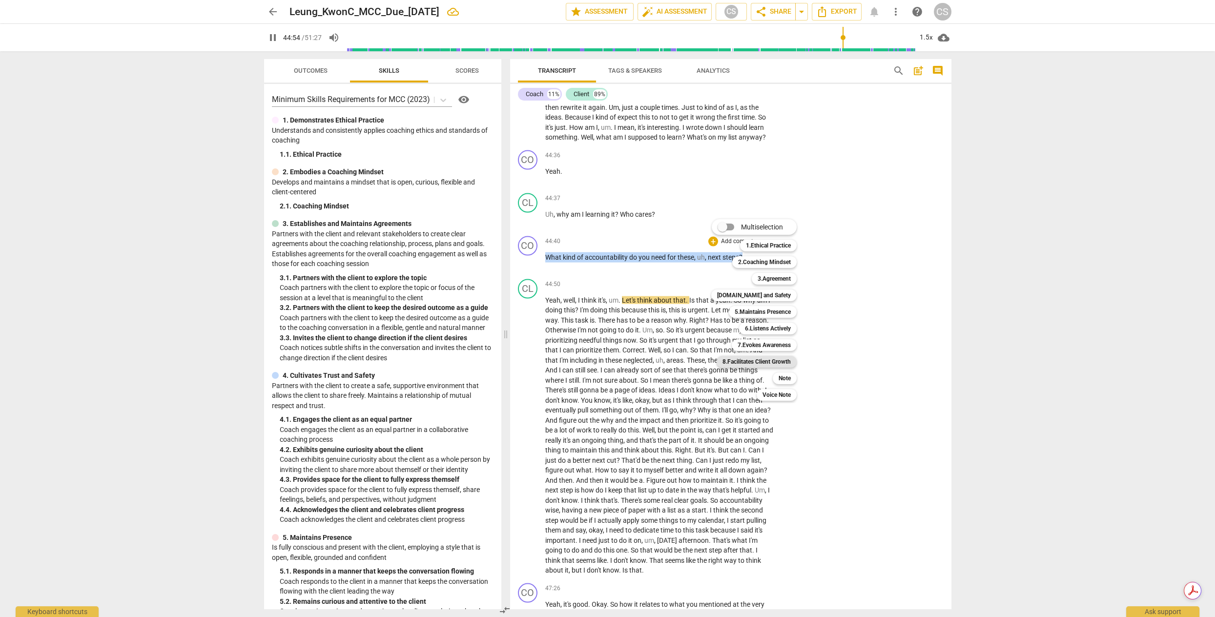
scroll to position [6257, 0]
click at [789, 361] on b "8.Facilitates Client Growth" at bounding box center [756, 362] width 68 height 12
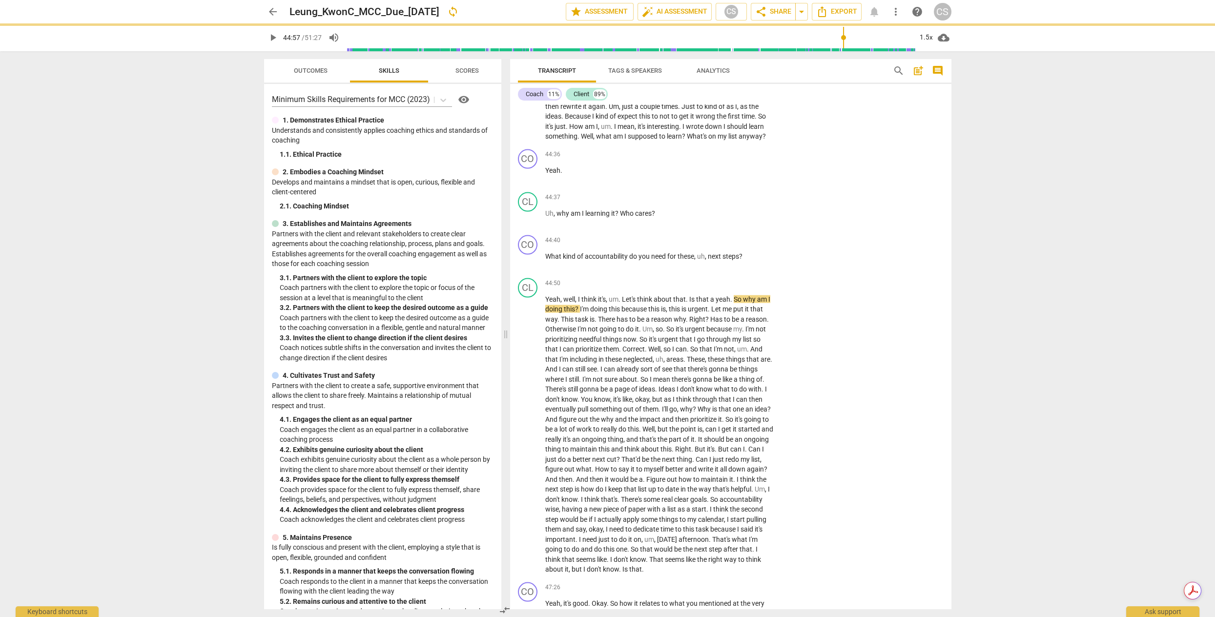
scroll to position [6257, 0]
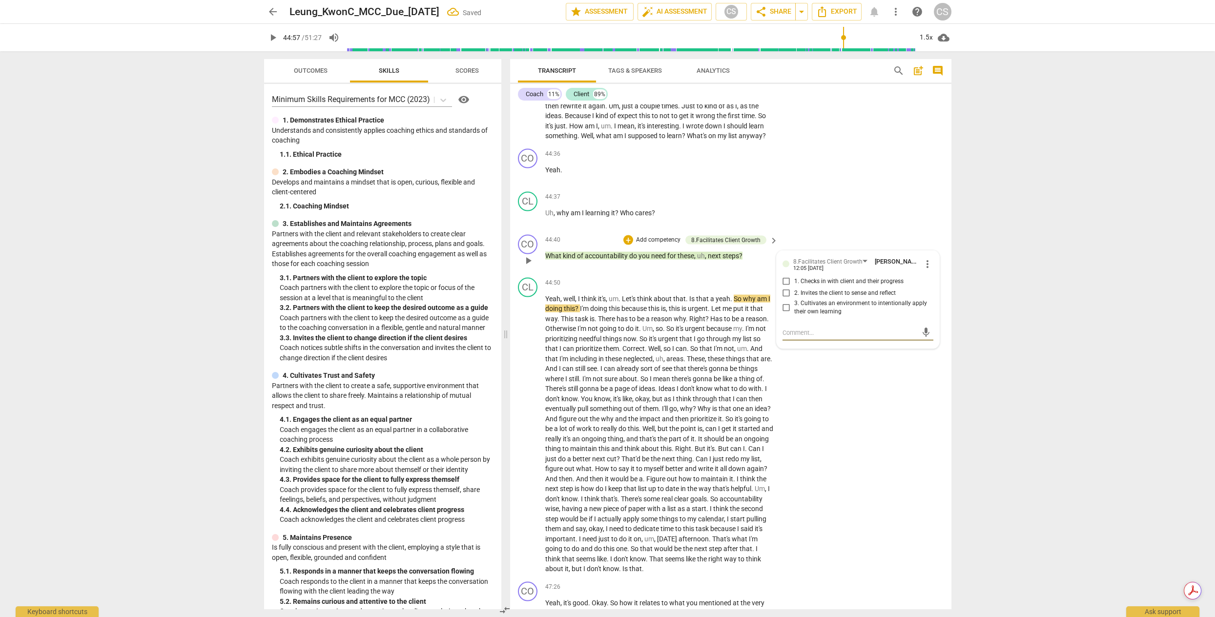
click at [781, 313] on input "3. Cultivates an environment to intentionally apply their own learning" at bounding box center [786, 308] width 16 height 12
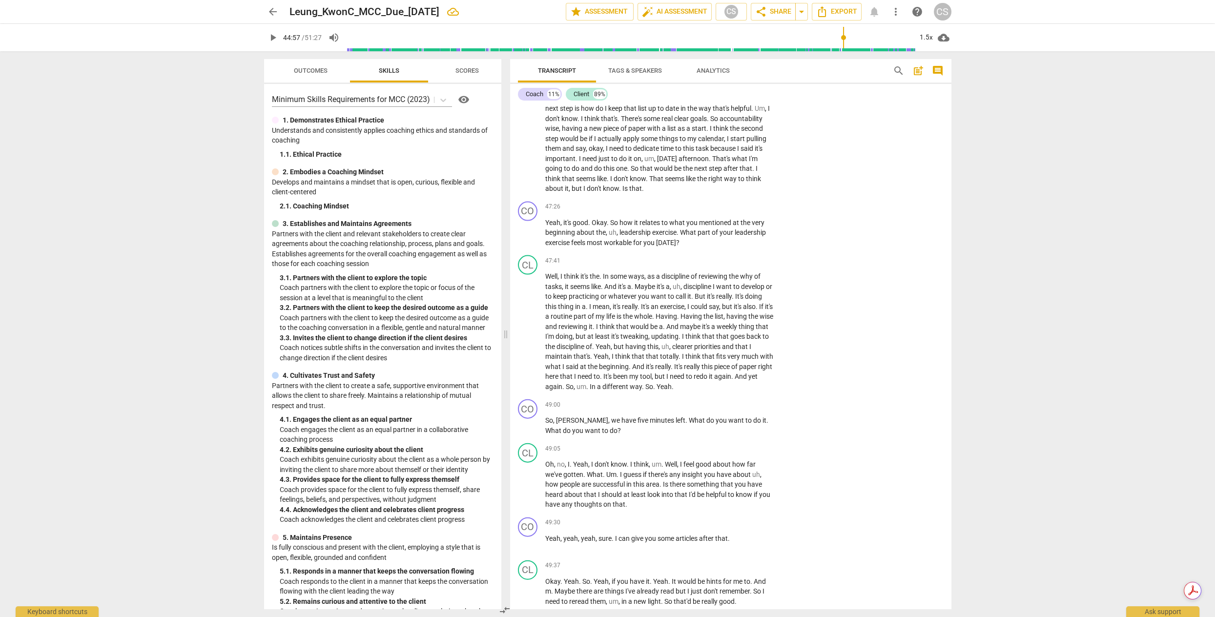
scroll to position [6648, 0]
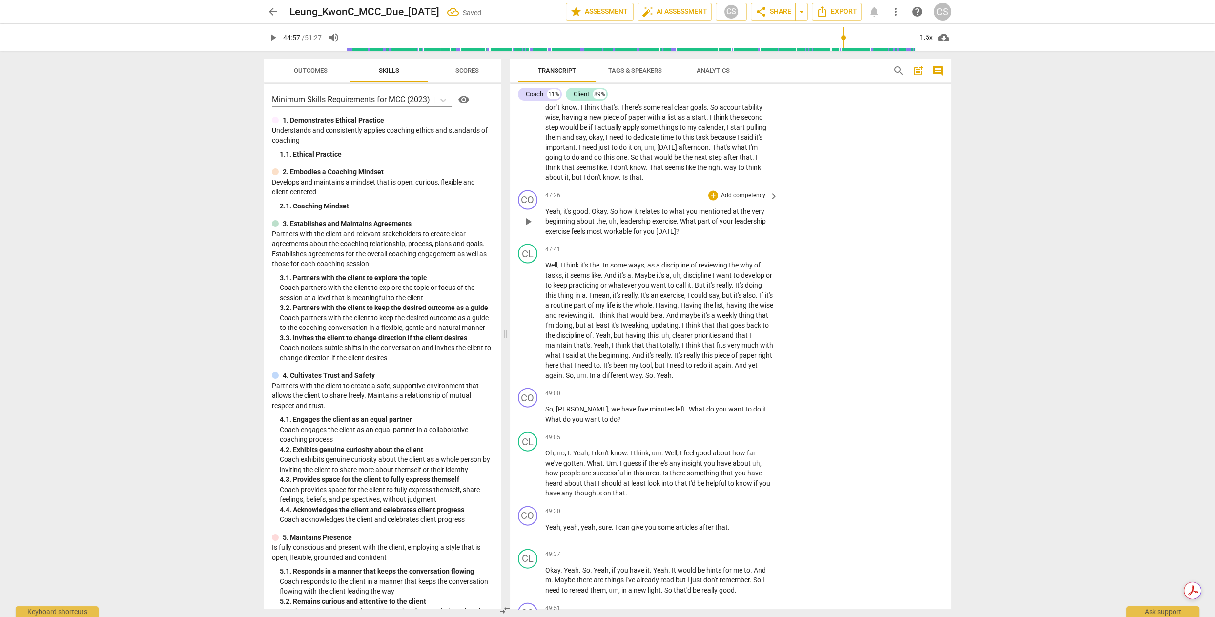
click at [528, 227] on span "play_arrow" at bounding box center [528, 222] width 12 height 12
drag, startPoint x: 682, startPoint y: 301, endPoint x: 557, endPoint y: 276, distance: 127.3
click at [557, 237] on div "47:26 + Add competency keyboard_arrow_right Yeah , it's good . Okay . So how it…" at bounding box center [662, 213] width 234 height 46
click at [711, 201] on div "+" at bounding box center [713, 196] width 10 height 10
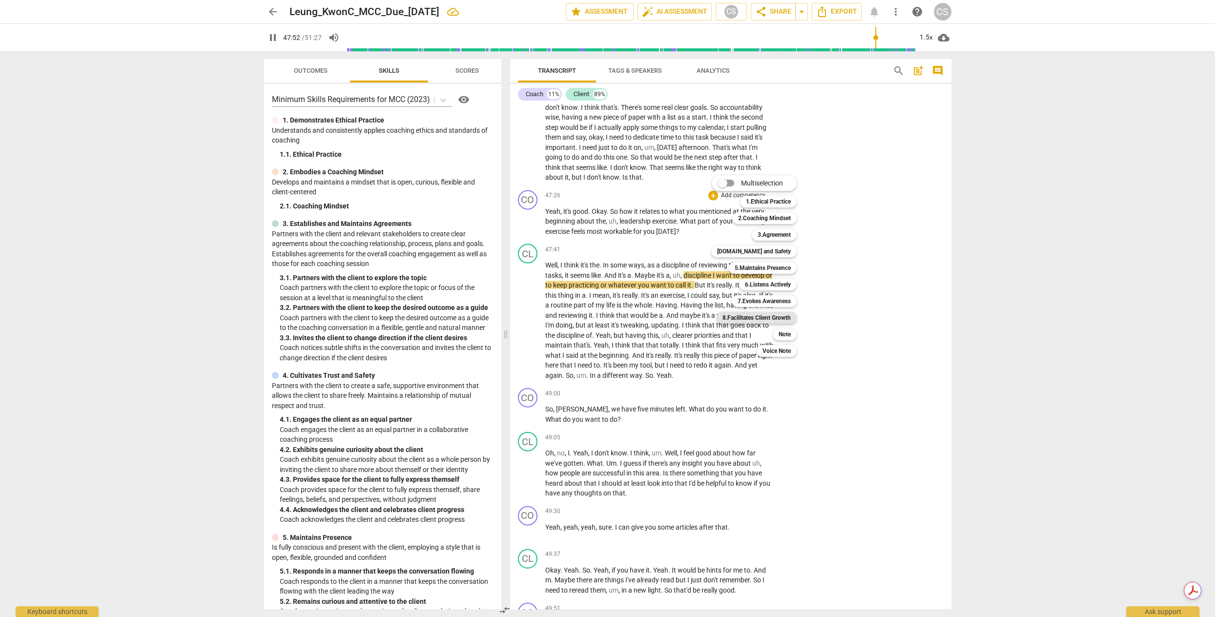
click at [784, 316] on b "8.Facilitates Client Growth" at bounding box center [756, 318] width 68 height 12
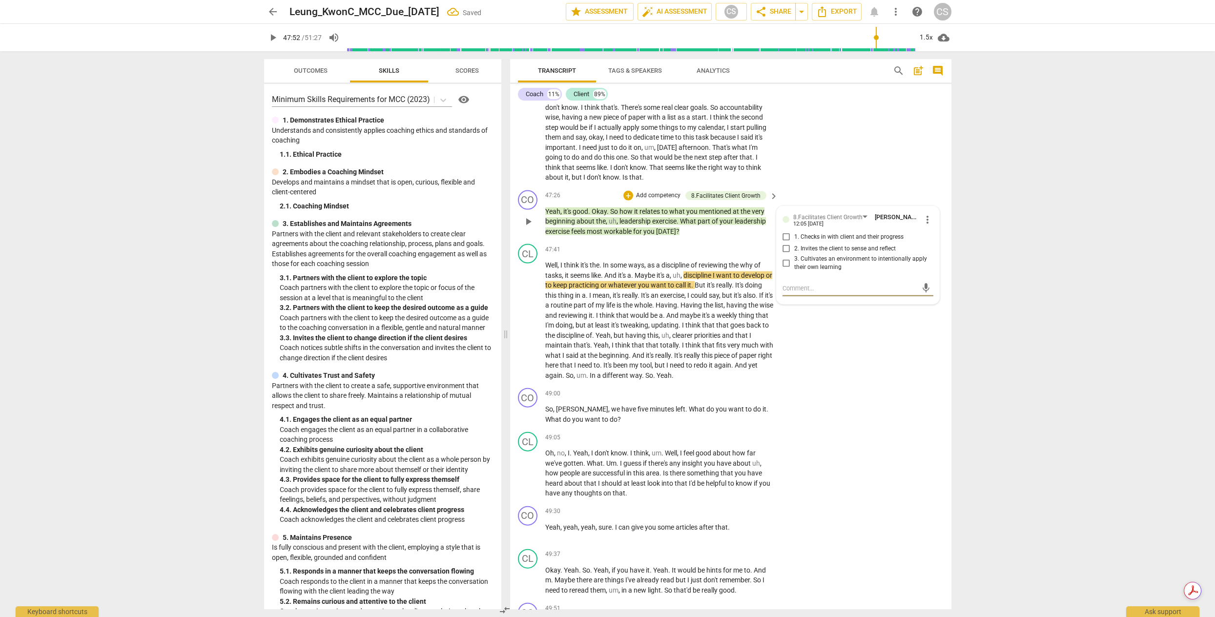
click at [784, 243] on input "1. Checks in with client and their progress" at bounding box center [786, 237] width 16 height 12
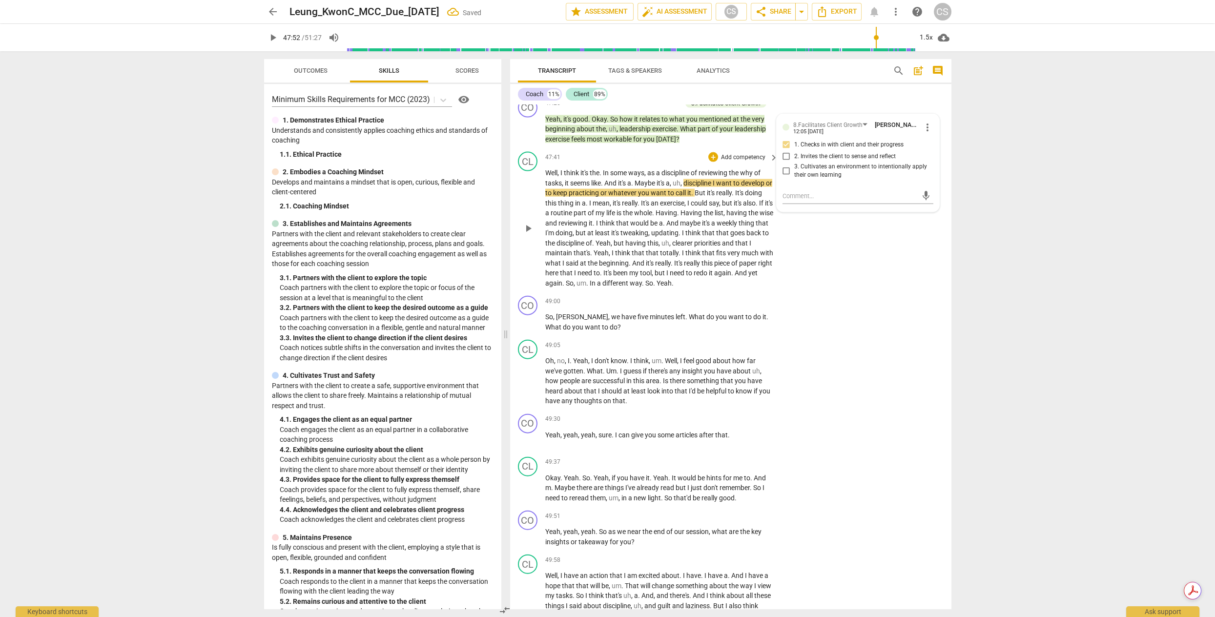
scroll to position [6742, 0]
click at [526, 233] on span "play_arrow" at bounding box center [528, 227] width 12 height 12
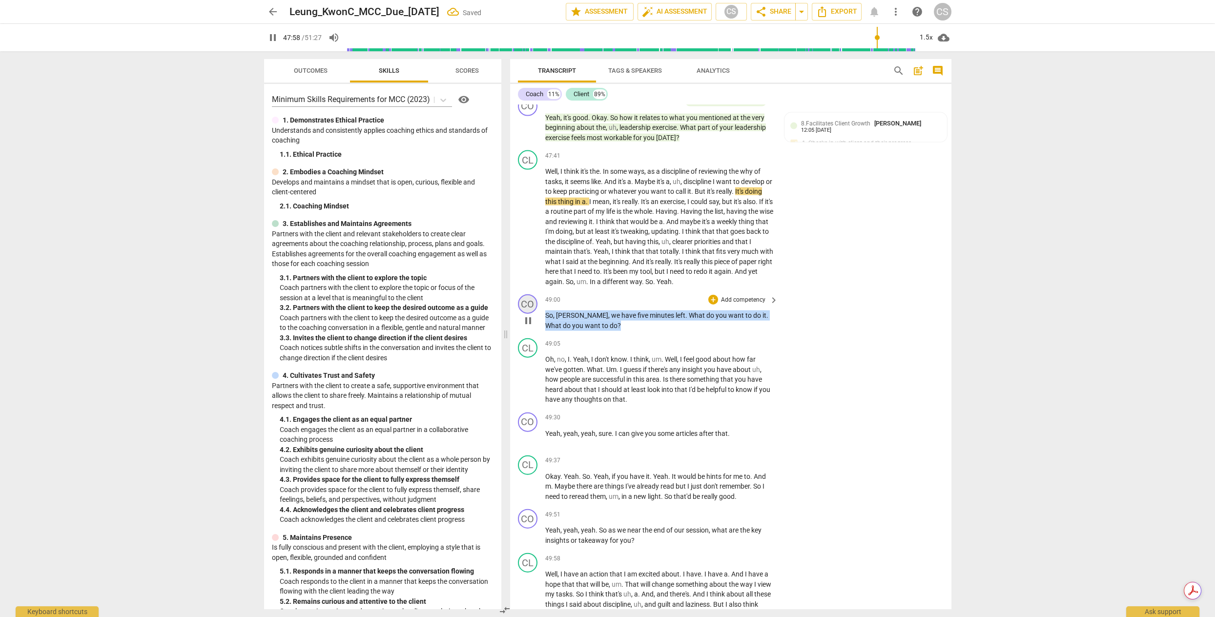
drag, startPoint x: 586, startPoint y: 395, endPoint x: 524, endPoint y: 376, distance: 65.3
click at [524, 334] on div "CO play_arrow pause 49:00 + Add competency keyboard_arrow_right So , [PERSON_NA…" at bounding box center [730, 312] width 441 height 44
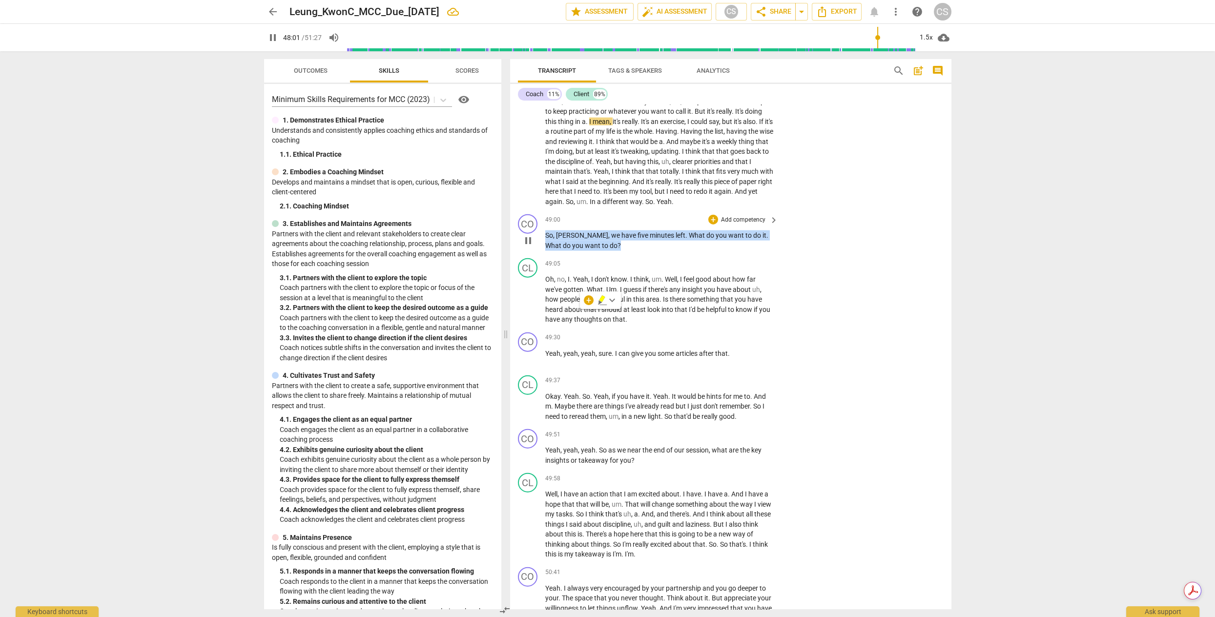
scroll to position [6827, 0]
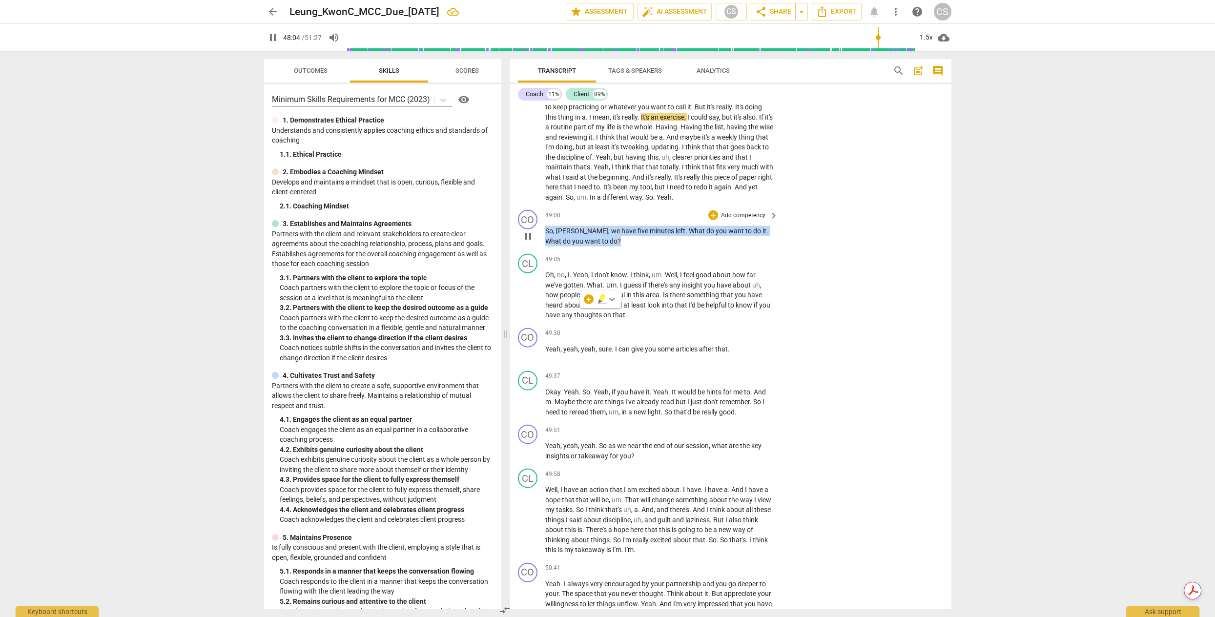
click at [740, 220] on p "Add competency" at bounding box center [743, 215] width 46 height 9
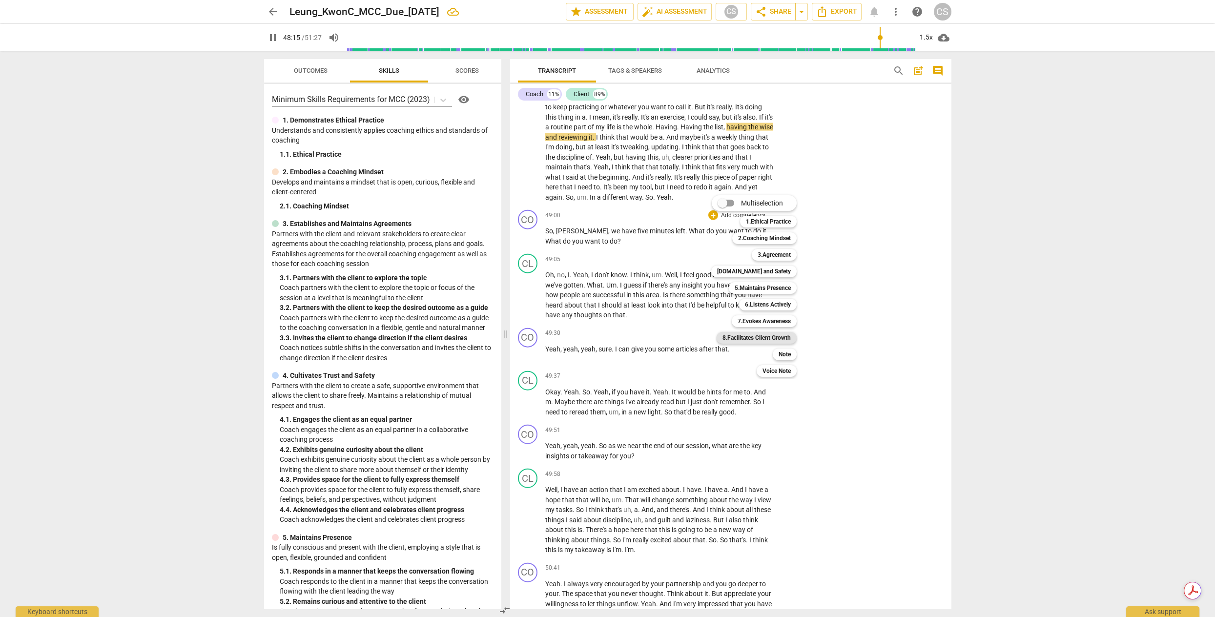
click at [781, 340] on b "8.Facilitates Client Growth" at bounding box center [756, 338] width 68 height 12
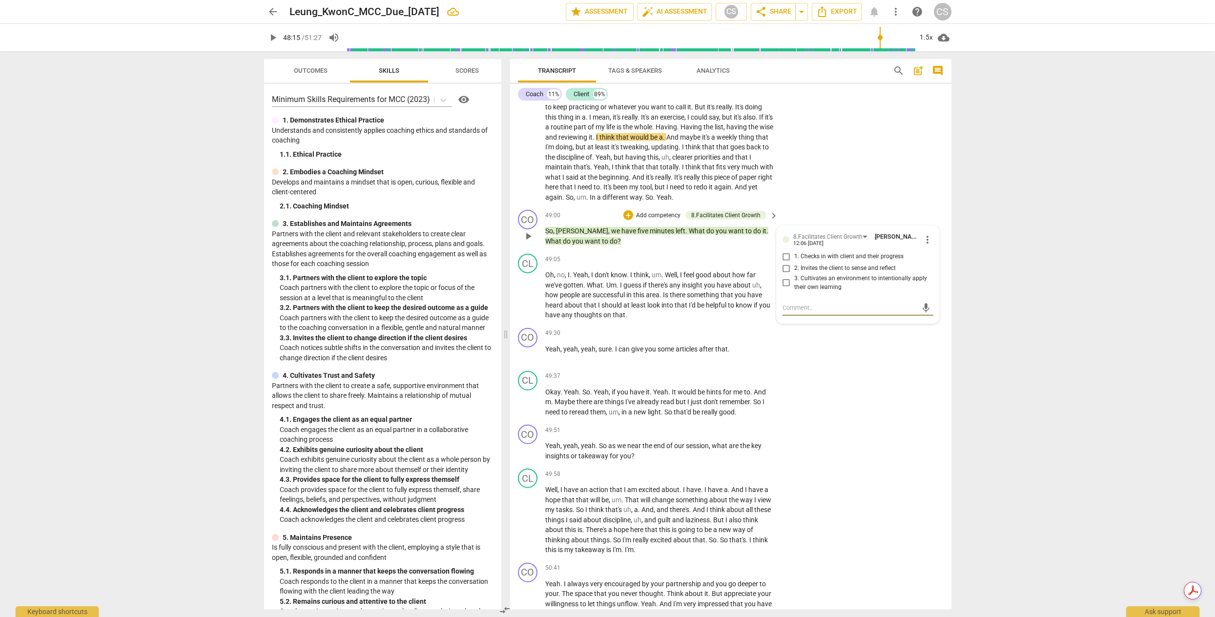
click at [926, 245] on span "more_vert" at bounding box center [927, 240] width 12 height 12
click at [931, 329] on li "Delete" at bounding box center [935, 328] width 34 height 19
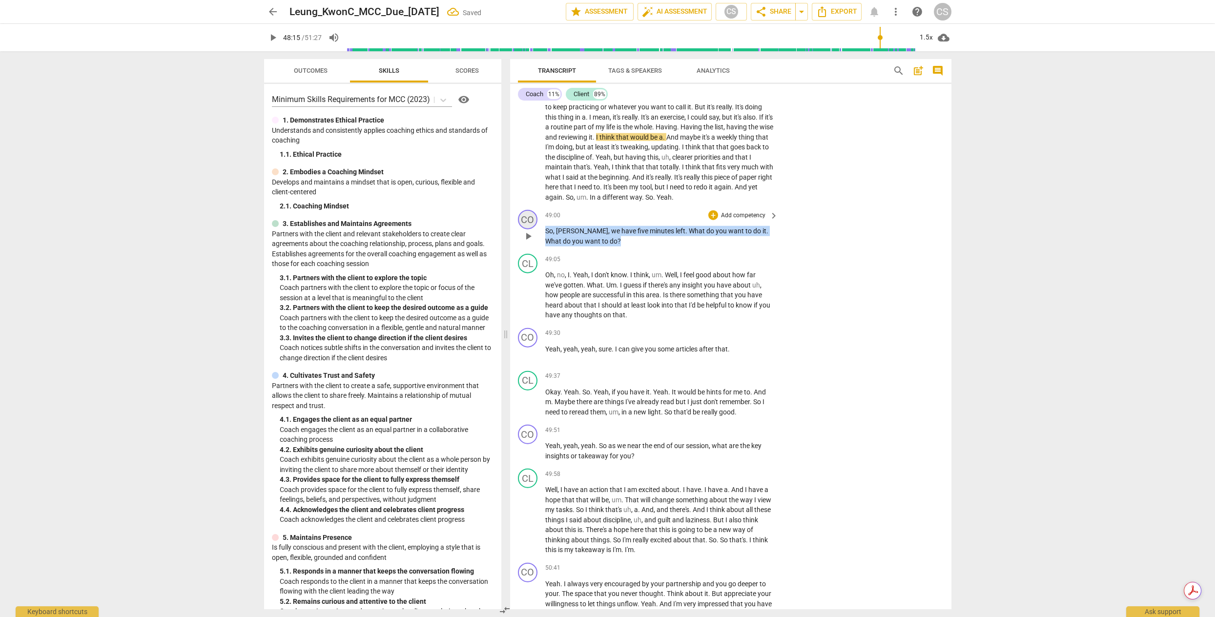
drag, startPoint x: 594, startPoint y: 315, endPoint x: 532, endPoint y: 296, distance: 64.2
click at [532, 250] on div "CO play_arrow pause 49:00 + Add competency keyboard_arrow_right So , [PERSON_NA…" at bounding box center [730, 228] width 441 height 44
click at [714, 220] on div "+" at bounding box center [713, 215] width 10 height 10
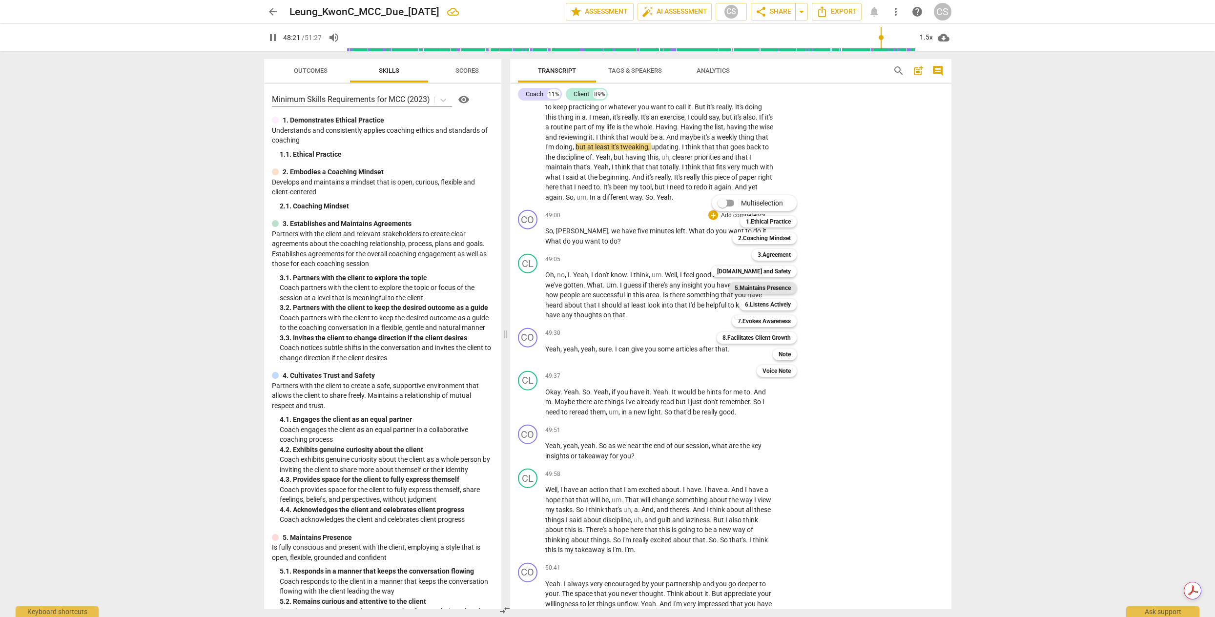
click at [761, 286] on b "5.Maintains Presence" at bounding box center [762, 288] width 56 height 12
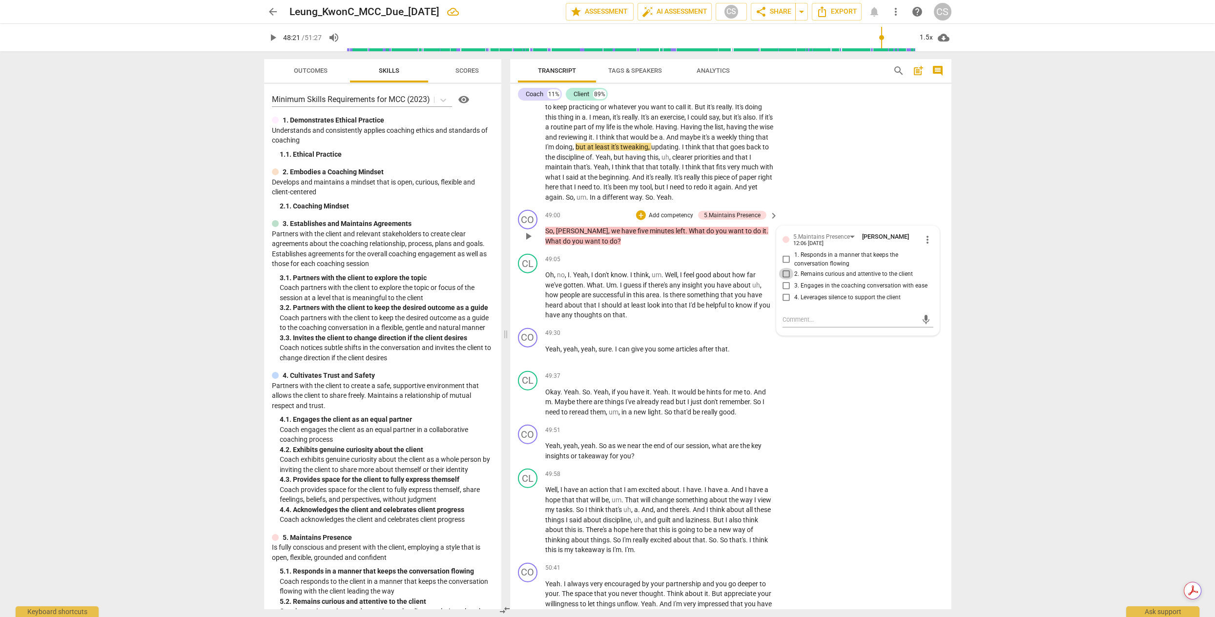
click at [782, 280] on input "2. Remains curious and attentive to the client" at bounding box center [786, 274] width 16 height 12
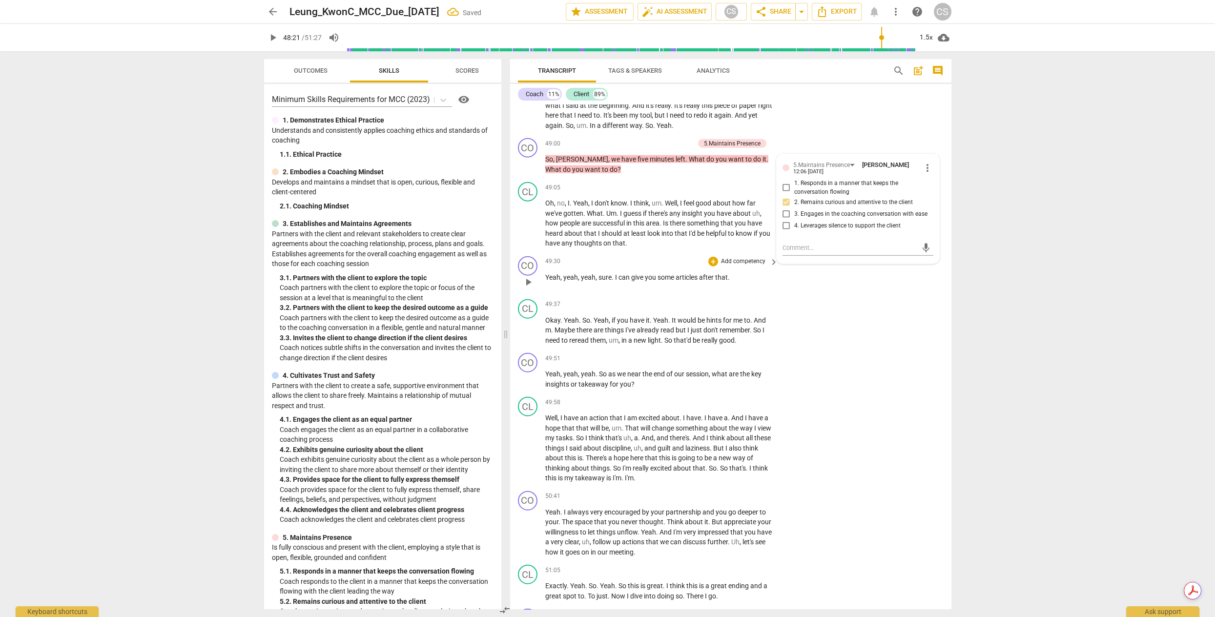
scroll to position [6900, 0]
click at [604, 245] on span "on" at bounding box center [607, 242] width 9 height 8
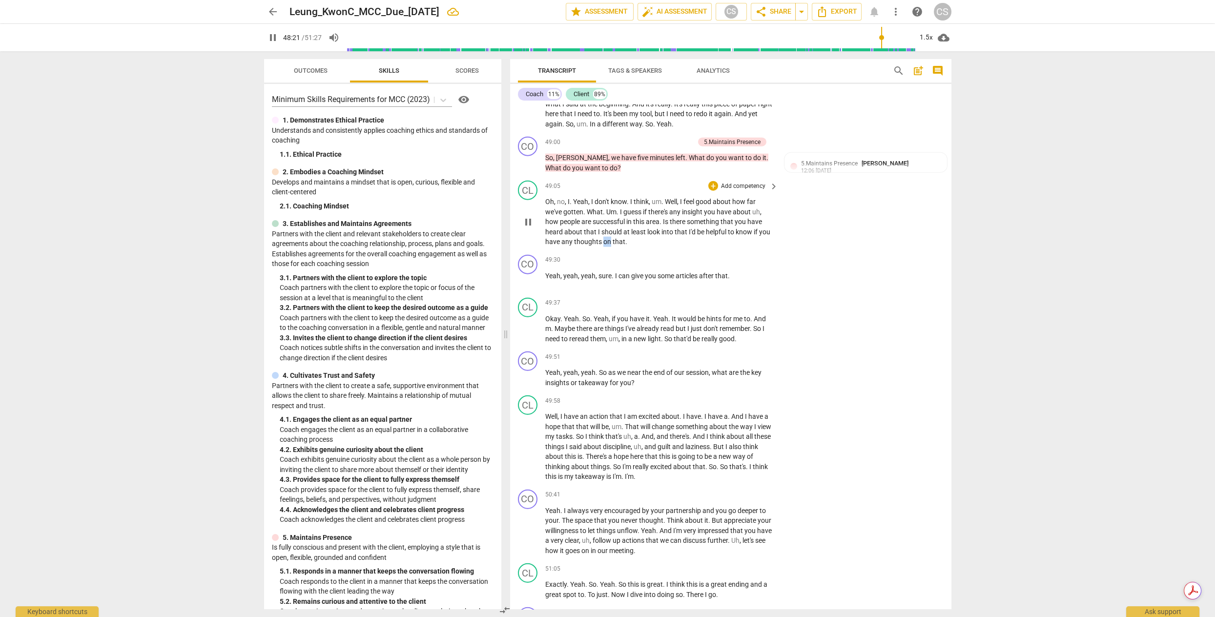
click at [604, 245] on span "on" at bounding box center [607, 242] width 9 height 8
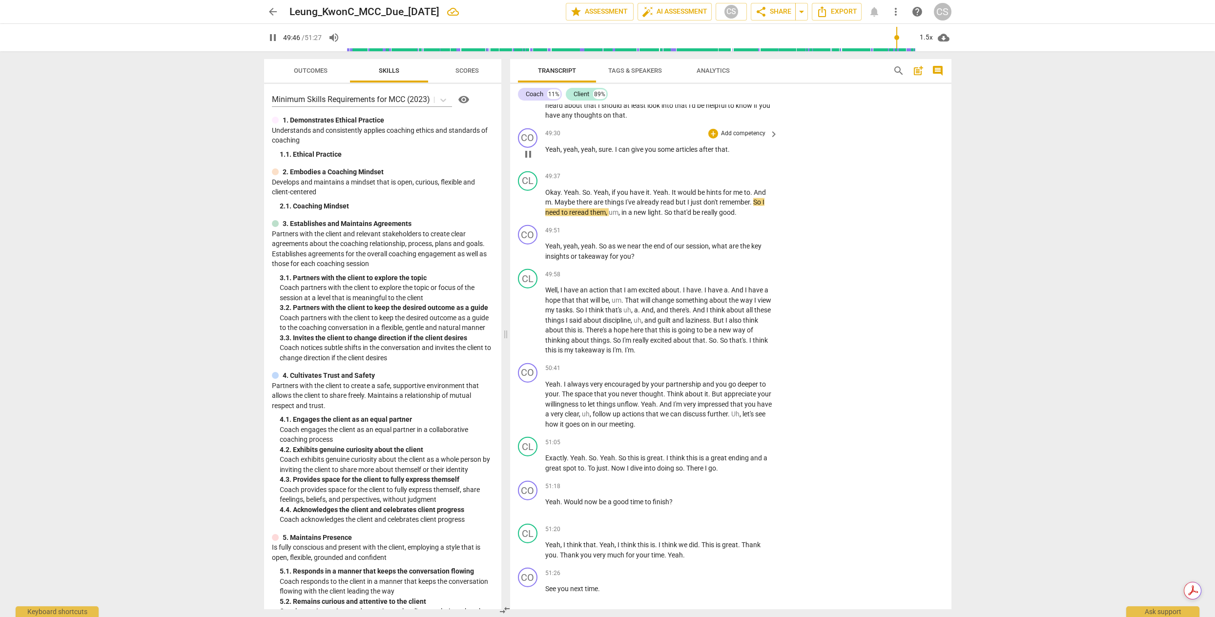
scroll to position [7026, 0]
drag, startPoint x: 629, startPoint y: 327, endPoint x: 520, endPoint y: 318, distance: 109.2
click at [520, 265] on div "CO play_arrow pause 49:51 + Add competency keyboard_arrow_right Yeah , yeah , y…" at bounding box center [730, 244] width 441 height 44
click at [731, 236] on p "Add competency" at bounding box center [743, 231] width 46 height 9
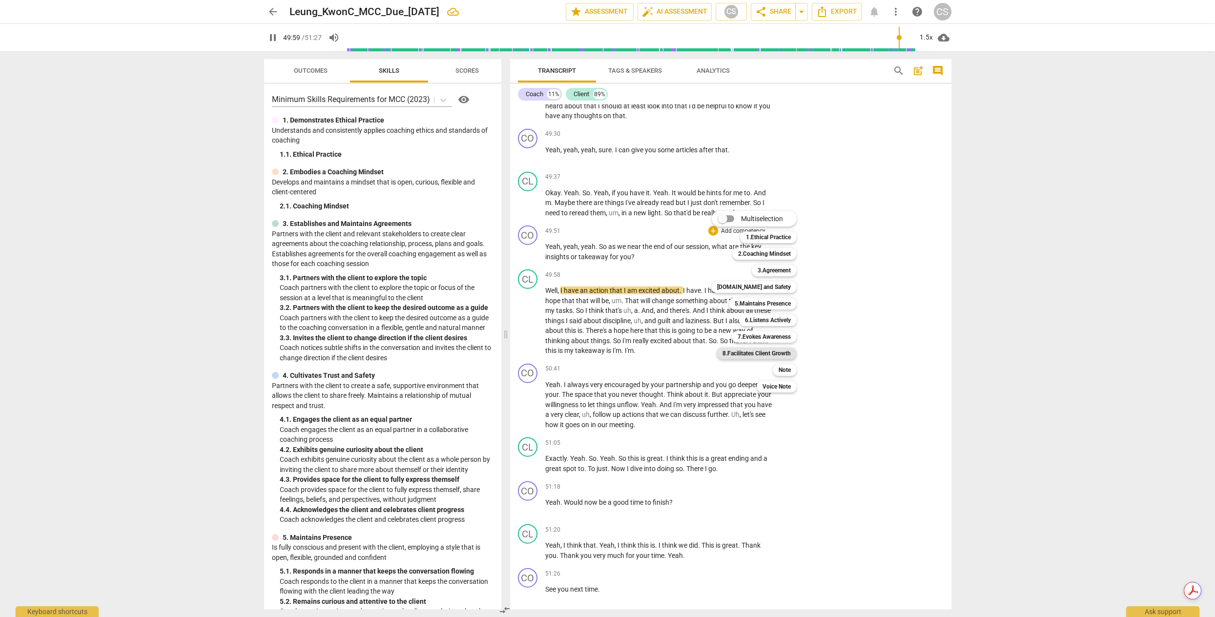
click at [784, 351] on b "8.Facilitates Client Growth" at bounding box center [756, 353] width 68 height 12
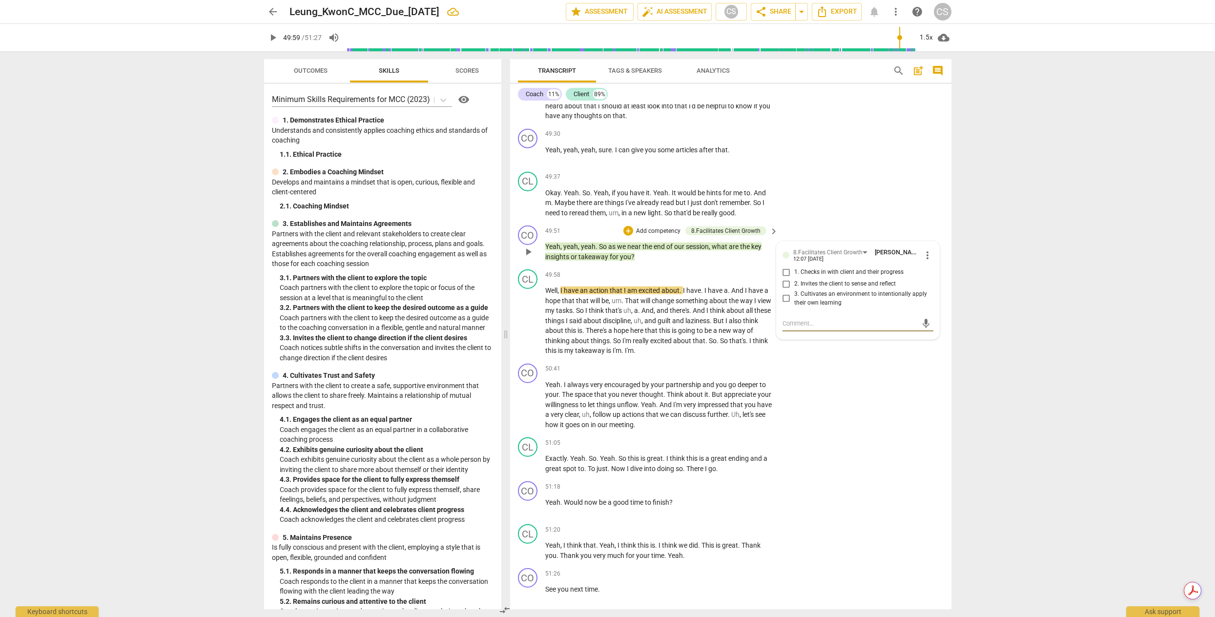
click at [785, 278] on input "1. Checks in with client and their progress" at bounding box center [786, 272] width 16 height 12
click at [532, 326] on span "play_arrow" at bounding box center [528, 321] width 12 height 12
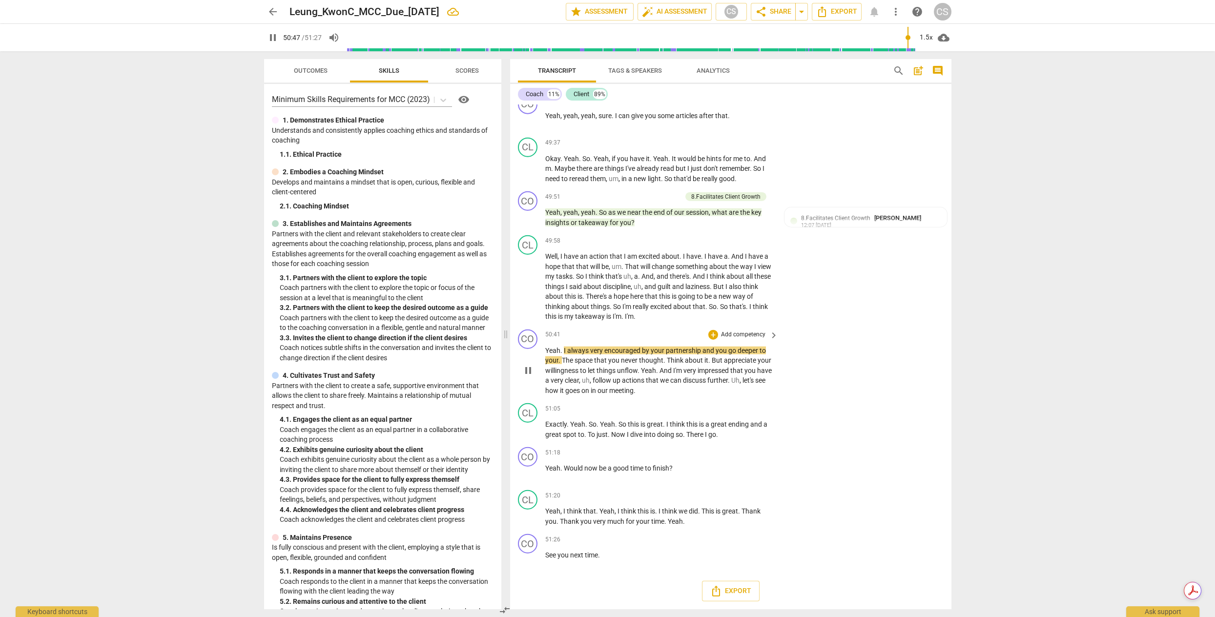
scroll to position [7107, 0]
drag, startPoint x: 672, startPoint y: 406, endPoint x: 532, endPoint y: 372, distance: 143.0
click at [532, 372] on div "CO play_arrow pause 50:41 + Add competency keyboard_arrow_right Yeah . I always…" at bounding box center [730, 363] width 441 height 74
click at [682, 396] on p "Yeah . I always very encouraged by your partnership and you go deeper to your .…" at bounding box center [659, 371] width 228 height 50
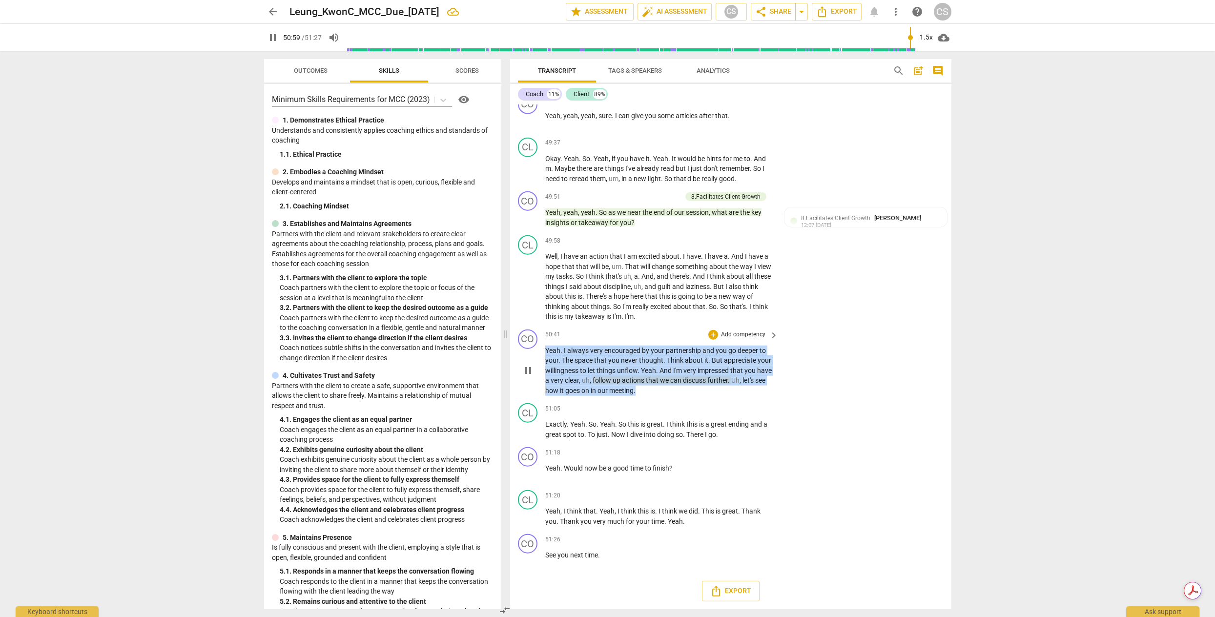
drag, startPoint x: 670, startPoint y: 415, endPoint x: 510, endPoint y: 372, distance: 165.7
click at [510, 372] on div "CO play_arrow pause 50:41 + Add competency keyboard_arrow_right Yeah . I always…" at bounding box center [730, 363] width 441 height 74
click at [709, 340] on div "+" at bounding box center [713, 335] width 10 height 10
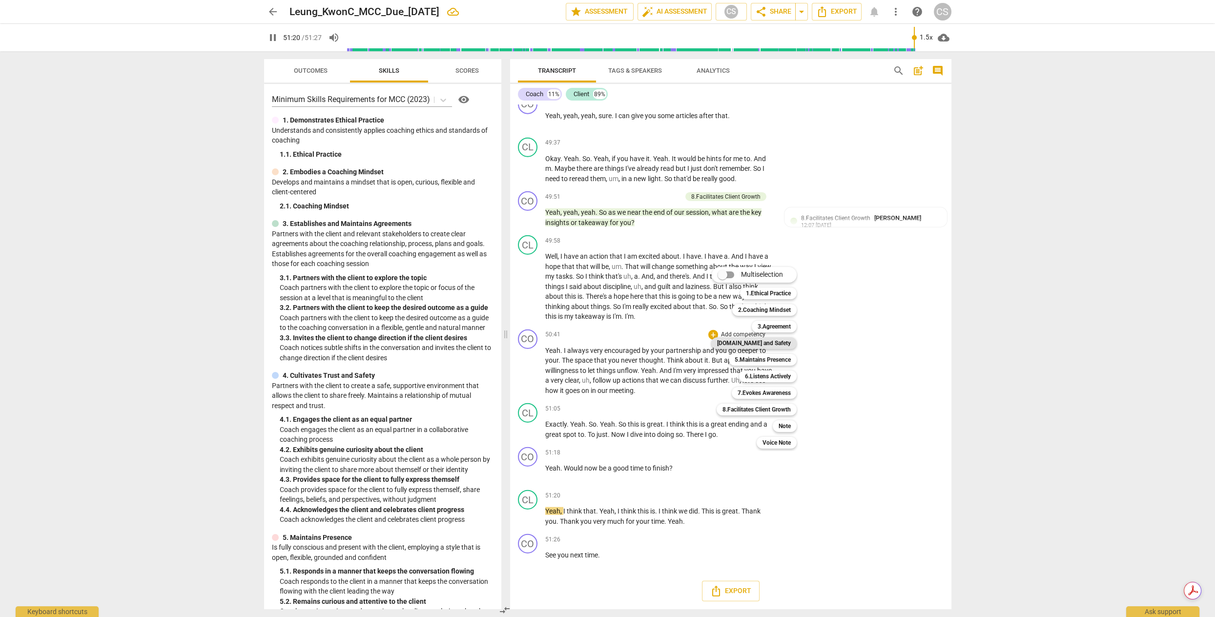
click at [769, 344] on b "[DOMAIN_NAME] and Safety" at bounding box center [754, 343] width 74 height 12
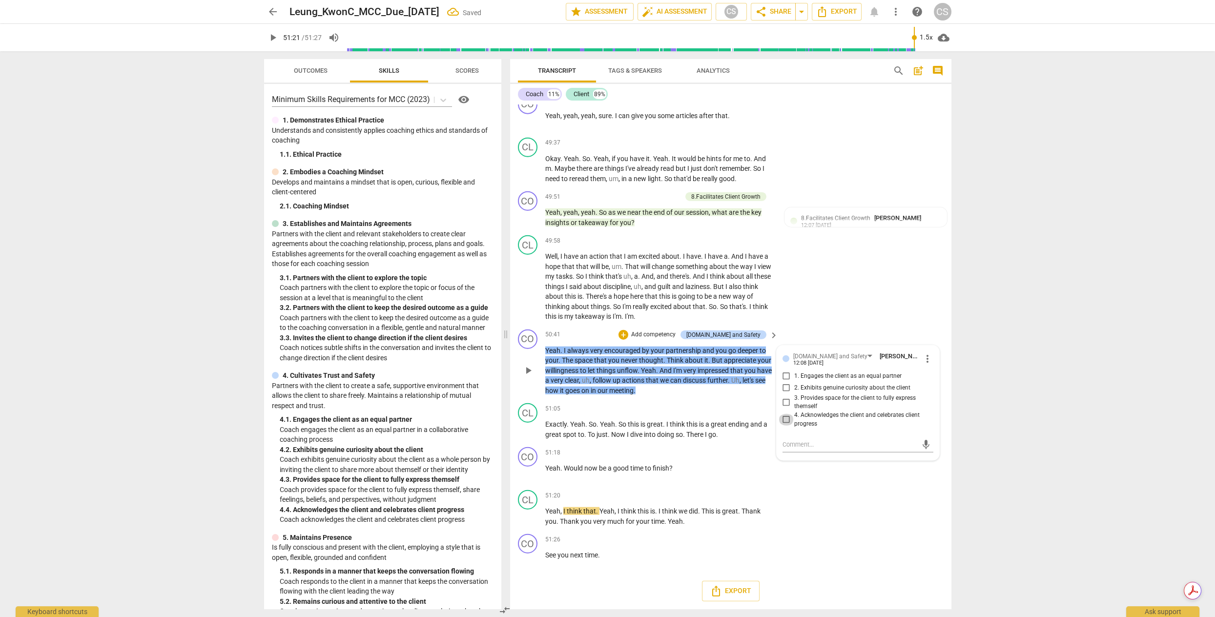
click at [785, 426] on input "4. Acknowledges the client and celebrates client progress" at bounding box center [786, 420] width 16 height 12
click at [538, 93] on div "Coach" at bounding box center [535, 94] width 18 height 10
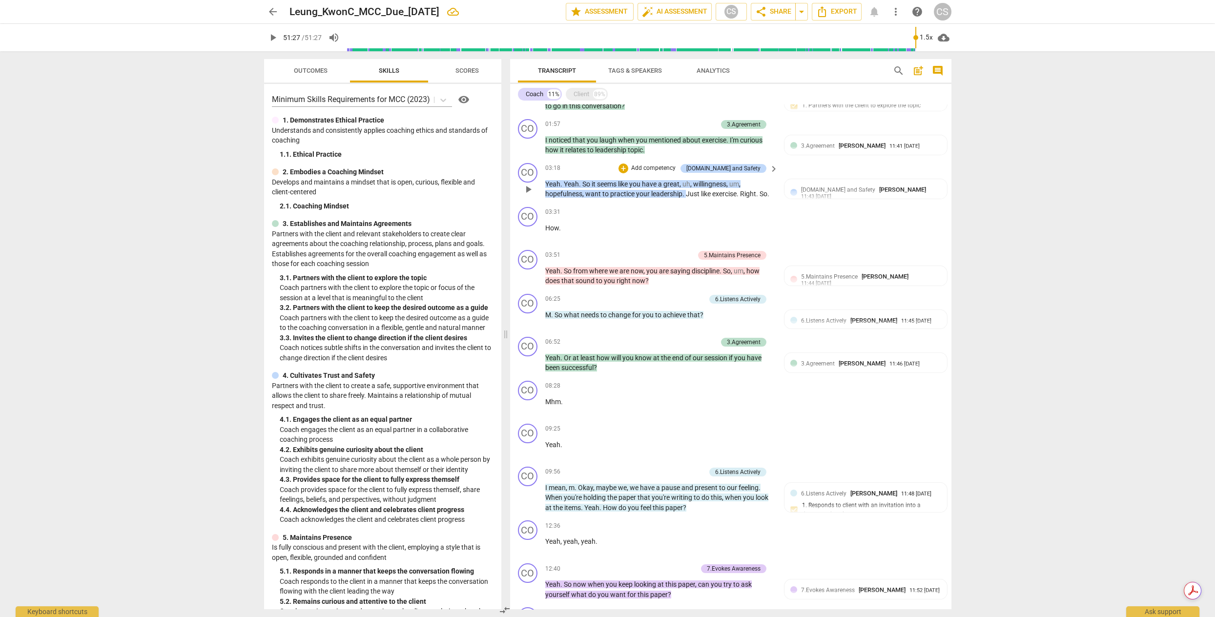
scroll to position [0, 0]
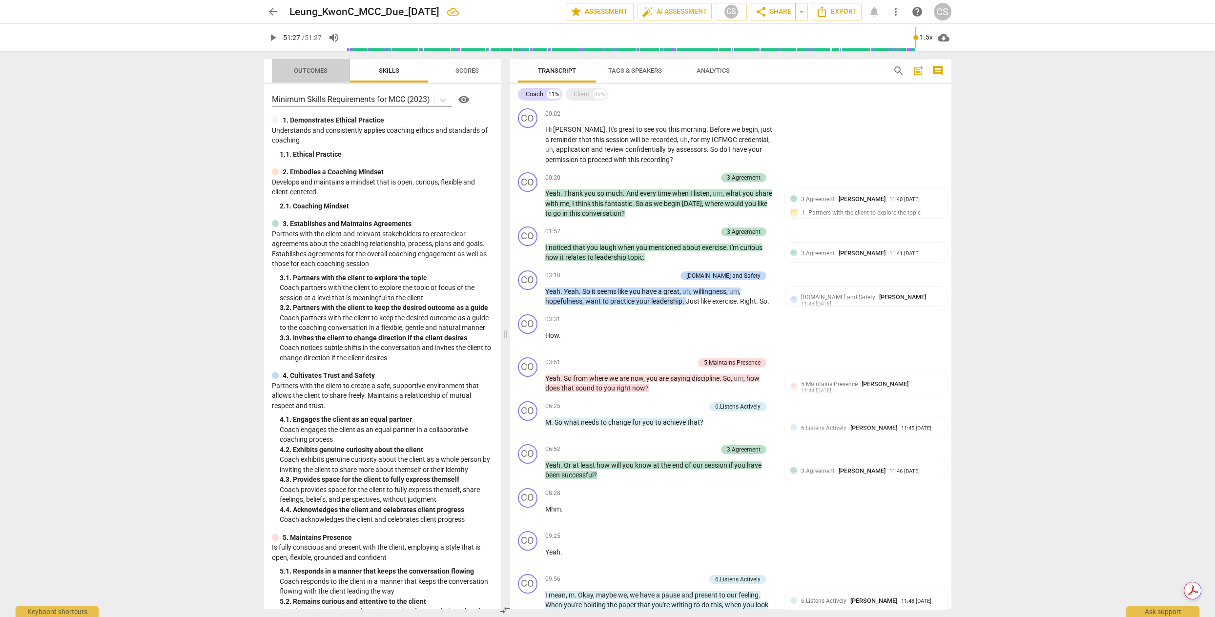
click at [314, 73] on span "Outcomes" at bounding box center [311, 70] width 34 height 7
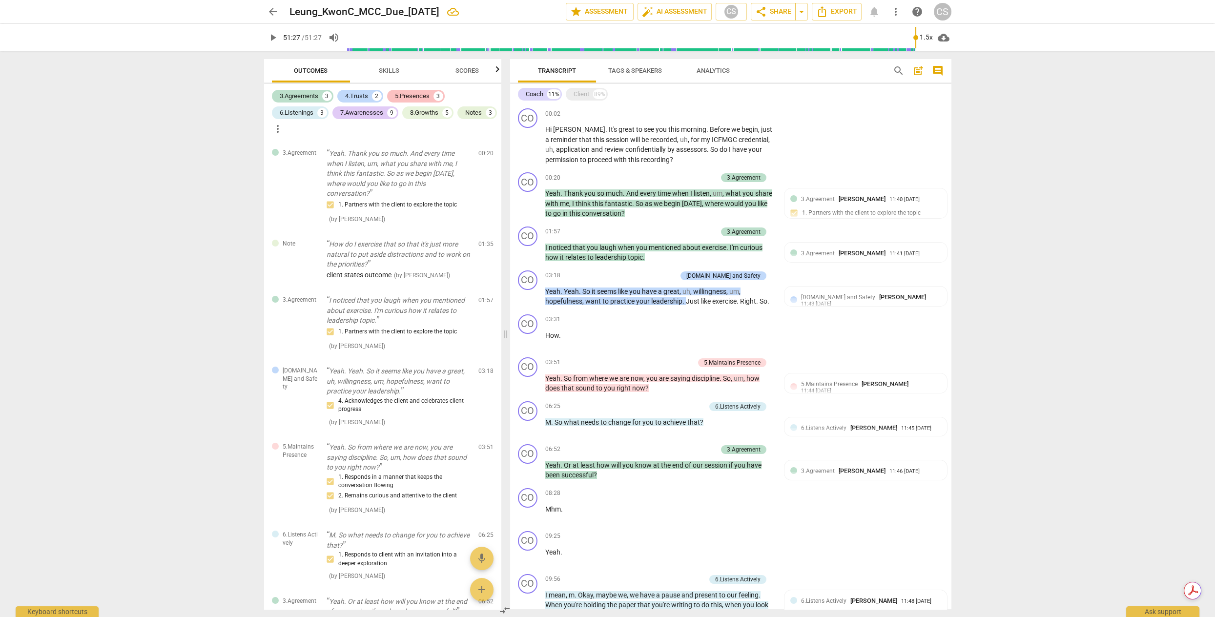
click at [421, 97] on div "5.Presences" at bounding box center [412, 96] width 35 height 10
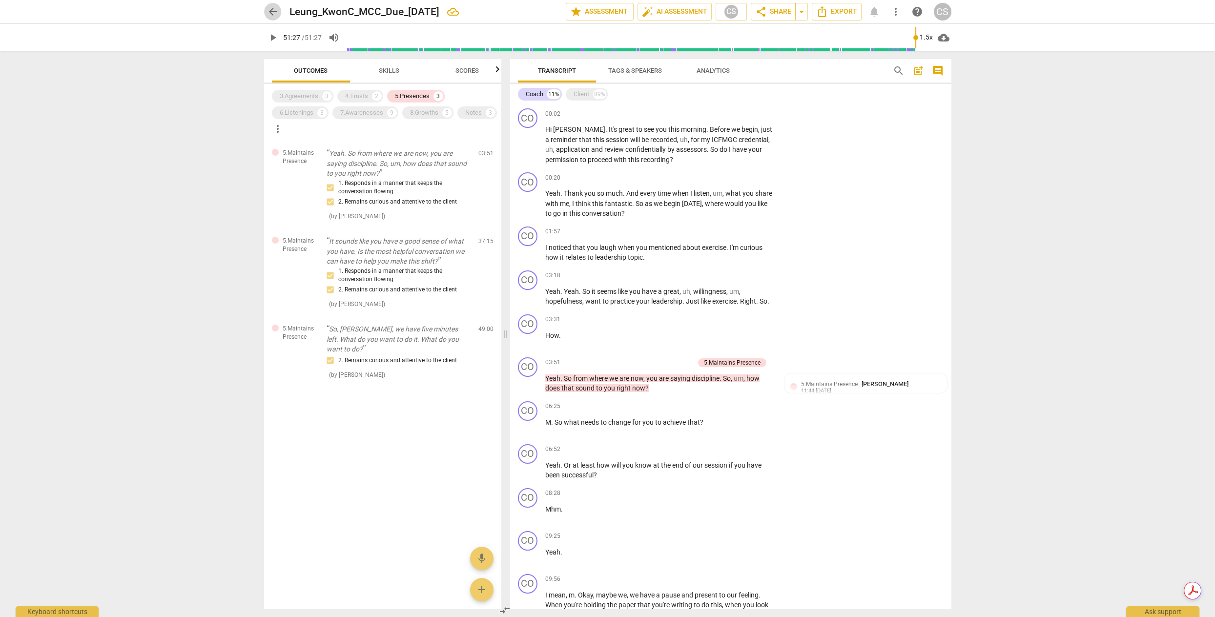
click at [278, 11] on span "arrow_back" at bounding box center [273, 12] width 12 height 12
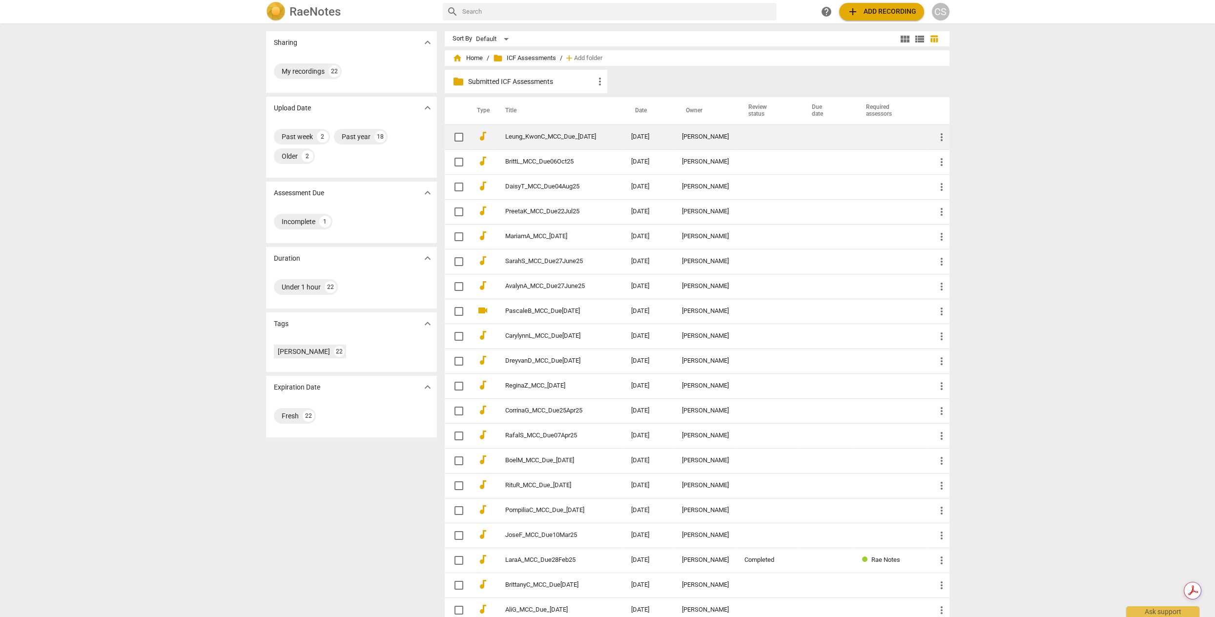
click at [579, 136] on link "Leung_KwonC_MCC_Due_[DATE]" at bounding box center [550, 136] width 91 height 7
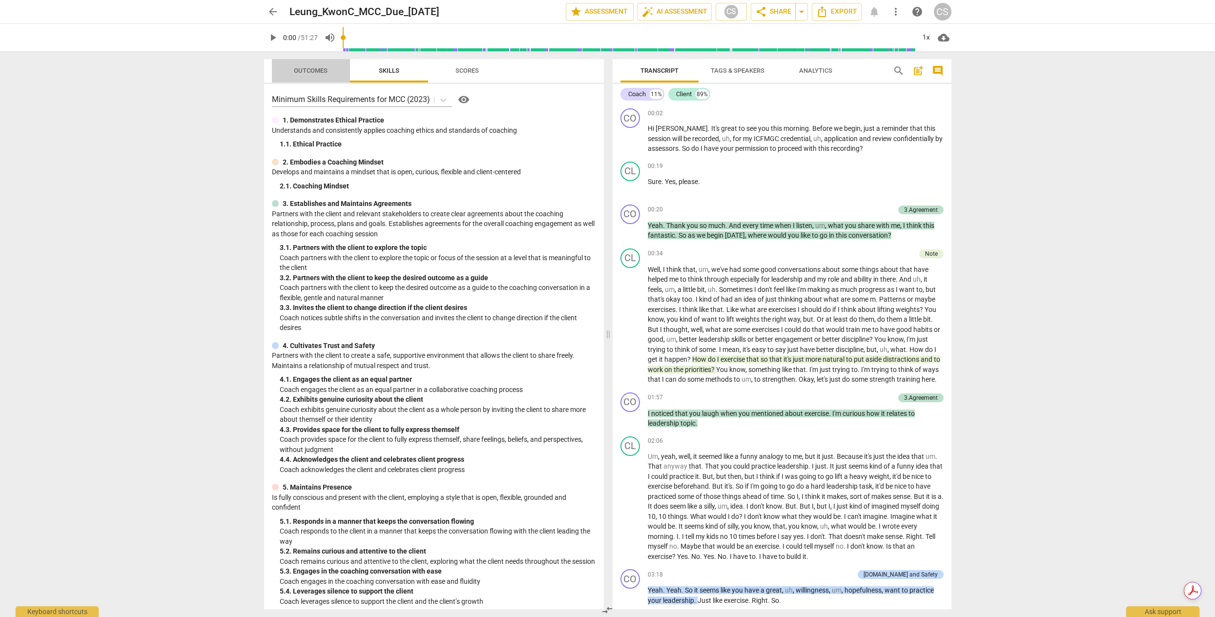
click at [318, 70] on span "Outcomes" at bounding box center [311, 70] width 34 height 7
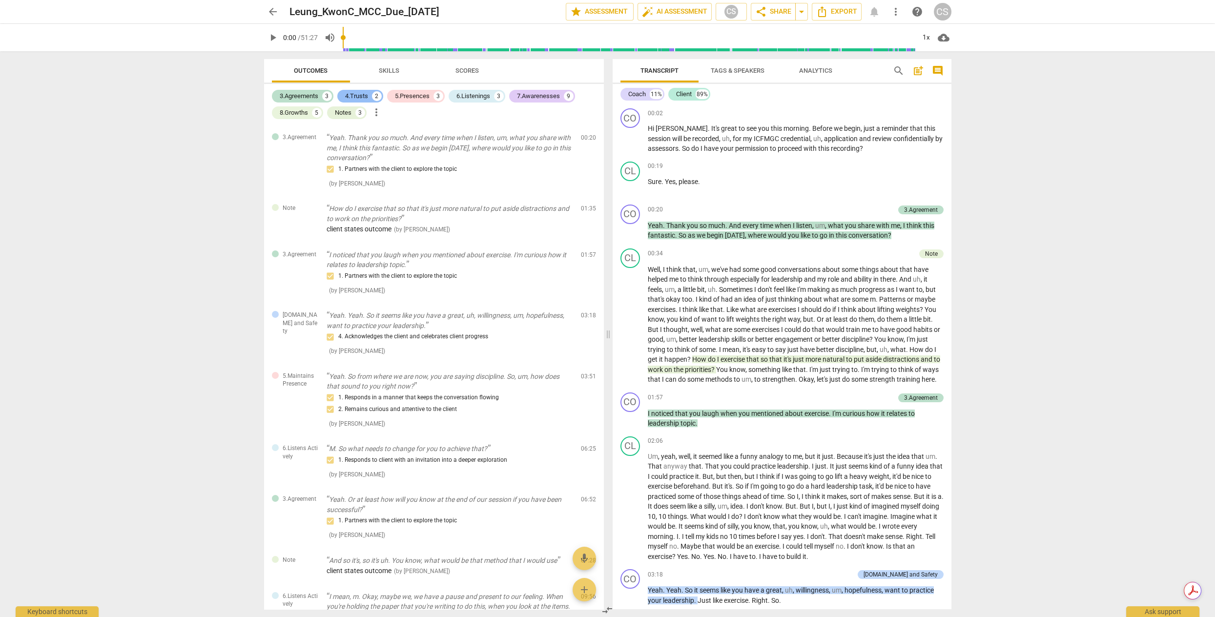
click at [362, 93] on div "4.Trusts" at bounding box center [356, 96] width 23 height 10
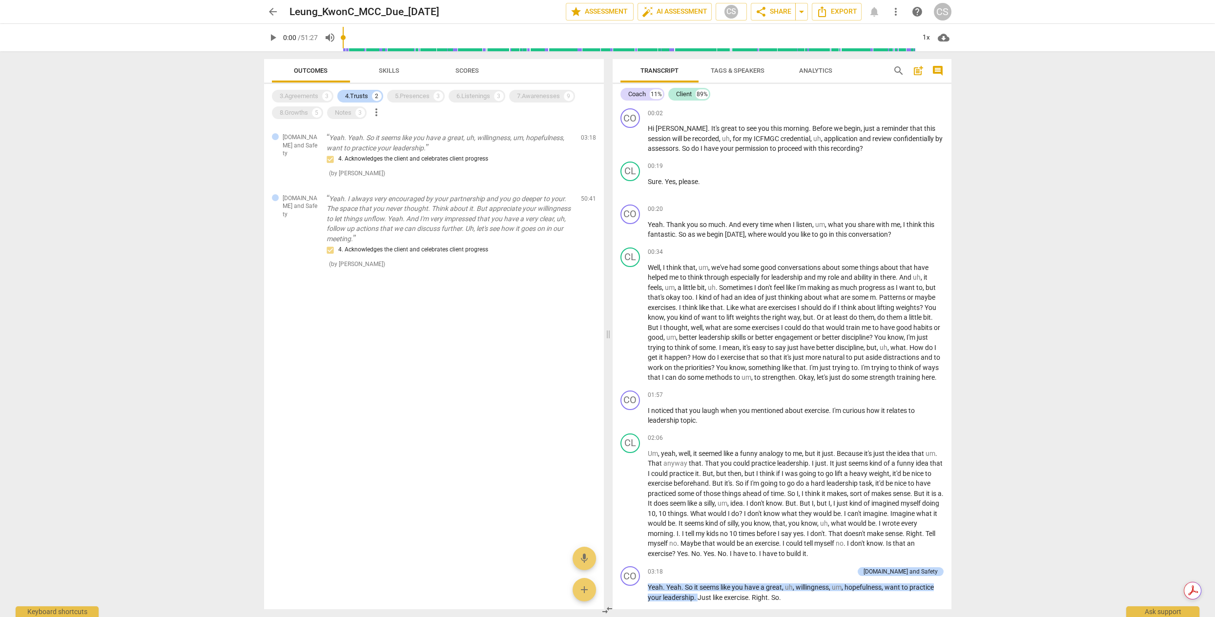
click at [378, 69] on span "Skills" at bounding box center [389, 70] width 44 height 13
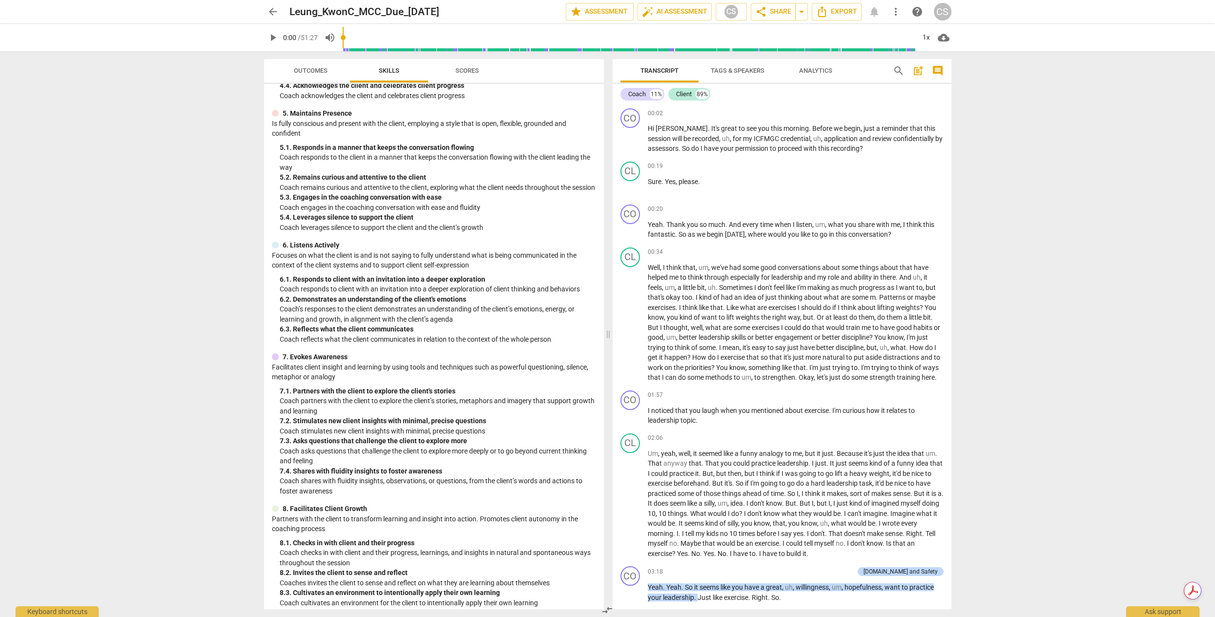
scroll to position [389, 0]
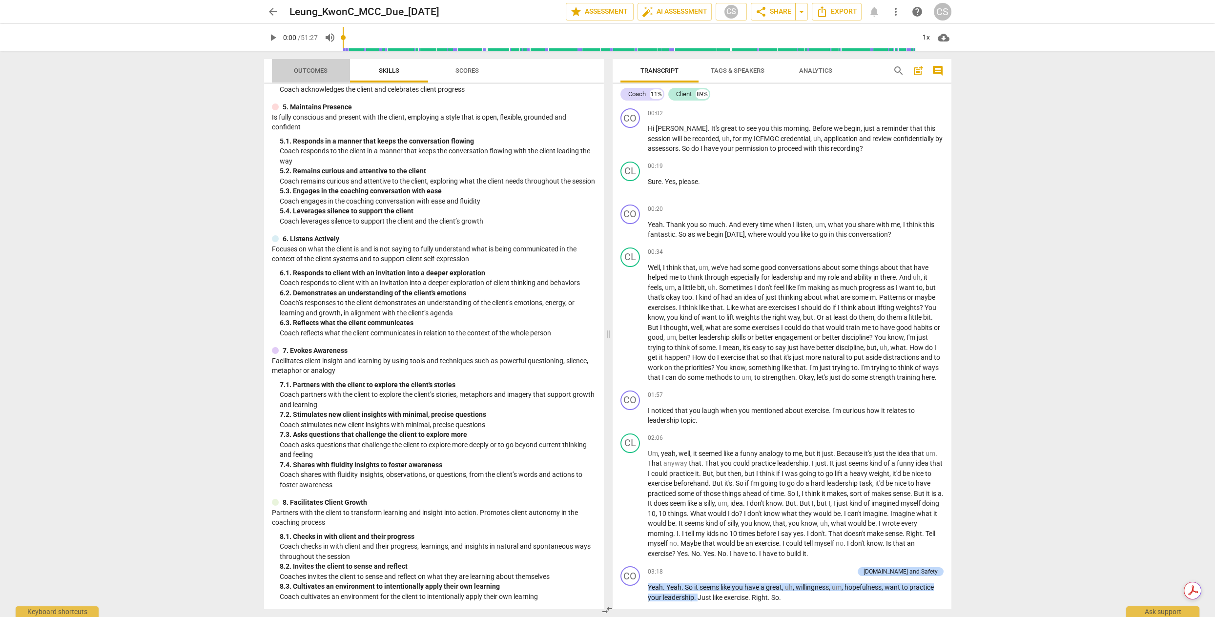
click at [296, 69] on span "Outcomes" at bounding box center [311, 70] width 34 height 7
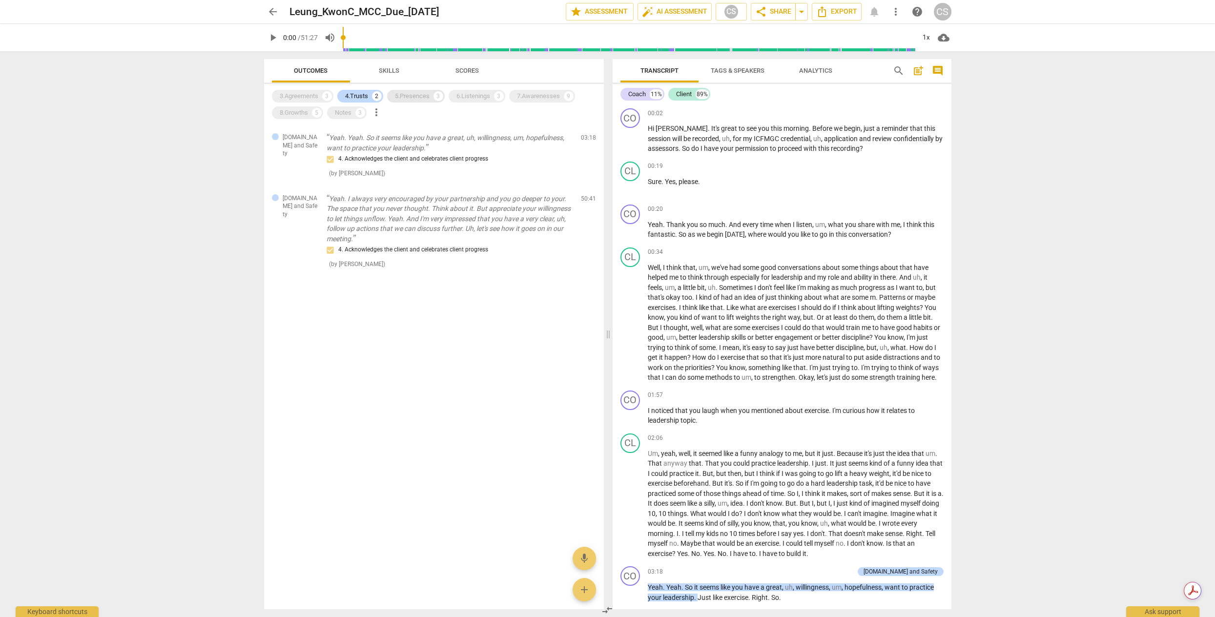
click at [402, 97] on div "5.Presences" at bounding box center [412, 96] width 35 height 10
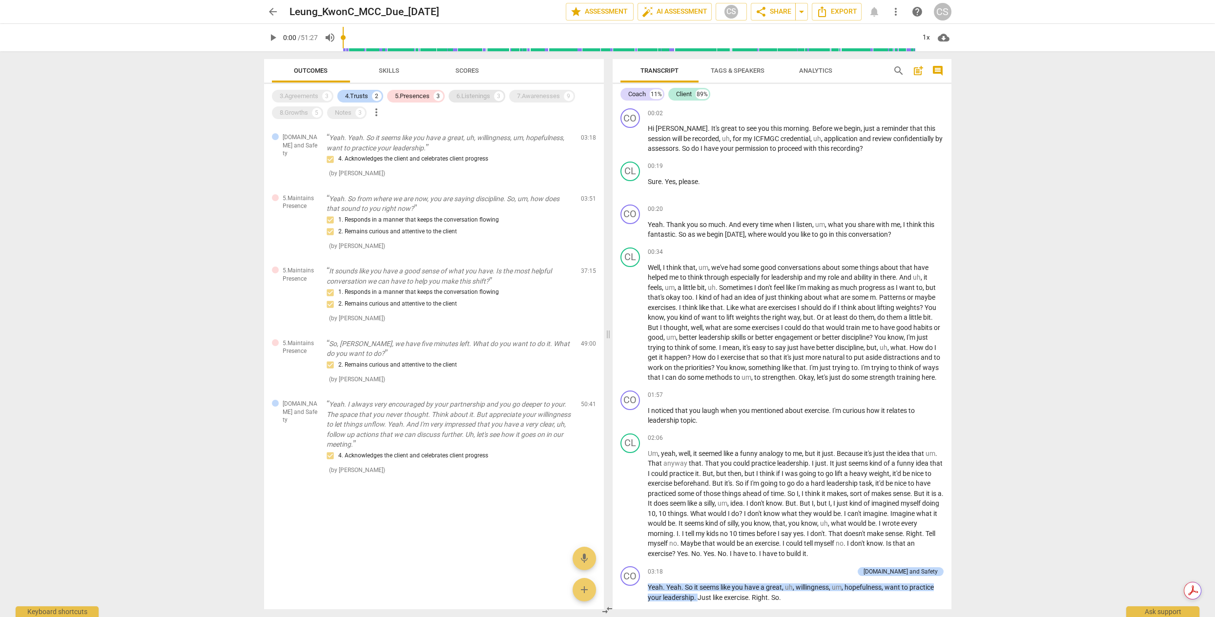
click at [470, 95] on div "6.Listenings" at bounding box center [473, 96] width 34 height 10
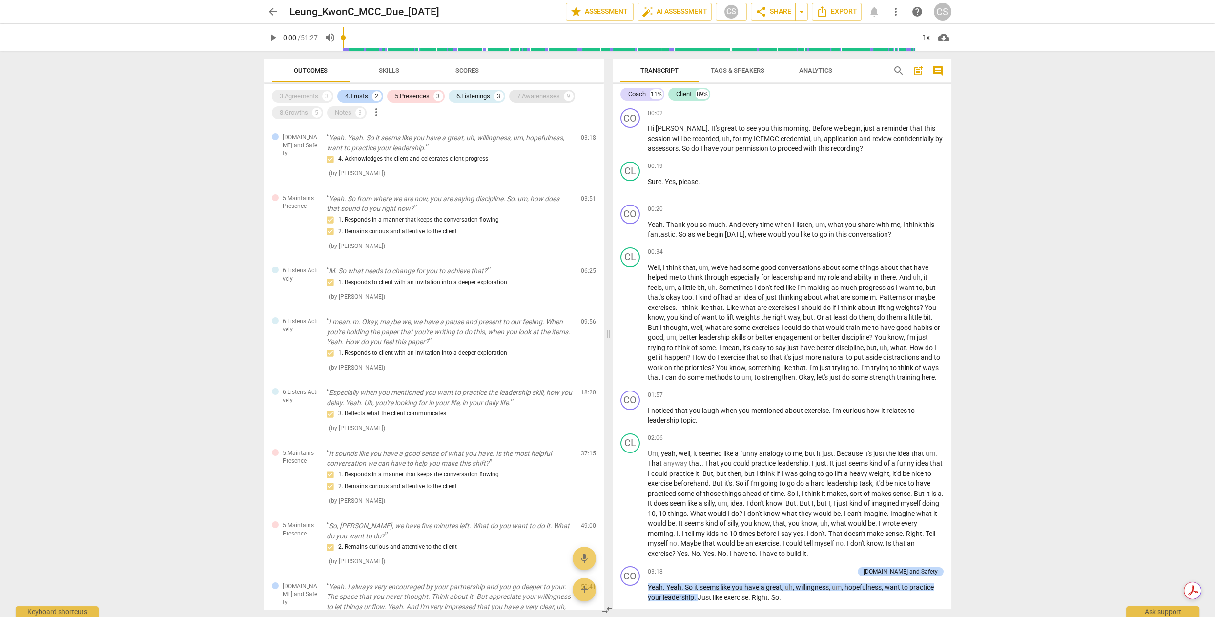
click at [534, 99] on div "7.Awarenesses" at bounding box center [538, 96] width 43 height 10
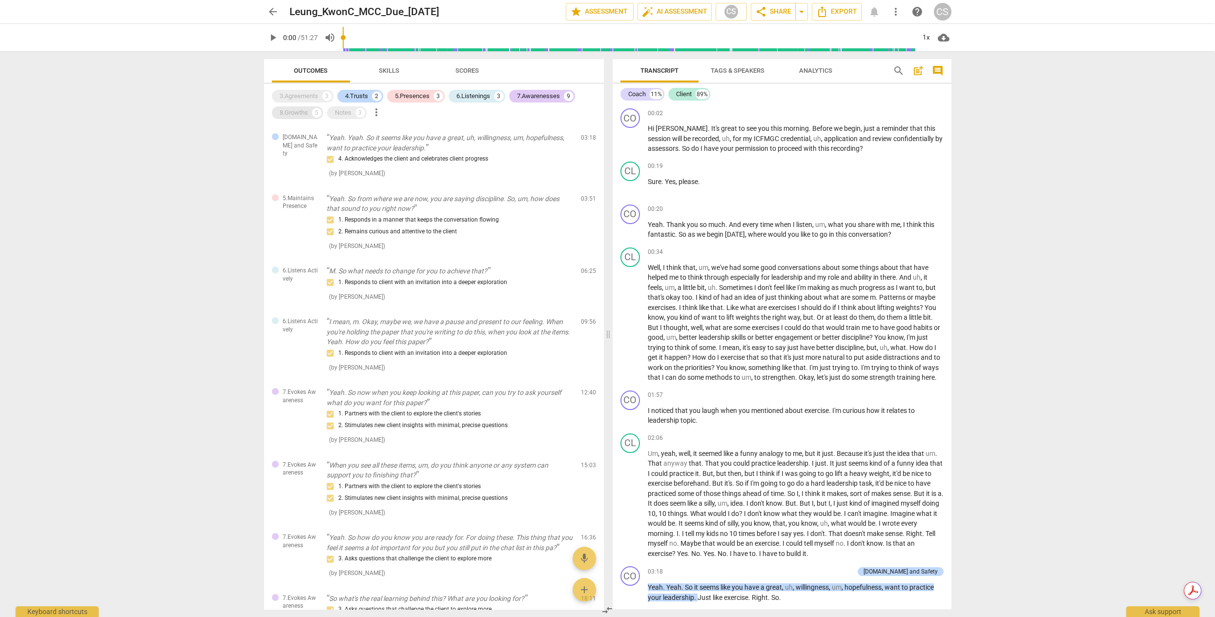
click at [287, 108] on div "8.Growths" at bounding box center [294, 113] width 28 height 10
click at [347, 115] on div "Notes" at bounding box center [343, 113] width 17 height 10
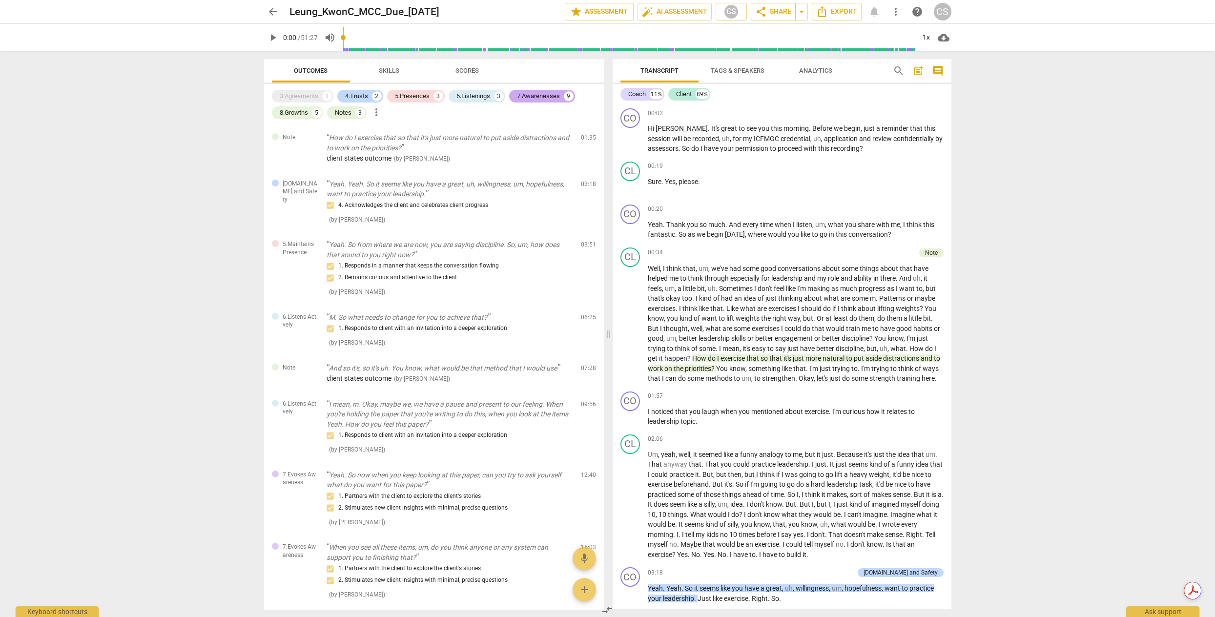
click at [537, 95] on div "7.Awarenesses" at bounding box center [538, 96] width 43 height 10
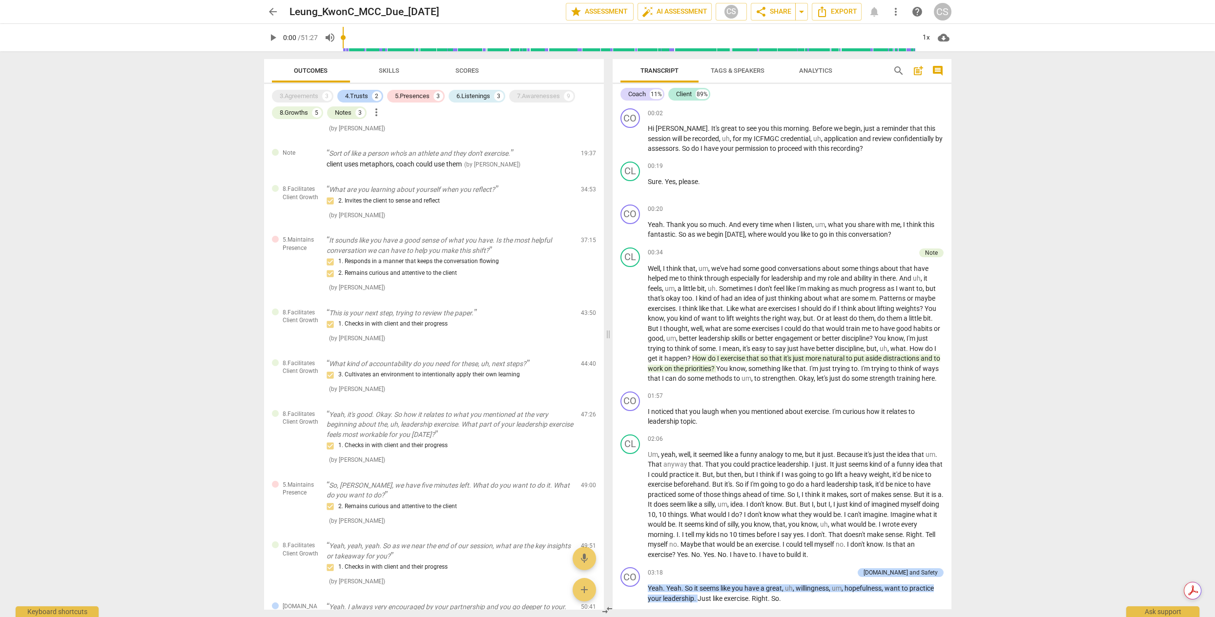
scroll to position [385, 0]
click at [296, 112] on div "8.Growths" at bounding box center [294, 113] width 28 height 10
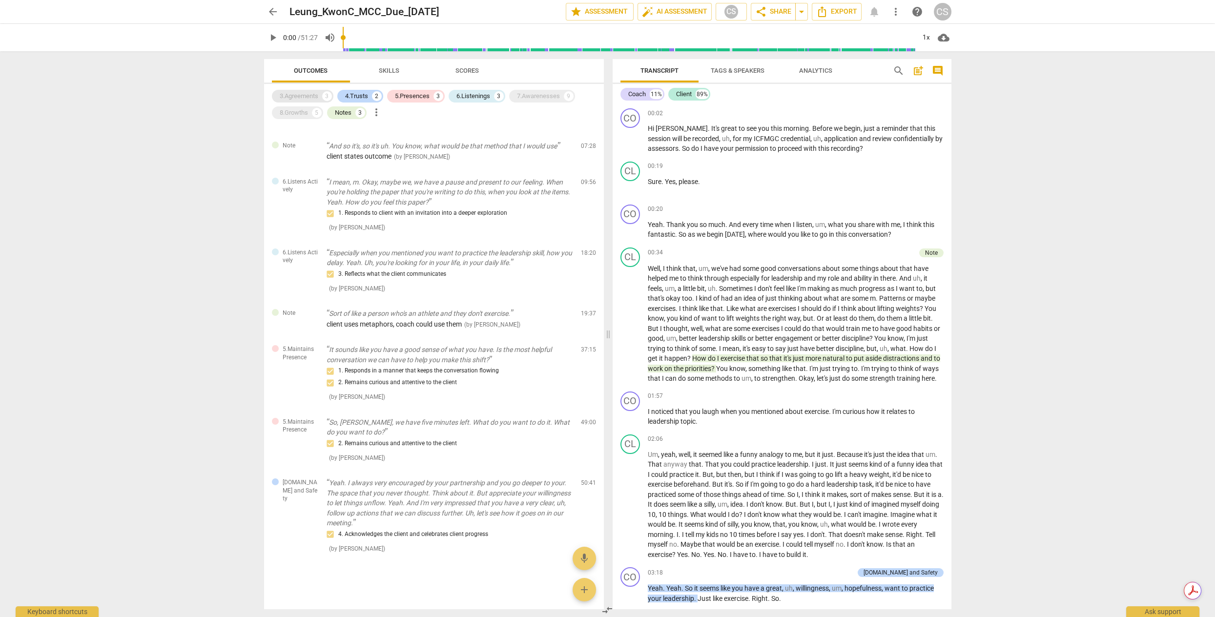
click at [303, 98] on div "3.Agreements" at bounding box center [299, 96] width 39 height 10
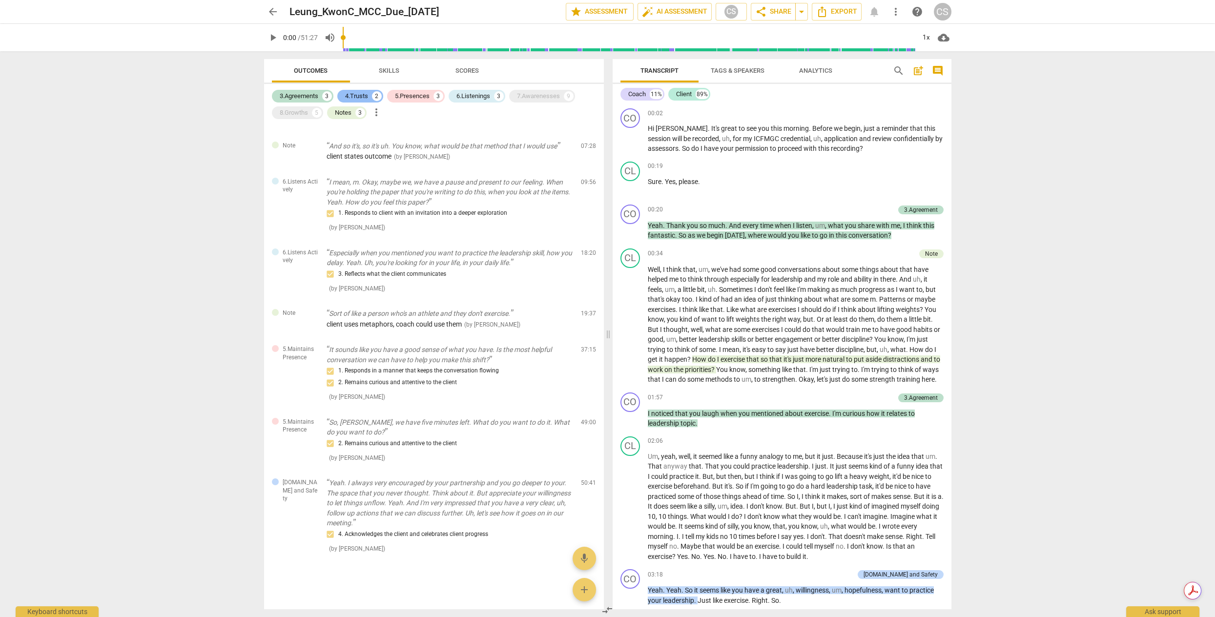
click at [361, 95] on div "4.Trusts" at bounding box center [356, 96] width 23 height 10
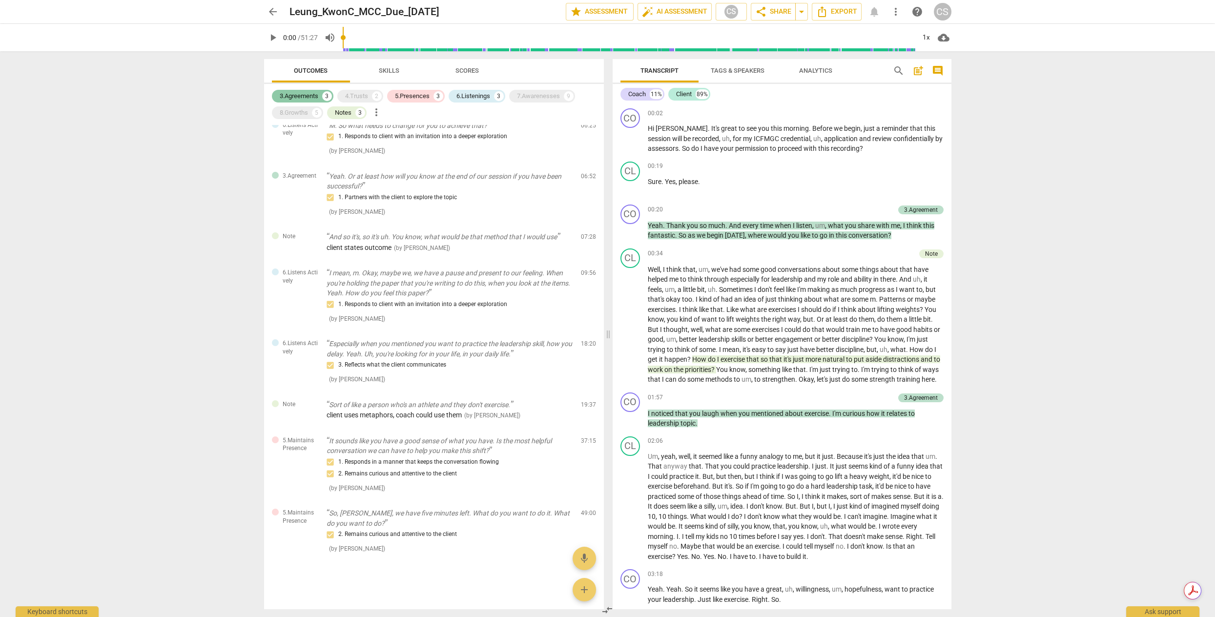
click at [304, 95] on div "3.Agreements" at bounding box center [299, 96] width 39 height 10
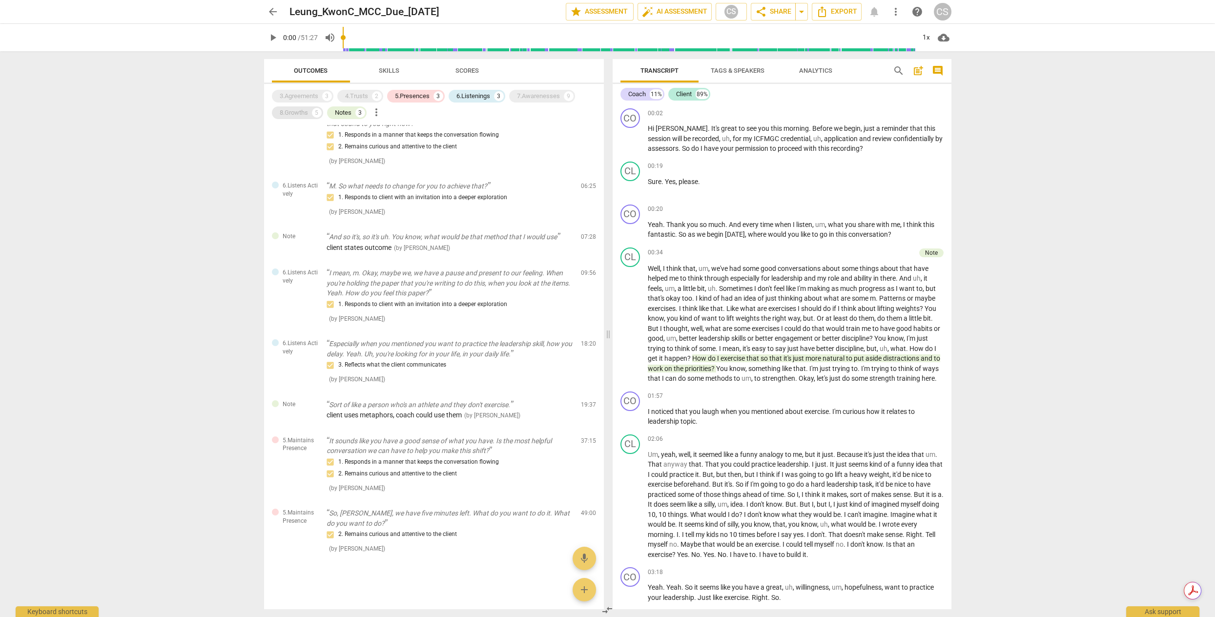
click at [294, 111] on div "8.Growths" at bounding box center [294, 113] width 28 height 10
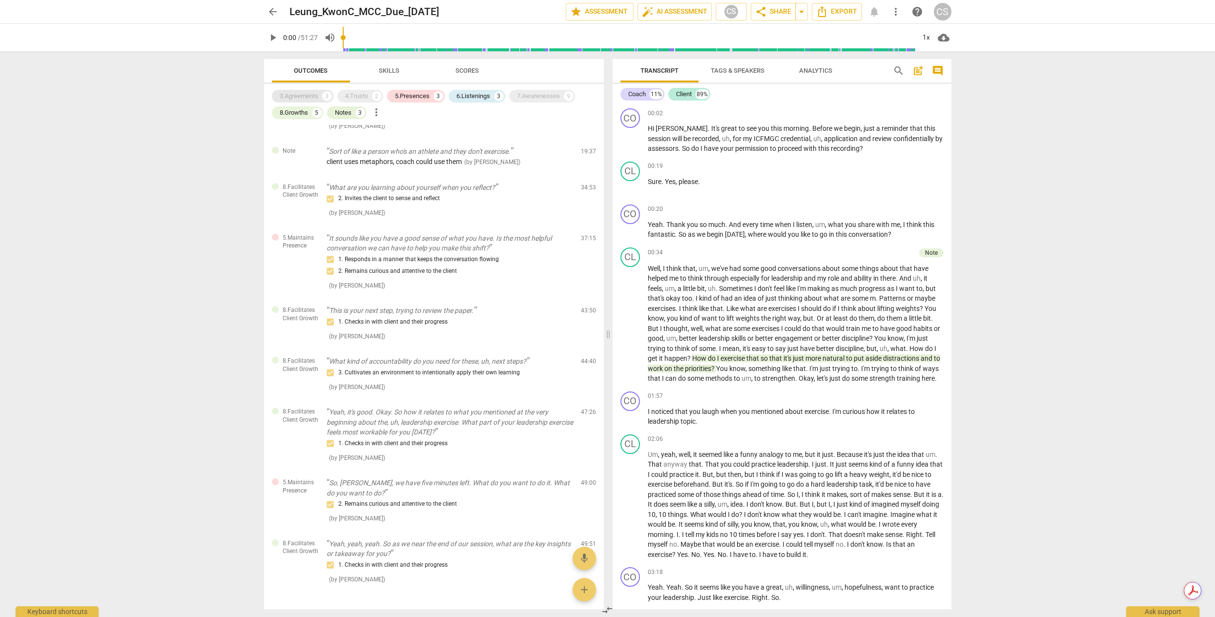
click at [313, 97] on div "3.Agreements" at bounding box center [299, 96] width 39 height 10
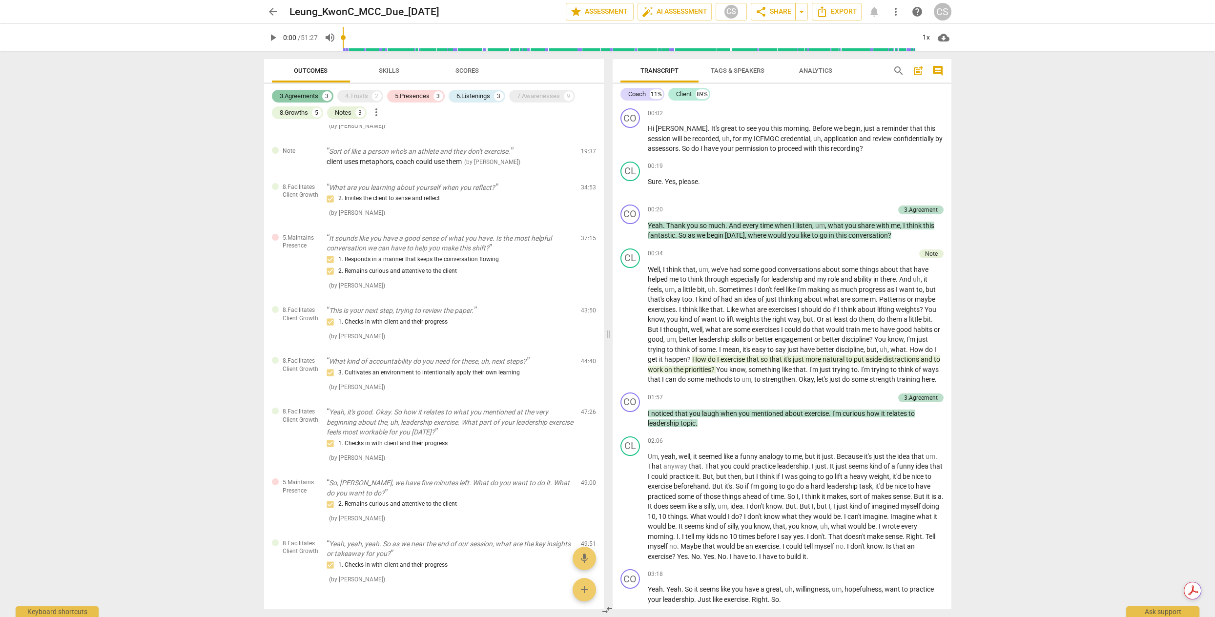
click at [313, 97] on div "3.Agreements" at bounding box center [299, 96] width 39 height 10
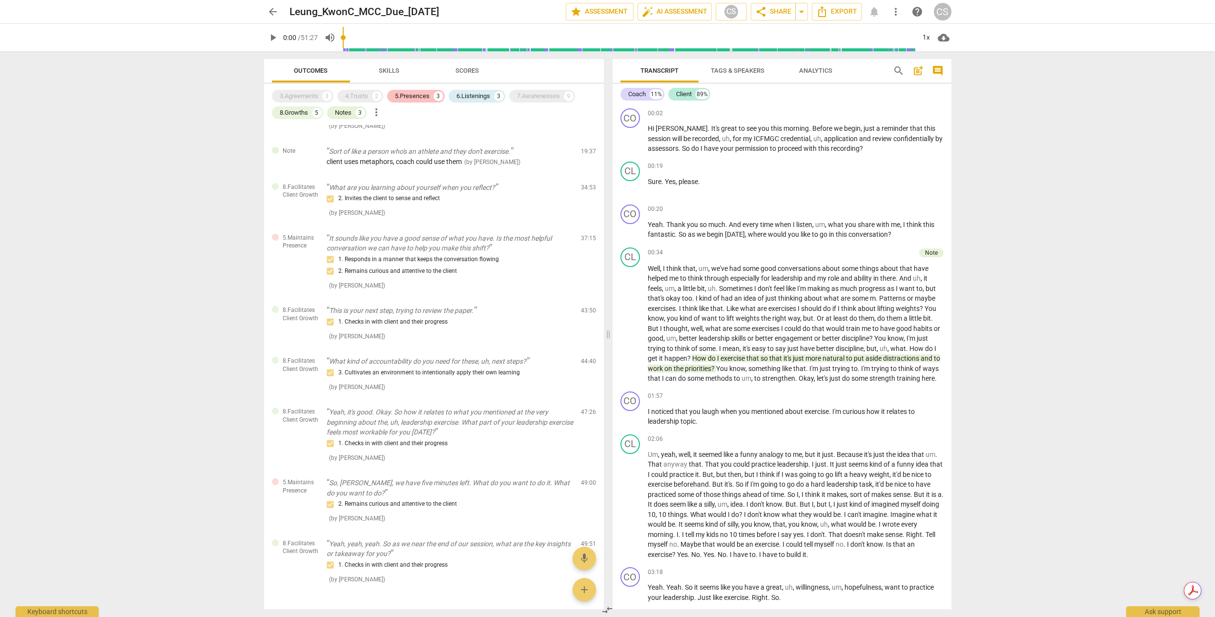
click at [427, 96] on div "5.Presences" at bounding box center [412, 96] width 35 height 10
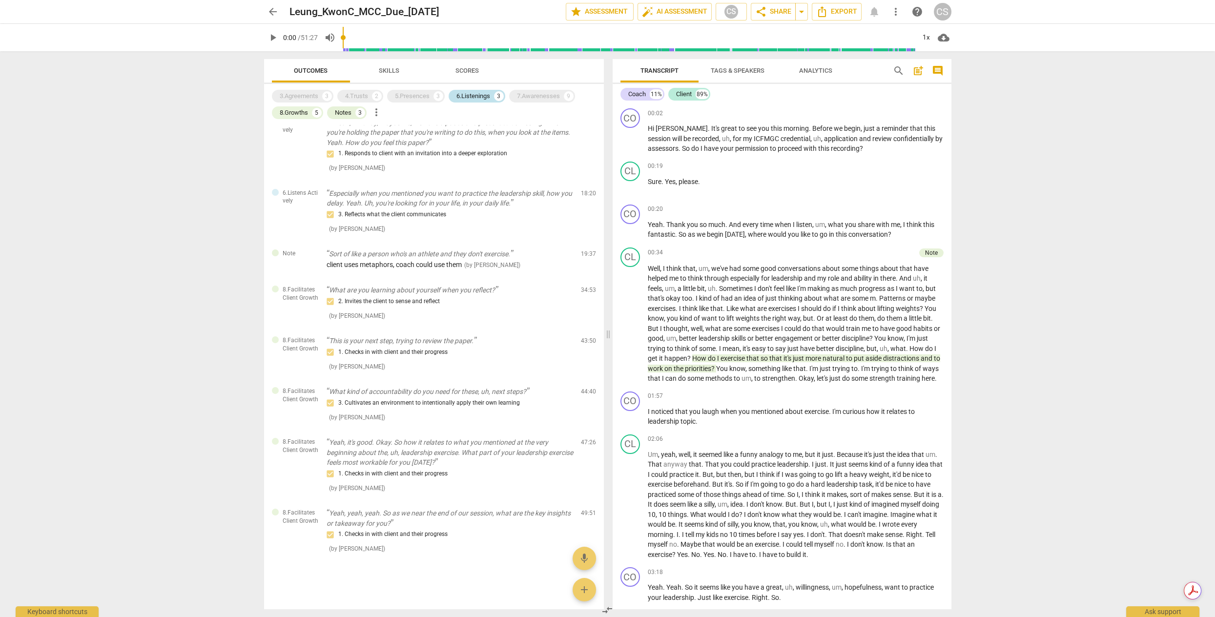
drag, startPoint x: 464, startPoint y: 93, endPoint x: 458, endPoint y: 94, distance: 6.0
click at [464, 93] on div "6.Listenings" at bounding box center [473, 96] width 34 height 10
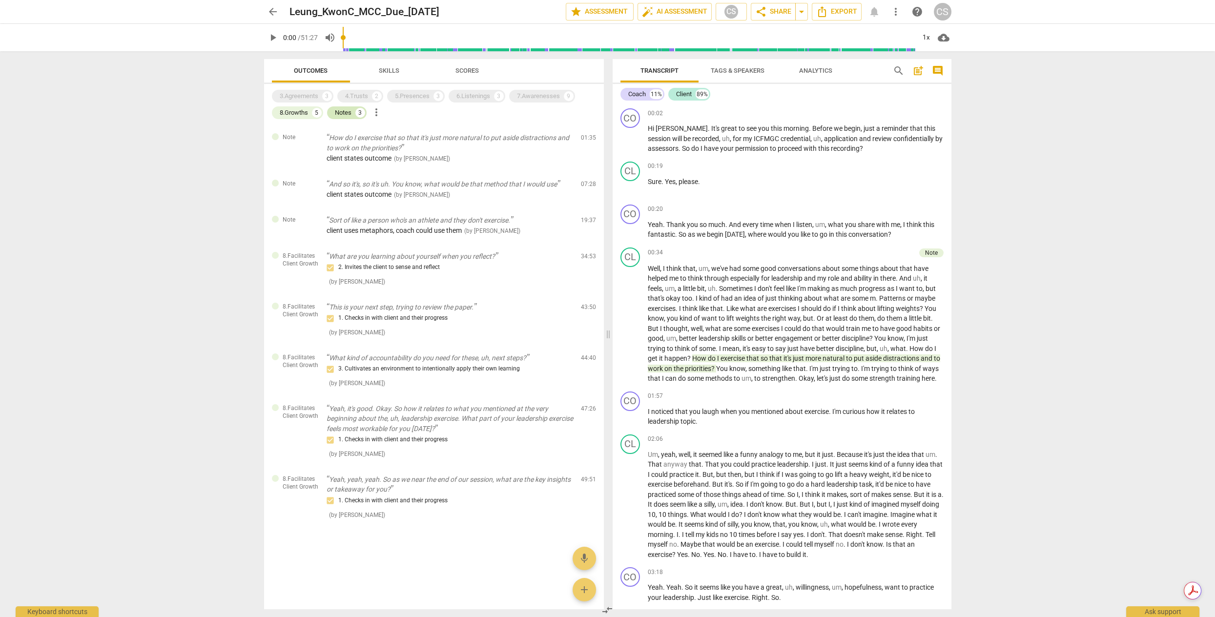
scroll to position [0, 0]
click at [340, 114] on div "Notes" at bounding box center [343, 113] width 17 height 10
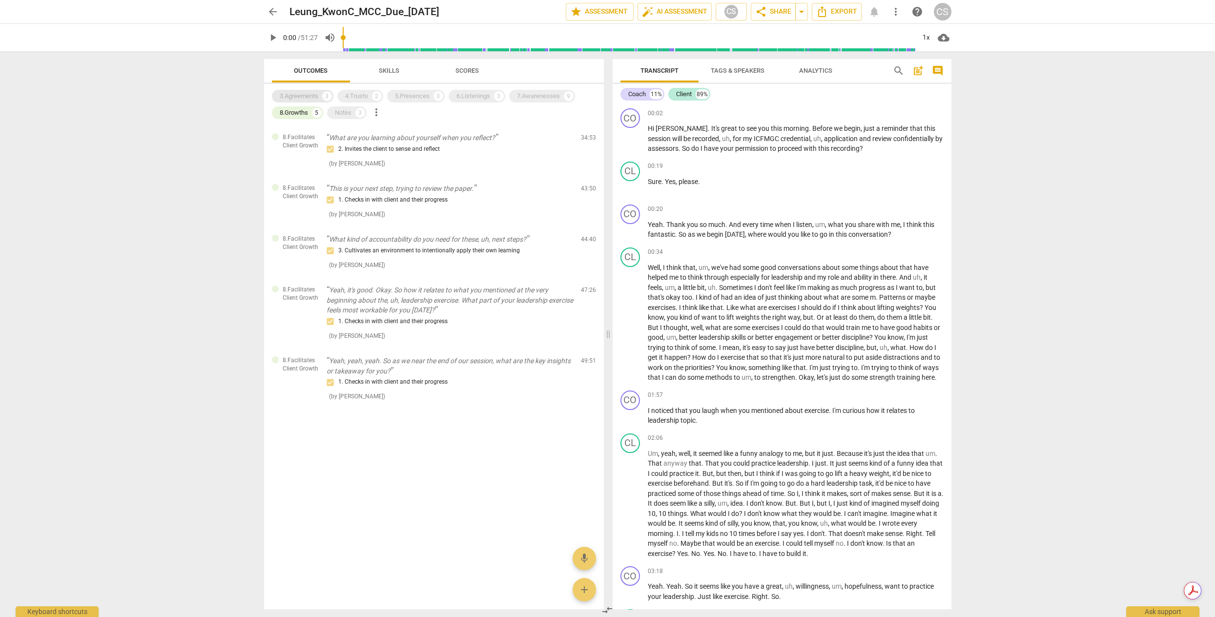
click at [307, 93] on div "3.Agreements" at bounding box center [299, 96] width 39 height 10
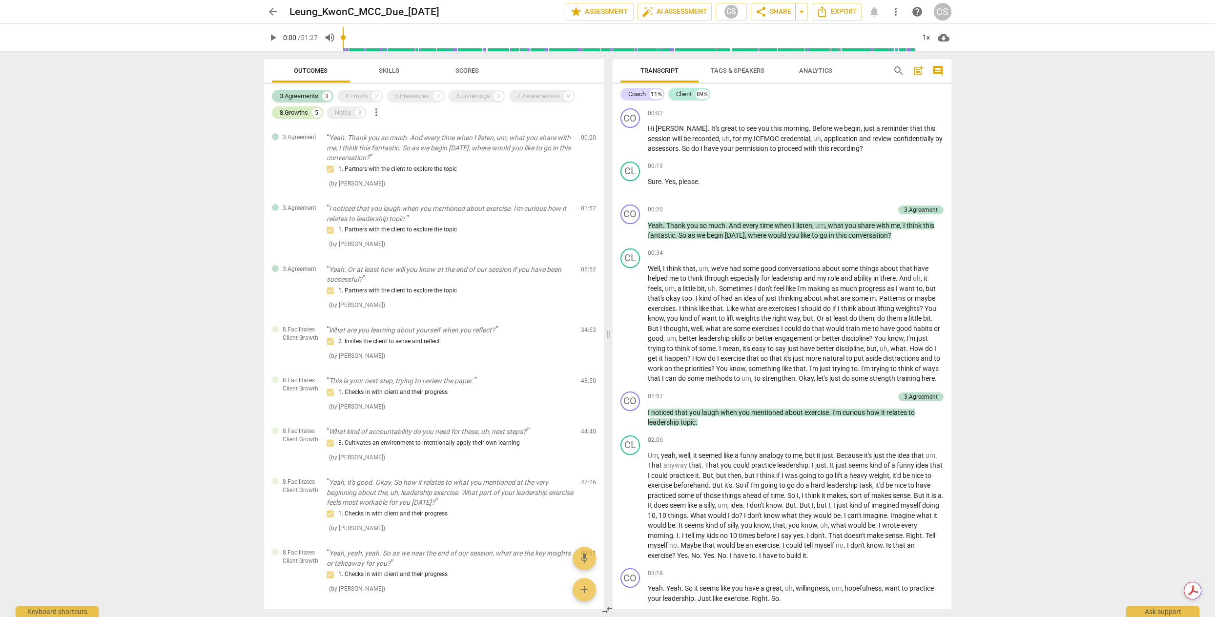
click at [283, 109] on div "8.Growths" at bounding box center [294, 113] width 28 height 10
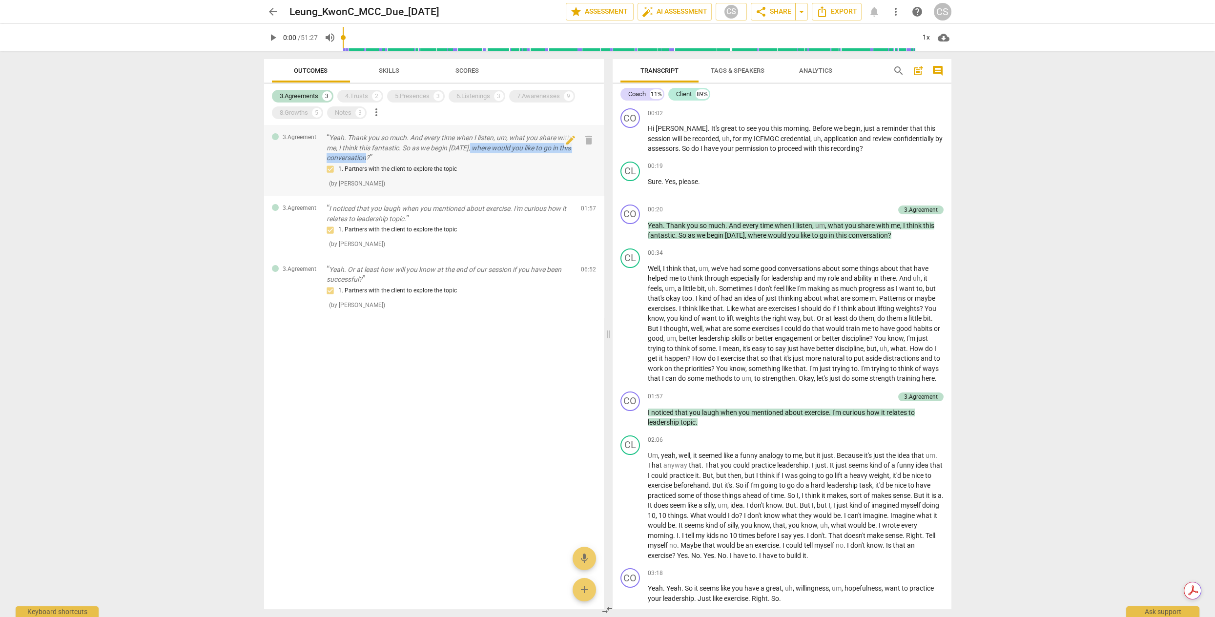
drag, startPoint x: 470, startPoint y: 146, endPoint x: 472, endPoint y: 155, distance: 9.4
click at [472, 155] on p "Yeah. Thank you so much. And every time when I listen, um, what you share with …" at bounding box center [449, 148] width 246 height 30
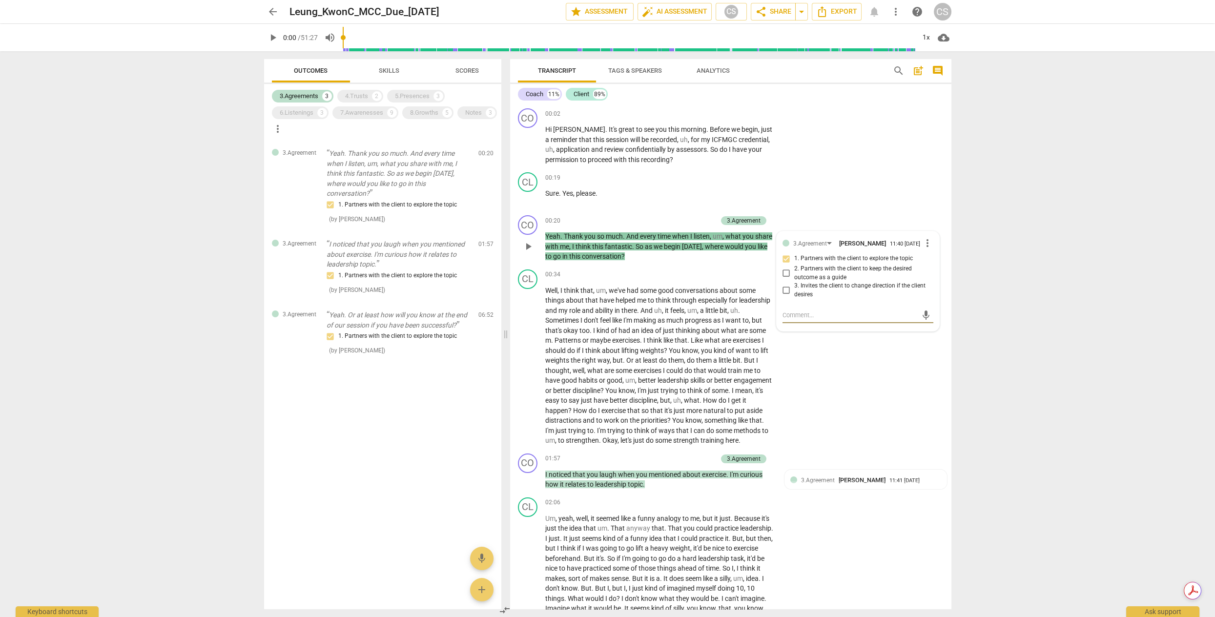
click at [339, 411] on div at bounding box center [382, 396] width 237 height 32
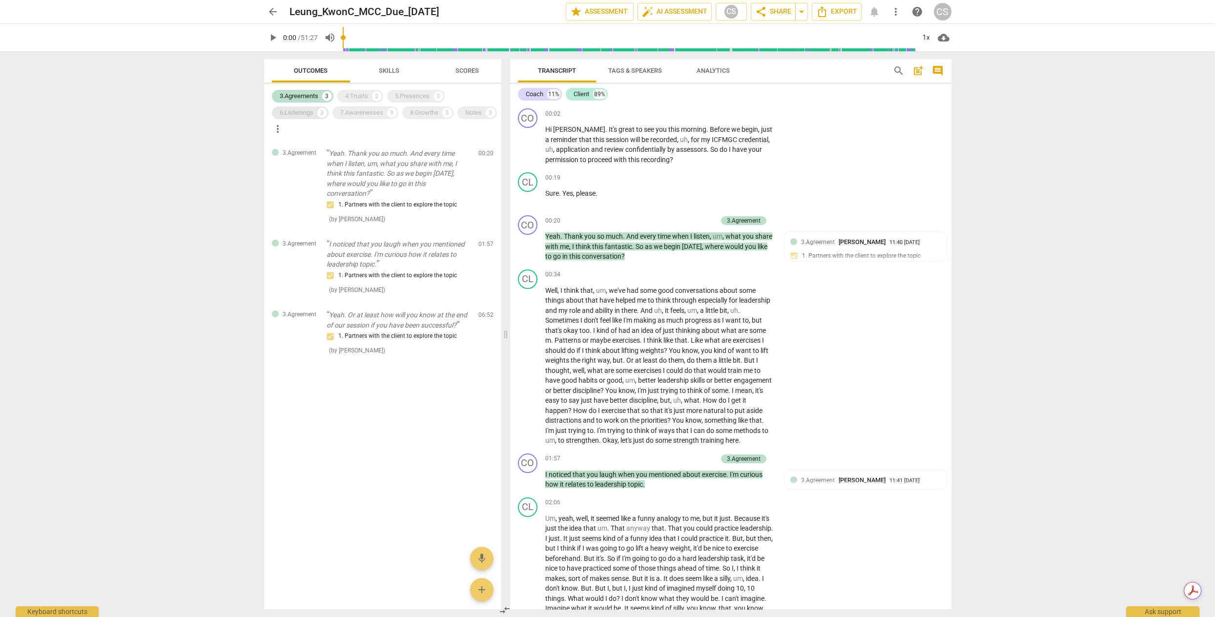
click at [311, 116] on div "6.Listenings" at bounding box center [297, 113] width 34 height 10
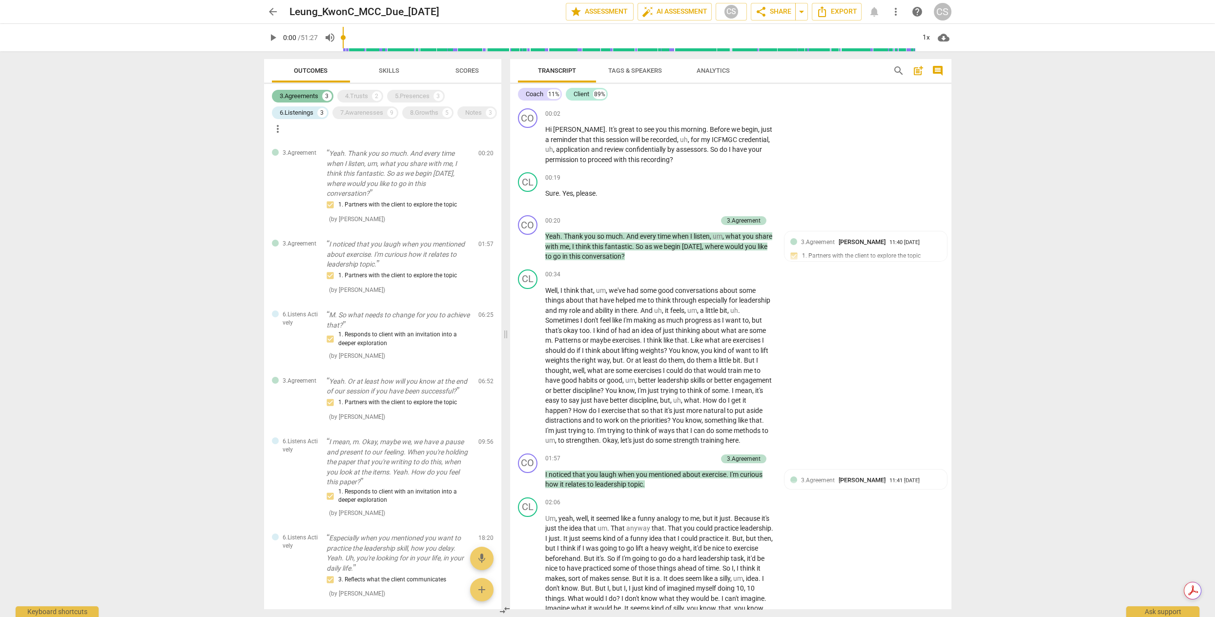
click at [309, 97] on div "3.Agreements" at bounding box center [299, 96] width 39 height 10
